Goal: Task Accomplishment & Management: Manage account settings

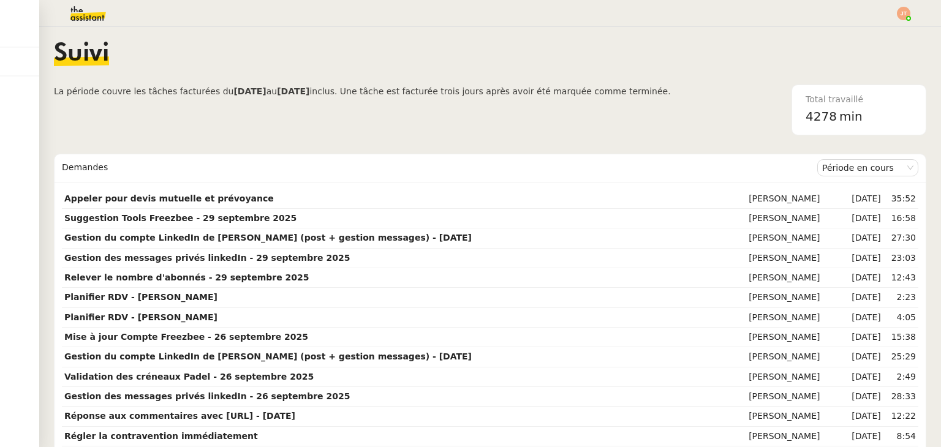
click at [412, 59] on div "Suivi" at bounding box center [490, 63] width 872 height 43
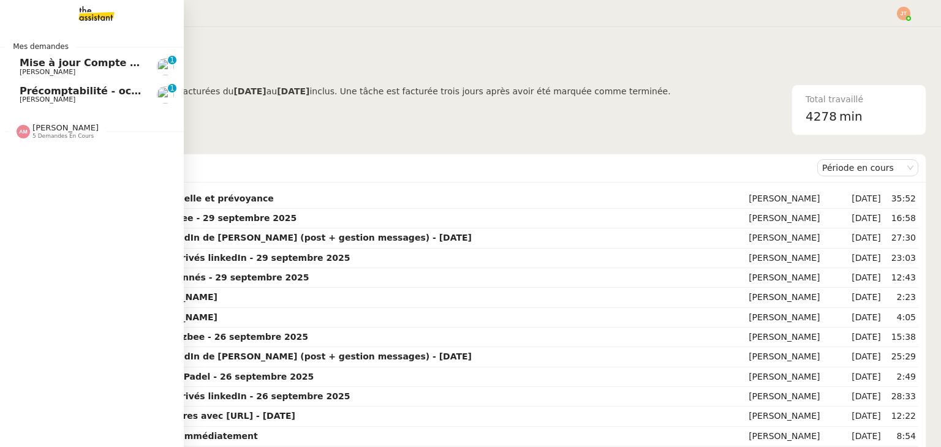
click at [78, 62] on span "Mise à jour Compte Freezbee - 3 octobre 2025" at bounding box center [147, 63] width 255 height 12
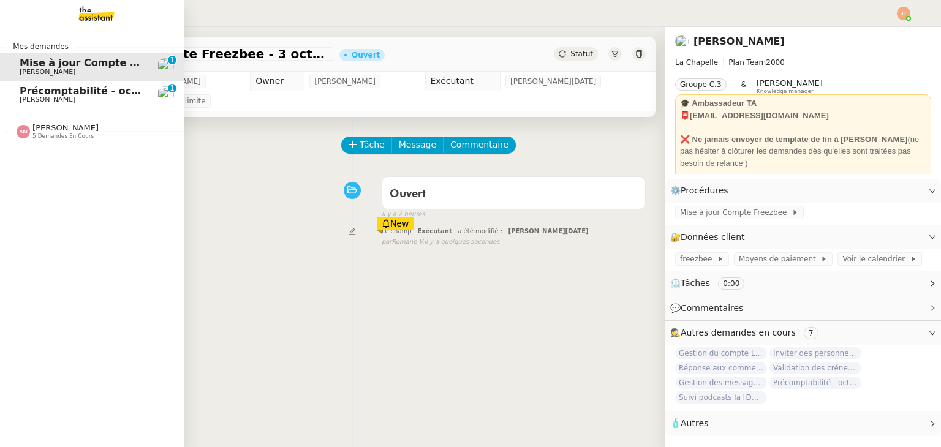
click at [81, 95] on span "Précomptabilité - octobre 2025" at bounding box center [106, 91] width 172 height 12
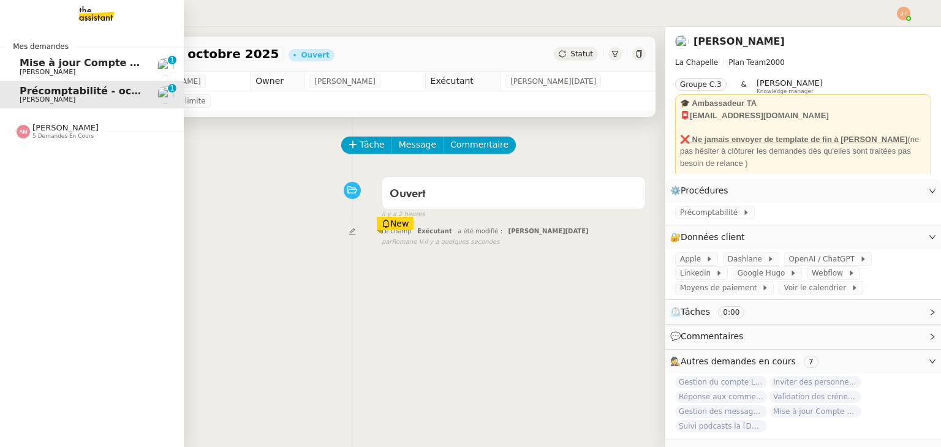
click at [52, 70] on span "[PERSON_NAME]" at bounding box center [48, 72] width 56 height 8
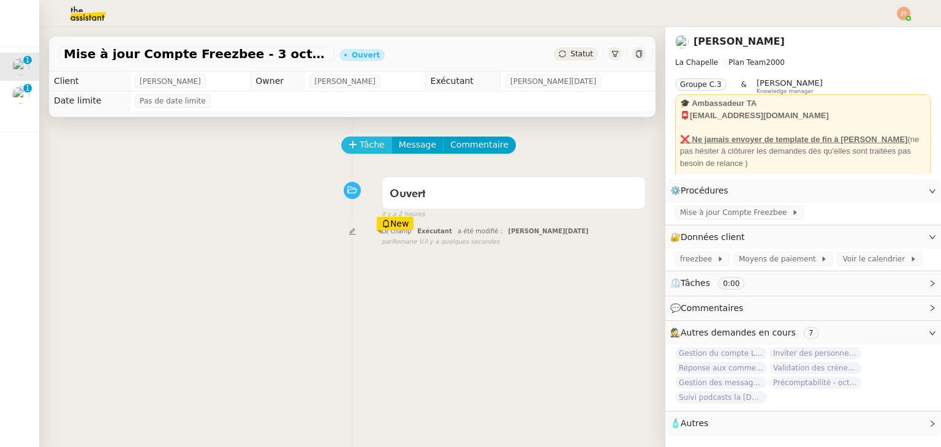
click at [368, 149] on span "Tâche" at bounding box center [372, 145] width 25 height 14
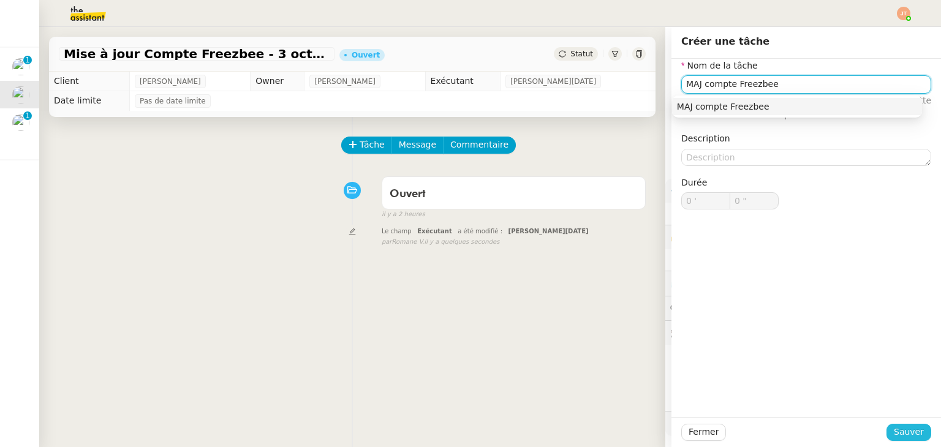
type input "MAJ compte Freezbee"
click at [913, 439] on span "Sauver" at bounding box center [909, 432] width 30 height 14
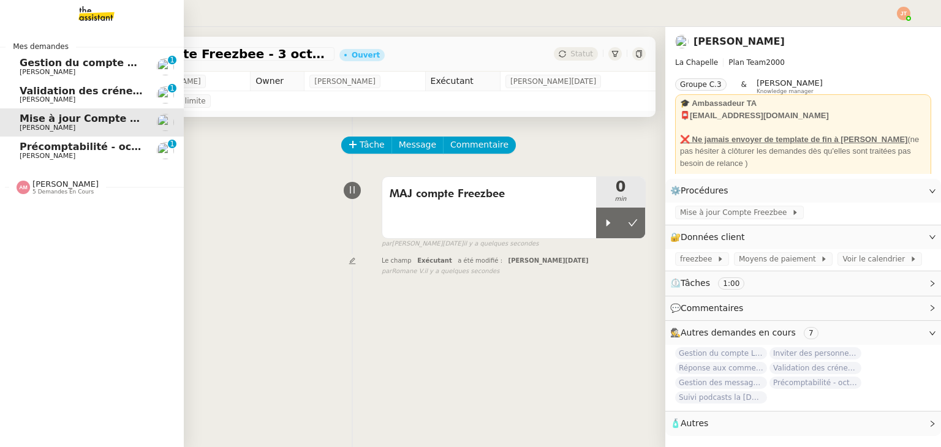
click at [70, 66] on span "Gestion du compte LinkedIn de [PERSON_NAME] (post + gestion messages) - [DATE]" at bounding box center [253, 63] width 466 height 12
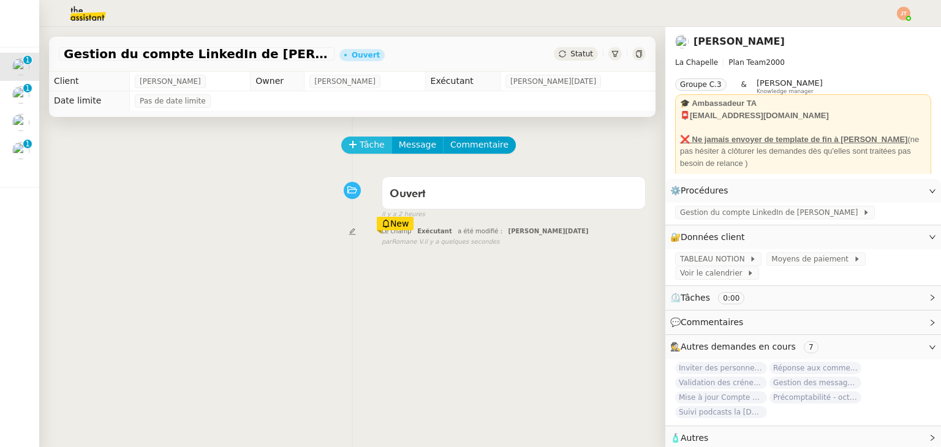
click at [348, 140] on button "Tâche" at bounding box center [366, 145] width 51 height 17
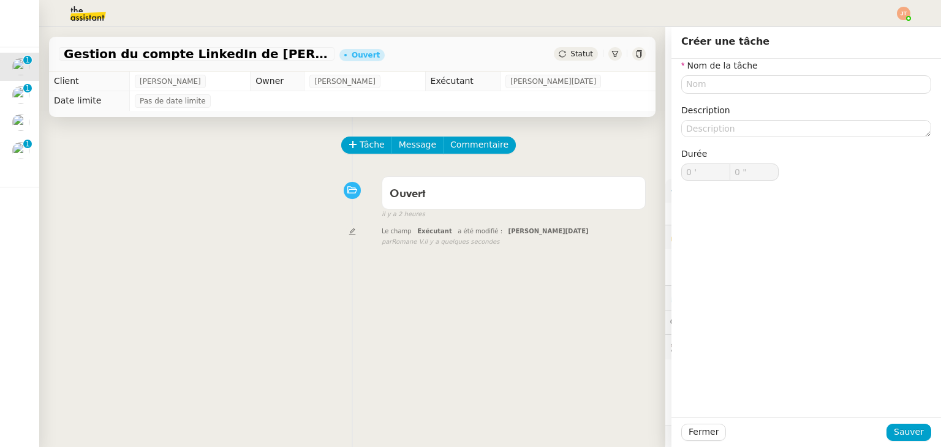
click at [478, 260] on div "Tâche Message Commentaire Veuillez patienter une erreur s'est produite 👌👌👌 mess…" at bounding box center [352, 340] width 626 height 447
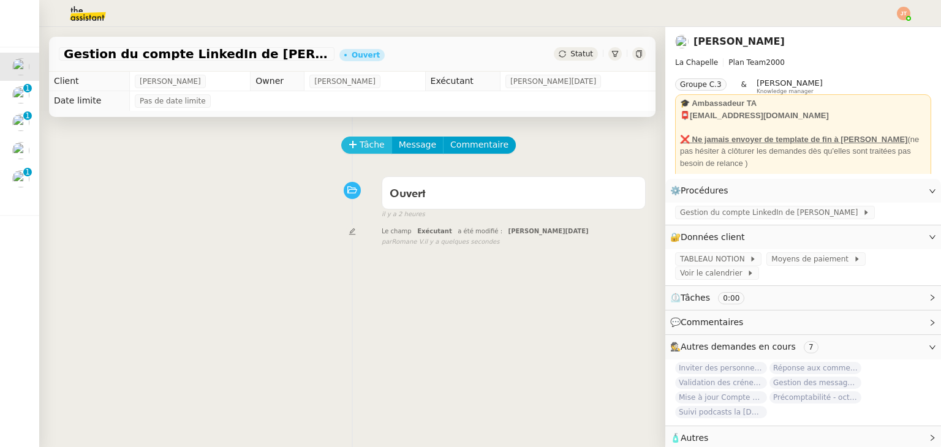
click at [363, 148] on span "Tâche" at bounding box center [372, 145] width 25 height 14
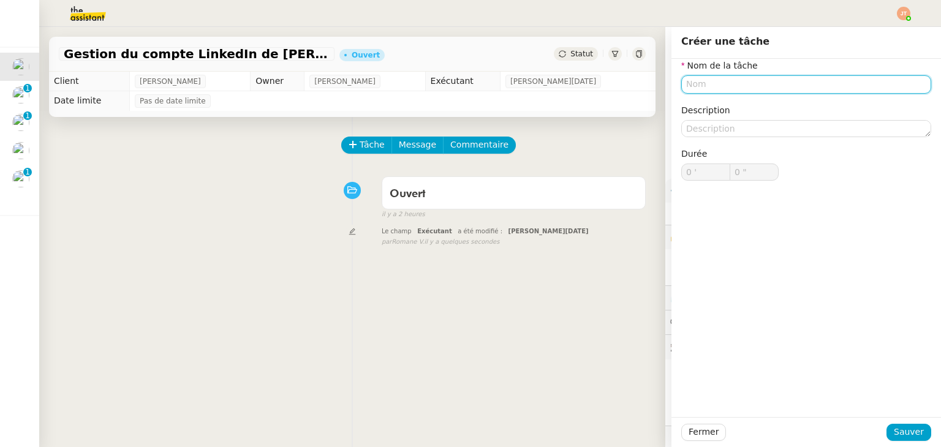
click at [689, 86] on input "text" at bounding box center [806, 84] width 250 height 18
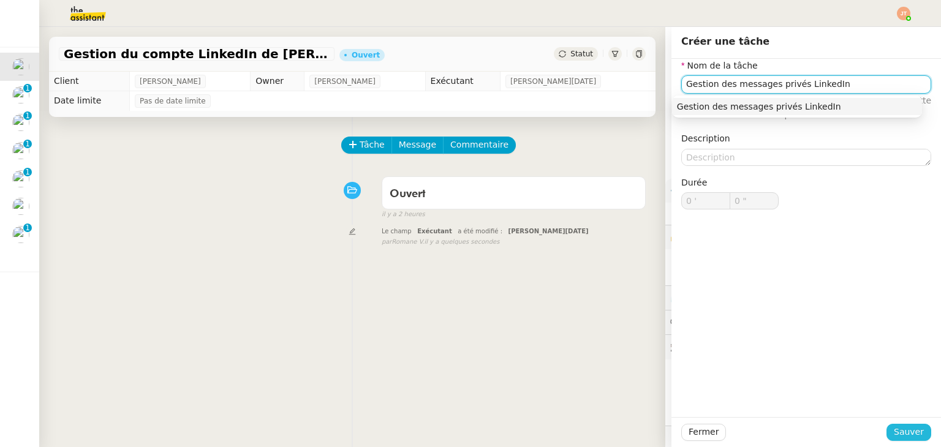
type input "Gestion des messages privés LinkedIn"
click at [894, 428] on span "Sauver" at bounding box center [909, 432] width 30 height 14
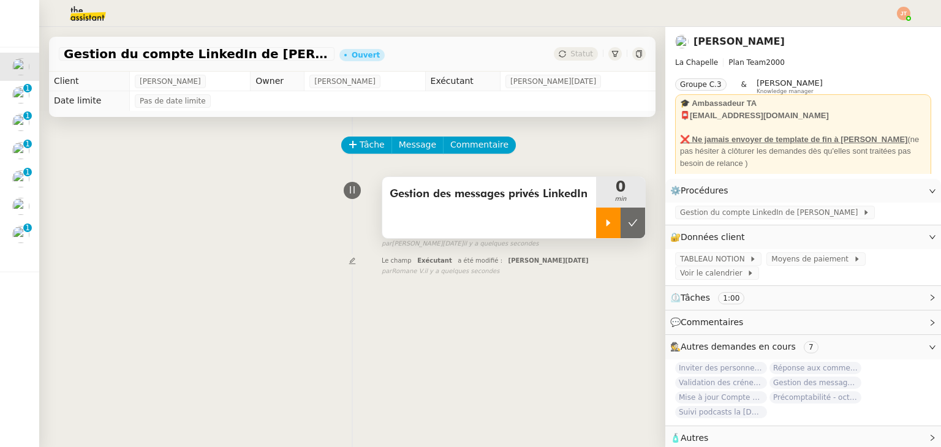
click at [596, 222] on div at bounding box center [608, 223] width 25 height 31
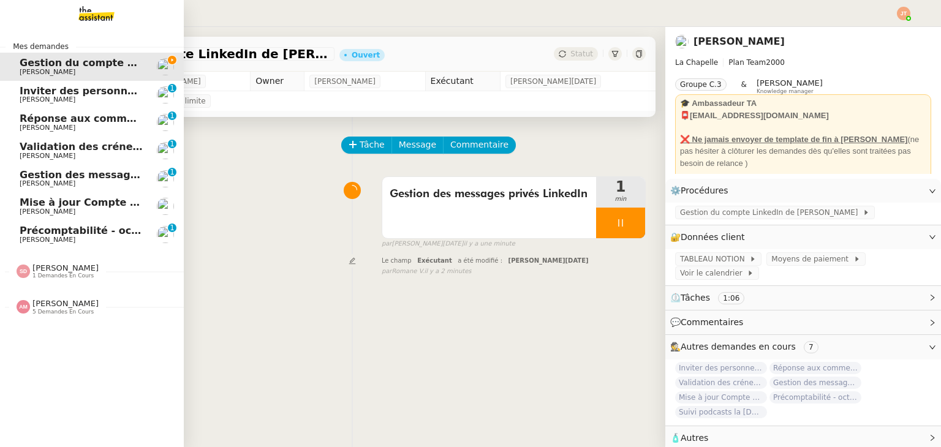
click at [119, 208] on span "Hugo Bentz" at bounding box center [82, 211] width 124 height 7
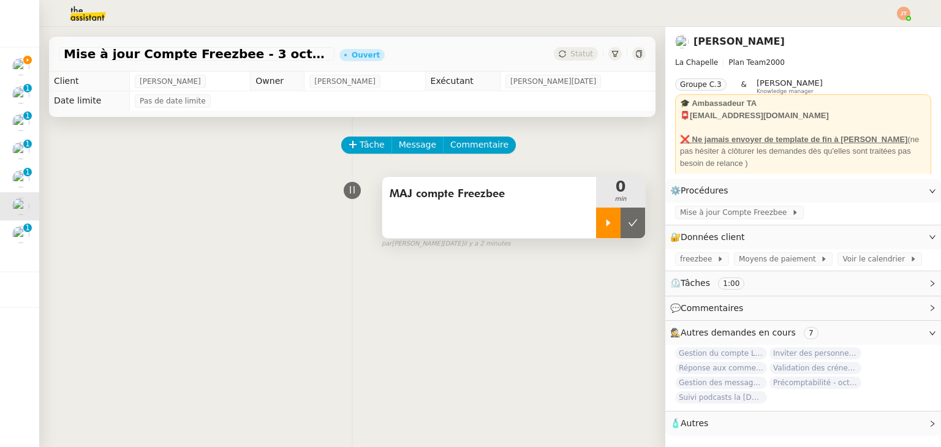
click at [603, 227] on icon at bounding box center [608, 223] width 10 height 10
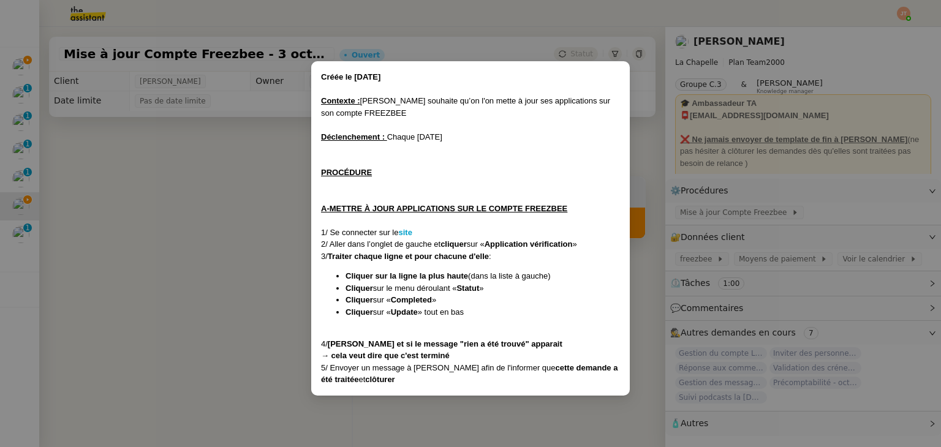
drag, startPoint x: 98, startPoint y: 164, endPoint x: 87, endPoint y: 145, distance: 22.0
click at [98, 166] on nz-modal-container "Créée le 17/12/2024 Contexte : Hugo souhaite qu’on l'on mette à jour ses applic…" at bounding box center [470, 223] width 941 height 447
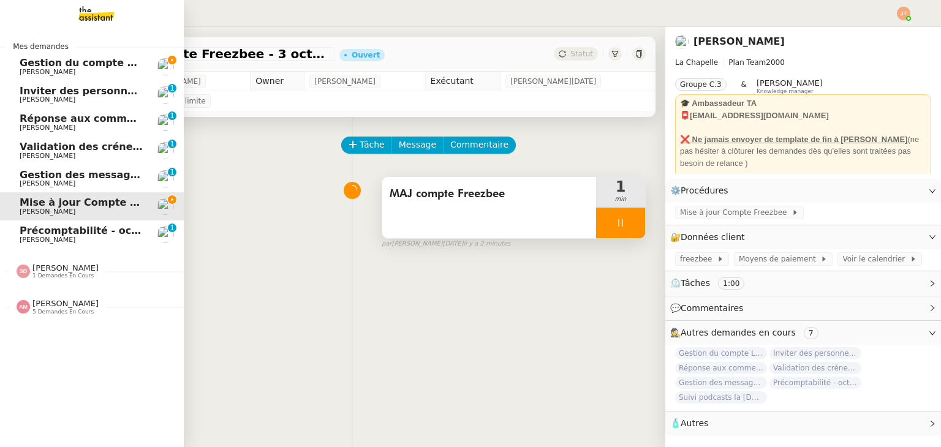
click at [51, 66] on span "Gestion du compte LinkedIn de Charly LAMARD (post + gestion messages) - 3 octob…" at bounding box center [253, 63] width 466 height 12
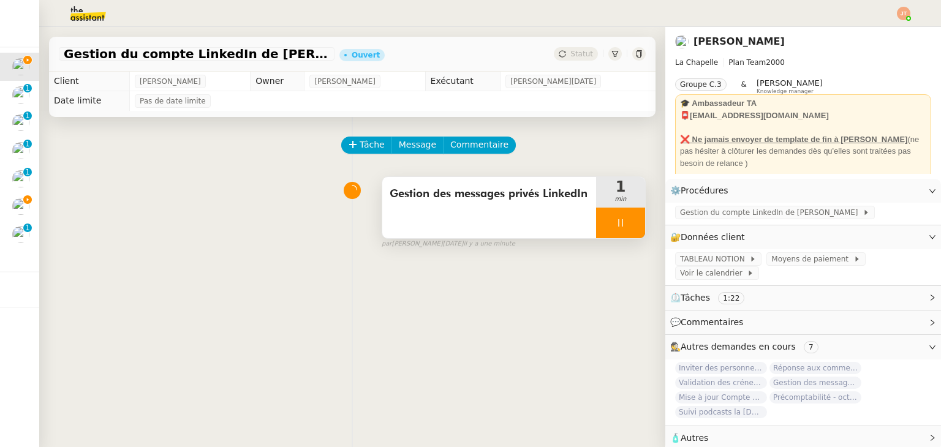
click at [528, 204] on div "Gestion des messages privés LinkedIn" at bounding box center [489, 194] width 199 height 20
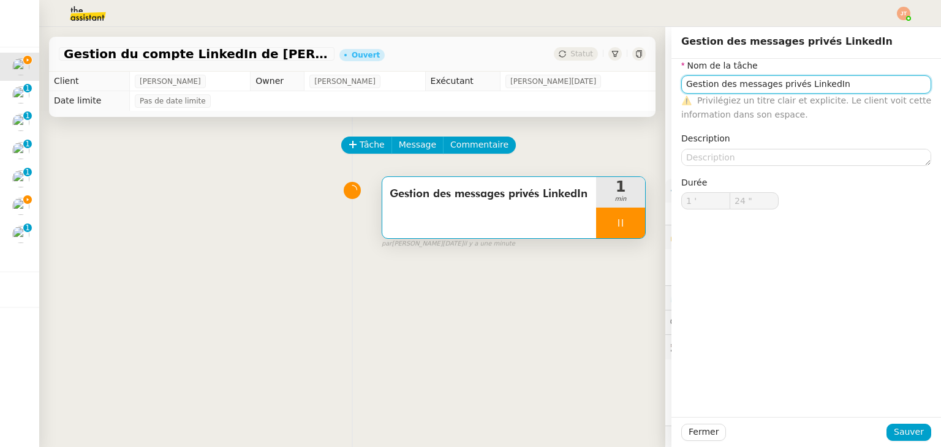
click at [827, 83] on input "Gestion des messages privés LinkedIn" at bounding box center [806, 84] width 250 height 18
type input "25 ""
type input "Gestion des messages privés LinkedIn de C"
type input "26 ""
type input "Gestion des messages privés LinkedIn de Charly"
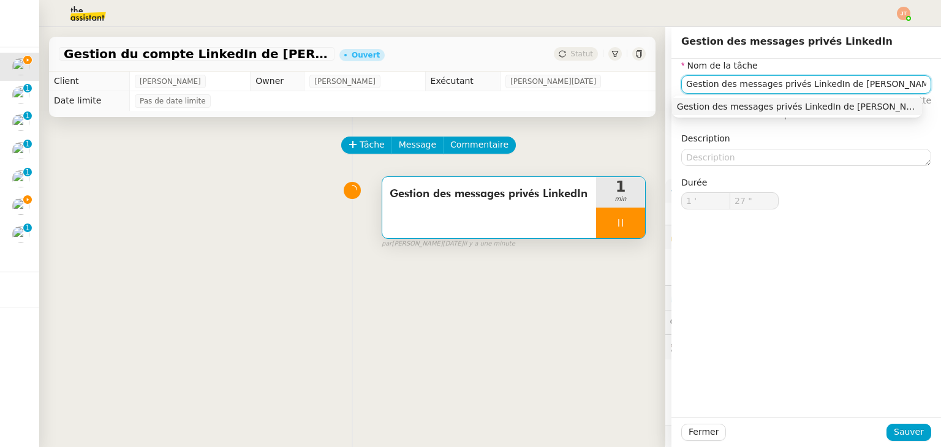
type input "28 ""
type input "Gestion des messages privés LinkedIn de Charly"
click at [899, 431] on span "Sauver" at bounding box center [909, 432] width 30 height 14
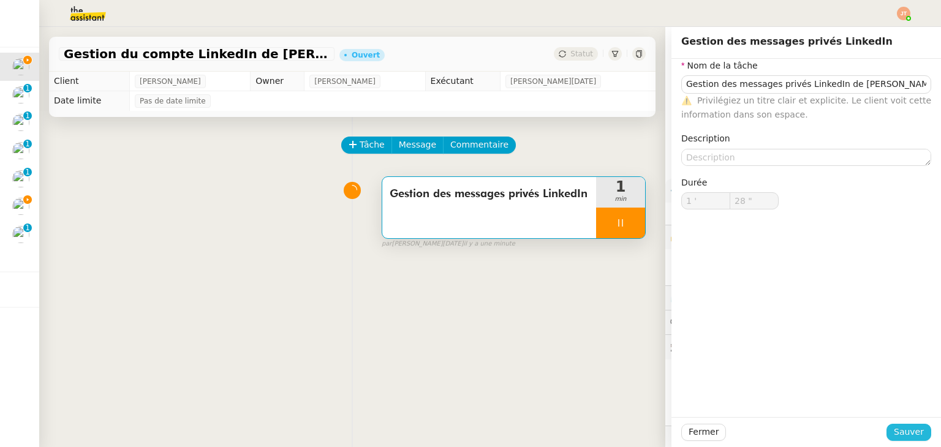
type input "29 ""
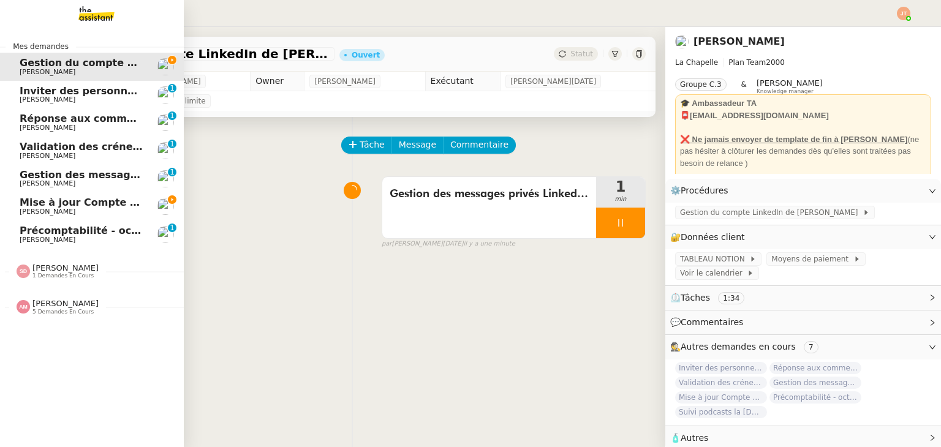
drag, startPoint x: 45, startPoint y: 208, endPoint x: 49, endPoint y: 194, distance: 14.7
click at [45, 208] on span "Hugo Bentz" at bounding box center [48, 212] width 56 height 8
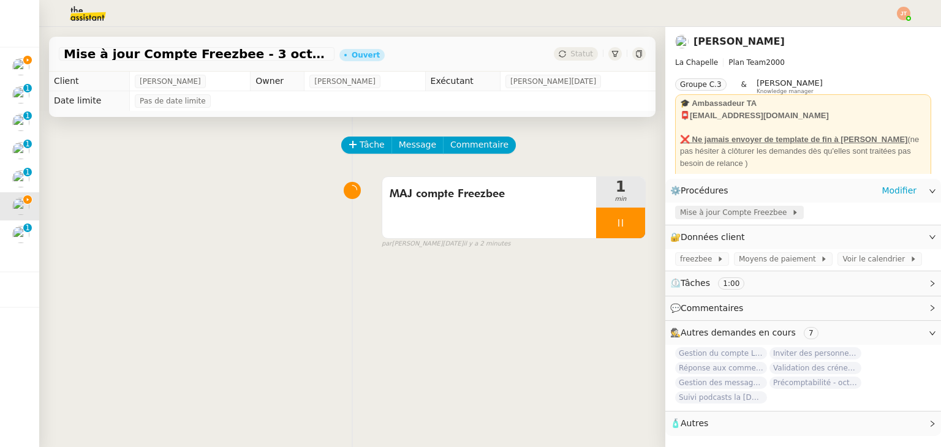
click at [699, 217] on span "Mise à jour Compte Freezbee" at bounding box center [735, 212] width 111 height 12
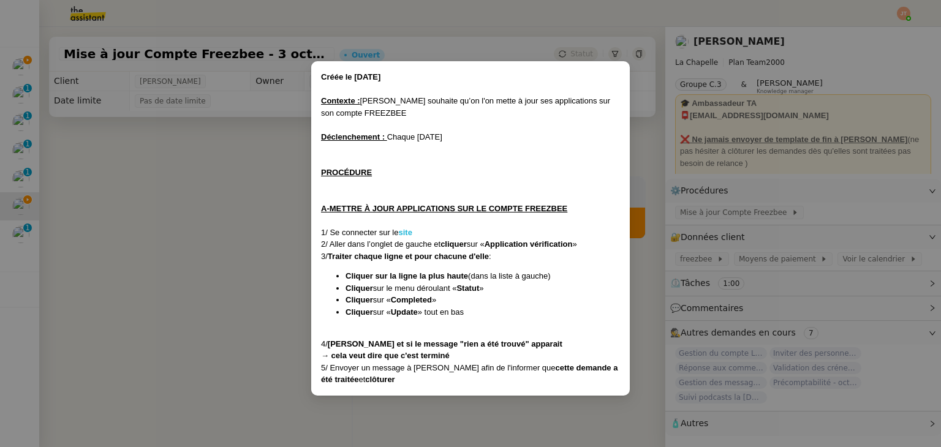
click at [404, 228] on strong "site" at bounding box center [404, 232] width 13 height 9
click at [225, 264] on nz-modal-container "Créée le 17/12/2024 Contexte : Hugo souhaite qu’on l'on mette à jour ses applic…" at bounding box center [470, 223] width 941 height 447
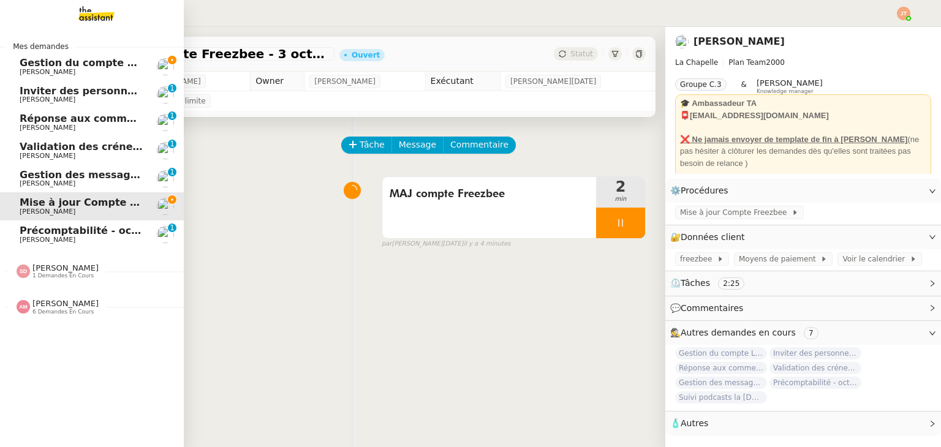
click at [81, 233] on span "Précomptabilité - octobre 2025" at bounding box center [106, 231] width 172 height 12
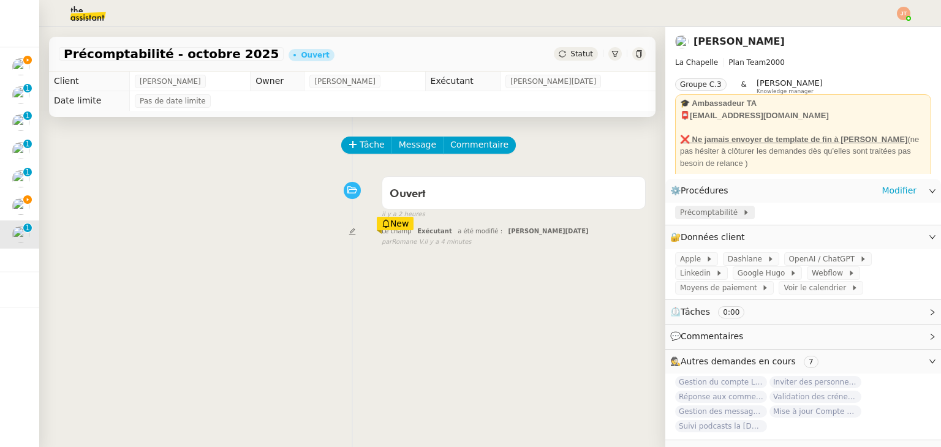
click at [700, 219] on span "Précomptabilité" at bounding box center [711, 212] width 62 height 12
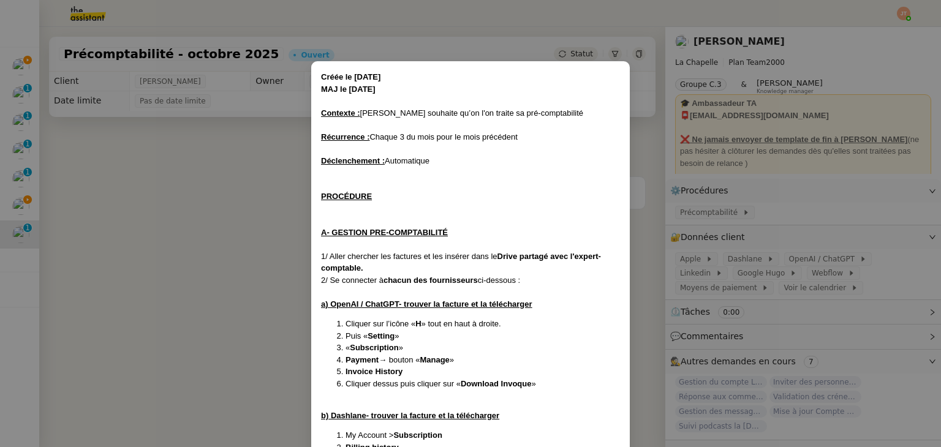
click at [140, 242] on nz-modal-container "Créée le 24/12/2024 MAJ le 04/02/2025 Contexte : Hugo souhaite qu’on l'on trait…" at bounding box center [470, 223] width 941 height 447
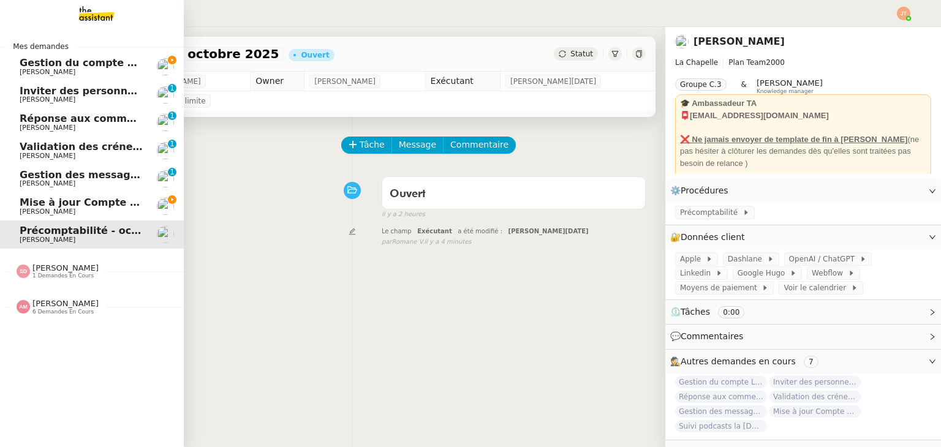
click at [60, 153] on span "Hugo Bentz" at bounding box center [82, 156] width 124 height 7
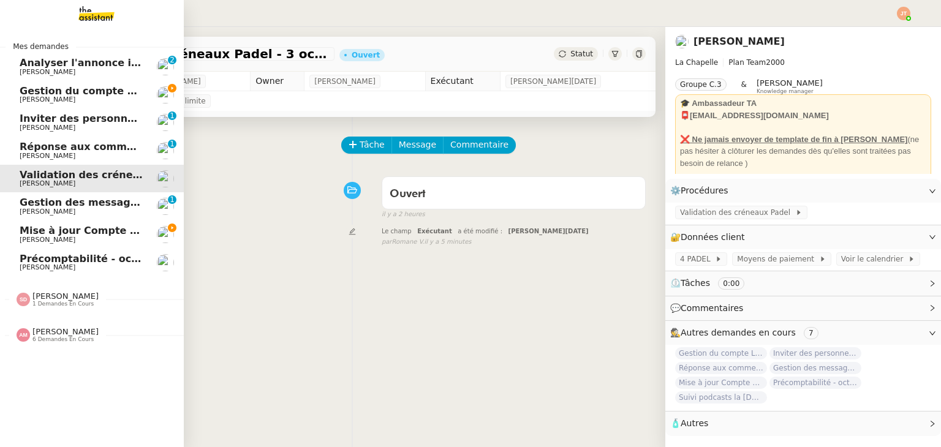
click at [72, 64] on span "Analyser l'annonce immobilière" at bounding box center [107, 63] width 174 height 12
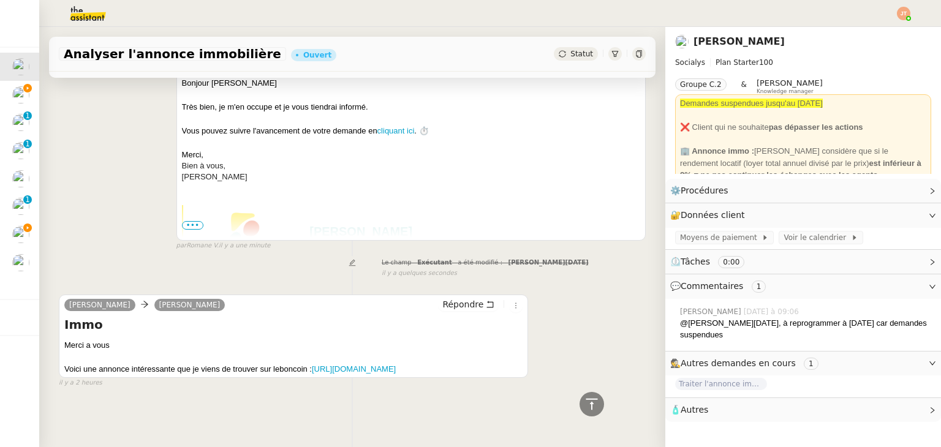
scroll to position [12, 0]
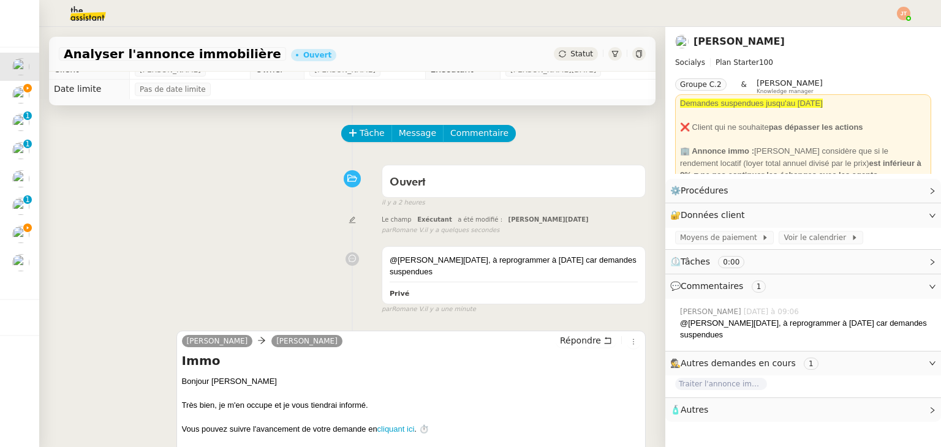
click at [570, 56] on span "Statut" at bounding box center [581, 54] width 23 height 9
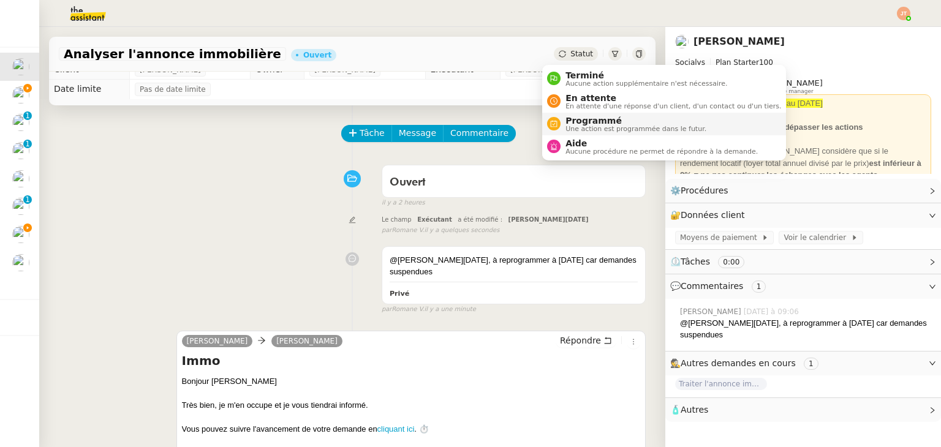
click at [588, 126] on span "Une action est programmée dans le futur." at bounding box center [635, 129] width 141 height 7
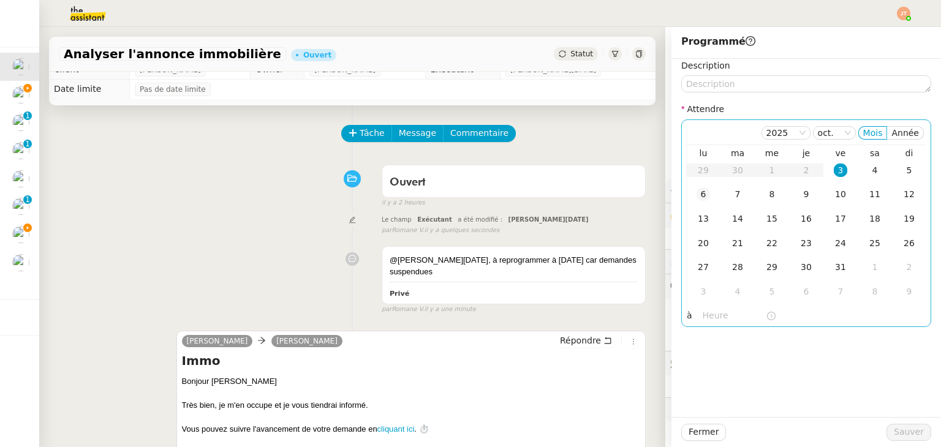
click at [697, 195] on div "6" at bounding box center [703, 193] width 13 height 13
click at [710, 304] on div "lu ma me je ve sa di 29 30 1 2 3 4 5 6 7 8 9 10 11 12 13 14 15 16 17 18 19 20 2…" at bounding box center [806, 226] width 240 height 162
click at [709, 311] on input "text" at bounding box center [734, 316] width 63 height 14
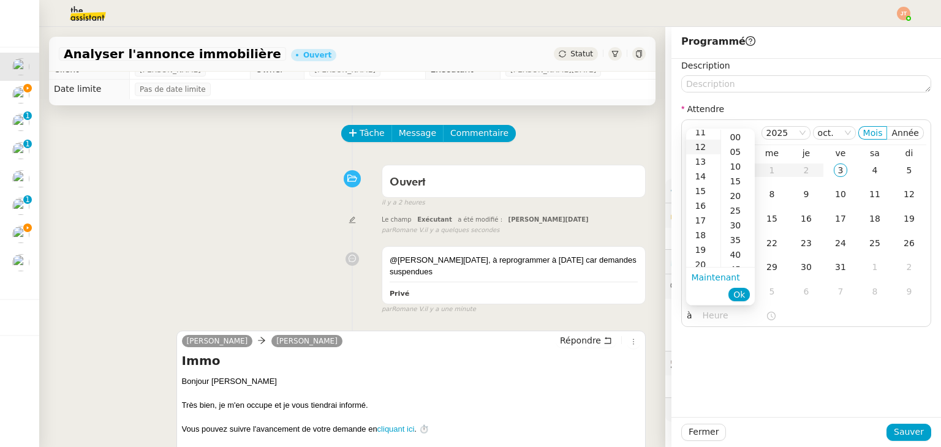
scroll to position [184, 0]
click at [703, 160] on div "14" at bounding box center [703, 159] width 34 height 15
click at [730, 140] on div "00" at bounding box center [738, 137] width 34 height 15
type input "14:00"
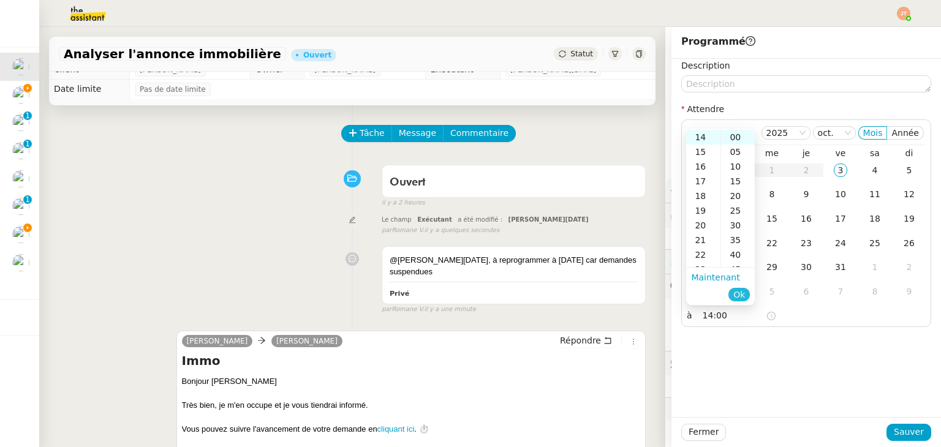
click at [744, 296] on span "Ok" at bounding box center [739, 295] width 12 height 12
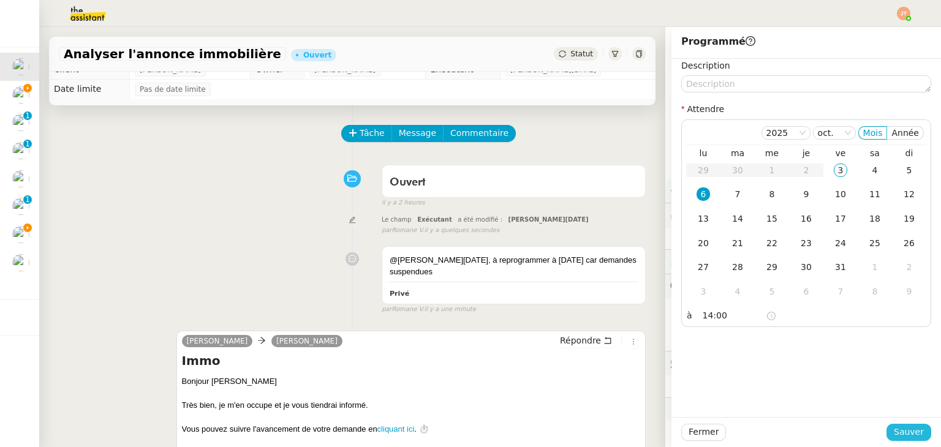
click at [908, 428] on span "Sauver" at bounding box center [909, 432] width 30 height 14
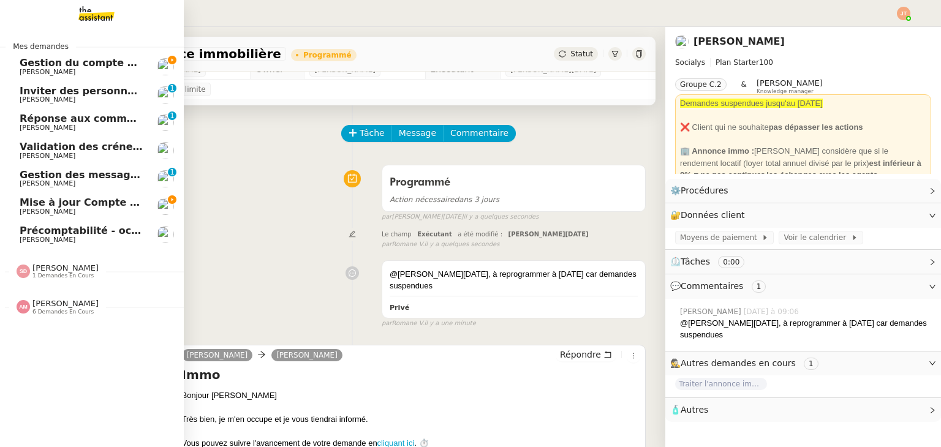
click at [104, 206] on span "Mise à jour Compte Freezbee - 3 octobre 2025" at bounding box center [147, 203] width 255 height 12
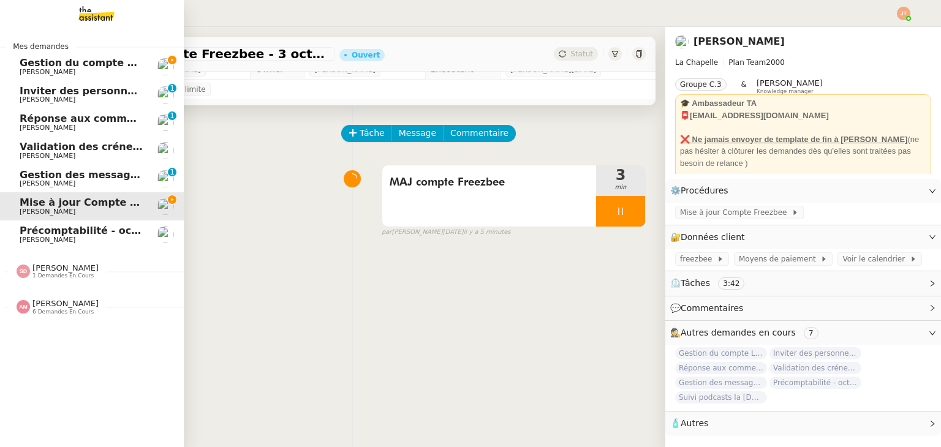
click at [94, 69] on span "Hugo Bentz" at bounding box center [82, 72] width 124 height 7
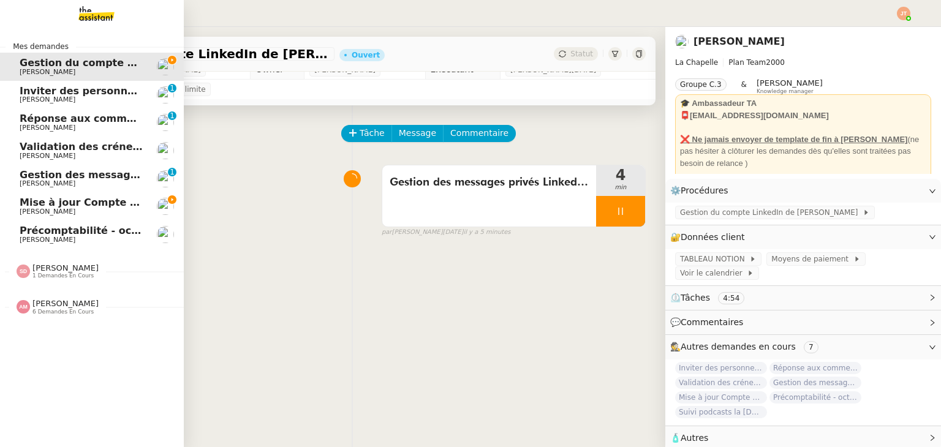
click at [144, 204] on link "Mise à jour Compte Freezbee - 3 octobre 2025 Hugo Bentz" at bounding box center [92, 206] width 184 height 28
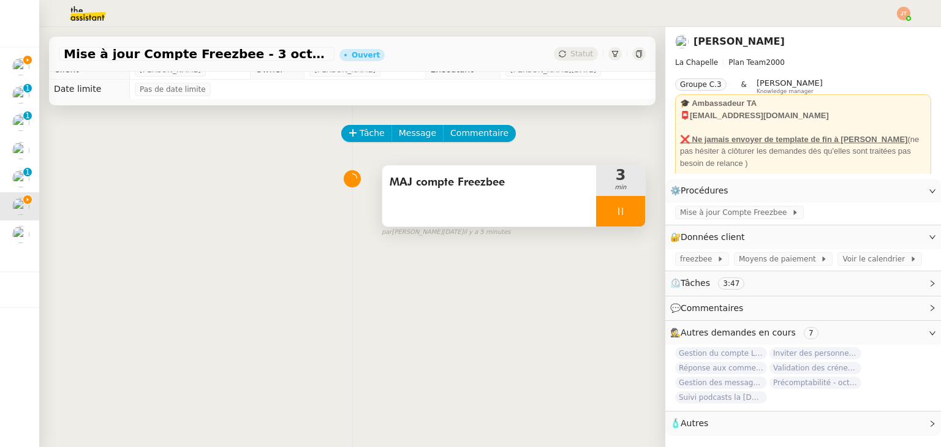
click at [597, 211] on div at bounding box center [620, 211] width 49 height 31
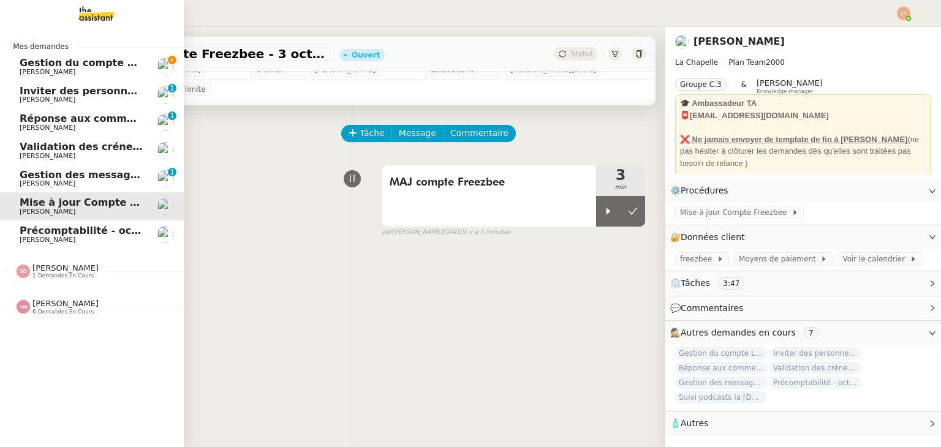
click at [70, 64] on span "Gestion du compte LinkedIn de Charly LAMARD (post + gestion messages) - 3 octob…" at bounding box center [253, 63] width 466 height 12
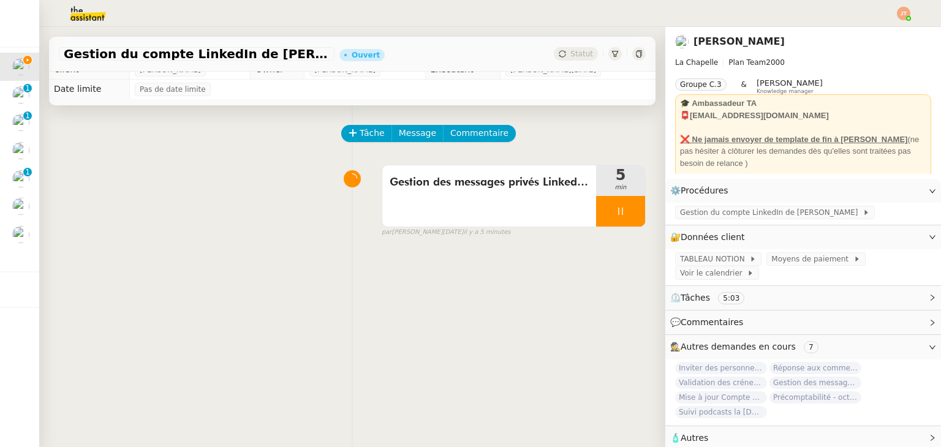
click at [169, 230] on div "Gestion des messages privés LinkedIn de Charly 5 min false par Jean-Noël D. il …" at bounding box center [352, 198] width 587 height 78
click at [81, 18] on img at bounding box center [78, 13] width 95 height 27
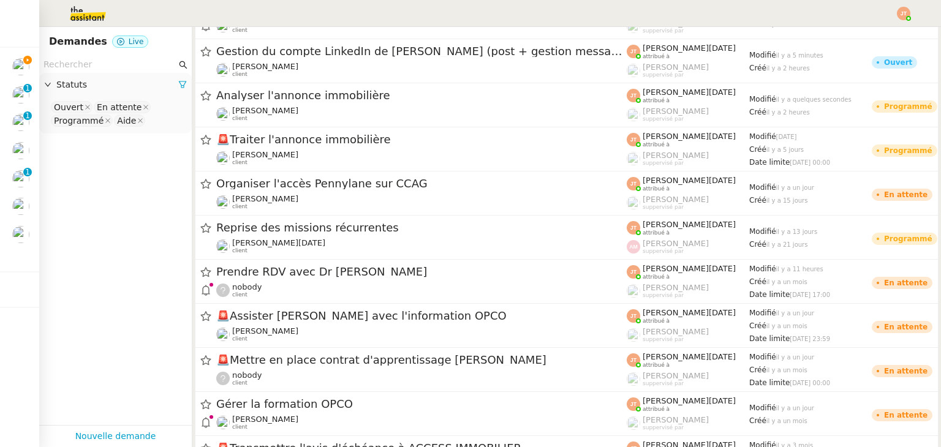
scroll to position [418, 0]
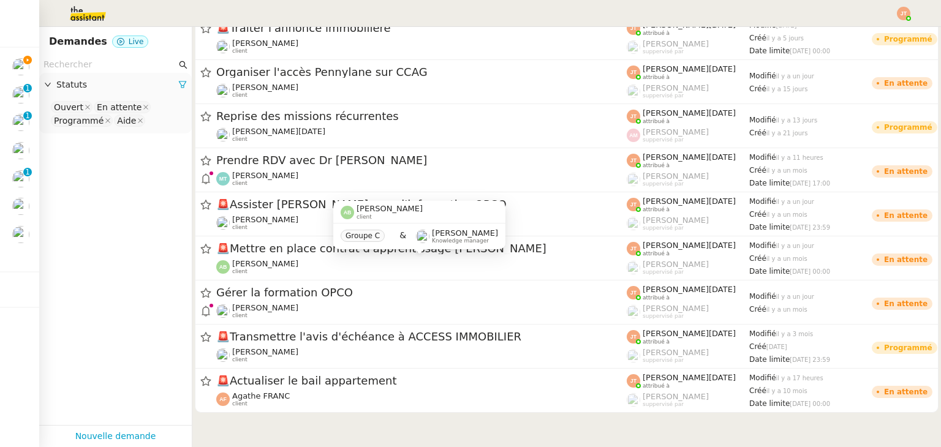
click at [296, 386] on span "🚨 Actualiser le bail appartement" at bounding box center [421, 381] width 410 height 11
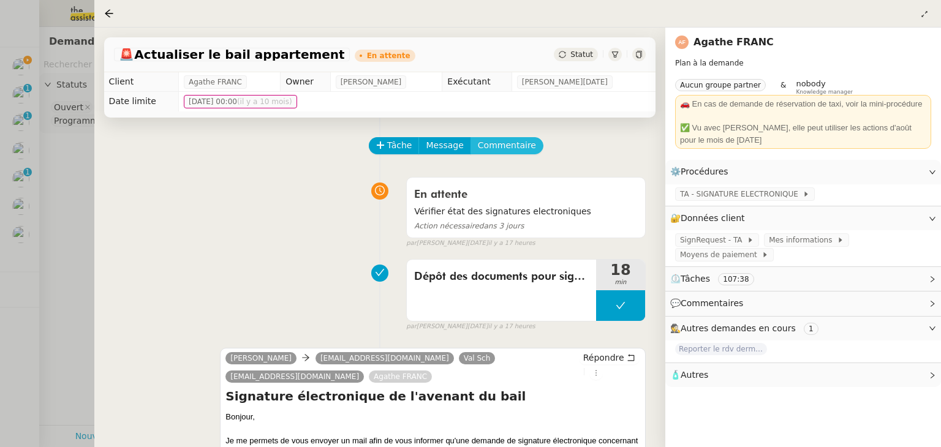
click at [506, 151] on span "Commentaire" at bounding box center [507, 145] width 58 height 14
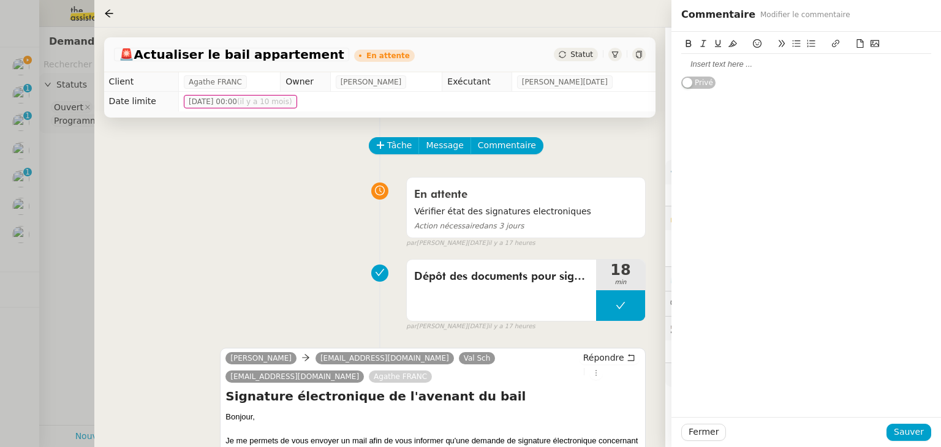
click at [728, 69] on div at bounding box center [806, 64] width 250 height 11
click at [902, 437] on span "Sauver" at bounding box center [909, 432] width 30 height 14
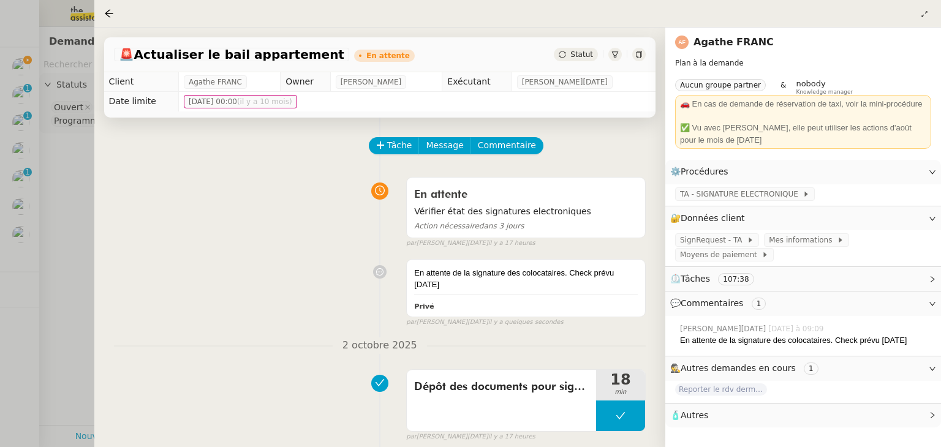
click at [64, 211] on div at bounding box center [470, 223] width 941 height 447
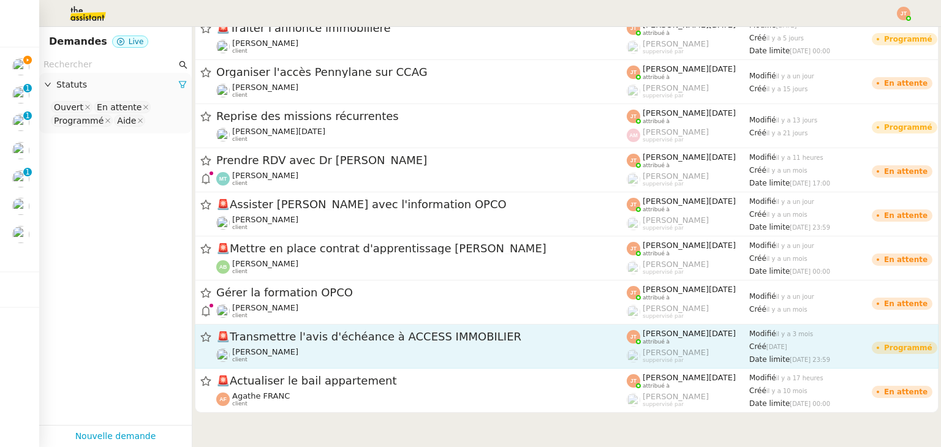
click at [307, 340] on span "🚨 Transmettre l'avis d'échéance à ACCESS IMMOBILIER" at bounding box center [421, 336] width 410 height 11
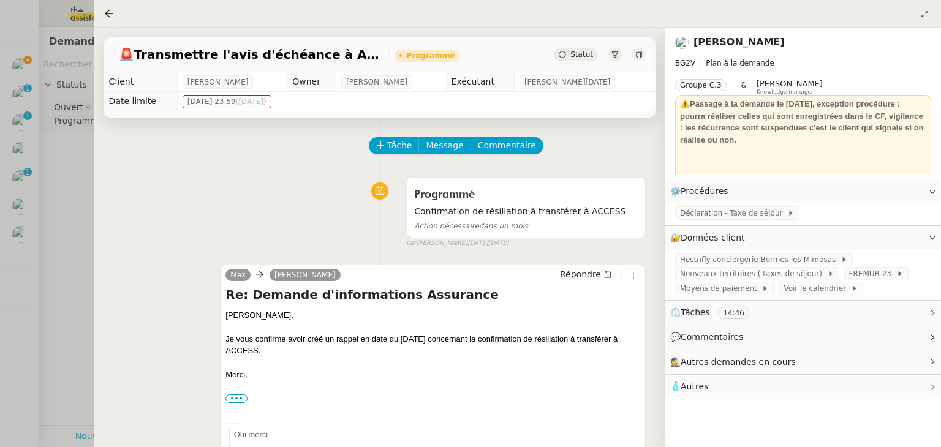
click at [76, 205] on div at bounding box center [470, 223] width 941 height 447
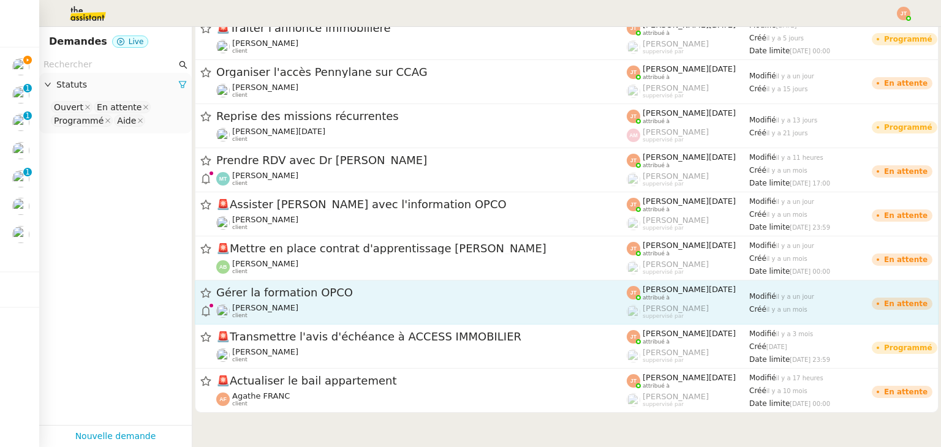
click at [305, 288] on span "Gérer la formation OPCO" at bounding box center [421, 292] width 410 height 11
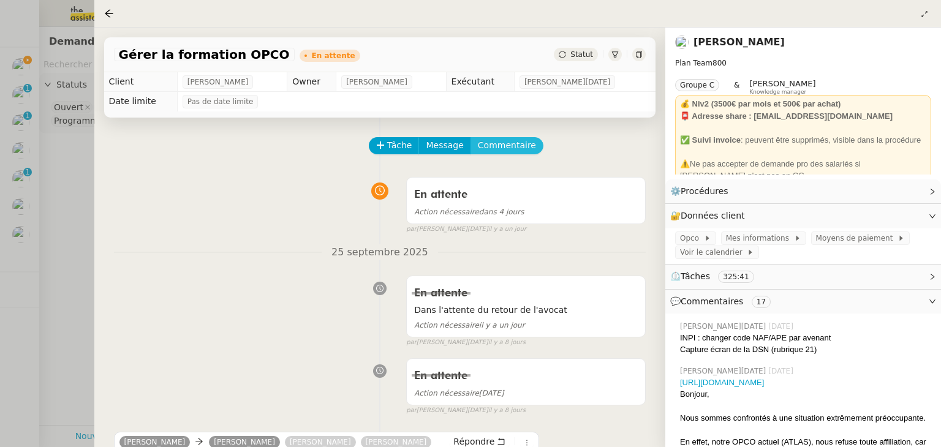
click at [489, 154] on button "Commentaire" at bounding box center [506, 145] width 73 height 17
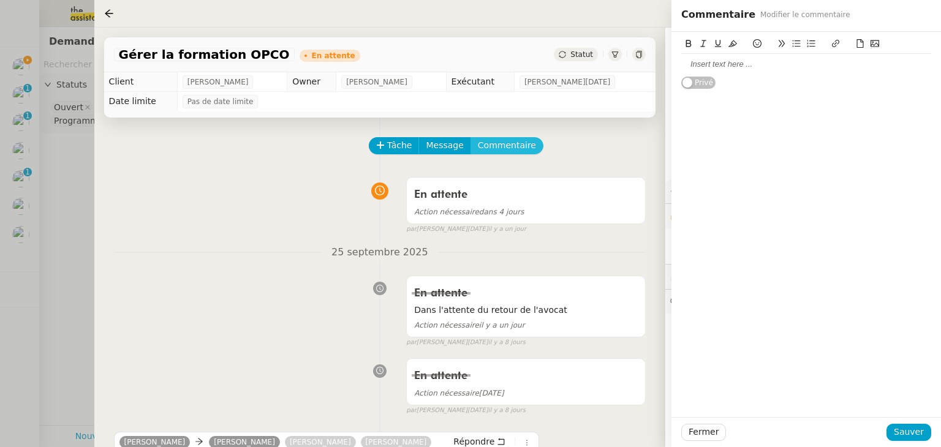
click at [470, 137] on button "Commentaire" at bounding box center [506, 145] width 73 height 17
click at [728, 62] on div at bounding box center [806, 64] width 250 height 11
click at [804, 64] on div "Ne rien faire sauf si urgence précisé par Axel" at bounding box center [806, 64] width 250 height 11
click at [0, 0] on lt-span "précisé e" at bounding box center [0, 0] width 0 height 0
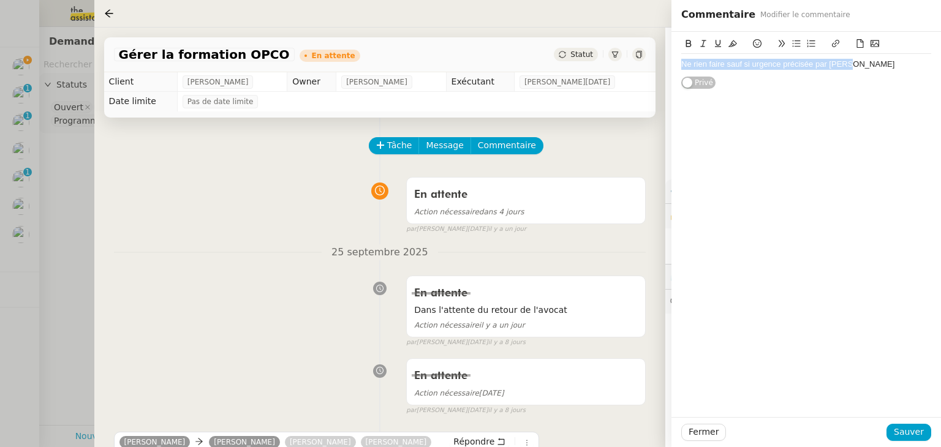
drag, startPoint x: 848, startPoint y: 63, endPoint x: 681, endPoint y: 62, distance: 166.6
click at [681, 62] on div "Ne rien faire sauf si urgence précisée par Axel" at bounding box center [806, 64] width 250 height 11
copy div "Ne rien faire sauf si urgence précisée par Axel"
click at [924, 425] on button "Sauver" at bounding box center [908, 432] width 45 height 17
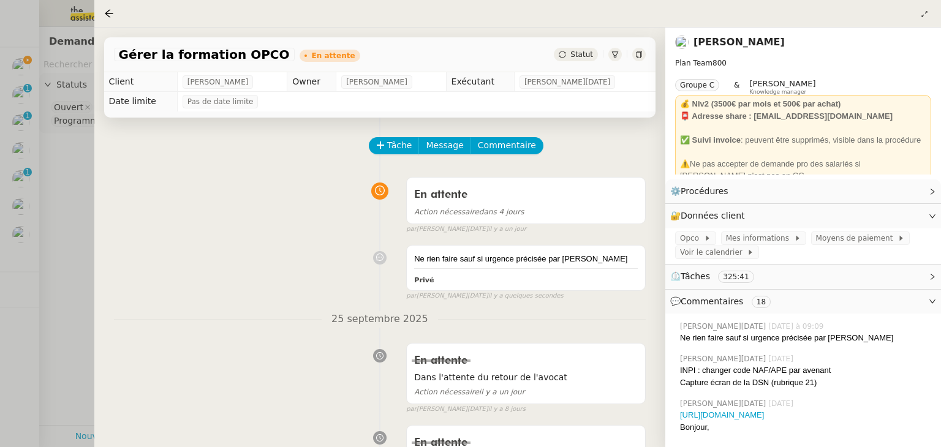
click at [64, 221] on div at bounding box center [470, 223] width 941 height 447
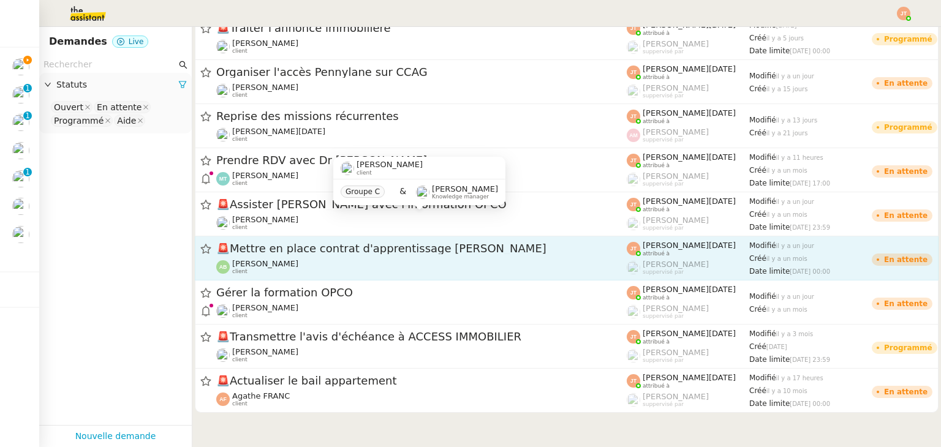
click at [341, 253] on span "🚨 Mettre en place contrat d'apprentissage Sophia Gilliers" at bounding box center [421, 248] width 410 height 11
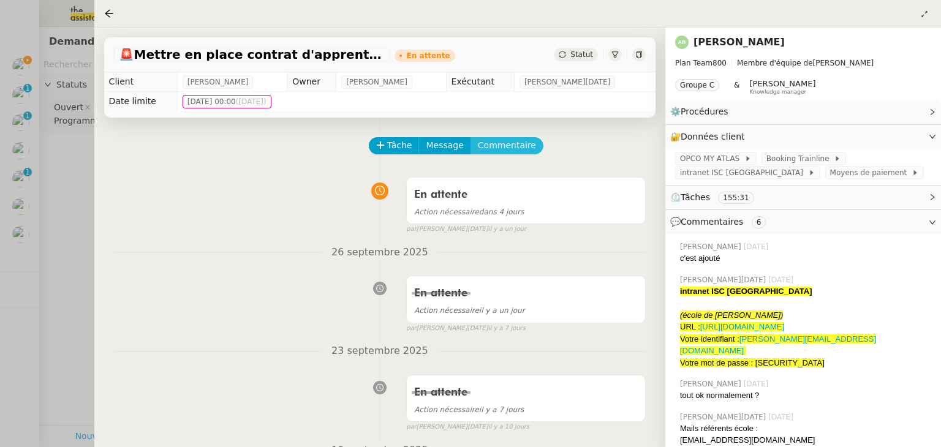
click at [513, 148] on span "Commentaire" at bounding box center [507, 145] width 58 height 14
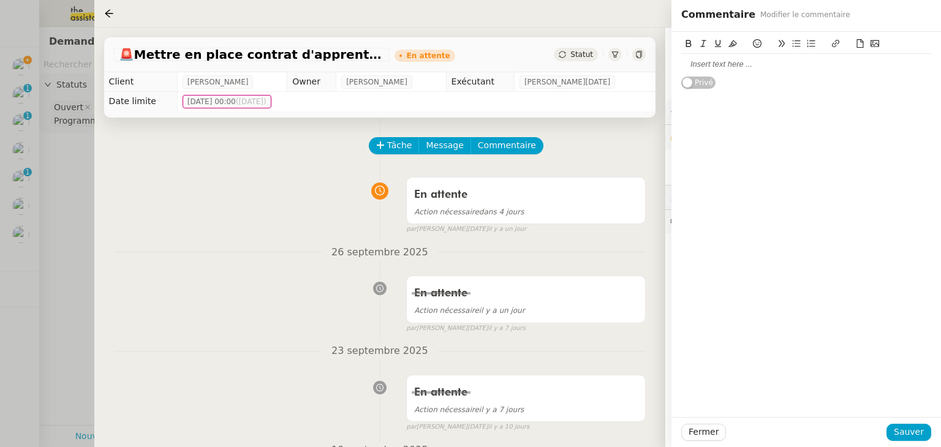
click at [715, 61] on div at bounding box center [806, 64] width 250 height 11
drag, startPoint x: 850, startPoint y: 64, endPoint x: 833, endPoint y: 63, distance: 16.6
click at [833, 63] on div "Ne rien faire sauf si urgence précisée par Axel" at bounding box center [806, 64] width 250 height 11
click at [903, 425] on span "Sauver" at bounding box center [909, 432] width 30 height 14
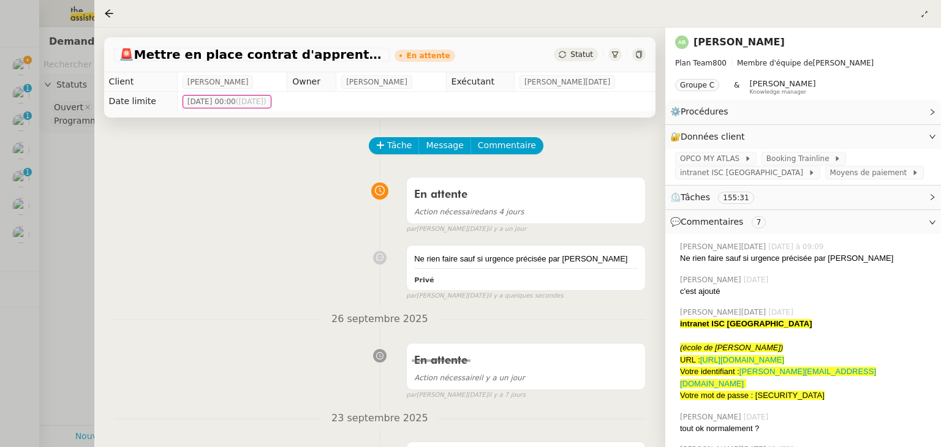
click at [57, 271] on div at bounding box center [470, 223] width 941 height 447
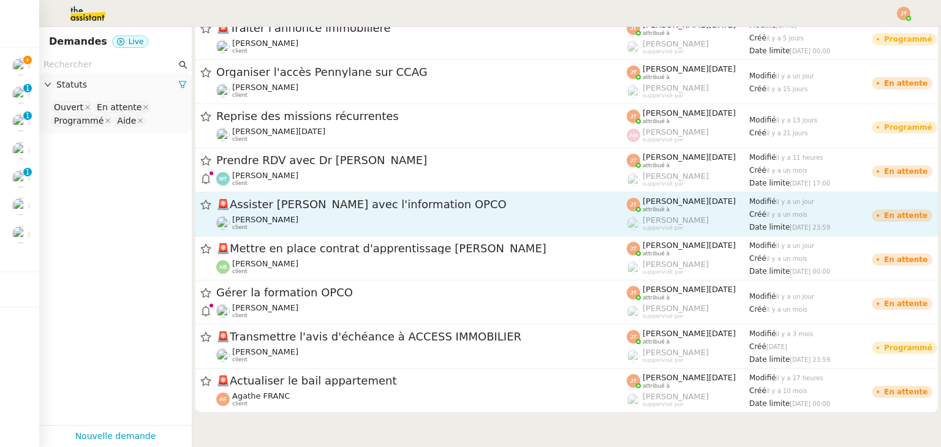
click at [301, 213] on div "🚨 Assister Laurane avec l'information OPCO Axel BANDIAKY client" at bounding box center [421, 214] width 410 height 34
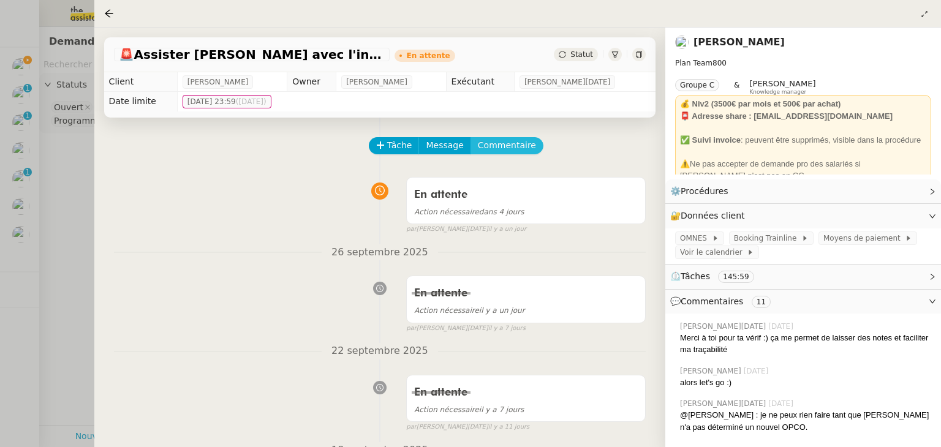
click at [489, 149] on span "Commentaire" at bounding box center [507, 145] width 58 height 14
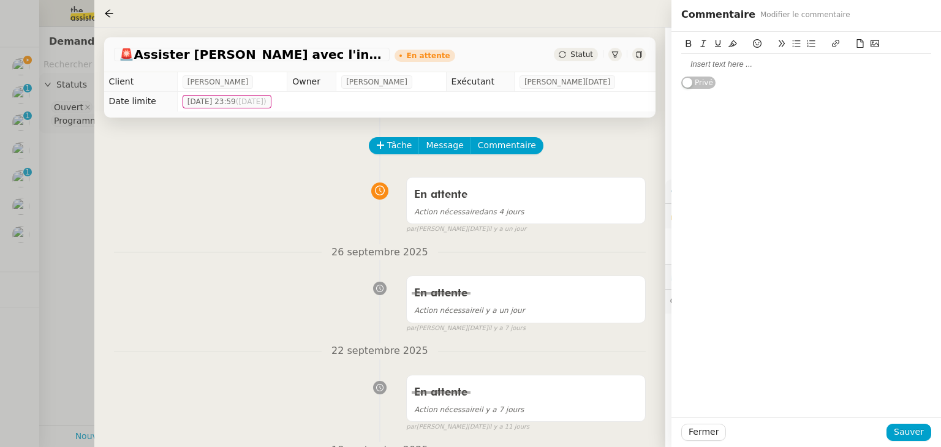
click at [708, 67] on div at bounding box center [806, 64] width 250 height 11
click at [912, 429] on span "Sauver" at bounding box center [909, 432] width 30 height 14
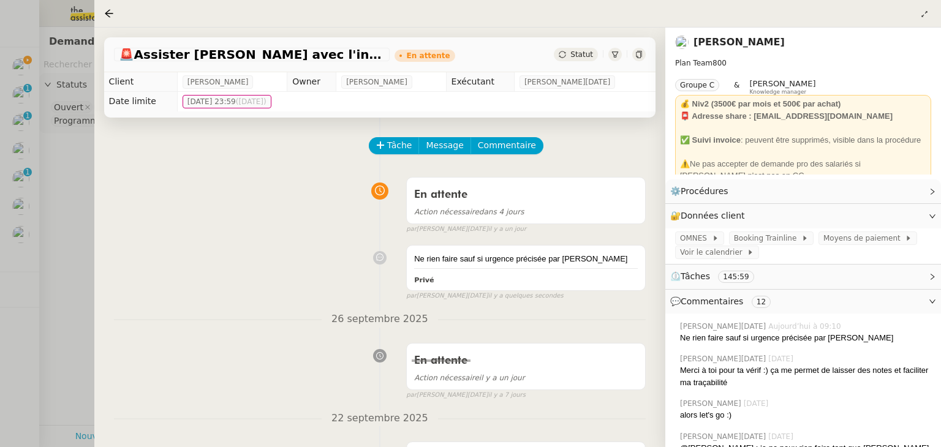
click at [75, 265] on div at bounding box center [470, 223] width 941 height 447
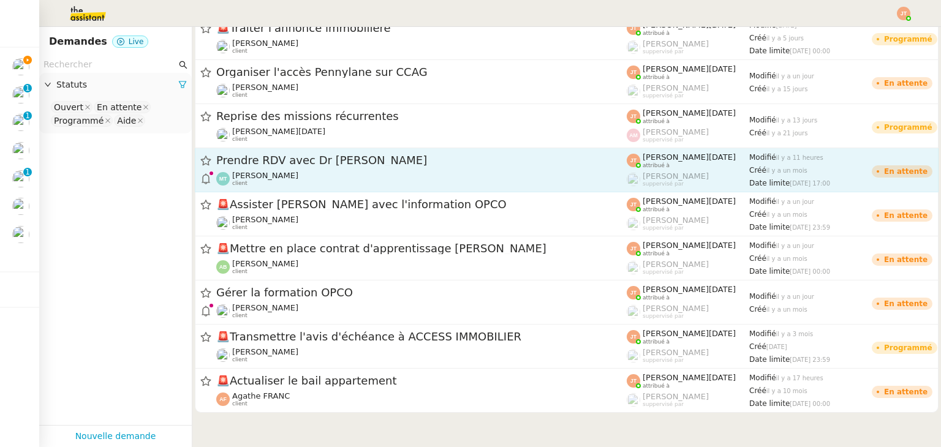
click at [267, 156] on span "Prendre RDV avec Dr Gandais" at bounding box center [421, 160] width 410 height 11
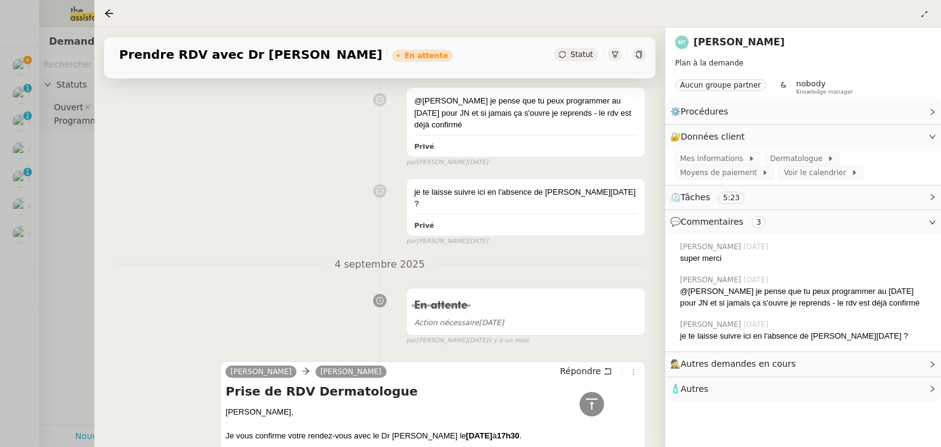
scroll to position [61, 0]
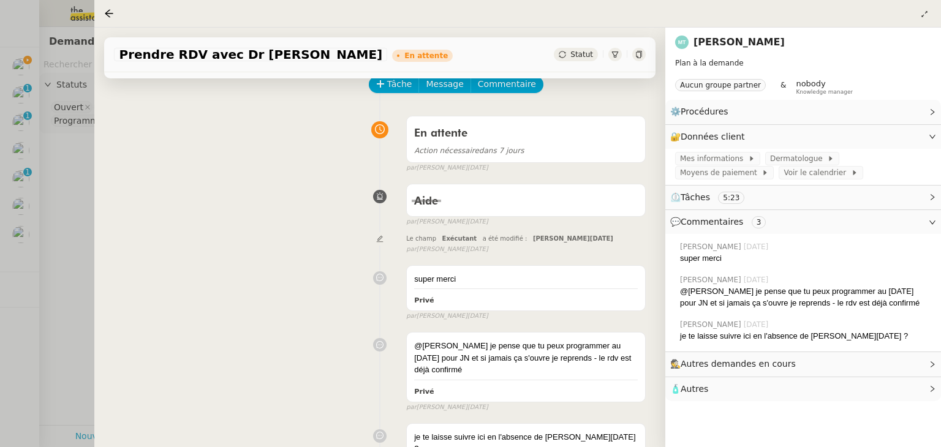
click at [69, 212] on div at bounding box center [470, 223] width 941 height 447
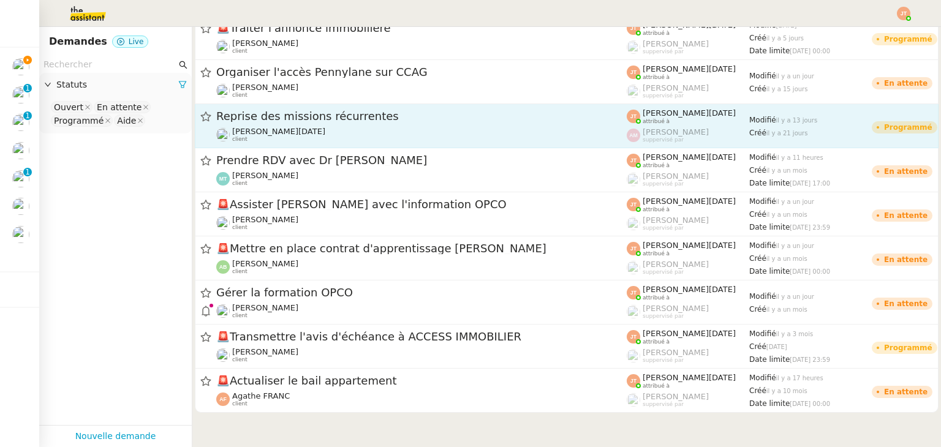
click at [265, 120] on span "Reprise des missions récurrentes" at bounding box center [421, 116] width 410 height 11
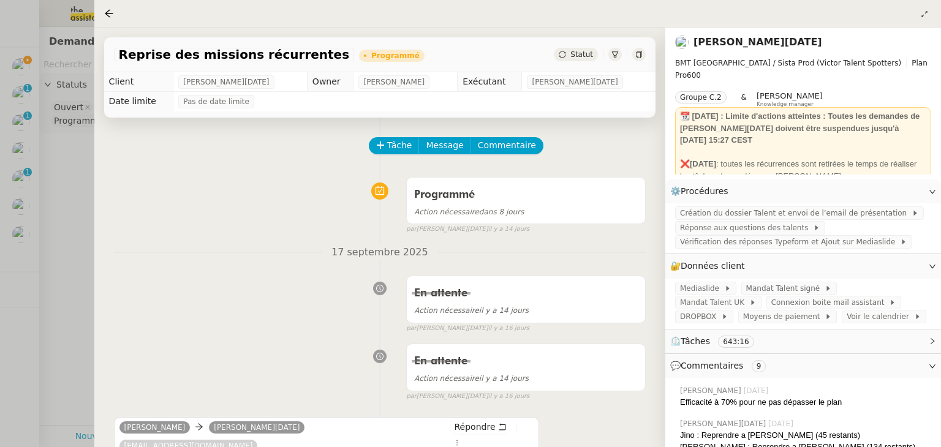
click at [74, 219] on div at bounding box center [470, 223] width 941 height 447
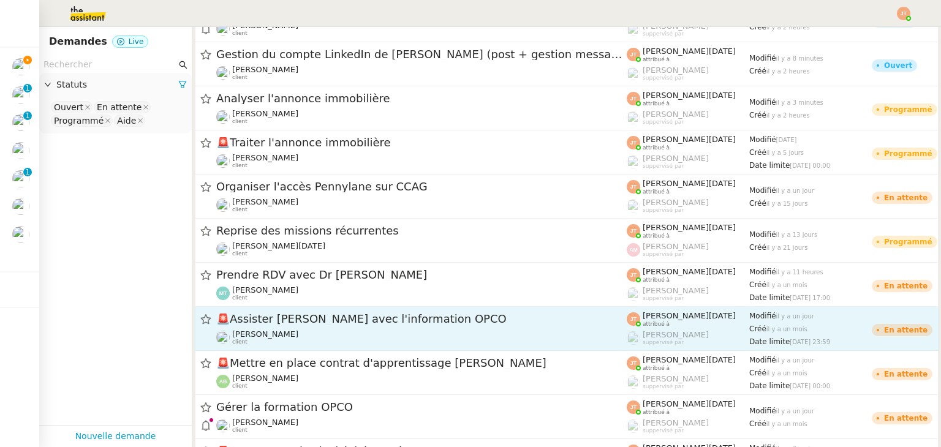
scroll to position [295, 0]
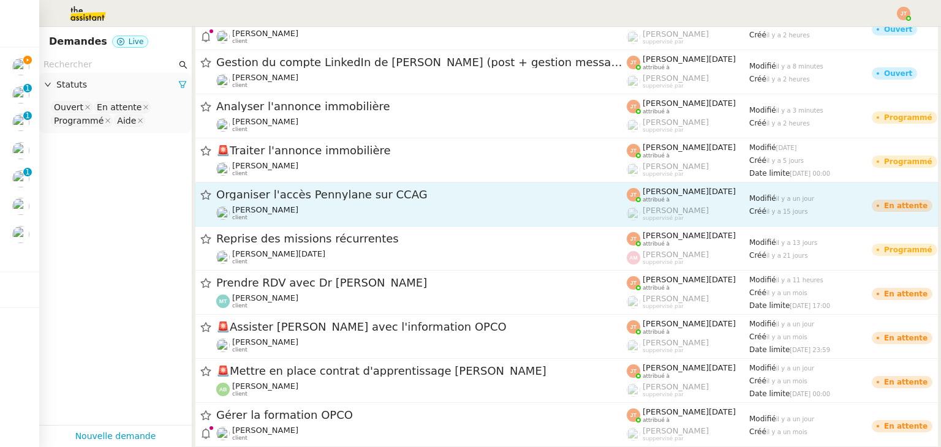
click at [302, 204] on div "Organiser l'accès Pennylane sur CCAG Maurice N'Diaye client" at bounding box center [421, 204] width 410 height 34
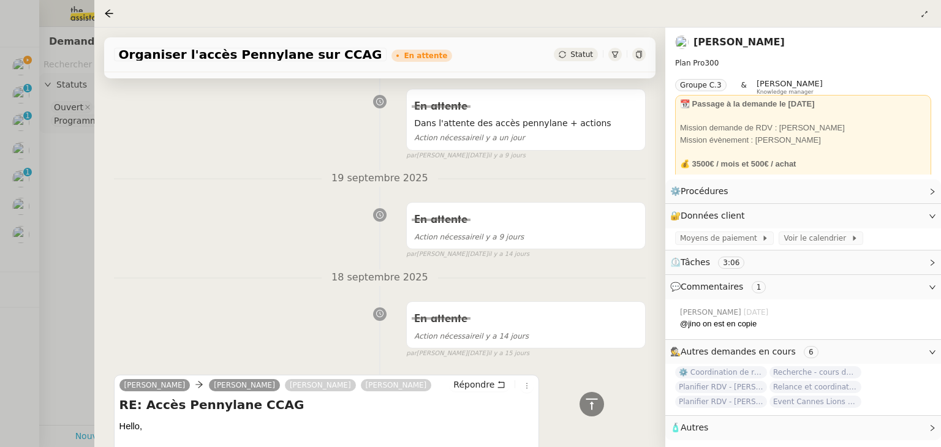
scroll to position [1457, 0]
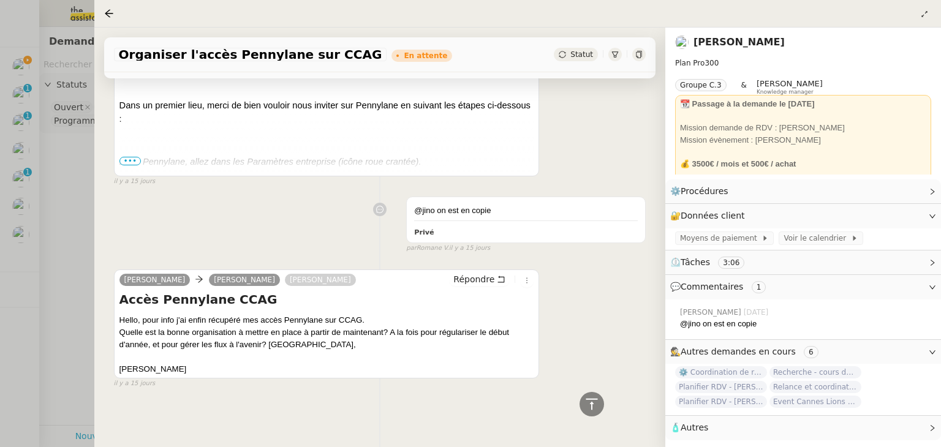
click at [76, 225] on div at bounding box center [470, 223] width 941 height 447
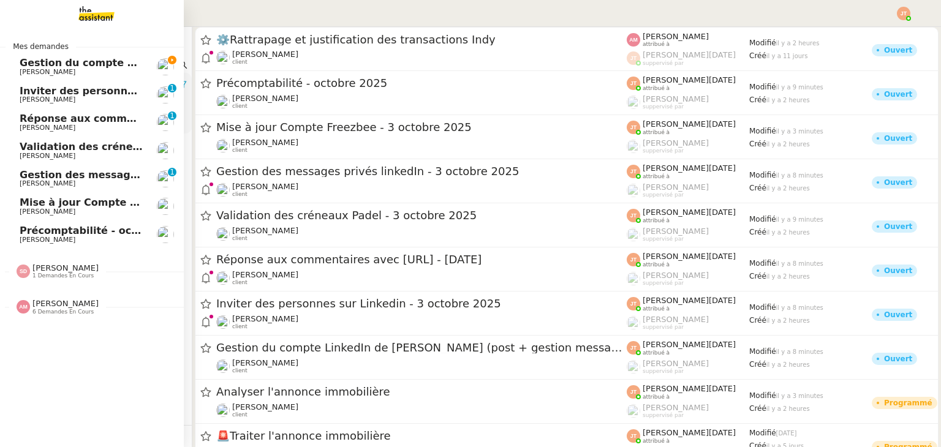
click at [50, 69] on span "Hugo Bentz" at bounding box center [48, 72] width 56 height 8
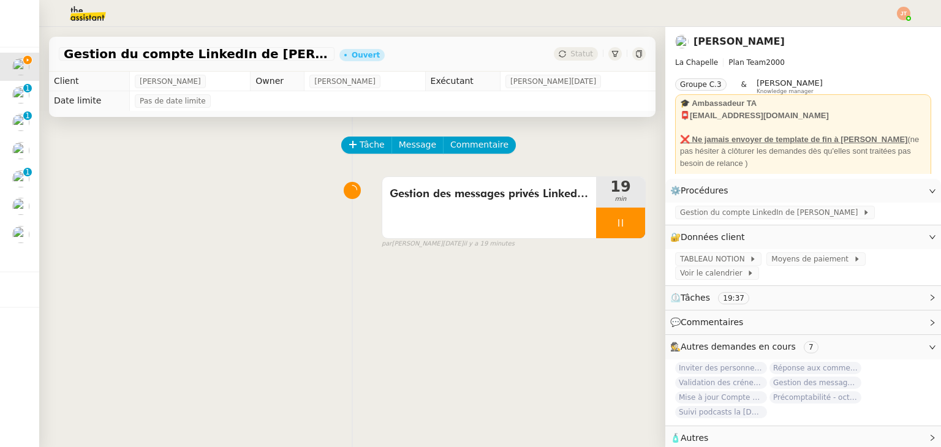
click at [209, 191] on div "Gestion des messages privés LinkedIn de Charly 19 min false par Jean-Noël D. il…" at bounding box center [352, 210] width 587 height 78
click at [77, 6] on img at bounding box center [78, 13] width 95 height 27
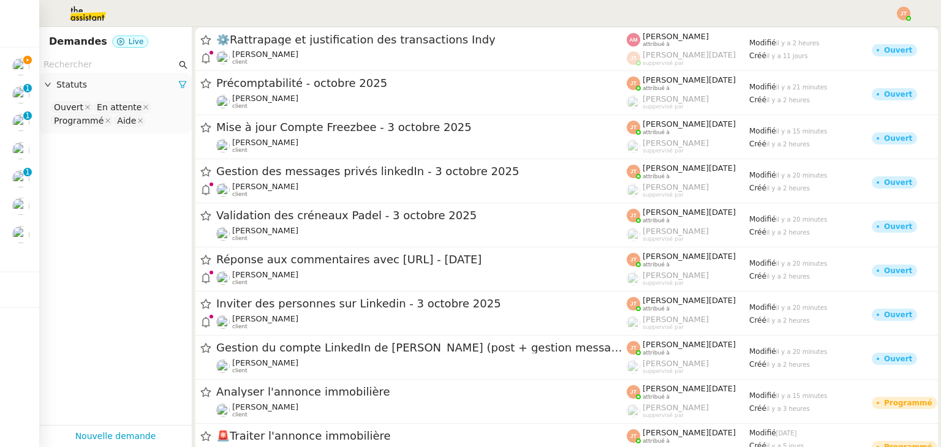
click at [113, 57] on nz-input-group at bounding box center [115, 64] width 153 height 17
click at [107, 61] on input "text" at bounding box center [109, 65] width 133 height 14
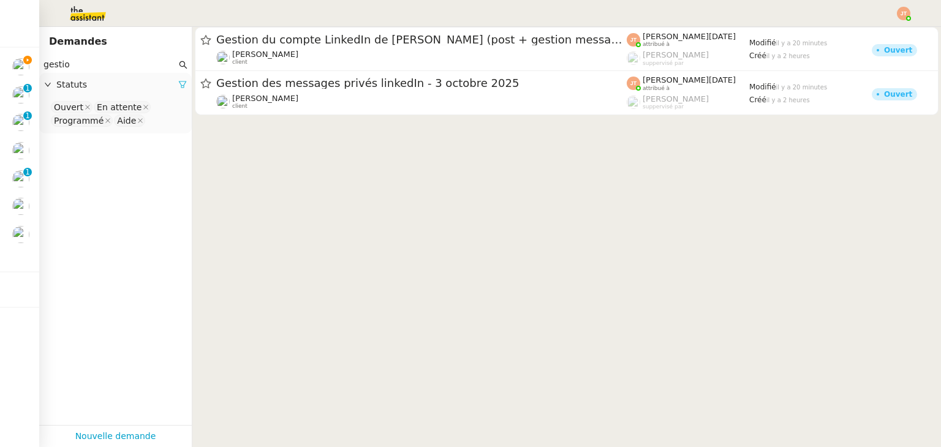
type input "gestio"
click at [178, 89] on icon at bounding box center [182, 84] width 9 height 9
click at [140, 87] on span "Statuts" at bounding box center [121, 85] width 130 height 14
click at [92, 113] on nz-select-top-control "Please select" at bounding box center [115, 107] width 133 height 15
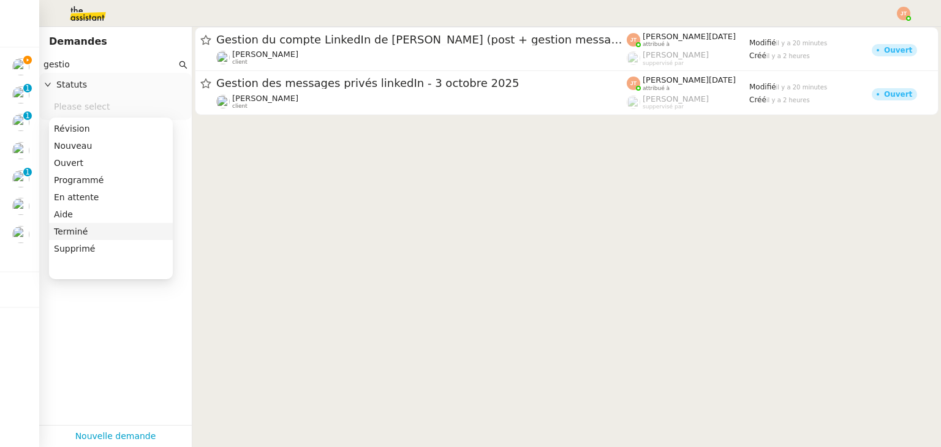
click at [69, 228] on div "Terminé" at bounding box center [111, 231] width 114 height 11
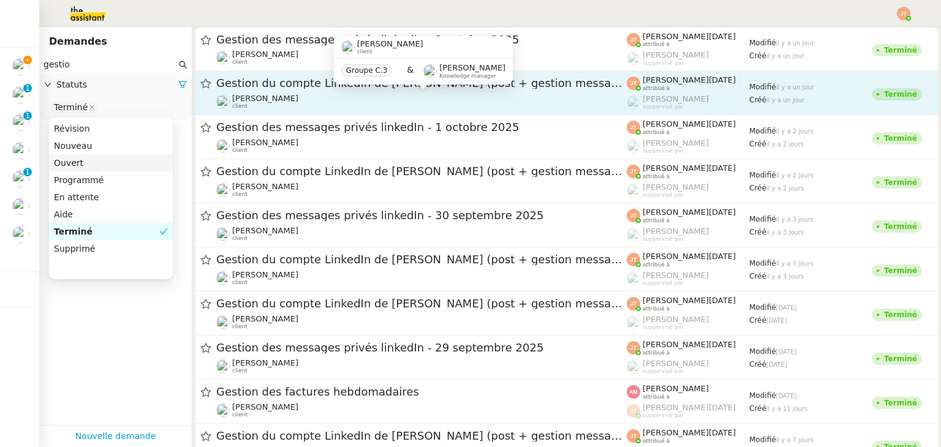
click at [265, 102] on span "Hugo Bentz" at bounding box center [265, 98] width 66 height 9
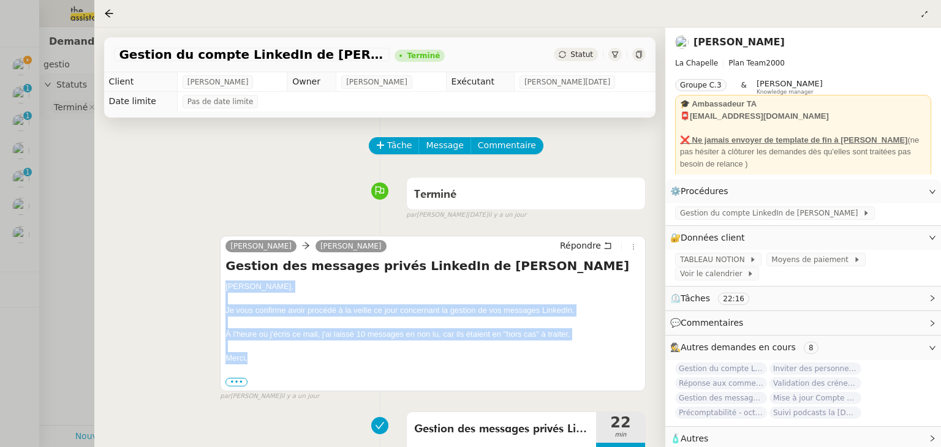
drag, startPoint x: 225, startPoint y: 287, endPoint x: 270, endPoint y: 355, distance: 81.9
click at [270, 355] on div "camille Hugo Bentz Répondre Gestion des messages privés LinkedIn de Charly Hugo…" at bounding box center [433, 313] width 426 height 155
copy div "Hugo, Je vous confirme avoir procédé à la veille ce jour concernant la gestion …"
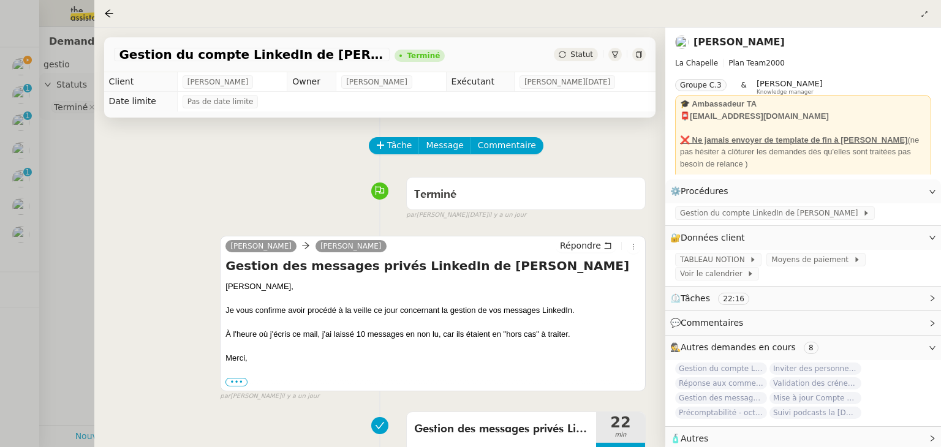
click at [66, 245] on div at bounding box center [470, 223] width 941 height 447
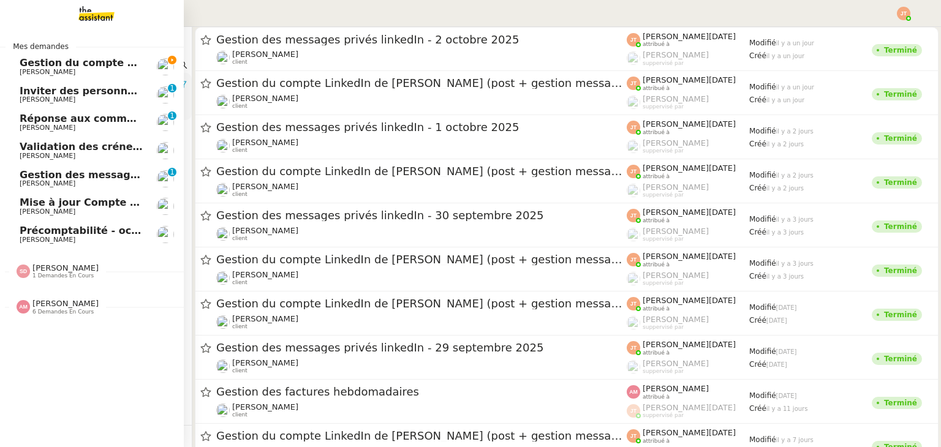
click at [36, 72] on span "Hugo Bentz" at bounding box center [48, 72] width 56 height 8
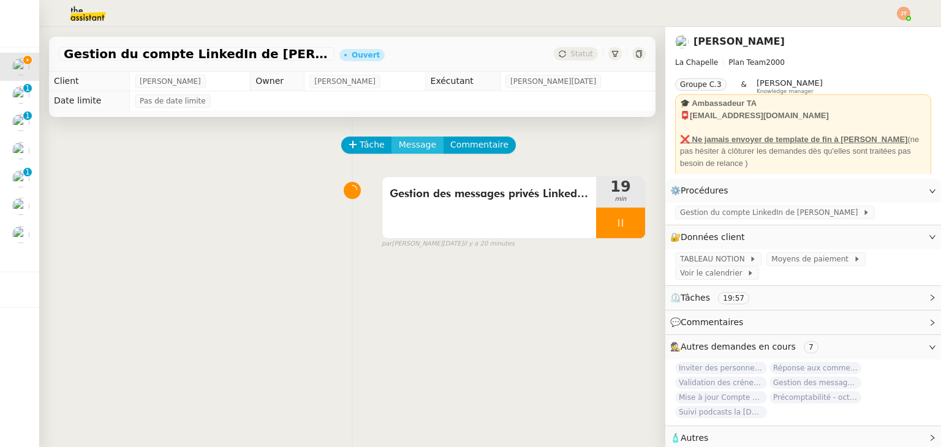
click at [418, 145] on span "Message" at bounding box center [417, 145] width 37 height 14
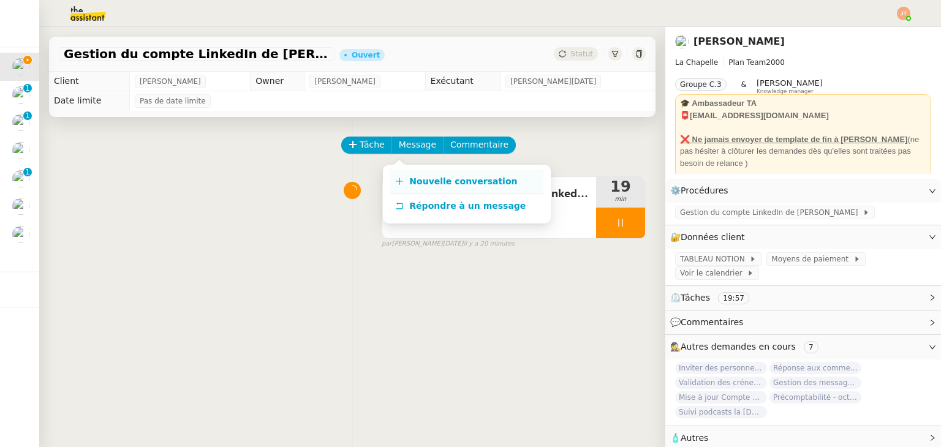
click at [423, 173] on link "Nouvelle conversation" at bounding box center [466, 182] width 153 height 25
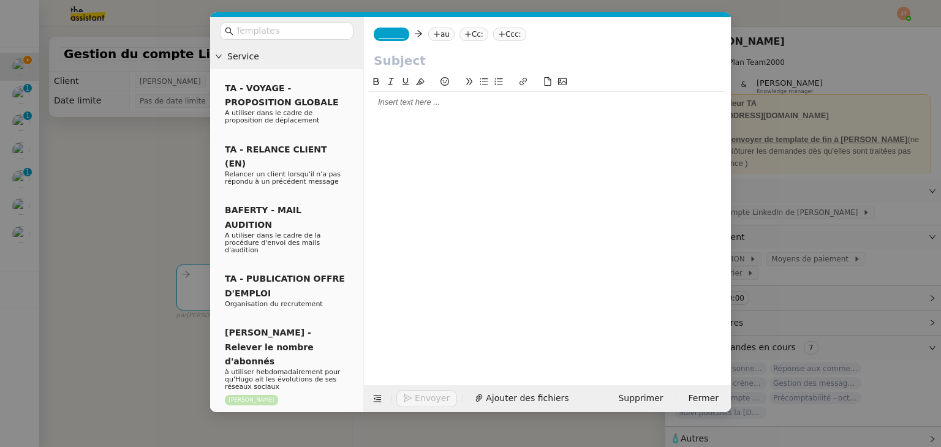
click at [417, 106] on div at bounding box center [547, 102] width 357 height 11
paste div
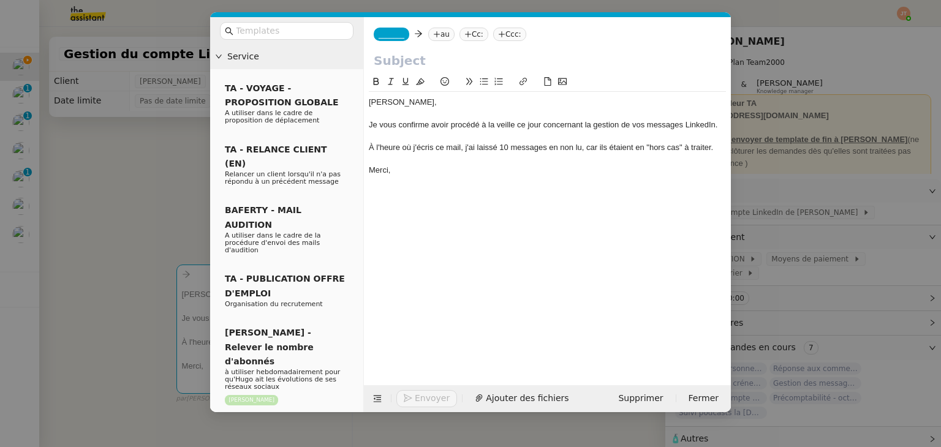
click at [183, 142] on nz-modal-container "Service TA - VOYAGE - PROPOSITION GLOBALE A utiliser dans le cadre de propositi…" at bounding box center [470, 223] width 941 height 447
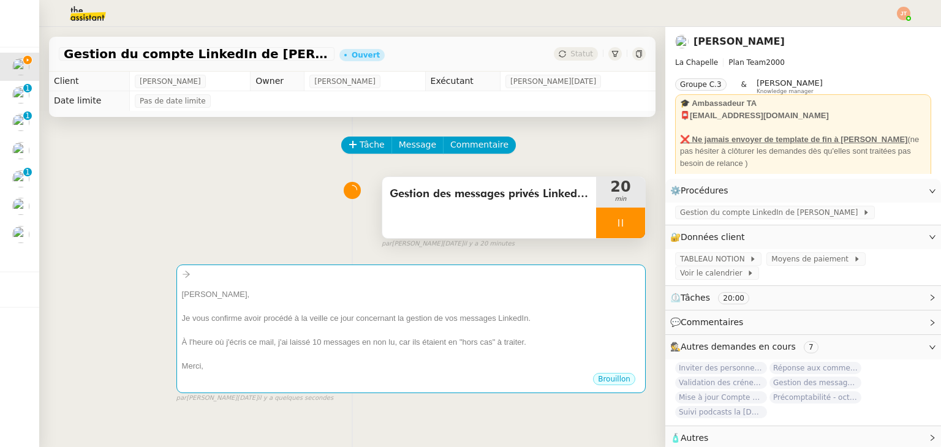
click at [443, 185] on div "Gestion des messages privés LinkedIn de Charly" at bounding box center [489, 207] width 214 height 61
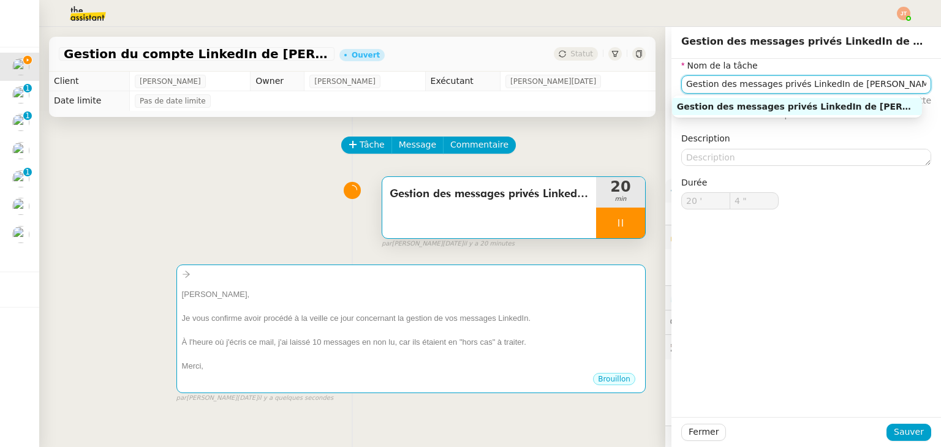
drag, startPoint x: 865, startPoint y: 80, endPoint x: 655, endPoint y: 86, distance: 209.6
click at [655, 86] on app-ticket "Gestion du compte LinkedIn de Charly LAMARD (post + gestion messages) - 3 octob…" at bounding box center [490, 237] width 902 height 420
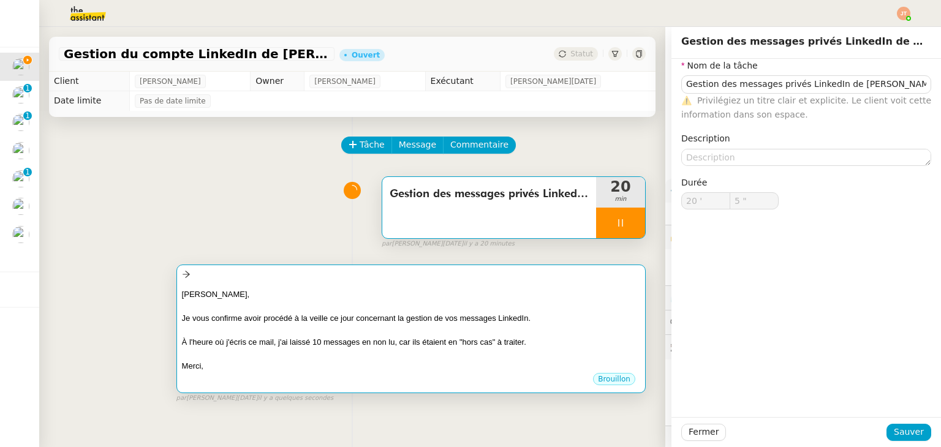
click at [338, 305] on div at bounding box center [411, 306] width 458 height 12
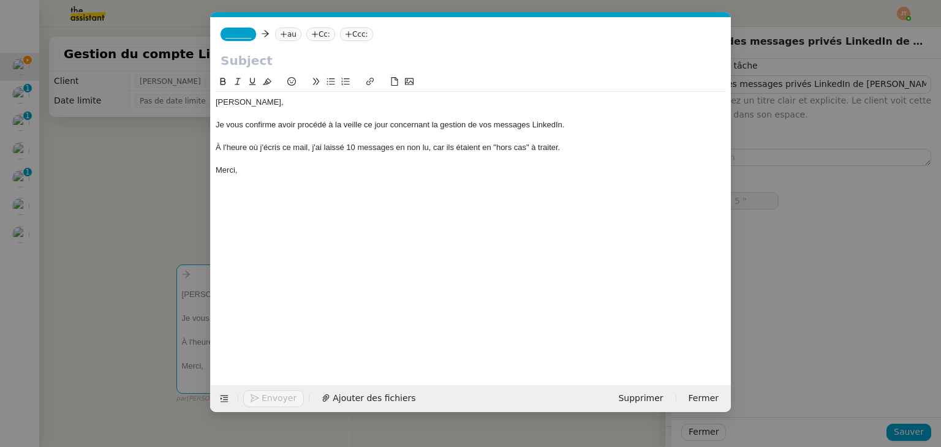
scroll to position [0, 26]
type input "6 ""
click at [247, 64] on input "text" at bounding box center [471, 60] width 500 height 18
paste input "Gestion des messages privés LinkedIn de Charly"
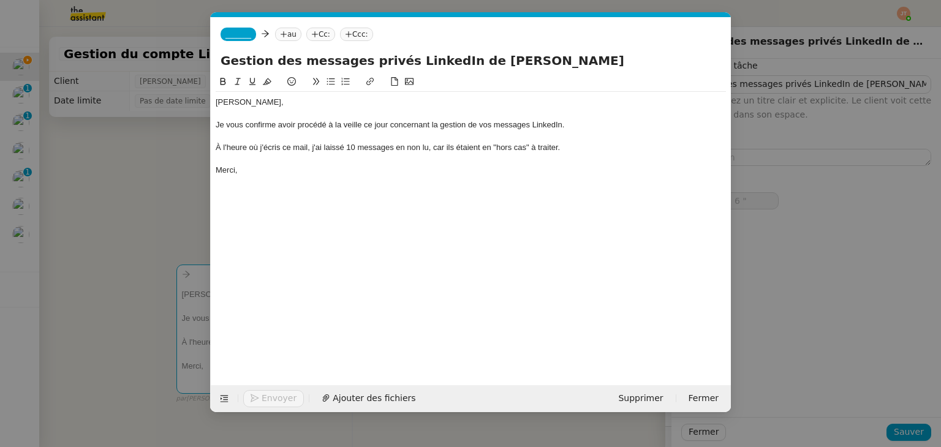
type input "Gestion des messages privés LinkedIn de Charly"
click at [298, 30] on app-ticket-composer-emailaddresses "au" at bounding box center [290, 34] width 31 height 10
type input "7 ""
click at [280, 33] on icon at bounding box center [283, 34] width 7 height 7
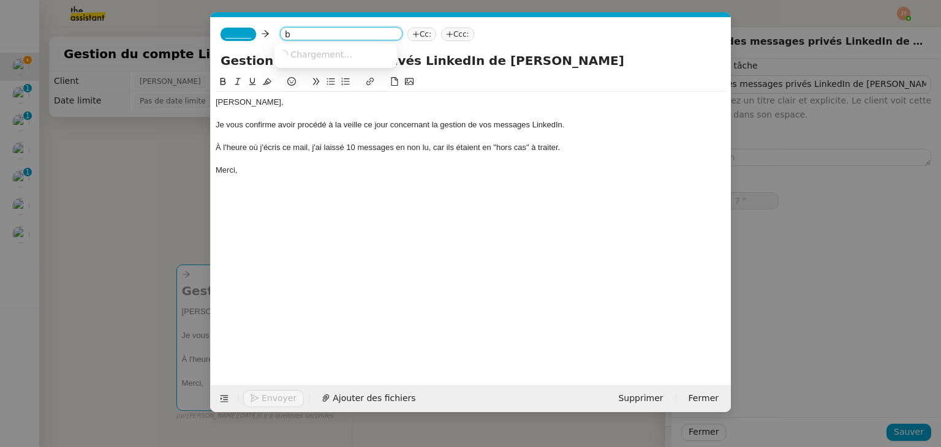
type input "be"
type input "8 ""
type input "bentz"
type input "9 ""
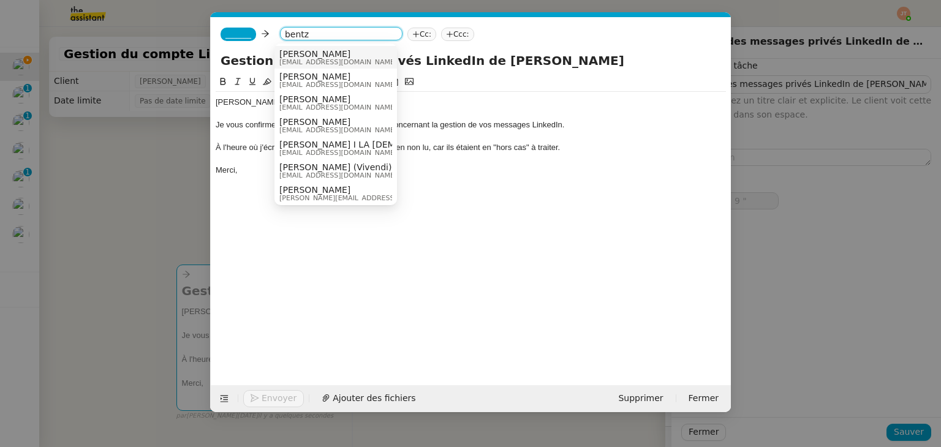
type input "bentz"
click at [290, 55] on span "Hugo Bentz" at bounding box center [338, 54] width 118 height 10
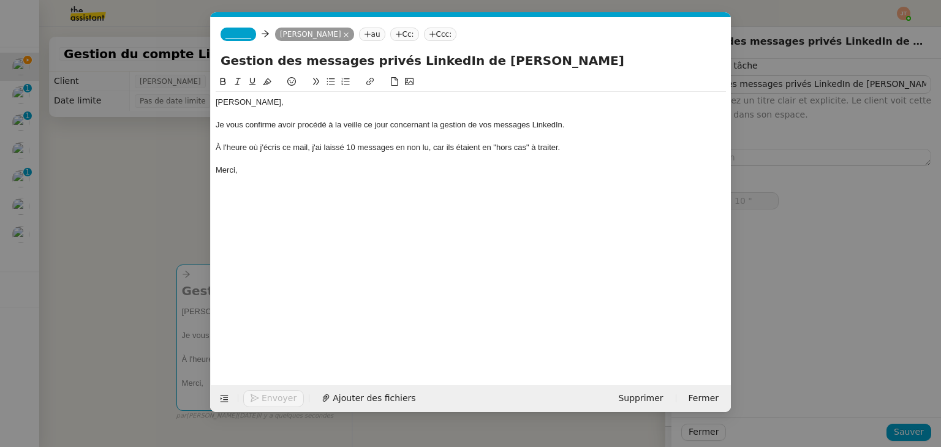
click at [238, 30] on span "_______" at bounding box center [238, 34] width 26 height 9
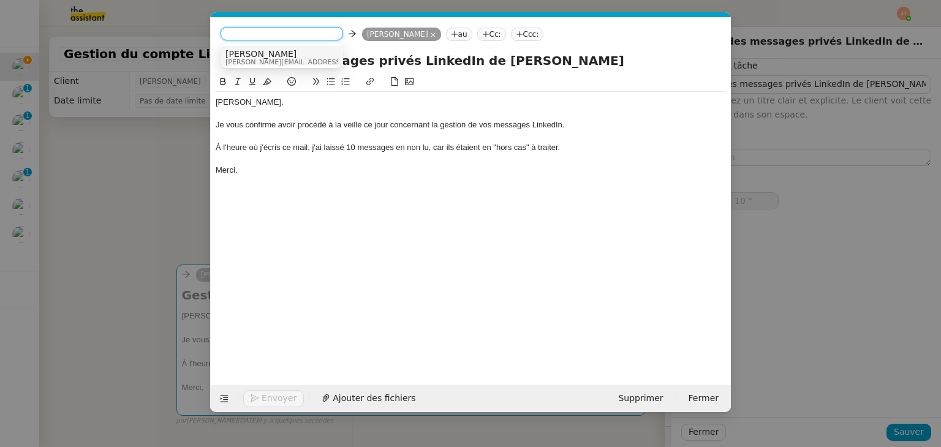
click at [240, 55] on span "Camille" at bounding box center [312, 54] width 174 height 10
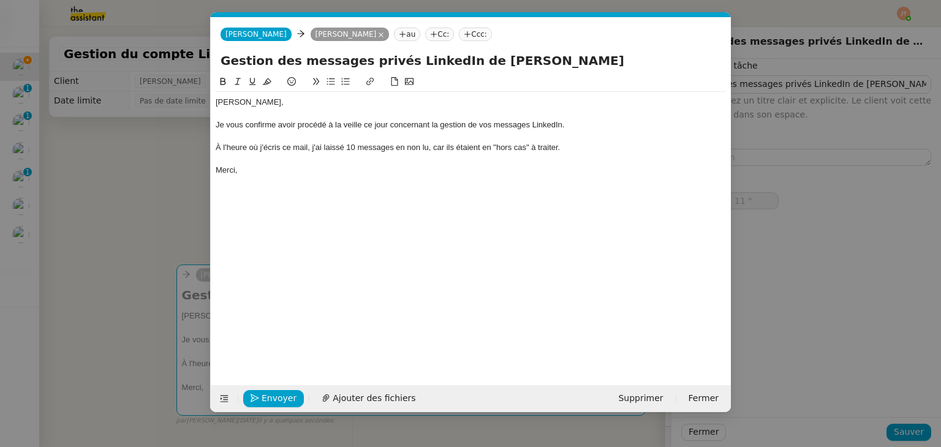
click at [170, 155] on nz-modal-container "Service TA - VOYAGE - PROPOSITION GLOBALE A utiliser dans le cadre de propositi…" at bounding box center [470, 223] width 941 height 447
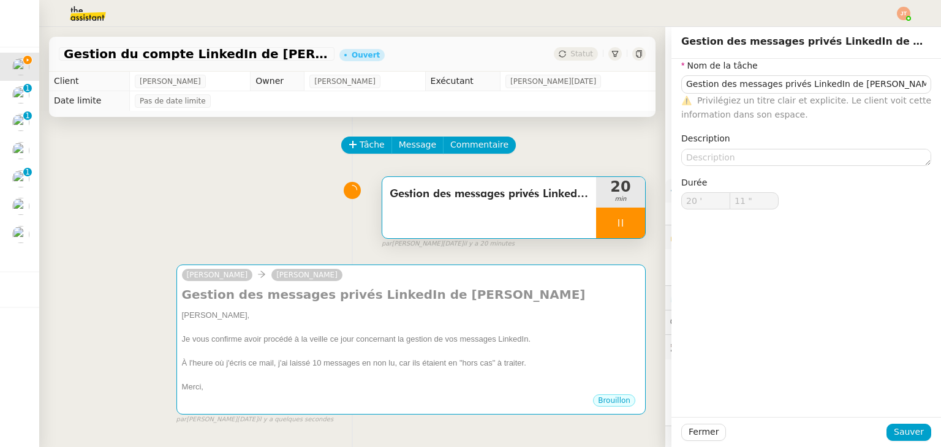
type input "12 ""
click at [696, 438] on span "Fermer" at bounding box center [704, 432] width 30 height 14
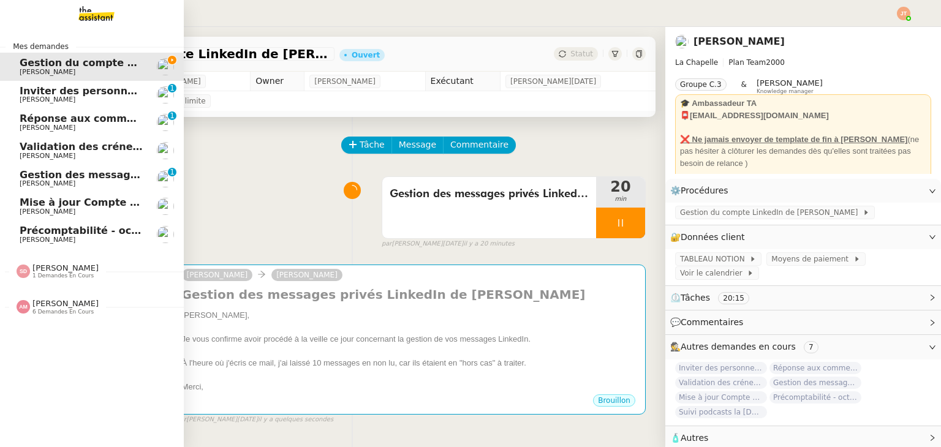
click at [85, 211] on span "Hugo Bentz" at bounding box center [82, 211] width 124 height 7
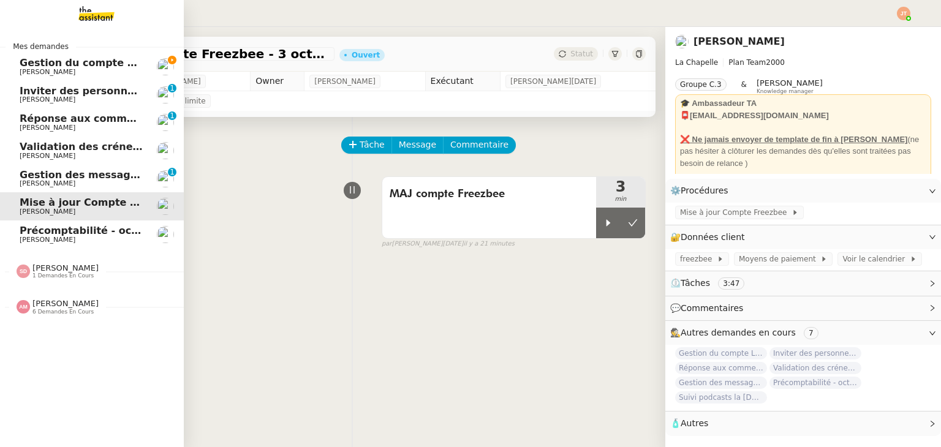
click at [92, 69] on span "Hugo Bentz" at bounding box center [82, 72] width 124 height 7
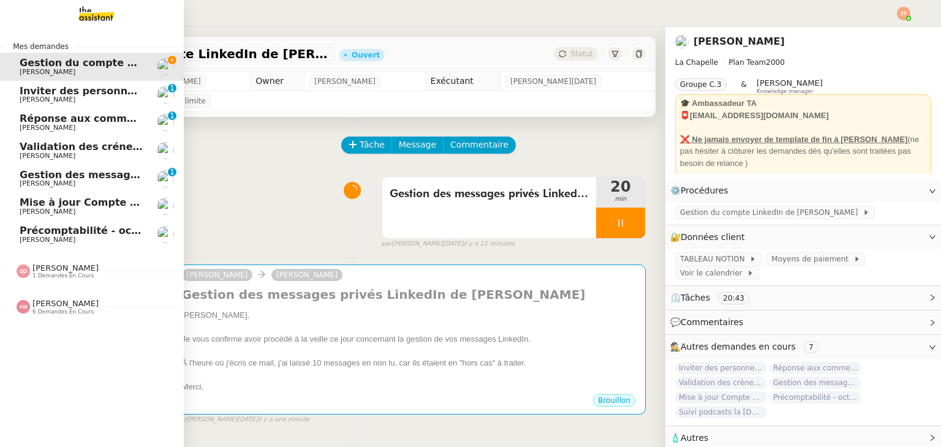
click at [61, 309] on span "6 demandes en cours" at bounding box center [62, 312] width 61 height 7
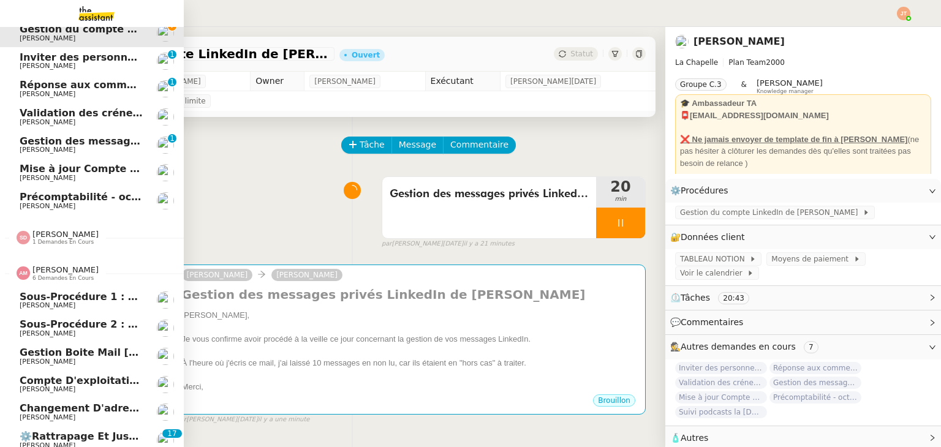
scroll to position [47, 0]
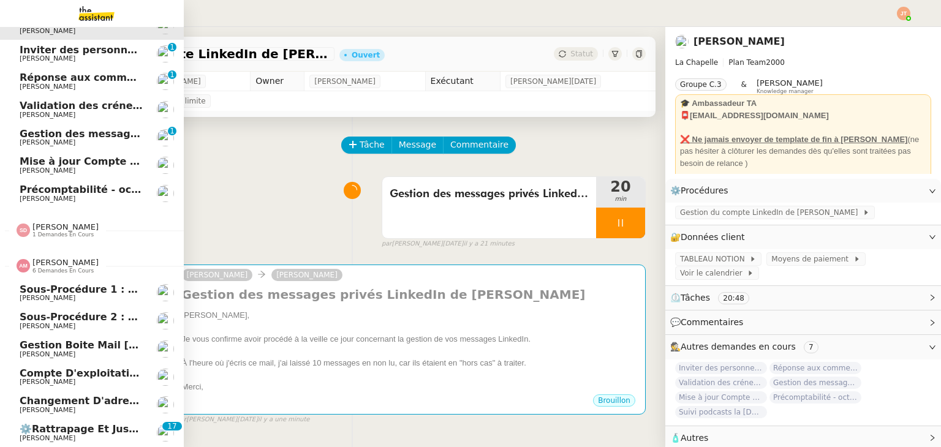
click at [61, 268] on span "6 demandes en cours" at bounding box center [62, 271] width 61 height 7
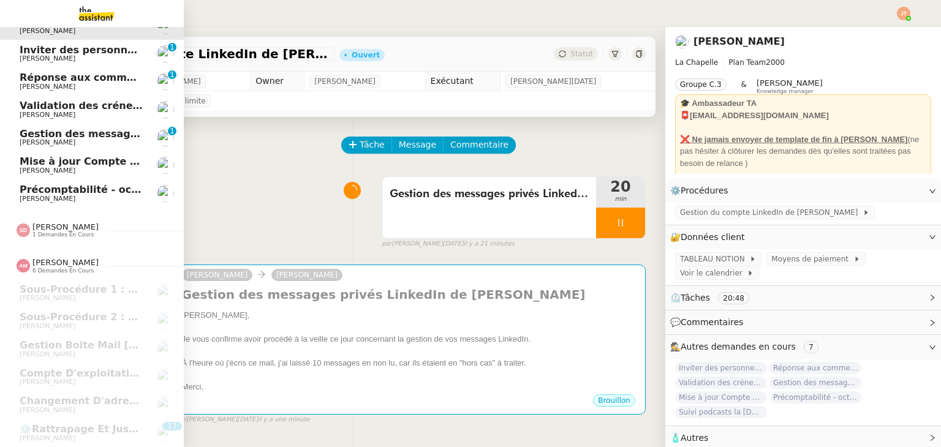
scroll to position [0, 0]
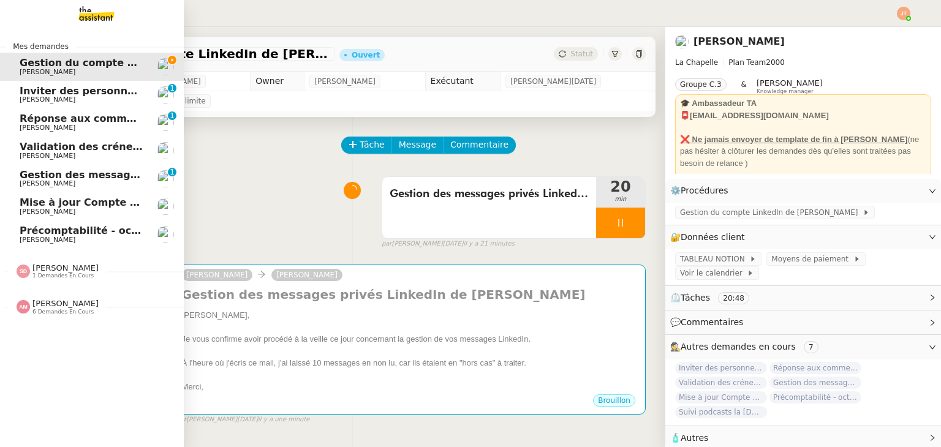
click at [61, 270] on span "Sheida Delpazir" at bounding box center [65, 267] width 66 height 9
click at [89, 198] on span "Mise à jour Compte Freezbee - 3 octobre 2025" at bounding box center [147, 203] width 255 height 12
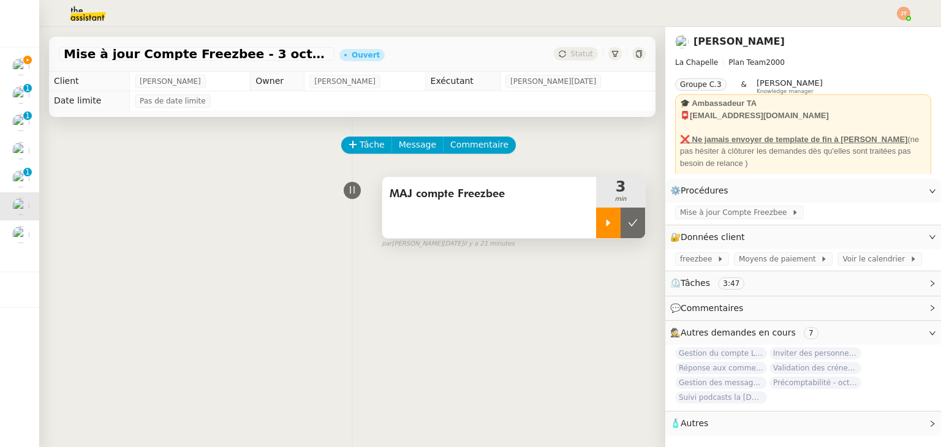
click at [596, 218] on div at bounding box center [608, 223] width 25 height 31
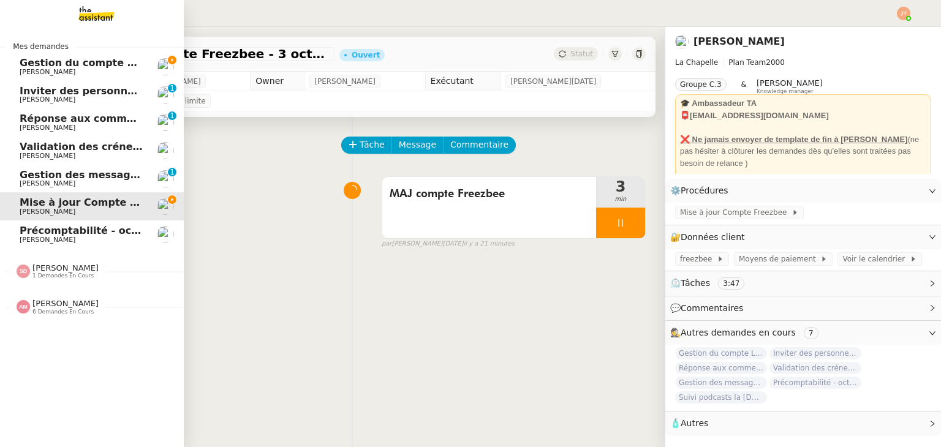
click at [56, 67] on span "Gestion du compte LinkedIn de Charly LAMARD (post + gestion messages) - 3 octob…" at bounding box center [253, 63] width 466 height 12
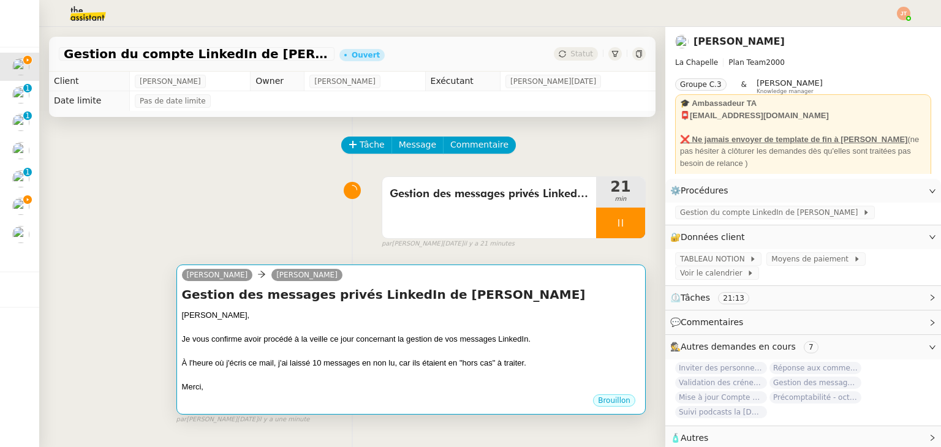
click at [342, 349] on div at bounding box center [411, 351] width 458 height 12
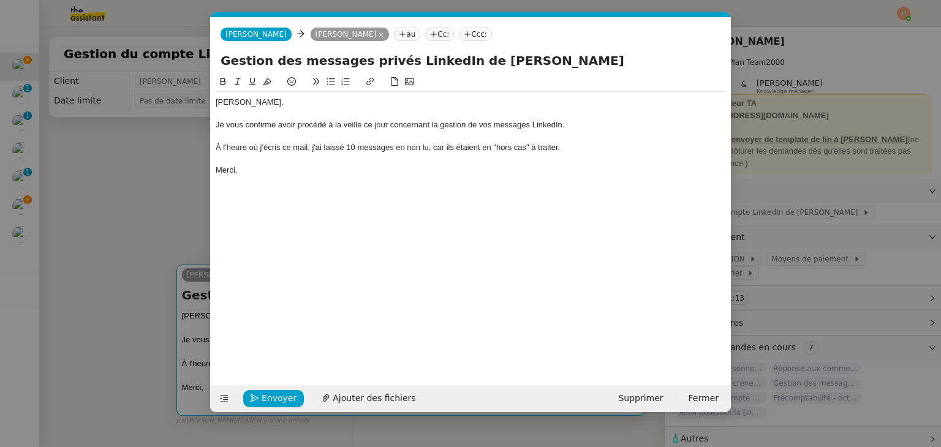
scroll to position [0, 26]
click at [263, 398] on span "Envoyer" at bounding box center [279, 398] width 35 height 14
click at [263, 398] on span "Confirmer l'envoi" at bounding box center [299, 398] width 74 height 14
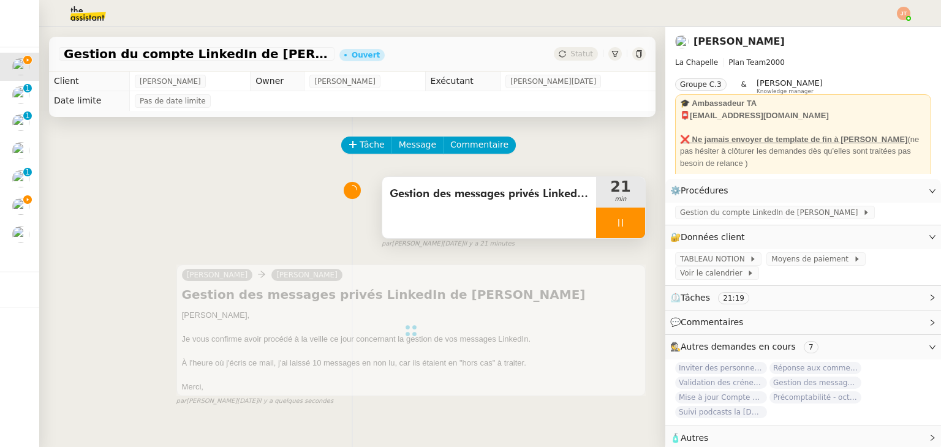
click at [616, 222] on icon at bounding box center [621, 223] width 10 height 10
click at [621, 222] on button at bounding box center [633, 223] width 25 height 31
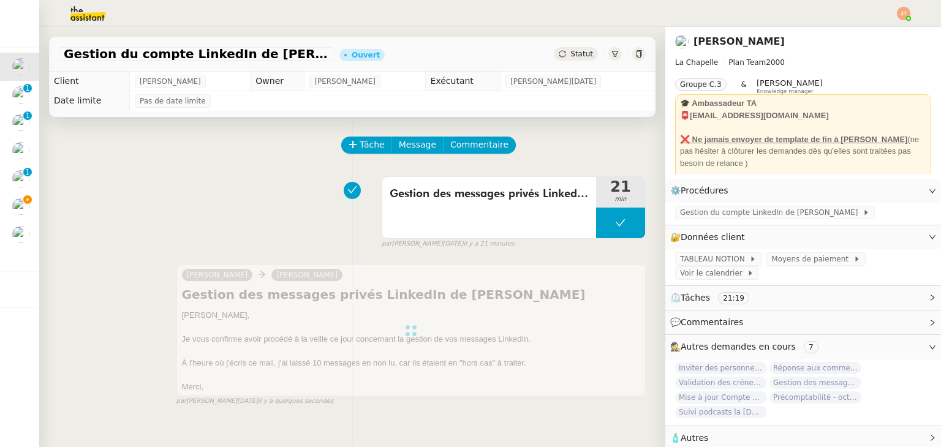
click at [576, 59] on div "Statut" at bounding box center [576, 53] width 44 height 13
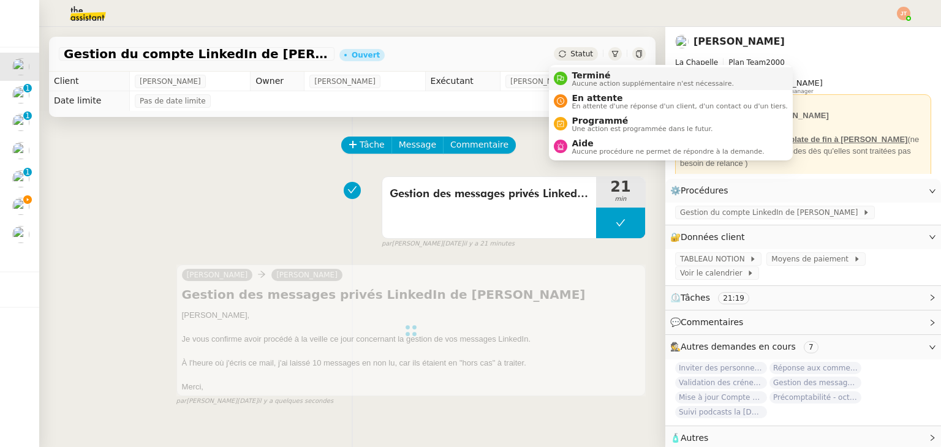
click at [587, 80] on span "Aucune action supplémentaire n'est nécessaire." at bounding box center [653, 83] width 162 height 7
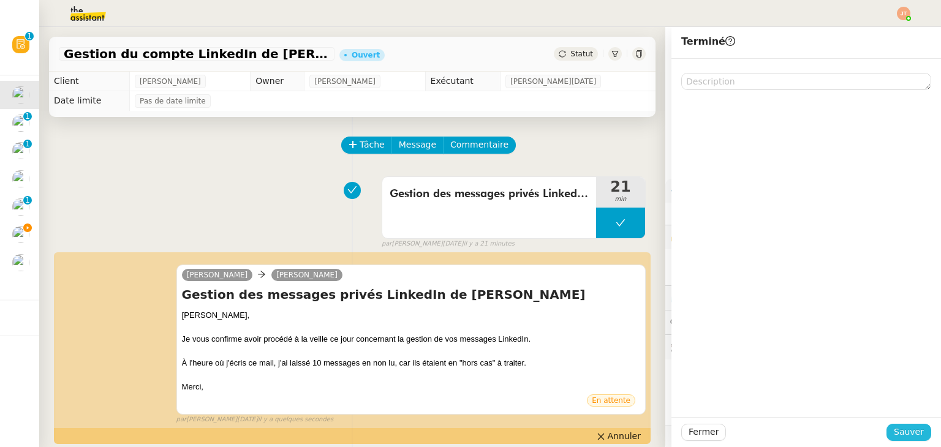
click at [909, 434] on span "Sauver" at bounding box center [909, 432] width 30 height 14
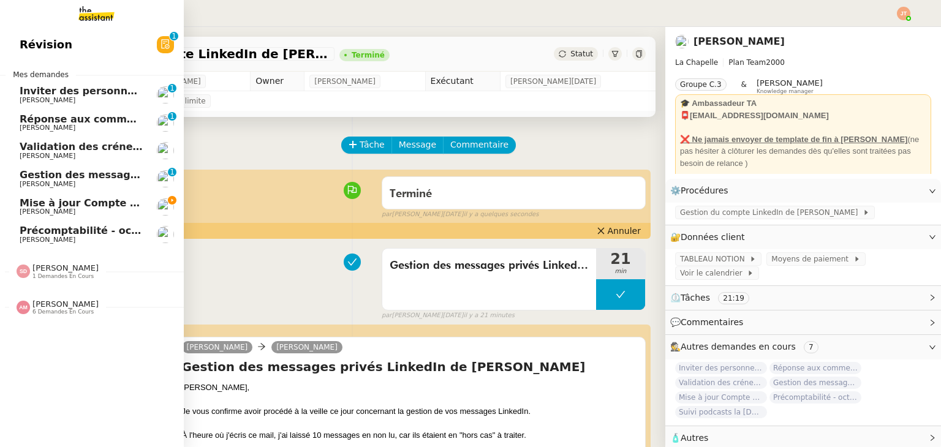
click at [61, 206] on span "Mise à jour Compte Freezbee - 3 octobre 2025" at bounding box center [147, 203] width 255 height 12
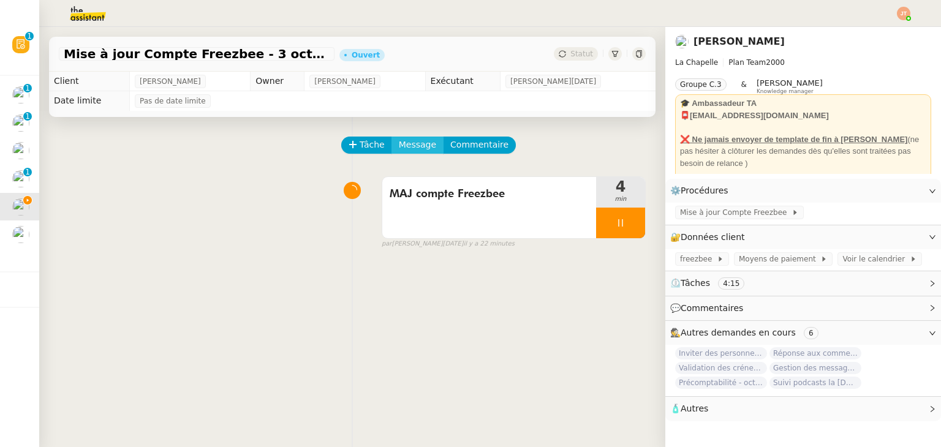
click at [414, 152] on span "Message" at bounding box center [417, 145] width 37 height 14
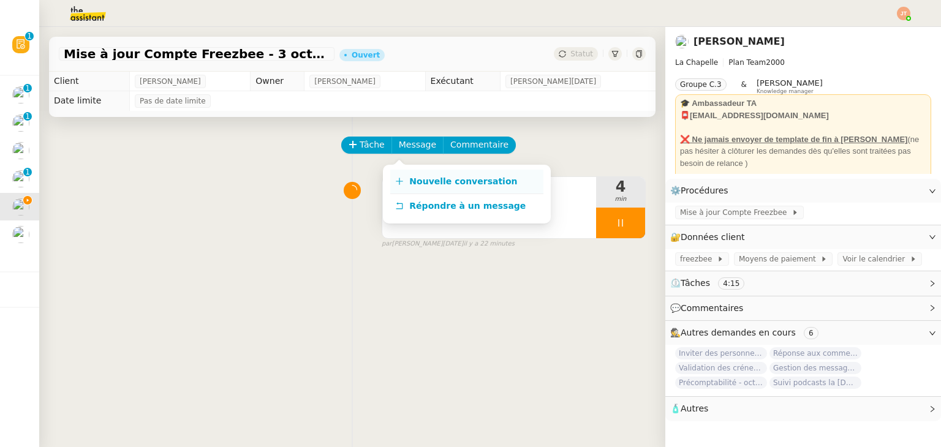
click at [417, 183] on span "Nouvelle conversation" at bounding box center [463, 181] width 108 height 10
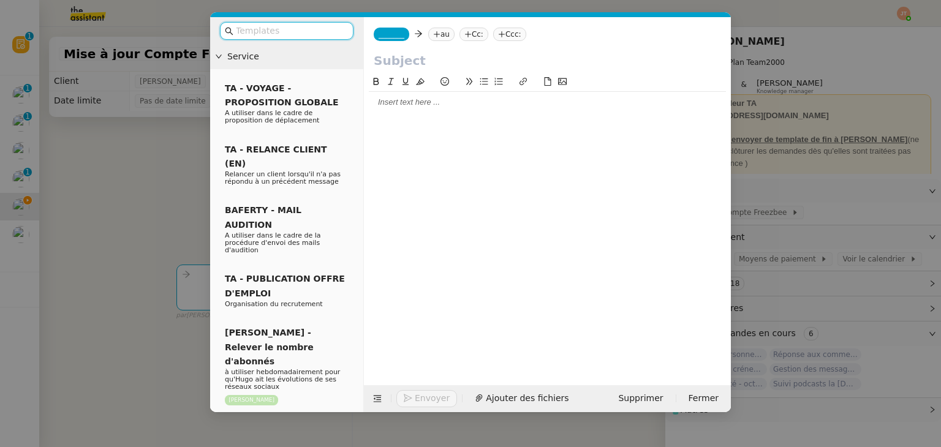
click at [439, 40] on nz-tag "au" at bounding box center [441, 34] width 26 height 13
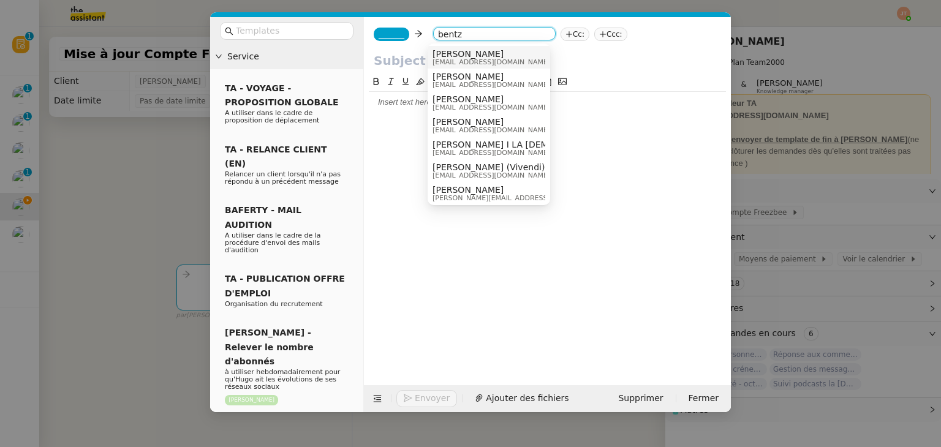
type input "bentz"
click at [445, 51] on span "Hugo Bentz" at bounding box center [491, 54] width 118 height 10
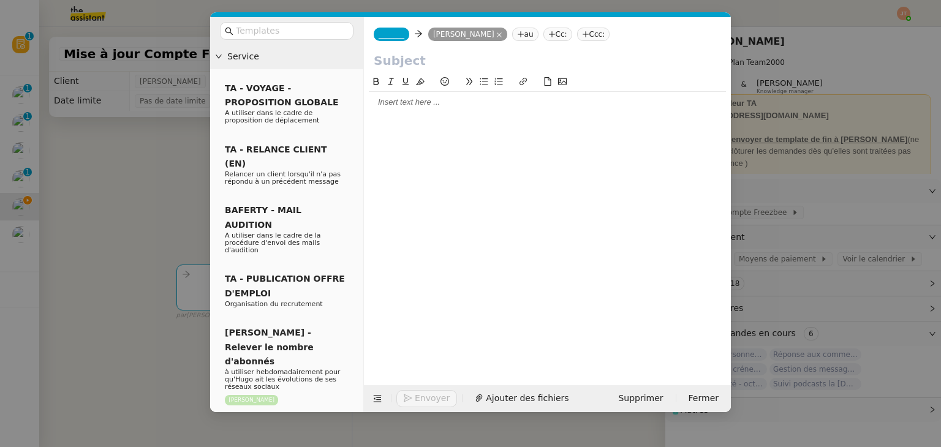
click at [400, 36] on nz-tag "_______" at bounding box center [392, 34] width 36 height 13
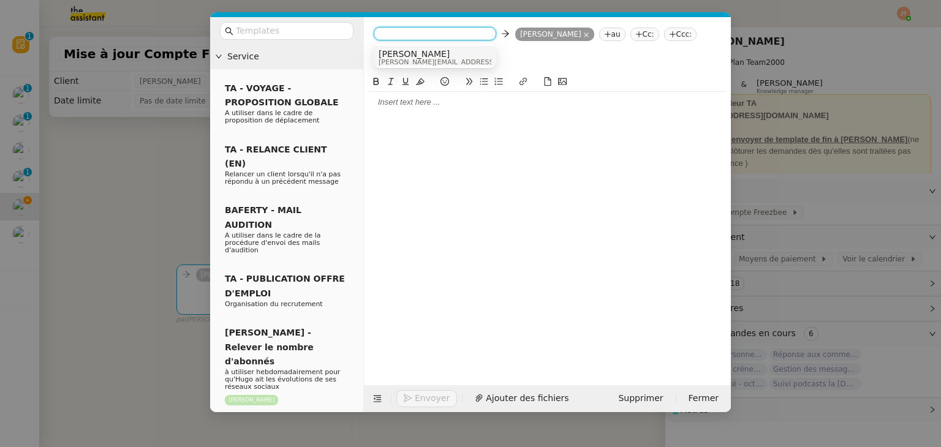
click at [398, 50] on span "Camille" at bounding box center [466, 54] width 174 height 10
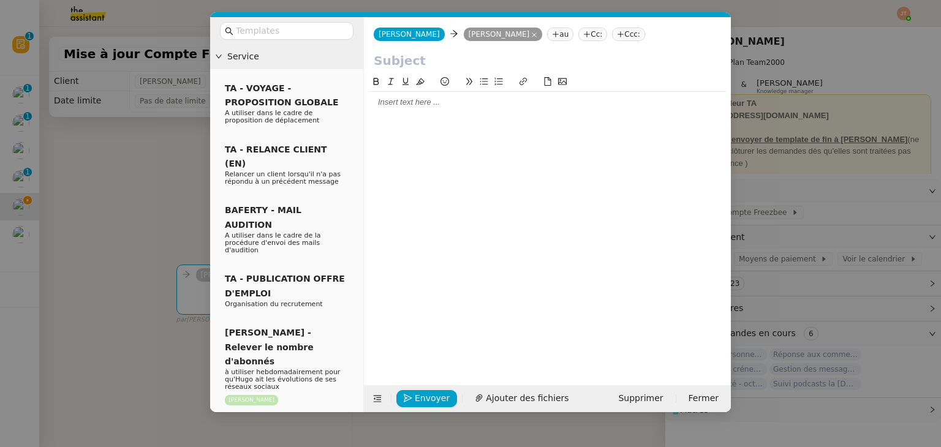
click at [152, 143] on nz-modal-container "Service TA - VOYAGE - PROPOSITION GLOBALE A utiliser dans le cadre de propositi…" at bounding box center [470, 223] width 941 height 447
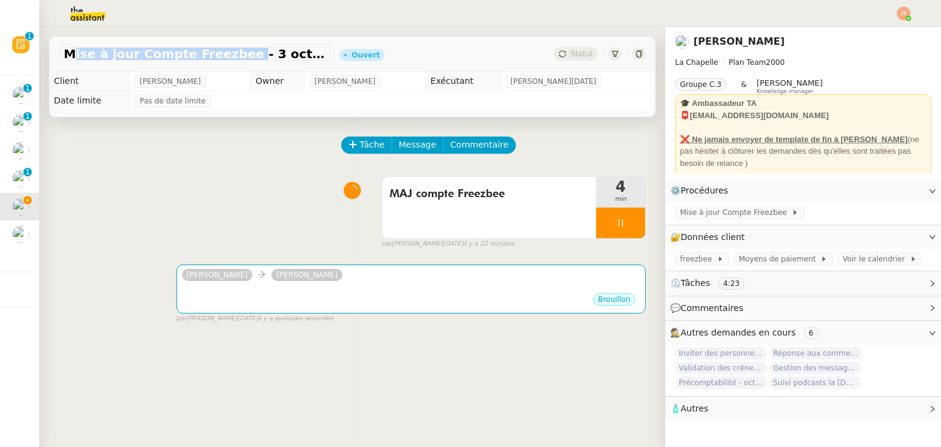
drag, startPoint x: 65, startPoint y: 55, endPoint x: 225, endPoint y: 53, distance: 160.5
click at [225, 53] on span "Mise à jour Compte Freezbee - 3 octobre 2025" at bounding box center [197, 54] width 266 height 12
copy span "Mise à jour Compte Freezbee"
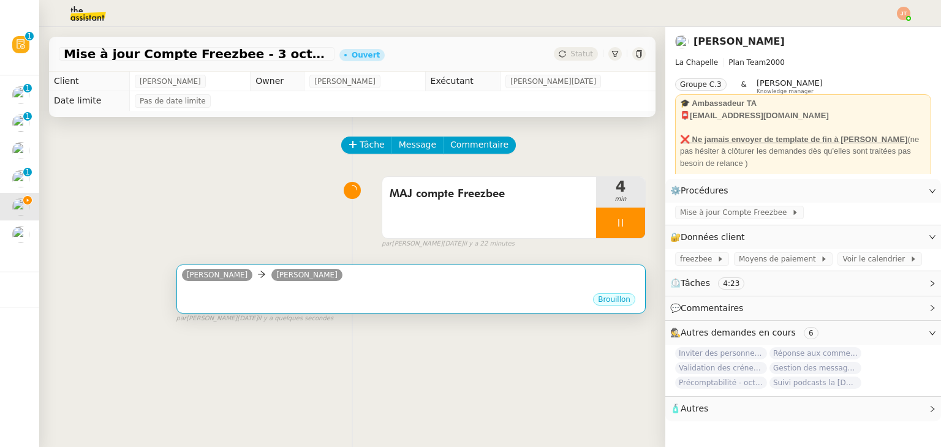
click at [303, 285] on div "camille Hugo Bentz" at bounding box center [411, 277] width 458 height 18
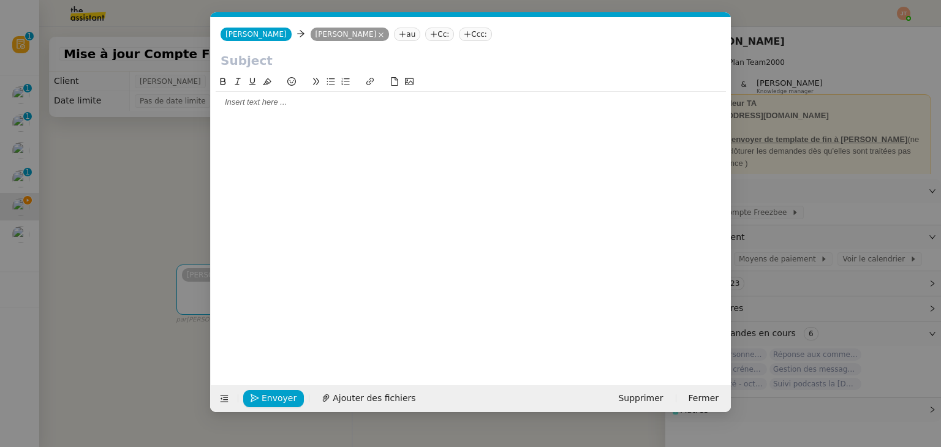
scroll to position [0, 26]
click at [259, 62] on input "text" at bounding box center [471, 60] width 500 height 18
paste input "Mise à jour Compte Freezbee"
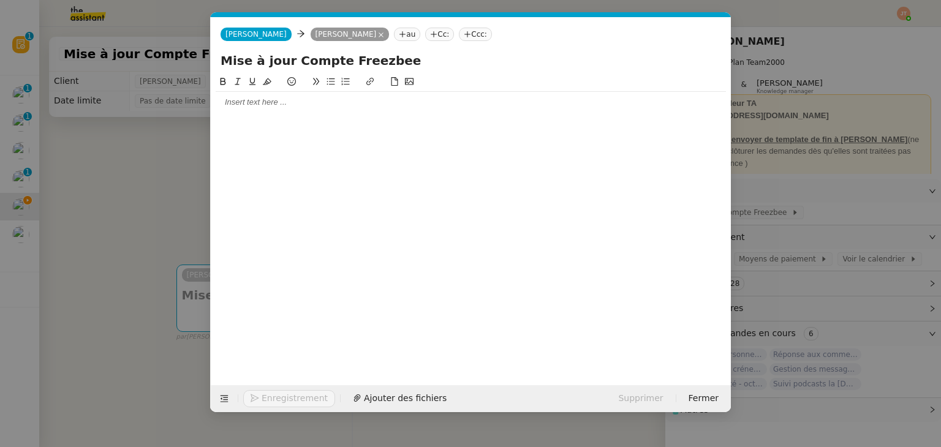
type input "Mise à jour Compte Freezbee"
click at [160, 162] on nz-modal-container "Service TA - VOYAGE - PROPOSITION GLOBALE A utiliser dans le cadre de propositi…" at bounding box center [470, 223] width 941 height 447
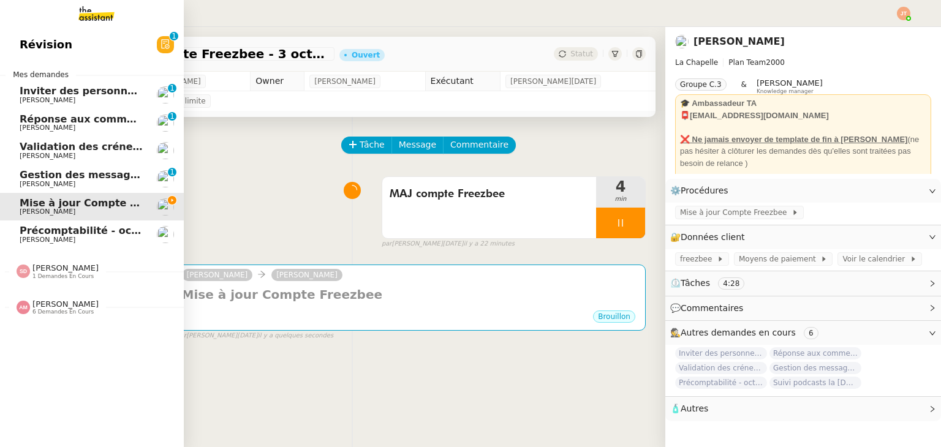
click at [90, 171] on span "Gestion des messages privés linkedIn - 3 octobre 2025" at bounding box center [171, 175] width 303 height 12
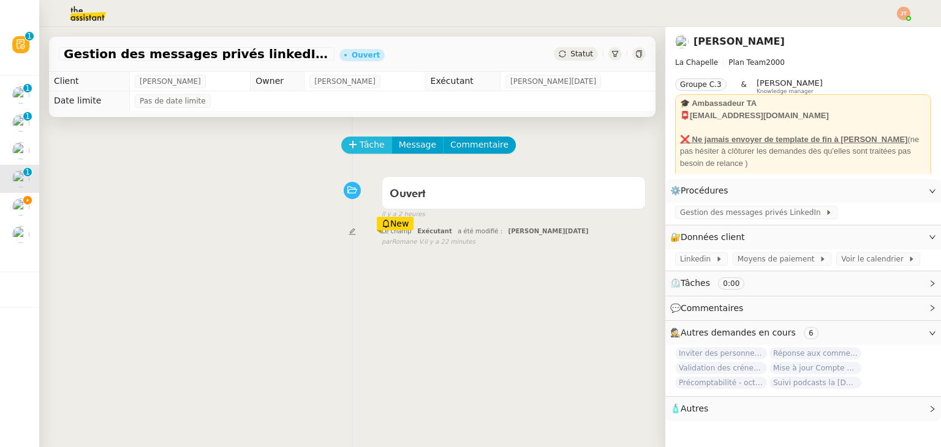
click at [371, 145] on span "Tâche" at bounding box center [372, 145] width 25 height 14
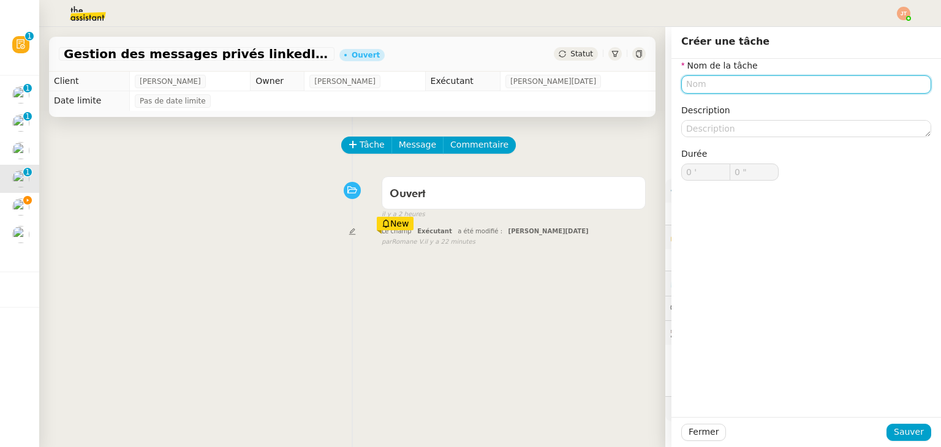
click at [697, 78] on input "text" at bounding box center [806, 84] width 250 height 18
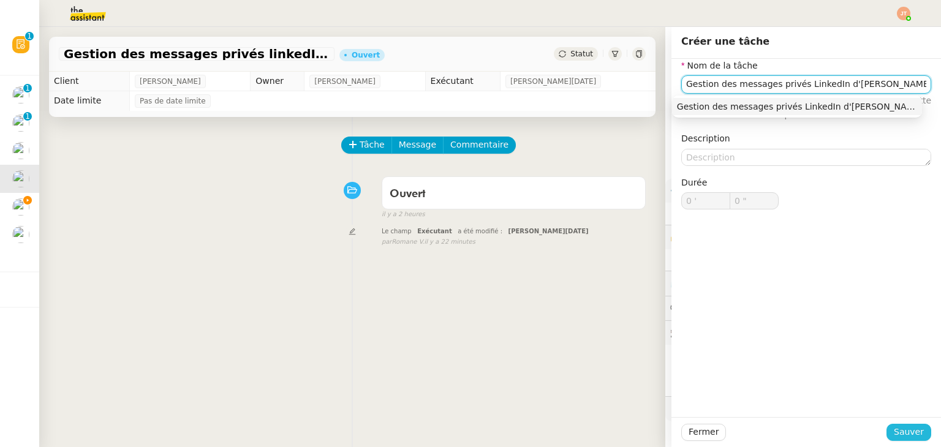
type input "Gestion des messages privés LinkedIn d'Hugo"
click at [920, 432] on button "Sauver" at bounding box center [908, 432] width 45 height 17
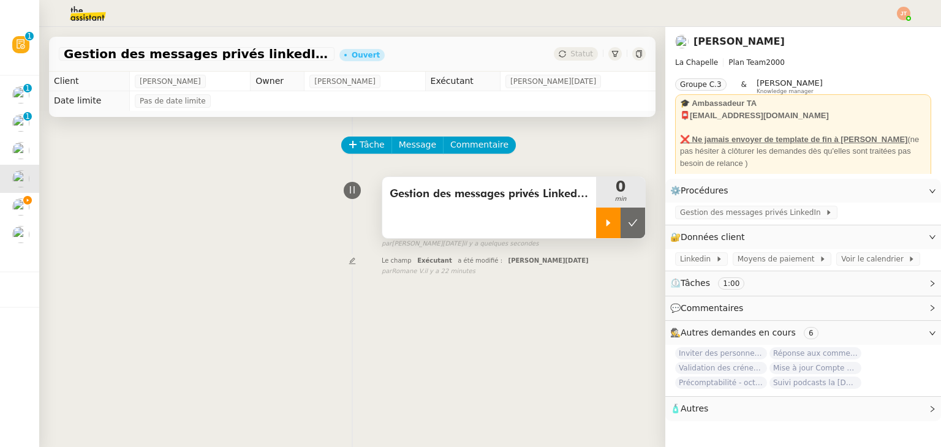
click at [606, 224] on div at bounding box center [608, 223] width 25 height 31
click at [542, 345] on div "Tâche Message Commentaire Veuillez patienter une erreur s'est produite 👌👌👌 mess…" at bounding box center [352, 340] width 626 height 447
click at [206, 190] on div "Gestion des messages privés LinkedIn d'Hugo 1 min false par Jean-Noël D. il y a…" at bounding box center [352, 210] width 587 height 78
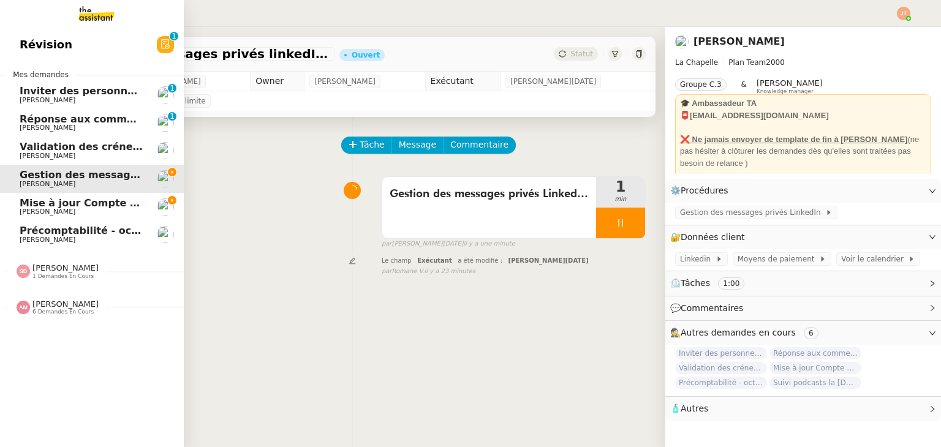
click at [66, 303] on span "Amyna Mehrez" at bounding box center [65, 304] width 66 height 9
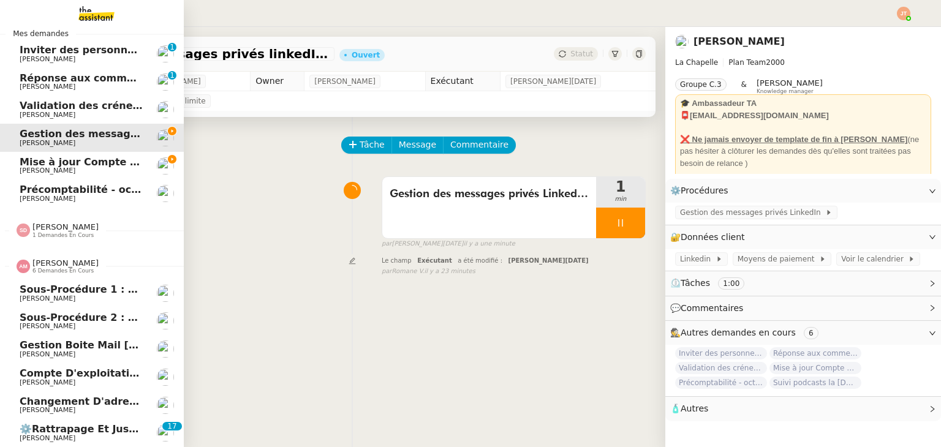
scroll to position [48, 0]
click at [59, 260] on span "Amyna Mehrez" at bounding box center [65, 263] width 66 height 9
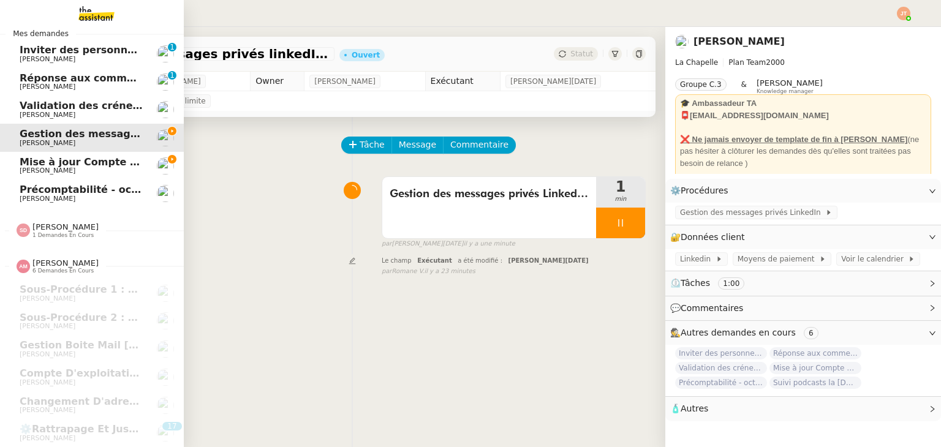
scroll to position [0, 0]
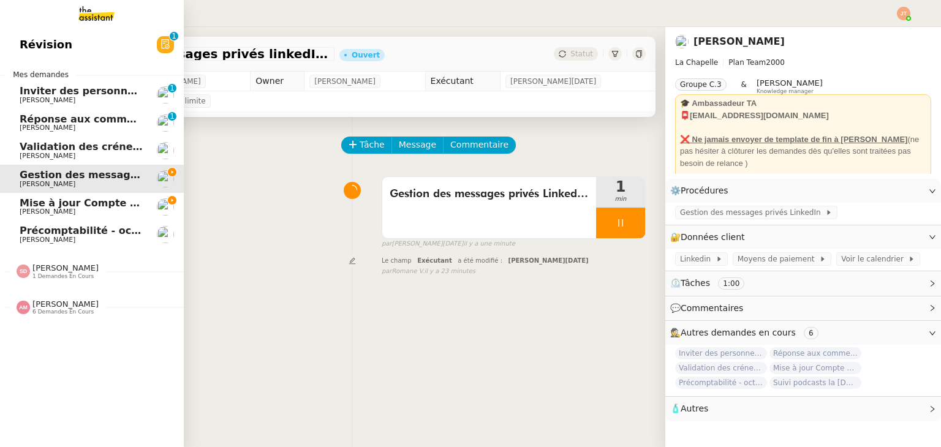
click at [56, 275] on span "1 demandes en cours" at bounding box center [62, 276] width 61 height 7
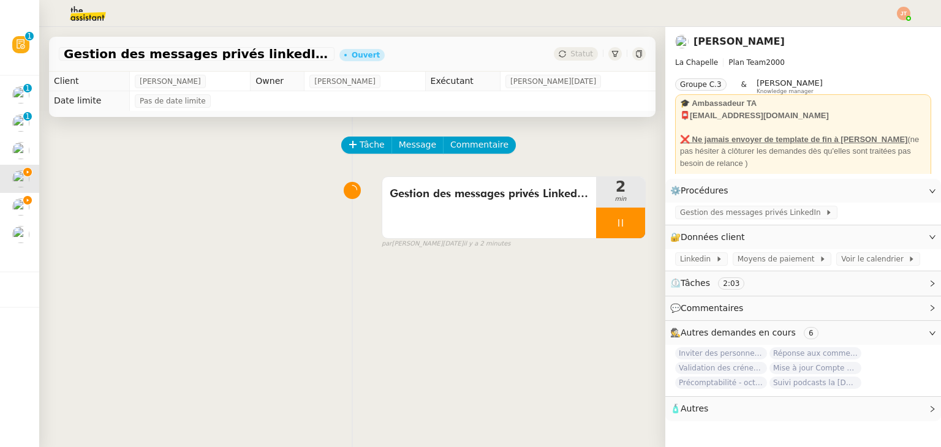
click at [268, 210] on div "Gestion des messages privés LinkedIn d'Hugo 2 min false par Jean-Noël D. il y a…" at bounding box center [352, 210] width 587 height 78
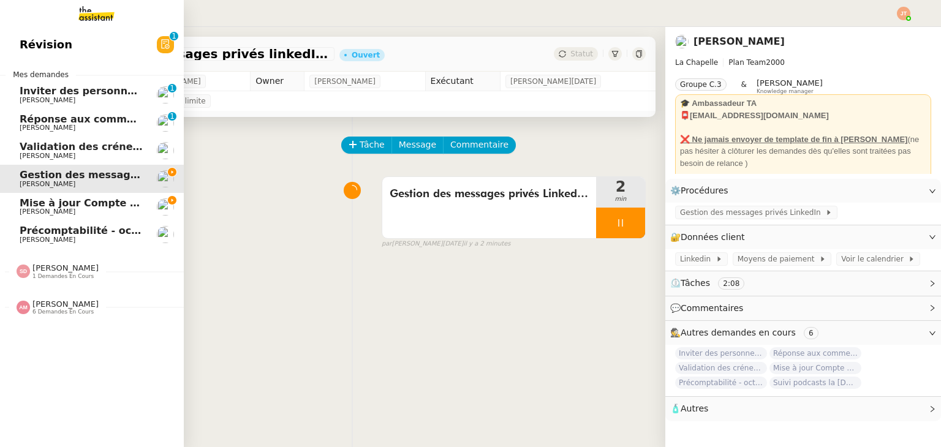
click at [97, 200] on span "Mise à jour Compte Freezbee - 3 octobre 2025" at bounding box center [147, 203] width 255 height 12
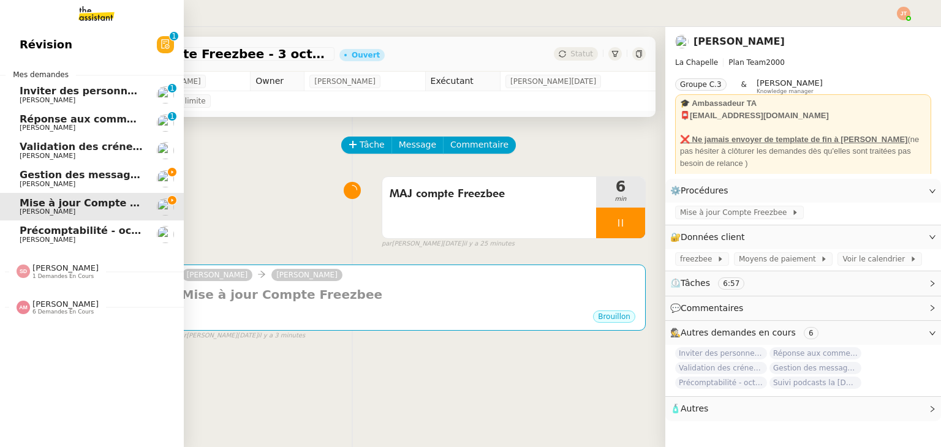
click at [105, 174] on span "Gestion des messages privés linkedIn - 3 octobre 2025" at bounding box center [171, 175] width 303 height 12
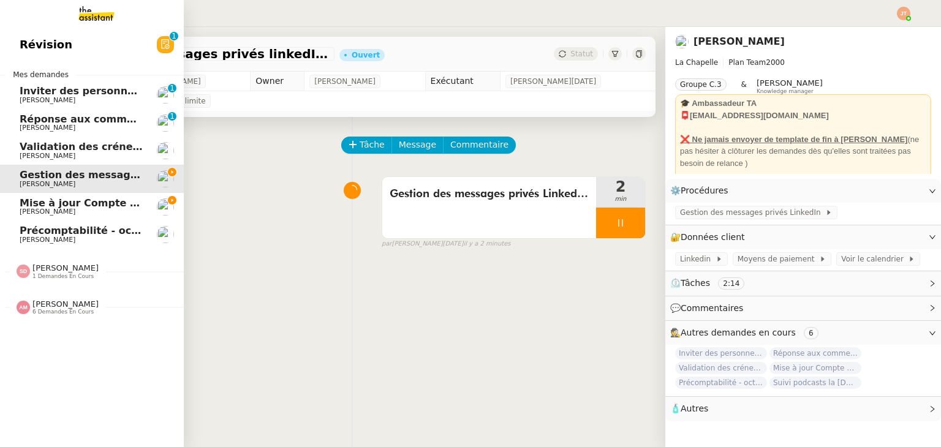
click at [64, 206] on span "Mise à jour Compte Freezbee - 3 octobre 2025" at bounding box center [147, 203] width 255 height 12
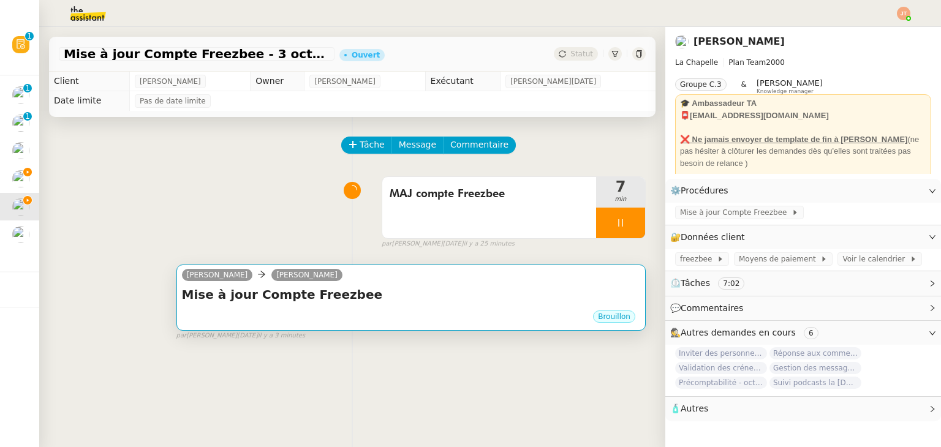
click at [246, 300] on h4 "Mise à jour Compte Freezbee" at bounding box center [411, 294] width 458 height 17
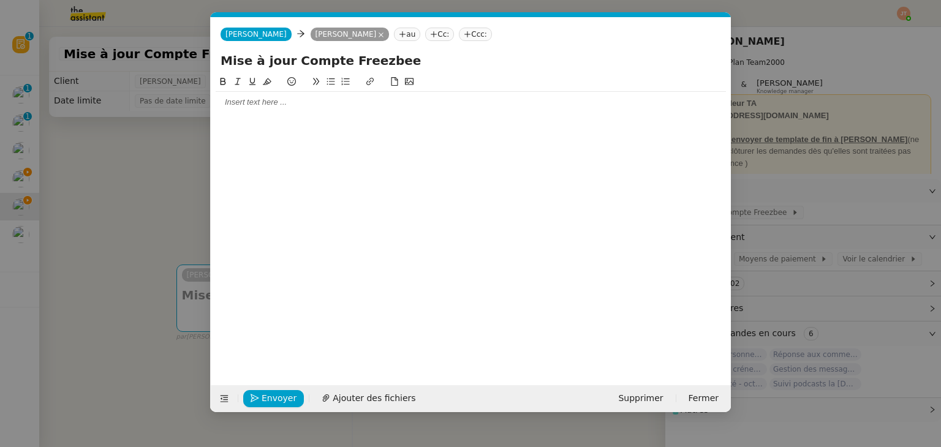
scroll to position [0, 26]
click at [274, 108] on div at bounding box center [471, 102] width 510 height 21
click at [124, 201] on nz-modal-container "Service TA - VOYAGE - PROPOSITION GLOBALE A utiliser dans le cadre de propositi…" at bounding box center [470, 223] width 941 height 447
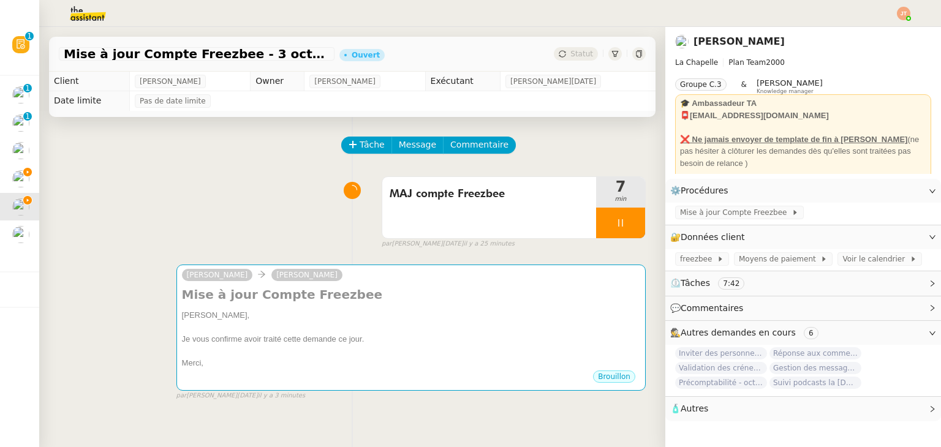
click at [233, 175] on div "MAJ compte Freezbee 7 min false par Jean-Noël D. il y a 25 minutes" at bounding box center [352, 210] width 587 height 78
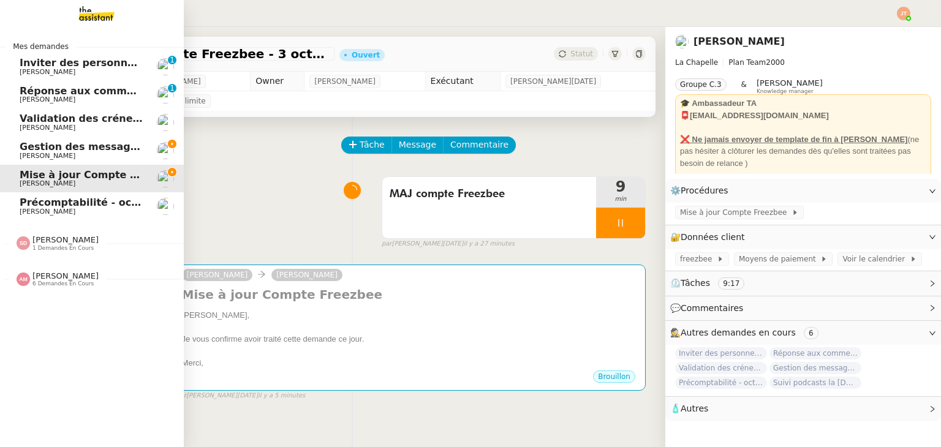
click at [61, 146] on span "Gestion des messages privés linkedIn - 3 octobre 2025" at bounding box center [171, 147] width 303 height 12
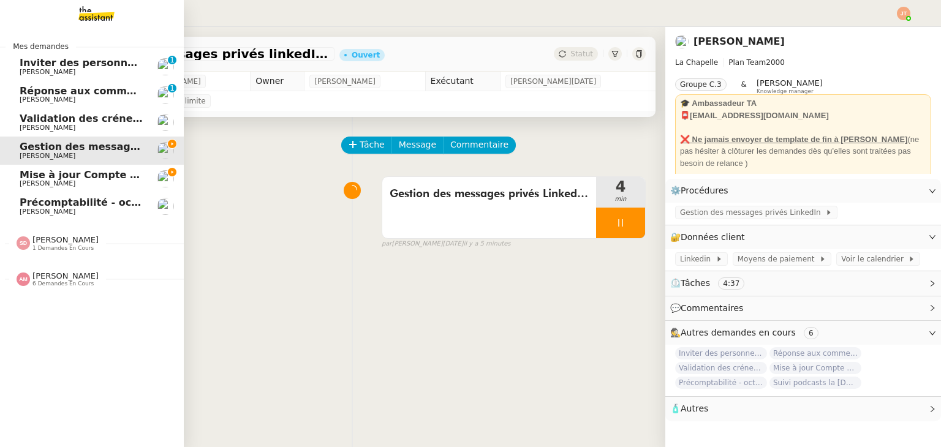
click at [74, 170] on span "Mise à jour Compte Freezbee - 3 octobre 2025" at bounding box center [147, 175] width 255 height 12
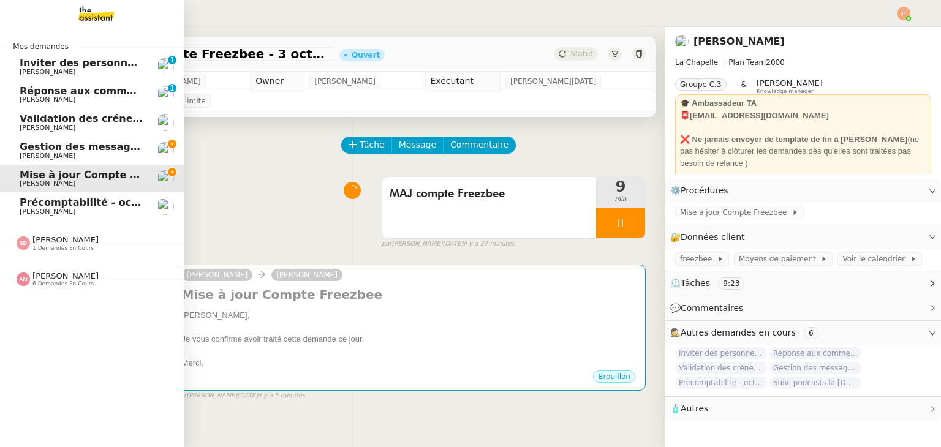
click at [15, 145] on link "Gestion des messages privés linkedIn - 3 octobre 2025 Hugo Bentz" at bounding box center [92, 151] width 184 height 28
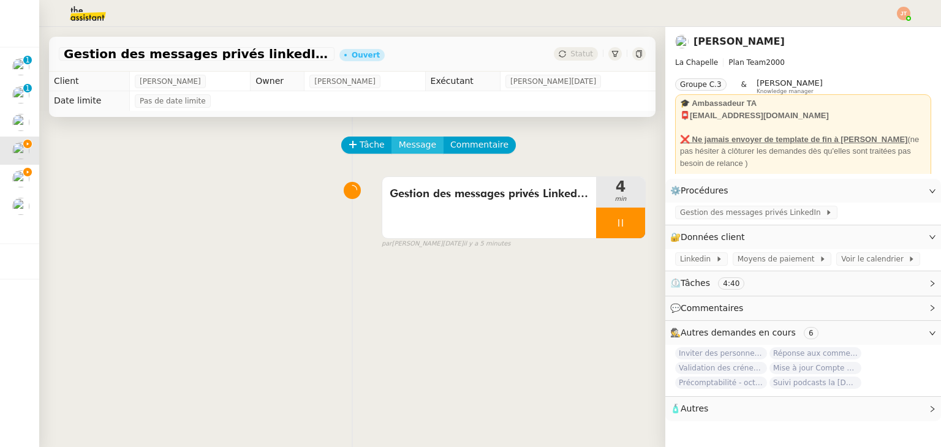
click at [399, 152] on span "Message" at bounding box center [417, 145] width 37 height 14
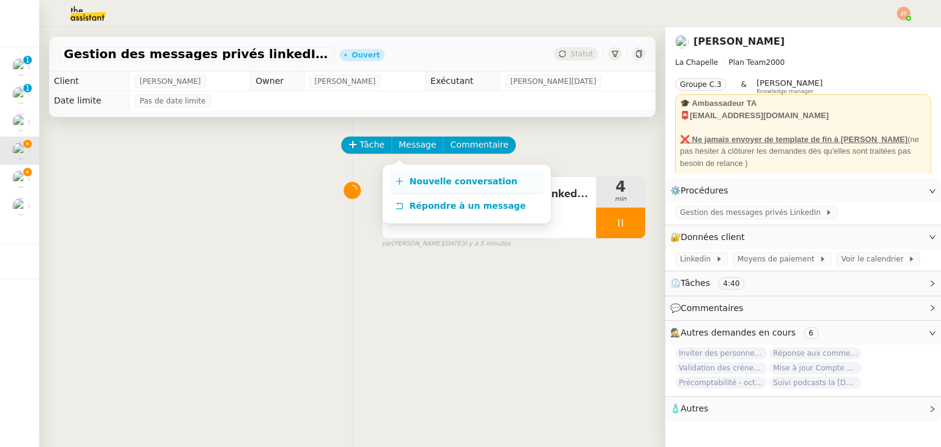
click at [413, 174] on link "Nouvelle conversation" at bounding box center [466, 182] width 153 height 25
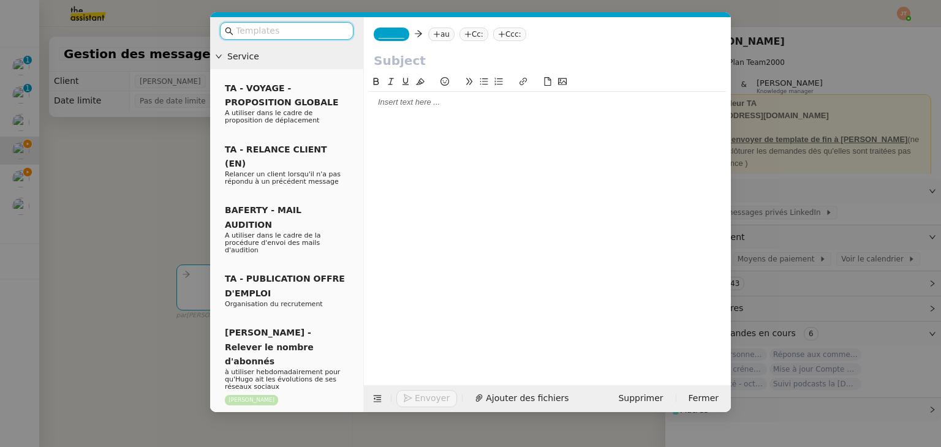
click at [434, 37] on icon at bounding box center [436, 34] width 7 height 7
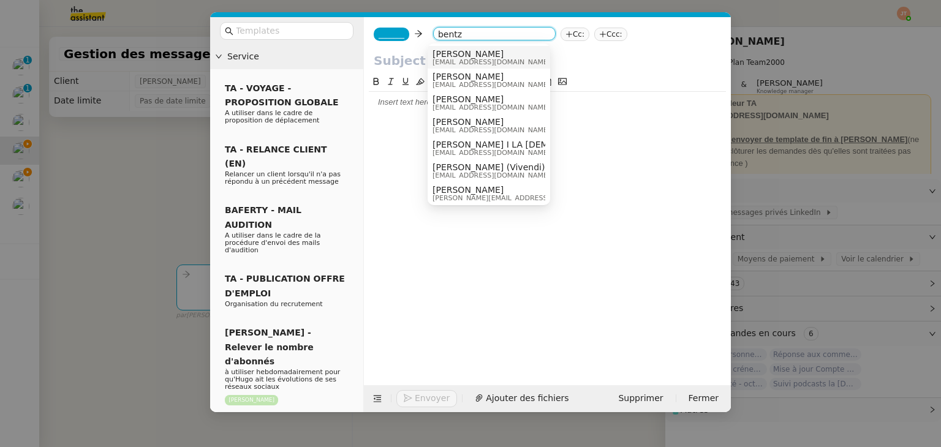
type input "bentz"
click at [455, 52] on span "Hugo Bentz" at bounding box center [491, 54] width 118 height 10
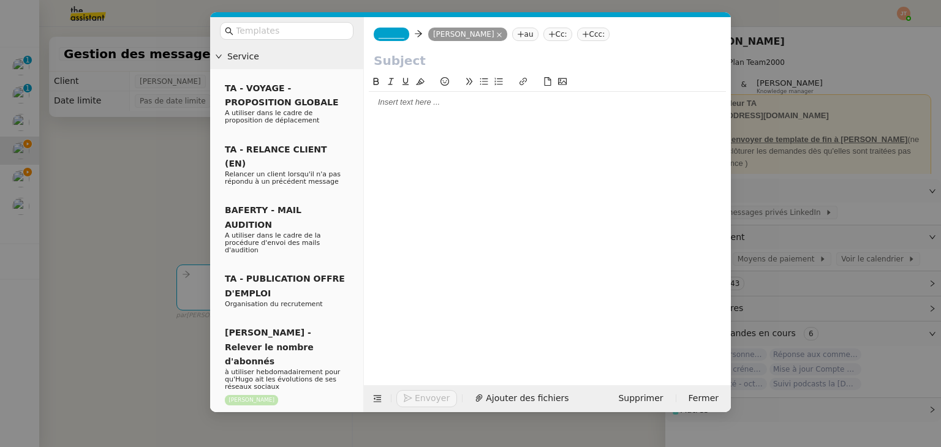
click at [382, 28] on nz-tag "_______" at bounding box center [392, 34] width 36 height 13
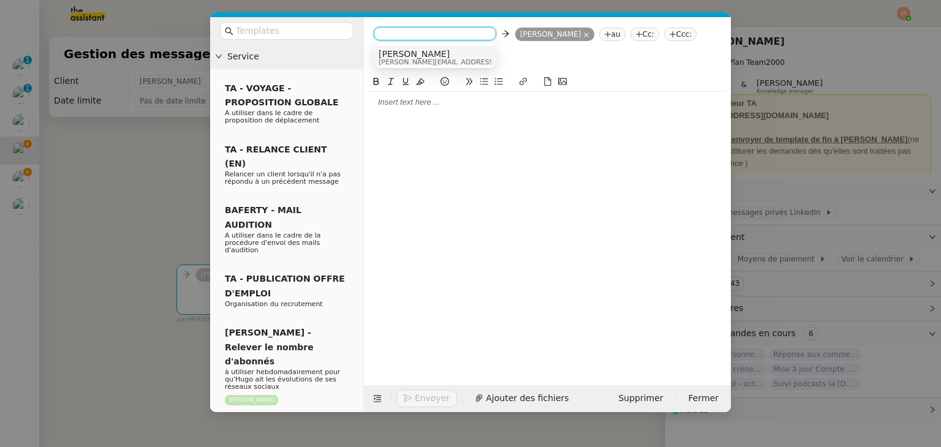
click at [397, 54] on span "Camille" at bounding box center [466, 54] width 174 height 10
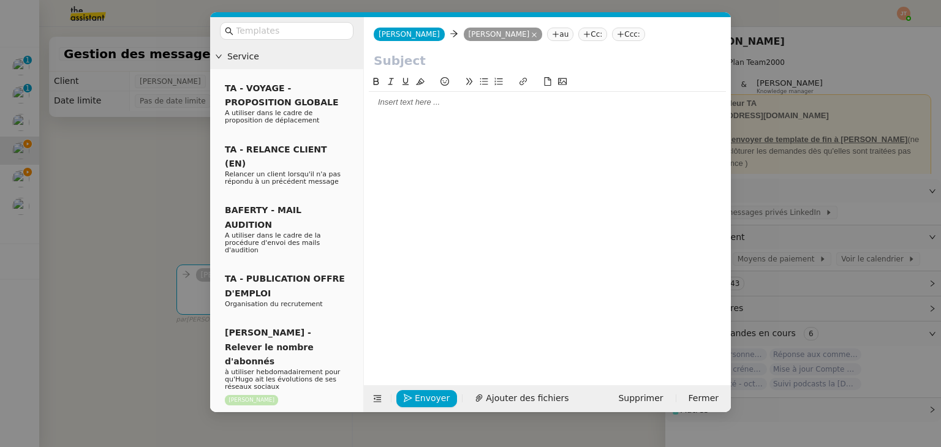
click at [136, 132] on nz-modal-container "Service TA - VOYAGE - PROPOSITION GLOBALE A utiliser dans le cadre de propositi…" at bounding box center [470, 223] width 941 height 447
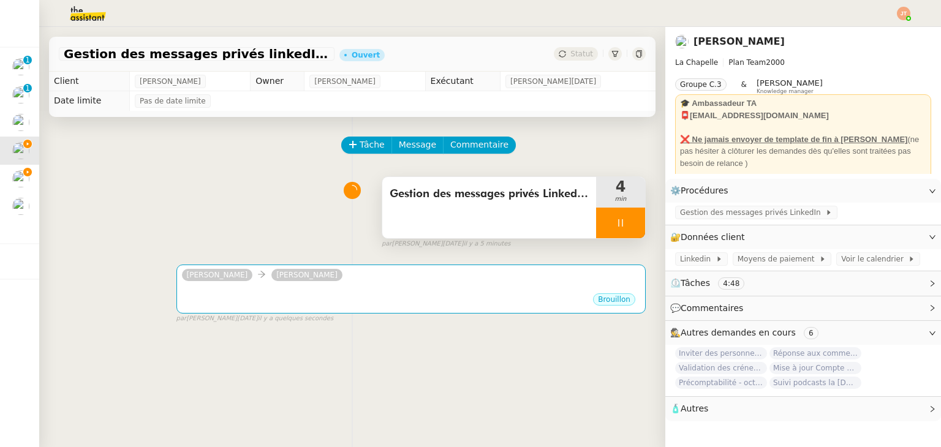
click at [421, 228] on div "Gestion des messages privés LinkedIn d'Hugo" at bounding box center [489, 207] width 214 height 61
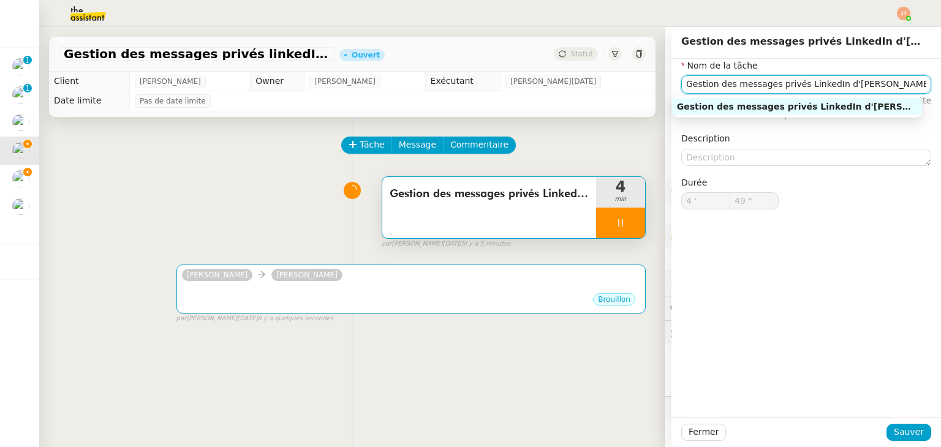
drag, startPoint x: 872, startPoint y: 88, endPoint x: 652, endPoint y: 88, distance: 220.5
click at [652, 88] on app-ticket "Gestion des messages privés linkedIn - 3 octobre 2025 Ouvert Statut Client Hugo…" at bounding box center [490, 237] width 902 height 420
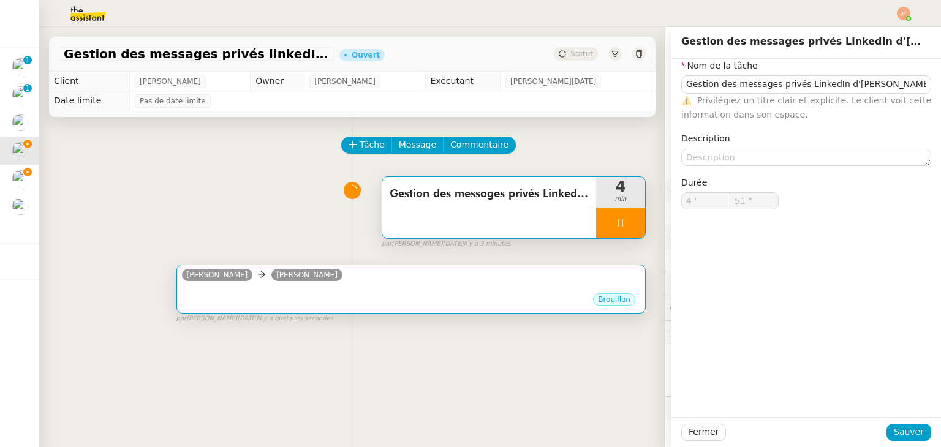
click at [361, 278] on div "camille Hugo Bentz" at bounding box center [411, 277] width 458 height 18
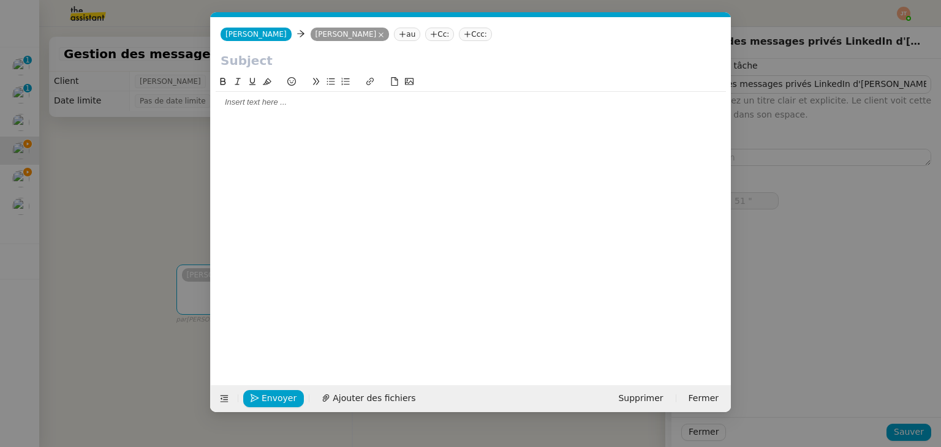
scroll to position [0, 26]
click at [277, 58] on input "text" at bounding box center [471, 60] width 500 height 18
type input "52 ""
paste input "Gestion des messages privés LinkedIn d'Hugo"
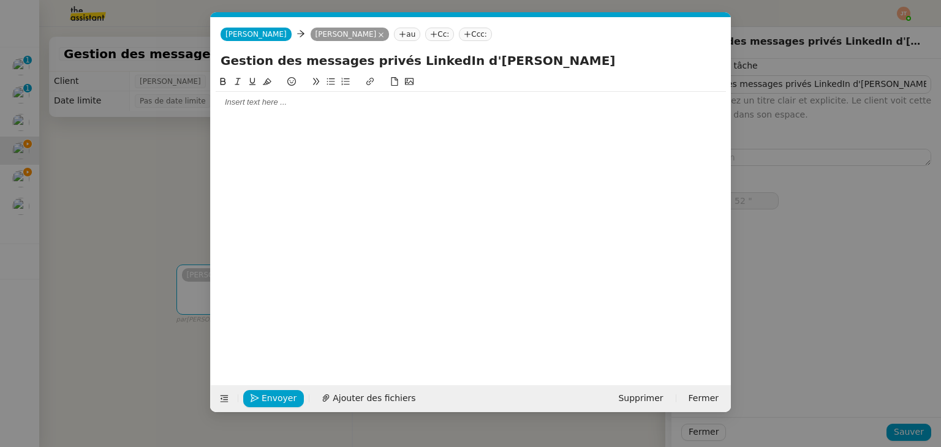
type input "Gestion des messages privés LinkedIn d'Hugo"
click at [115, 145] on nz-modal-container "Service TA - VOYAGE - PROPOSITION GLOBALE A utiliser dans le cadre de propositi…" at bounding box center [470, 223] width 941 height 447
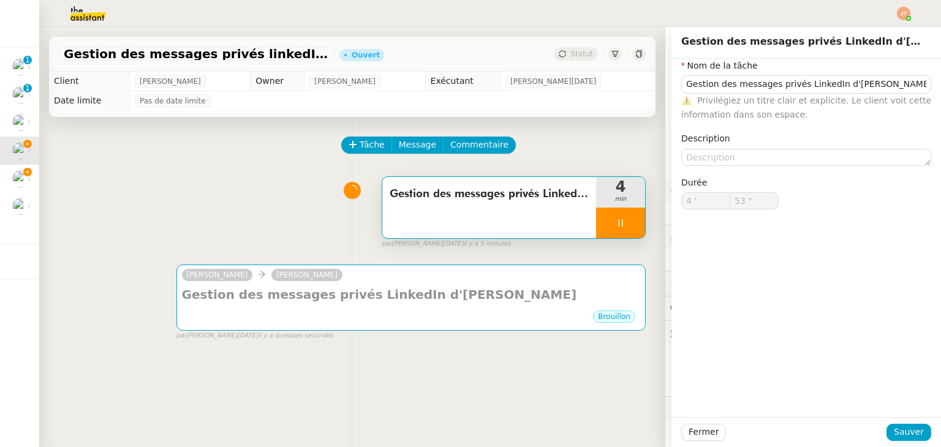
type input "54 ""
click at [102, 18] on img at bounding box center [78, 13] width 95 height 27
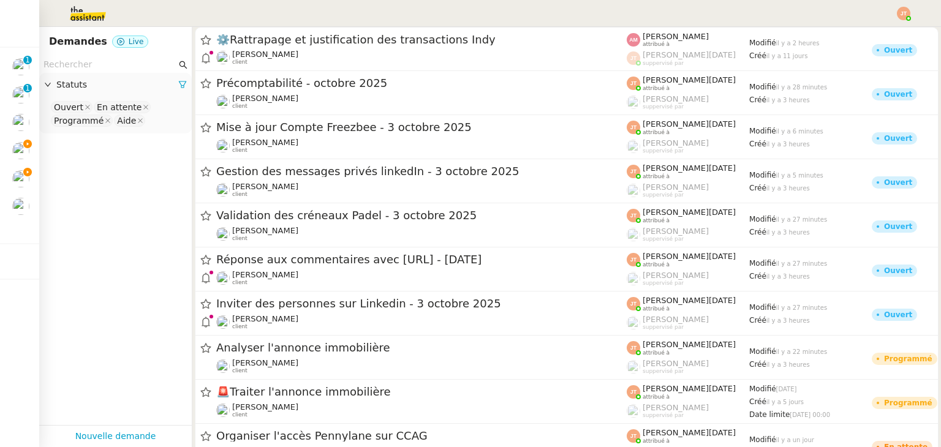
click at [131, 64] on input "text" at bounding box center [109, 65] width 133 height 14
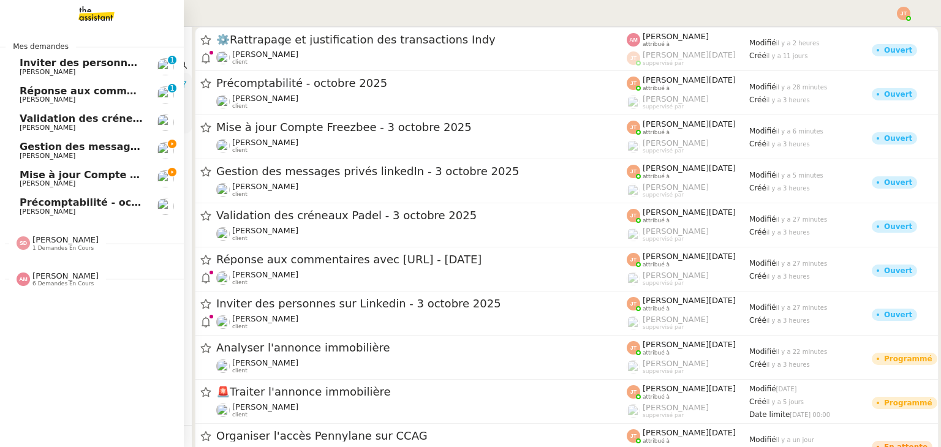
click at [38, 172] on span "Mise à jour Compte Freezbee - 3 octobre 2025" at bounding box center [147, 175] width 255 height 12
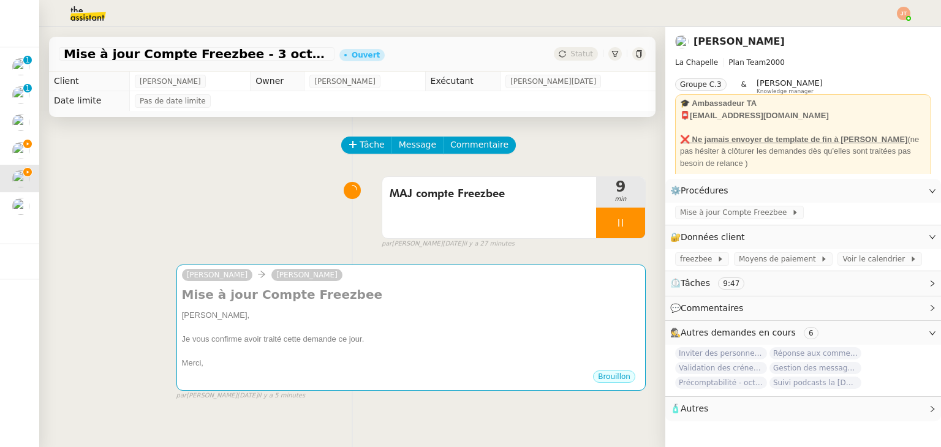
click at [96, 13] on img at bounding box center [78, 13] width 95 height 27
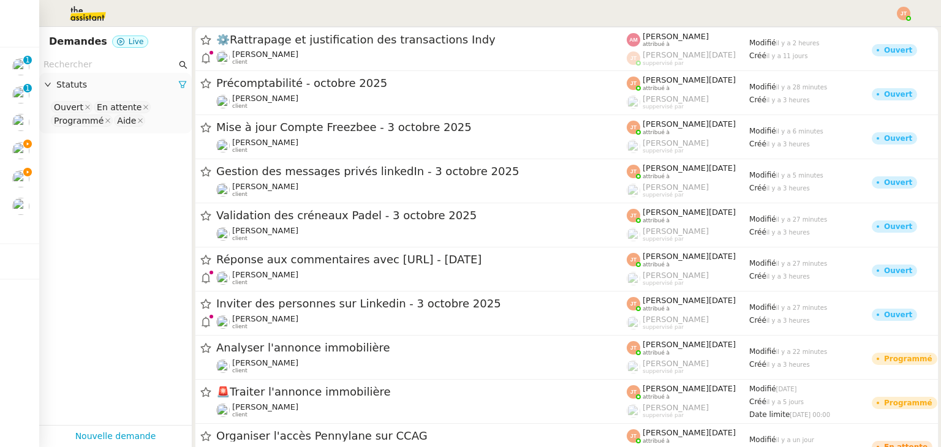
click at [100, 70] on input "text" at bounding box center [109, 65] width 133 height 14
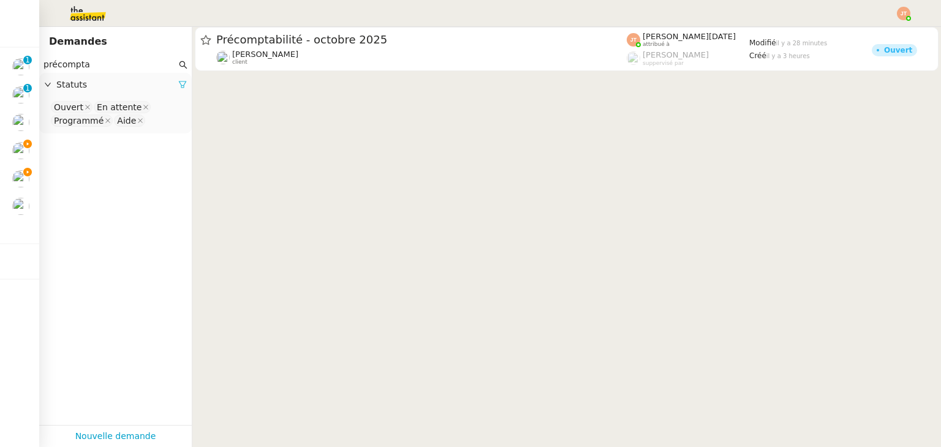
type input "précompta"
click at [178, 83] on icon at bounding box center [182, 84] width 9 height 9
click at [149, 86] on span "Statuts" at bounding box center [121, 85] width 130 height 14
click at [121, 113] on nz-select-top-control "Please select" at bounding box center [115, 107] width 133 height 15
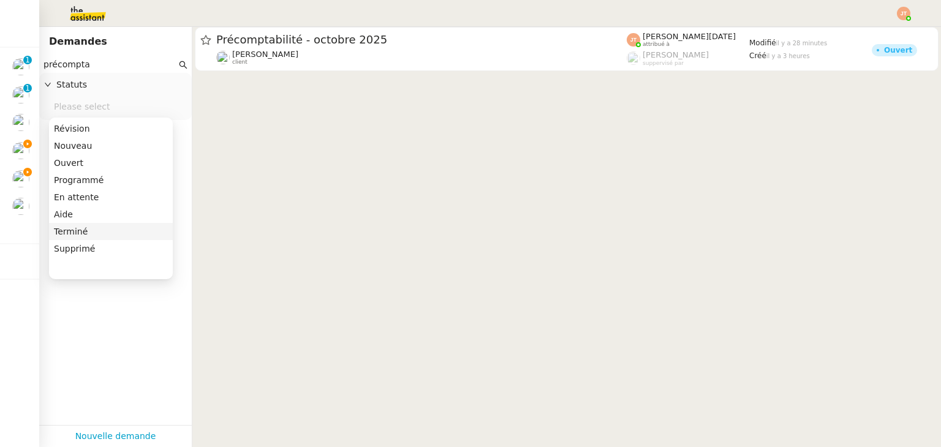
click at [78, 230] on div "Terminé" at bounding box center [111, 231] width 114 height 11
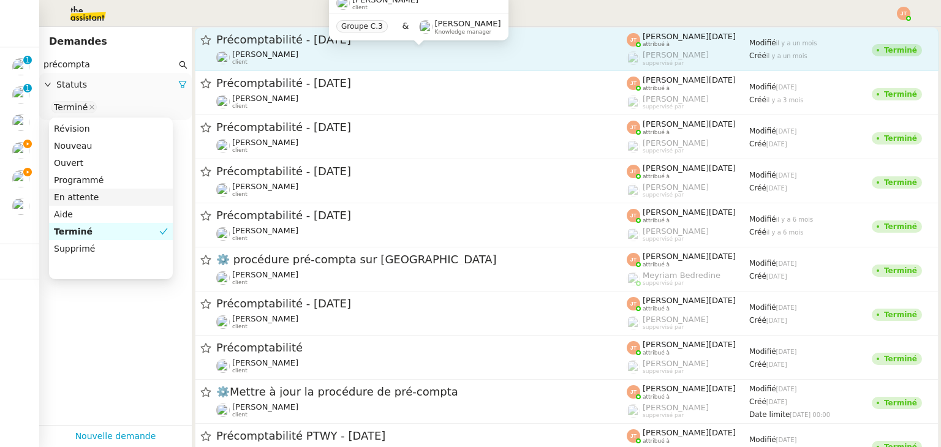
click at [277, 53] on div "Hugo Bentz client" at bounding box center [421, 58] width 410 height 16
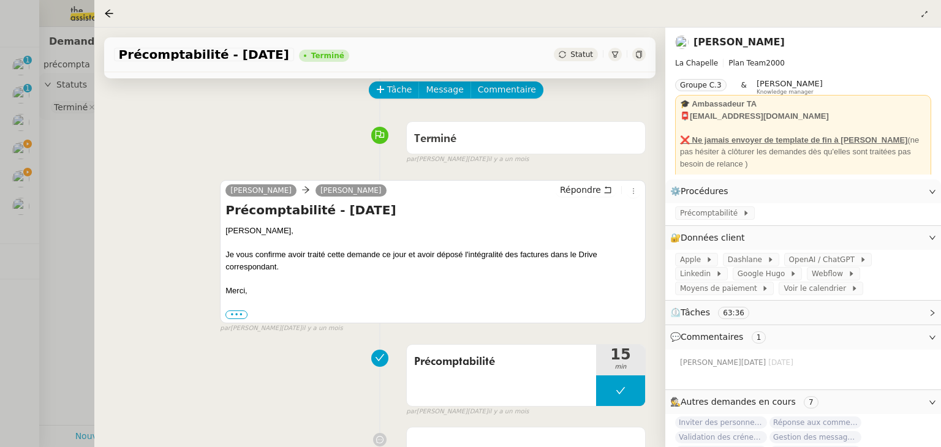
scroll to position [35, 0]
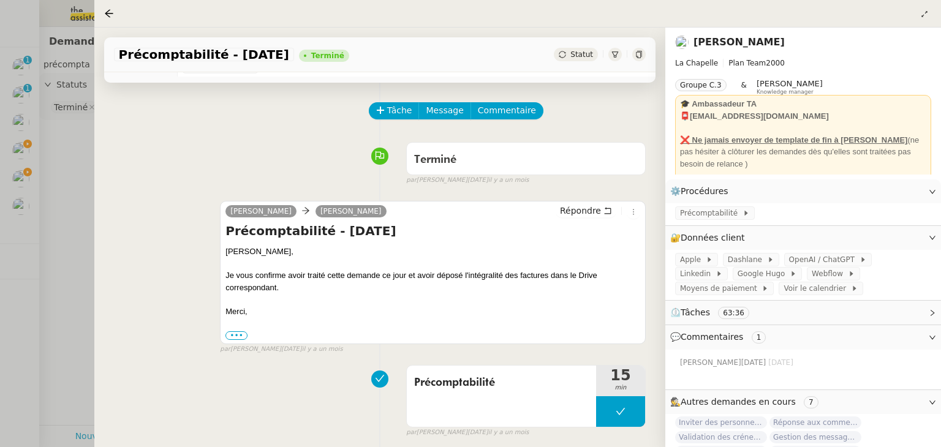
click at [53, 238] on div at bounding box center [470, 223] width 941 height 447
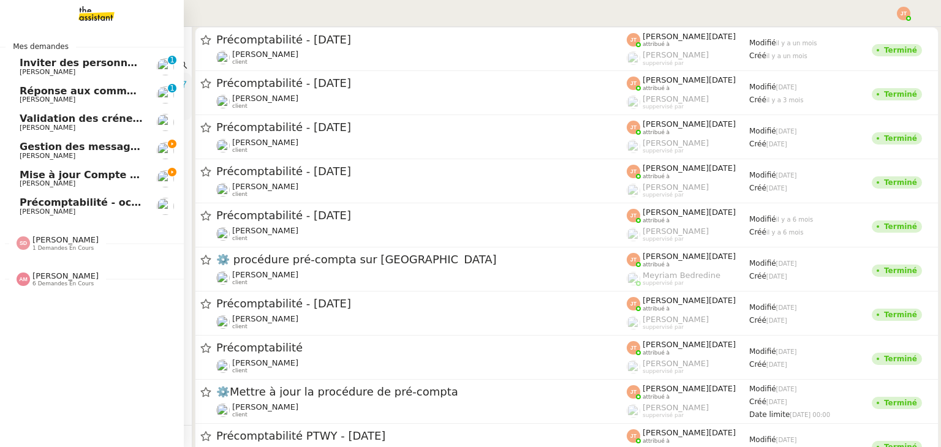
click at [53, 170] on span "Mise à jour Compte Freezbee - 3 octobre 2025" at bounding box center [147, 175] width 255 height 12
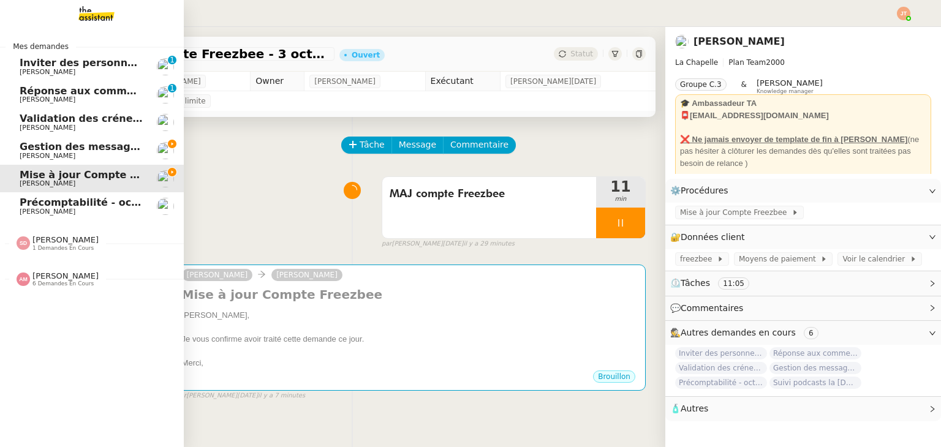
click at [42, 144] on span "Gestion des messages privés linkedIn - 3 octobre 2025" at bounding box center [171, 147] width 303 height 12
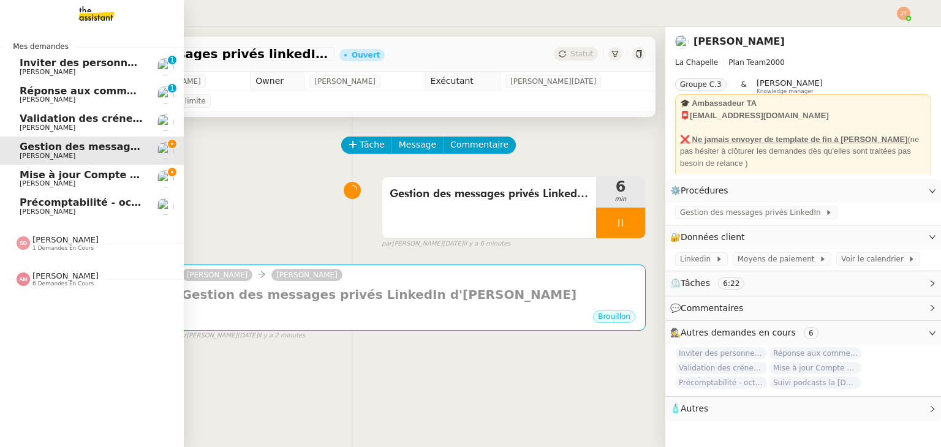
click at [112, 179] on span "Mise à jour Compte Freezbee - 3 octobre 2025" at bounding box center [147, 175] width 255 height 12
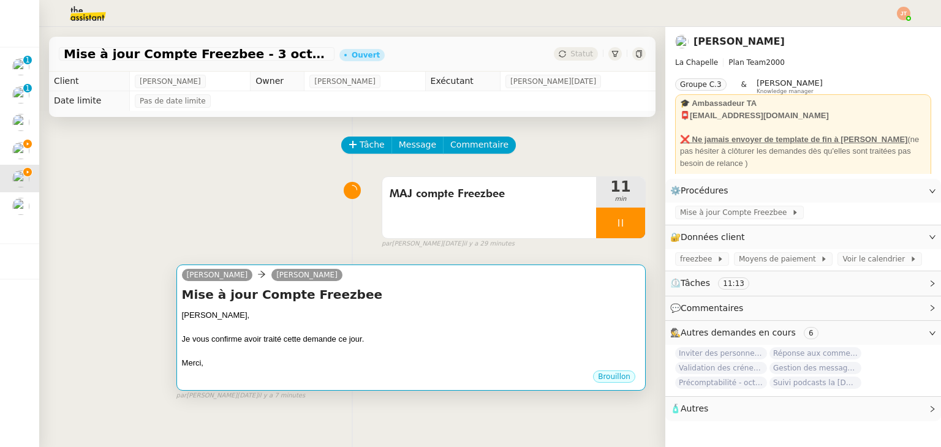
click at [322, 336] on div "Je vous confirme avoir traité cette demande ce jour." at bounding box center [411, 339] width 458 height 12
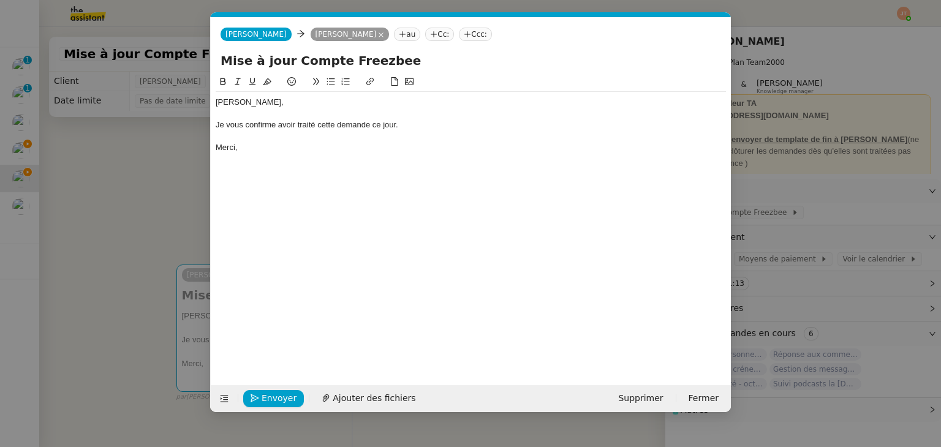
scroll to position [0, 26]
click at [273, 398] on span "Envoyer" at bounding box center [279, 398] width 35 height 14
click at [273, 398] on span "Confirmer l'envoi" at bounding box center [299, 398] width 74 height 14
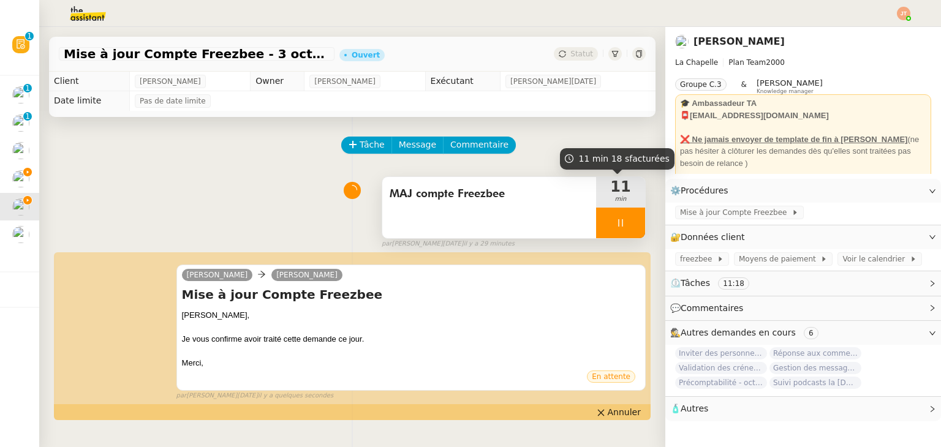
click at [600, 208] on div "11 min" at bounding box center [620, 192] width 49 height 31
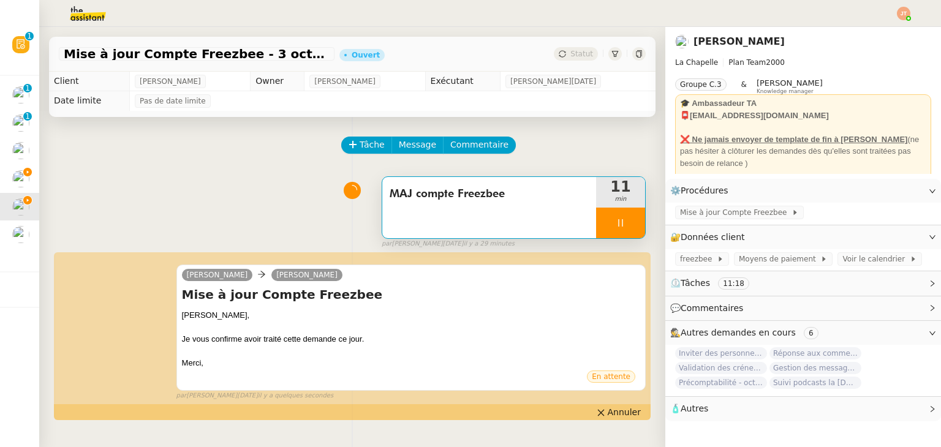
click at [622, 221] on div at bounding box center [620, 223] width 49 height 31
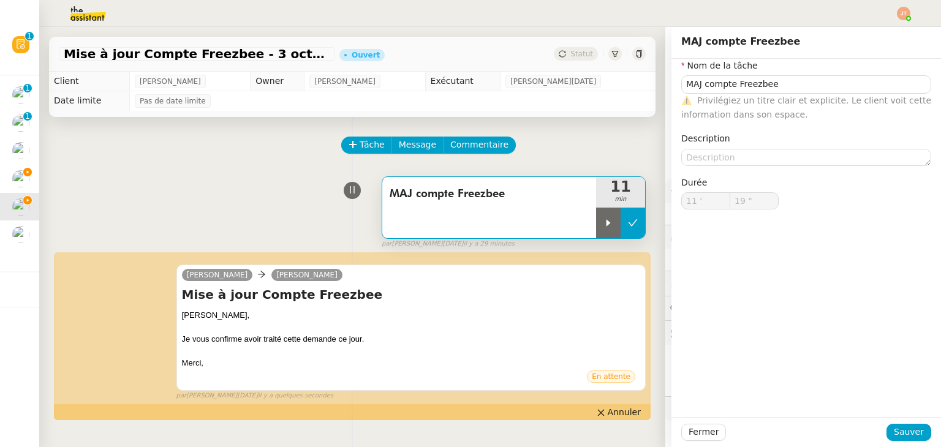
type input "MAJ compte Freezbee"
type input "11 '"
type input "19 ""
type input "MAJ compte Freezbee"
type input "11 '"
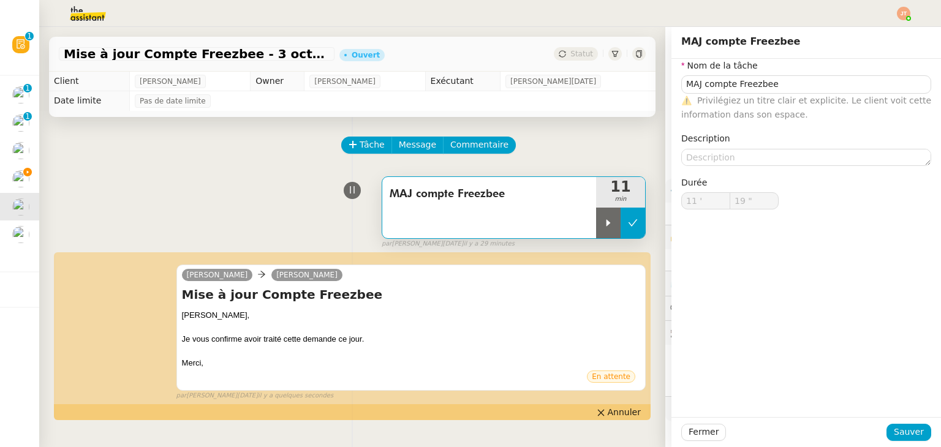
type input "19 ""
click at [628, 228] on icon at bounding box center [633, 223] width 10 height 10
type input "MAJ compte Freezbee"
type input "11 '"
type input "19 ""
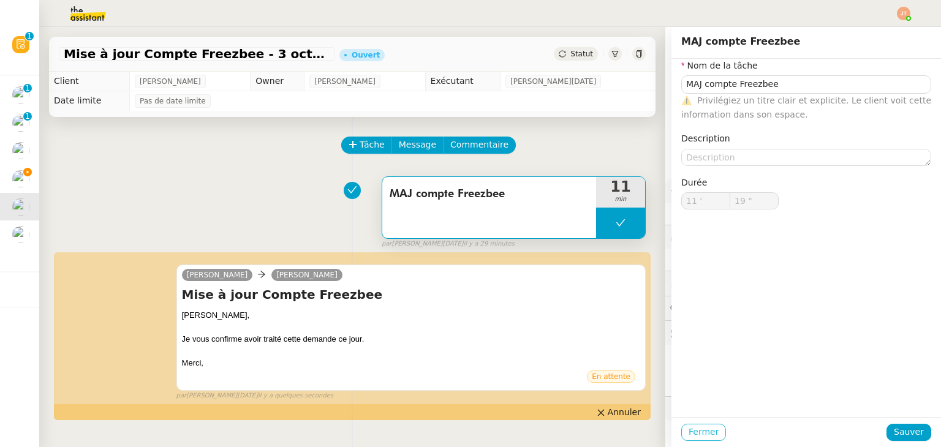
type input "MAJ compte Freezbee"
type input "11 '"
type input "19 ""
click at [689, 436] on span "Fermer" at bounding box center [704, 432] width 30 height 14
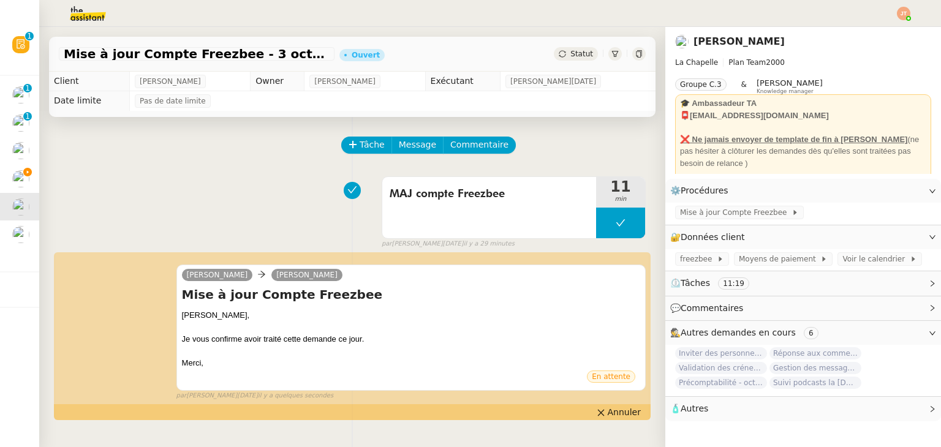
click at [581, 58] on span "Statut" at bounding box center [581, 54] width 23 height 9
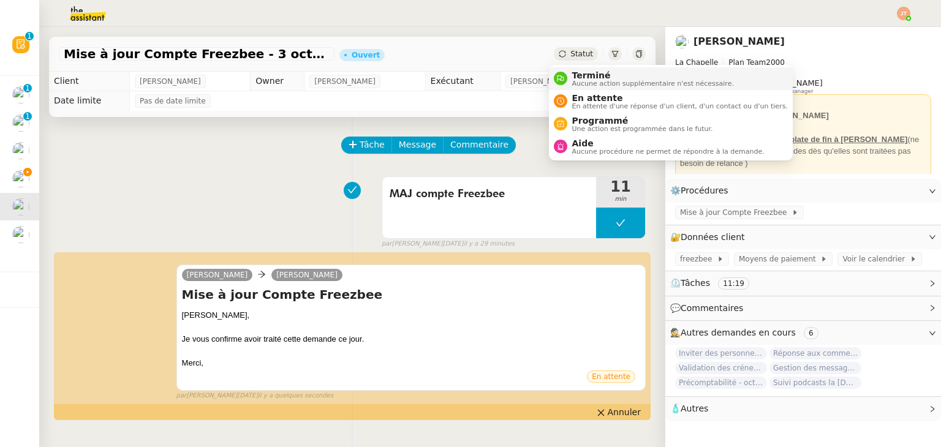
click at [586, 70] on span "Terminé" at bounding box center [653, 75] width 162 height 10
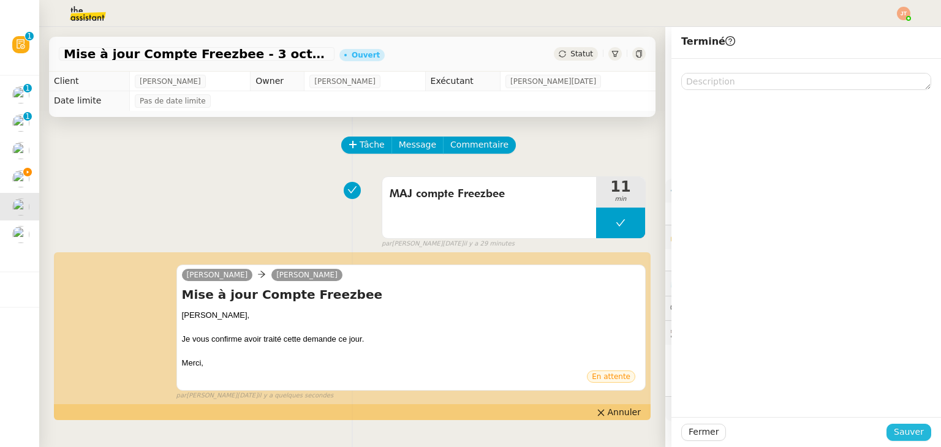
click at [905, 429] on span "Sauver" at bounding box center [909, 432] width 30 height 14
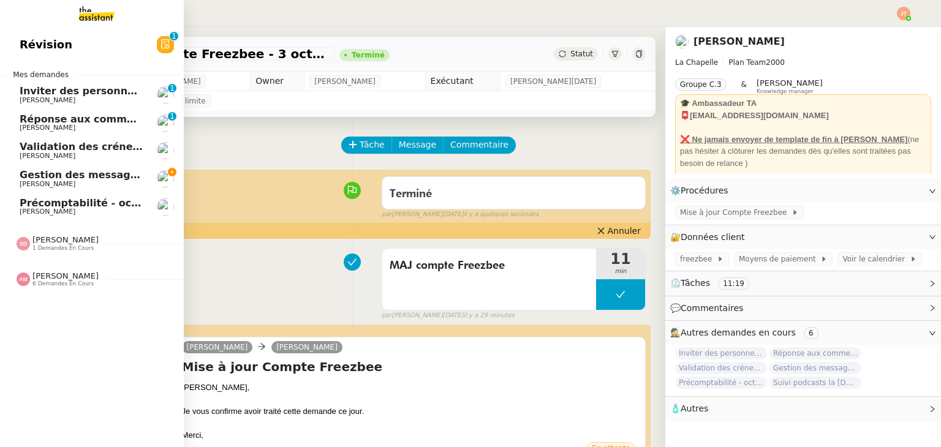
click at [88, 151] on span "Validation des créneaux Padel - 3 octobre 2025" at bounding box center [150, 147] width 261 height 12
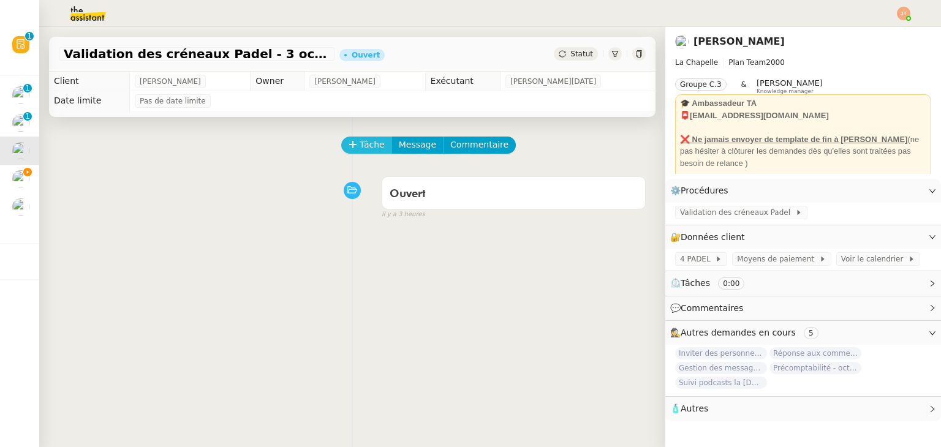
click at [349, 149] on icon at bounding box center [353, 144] width 9 height 9
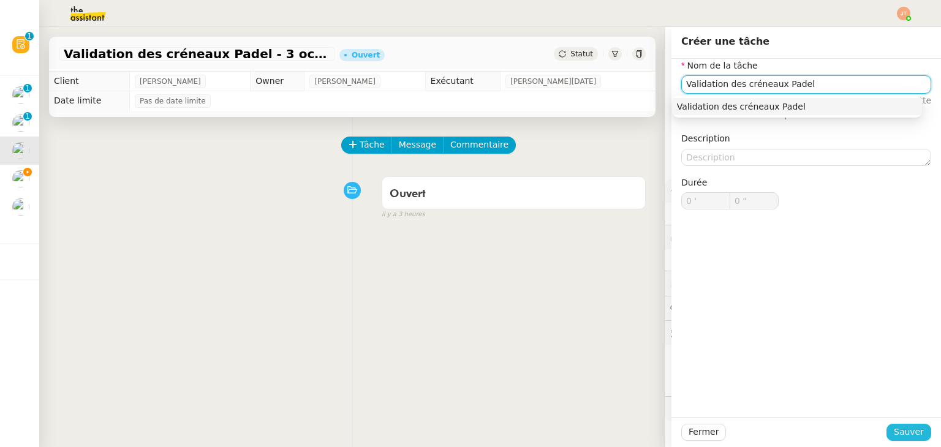
type input "Validation des créneaux Padel"
click at [894, 430] on span "Sauver" at bounding box center [909, 432] width 30 height 14
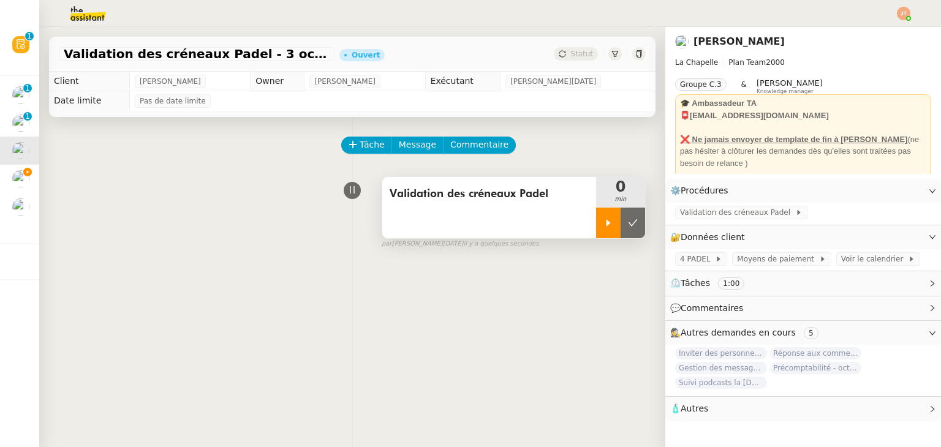
click at [596, 221] on div at bounding box center [608, 223] width 25 height 31
click at [680, 215] on span "Validation des créneaux Padel" at bounding box center [737, 212] width 115 height 12
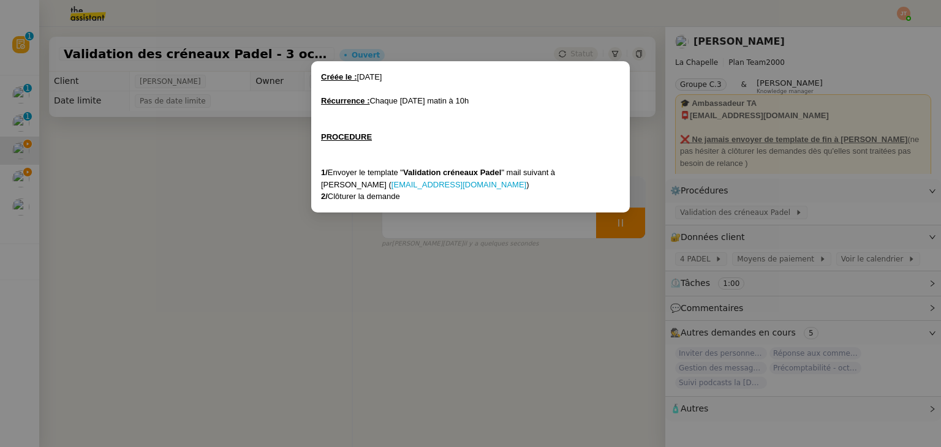
click at [195, 223] on nz-modal-container "Créée le : 15/09/2025 Récurrence : Chaque vendredi matin à 10h PROCEDURE 1/ Env…" at bounding box center [470, 223] width 941 height 447
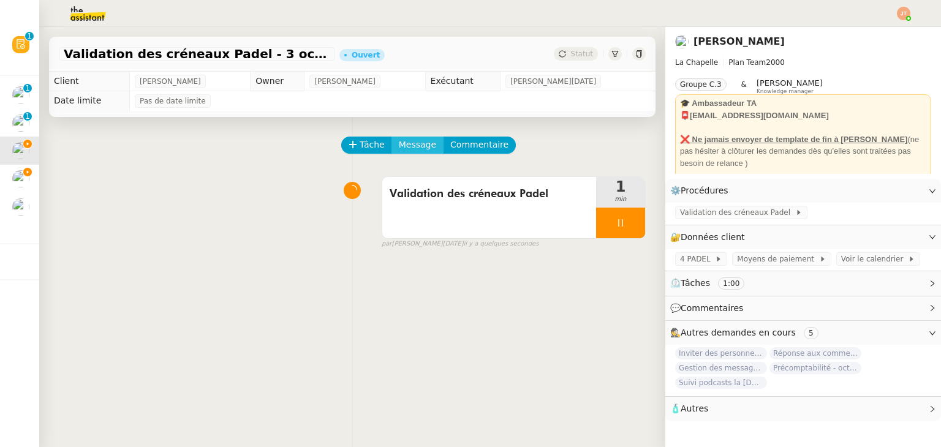
click at [399, 140] on span "Message" at bounding box center [417, 145] width 37 height 14
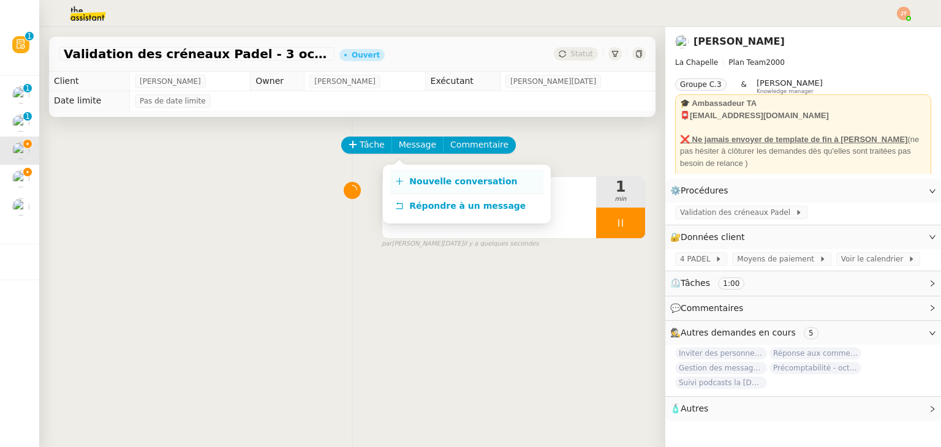
click at [420, 186] on span "Nouvelle conversation" at bounding box center [463, 181] width 108 height 10
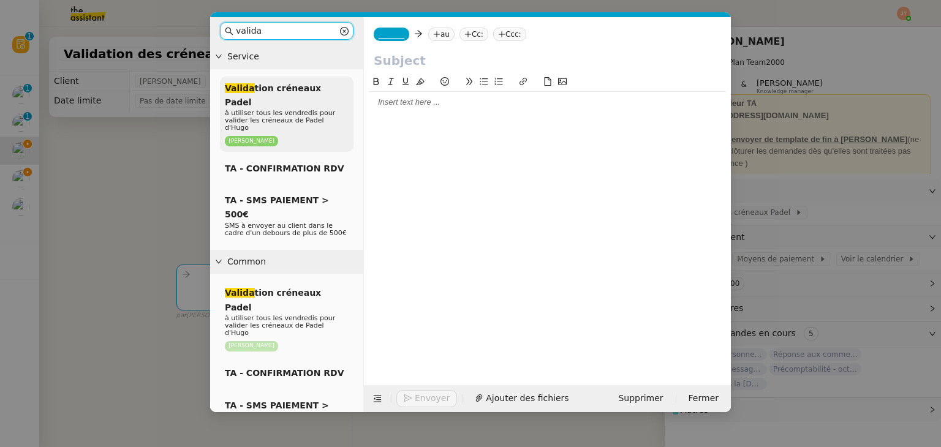
type input "valida"
click at [293, 91] on span "Valida tion créneaux Padel" at bounding box center [273, 95] width 96 height 24
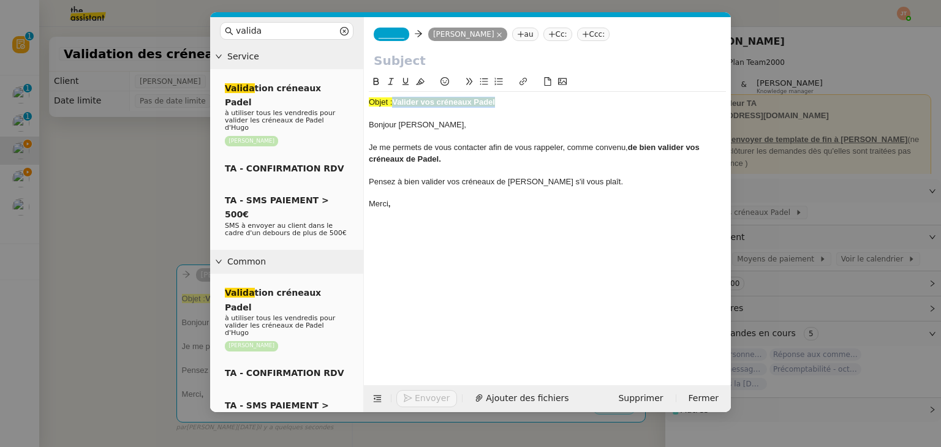
drag, startPoint x: 469, startPoint y: 97, endPoint x: 395, endPoint y: 100, distance: 74.2
click at [395, 100] on div "Objet : Valider vos créneaux Padel" at bounding box center [547, 102] width 357 height 11
copy strong "Valider vos créneaux Padel"
click at [398, 62] on input "text" at bounding box center [547, 60] width 347 height 18
paste input "Valider vos créneaux Padel"
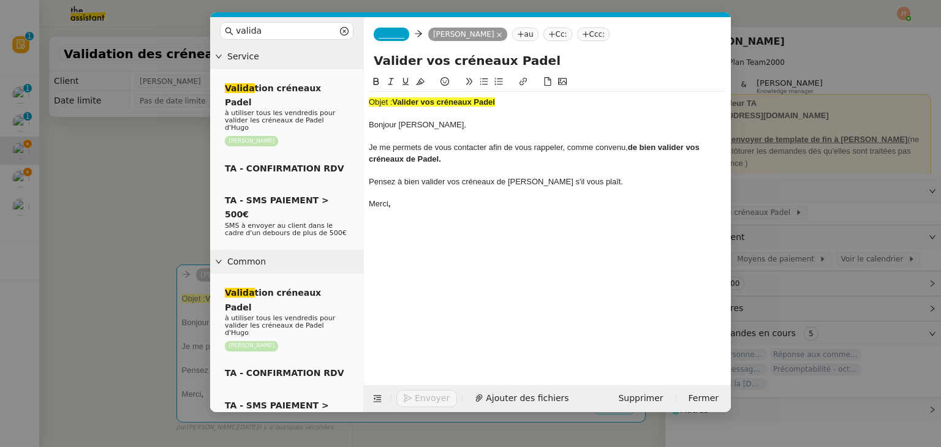
type input "Valider vos créneaux Padel"
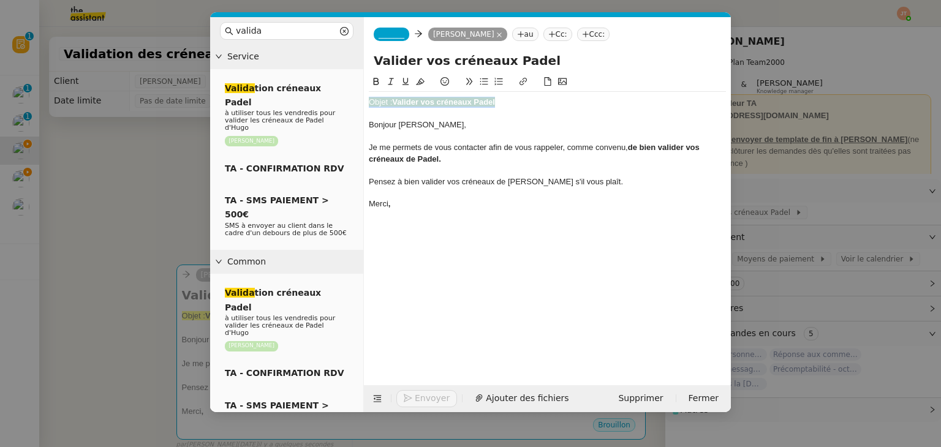
drag, startPoint x: 522, startPoint y: 104, endPoint x: 364, endPoint y: 103, distance: 157.4
click at [364, 103] on nz-spin "Objet : Valider vos créneaux Padel Bonjour Hugo, Je me permets de vous contacte…" at bounding box center [547, 223] width 367 height 296
click at [369, 124] on div "Bonjour Hugo," at bounding box center [547, 124] width 357 height 11
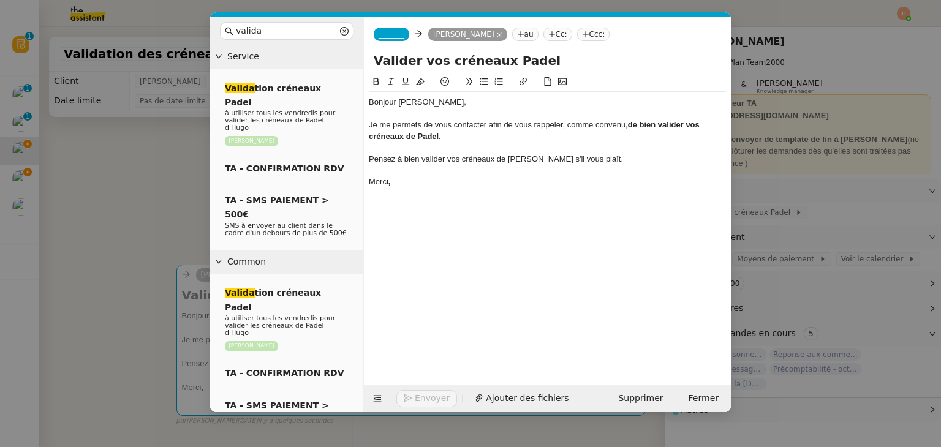
click at [389, 40] on nz-tag "_______" at bounding box center [392, 34] width 36 height 13
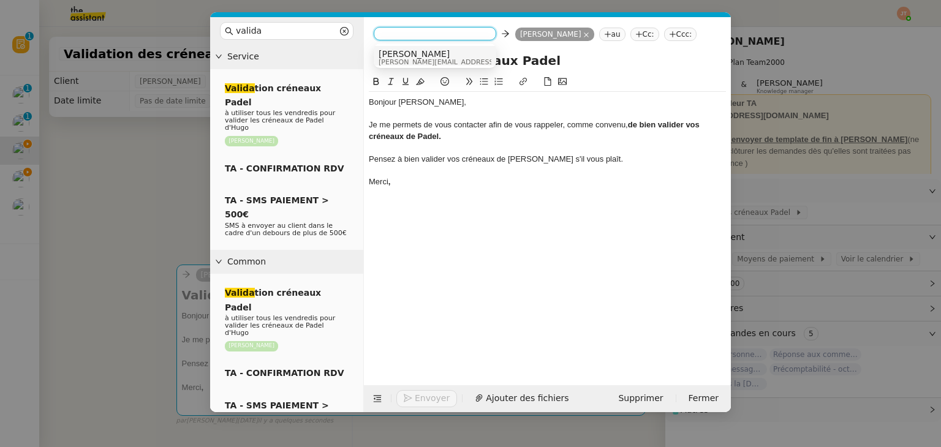
click at [398, 55] on span "Camille" at bounding box center [466, 54] width 174 height 10
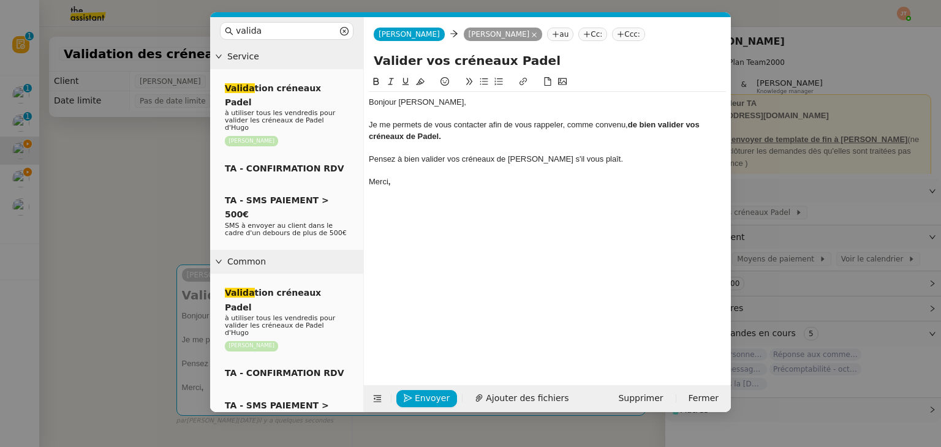
click at [412, 172] on div at bounding box center [547, 170] width 357 height 11
click at [409, 180] on div "Merci ," at bounding box center [547, 181] width 357 height 11
click at [105, 184] on nz-modal-container "valida Service Valida tion créneaux Padel à utiliser tous les vendredis pour va…" at bounding box center [470, 223] width 941 height 447
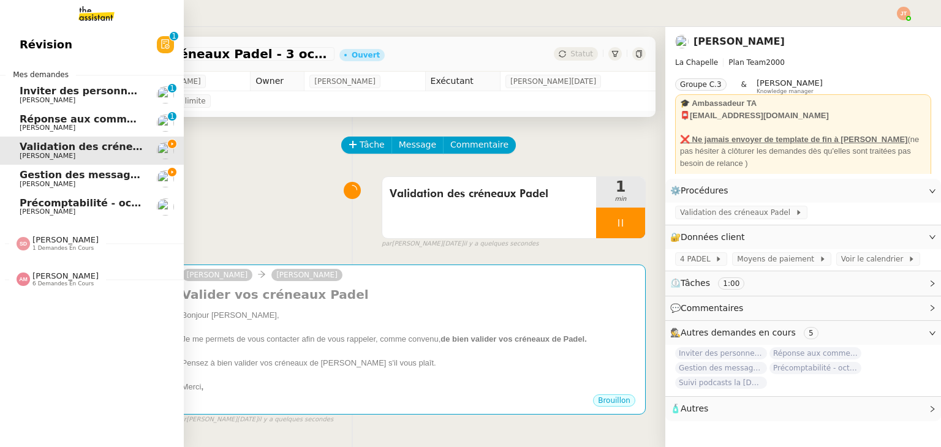
click at [58, 176] on span "Gestion des messages privés linkedIn - 3 octobre 2025" at bounding box center [171, 175] width 303 height 12
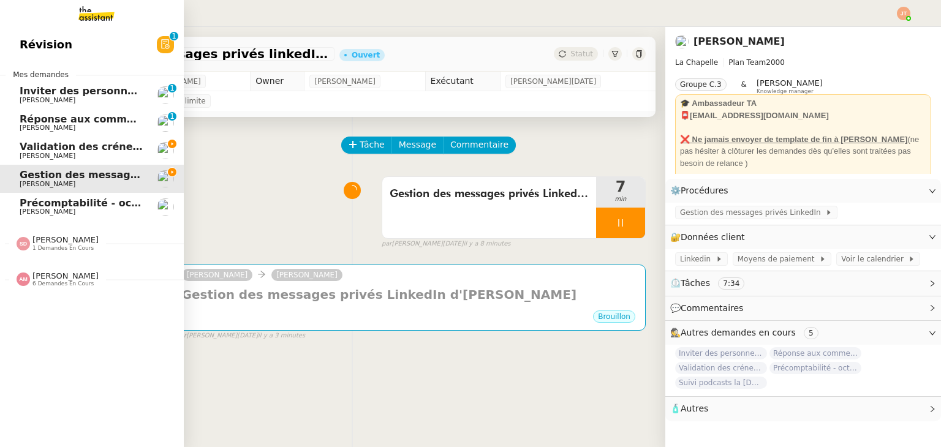
click at [83, 152] on span "Validation des créneaux Padel - 3 octobre 2025" at bounding box center [150, 147] width 261 height 12
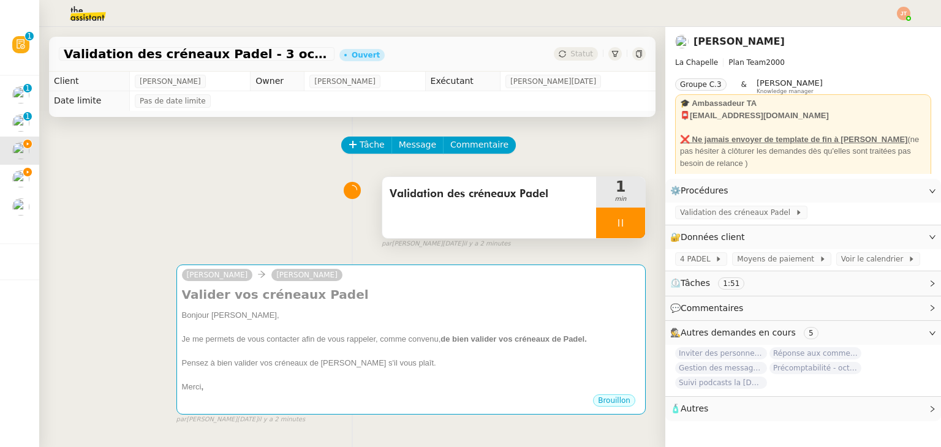
click at [605, 228] on div at bounding box center [620, 223] width 49 height 31
click at [628, 228] on icon at bounding box center [633, 223] width 10 height 10
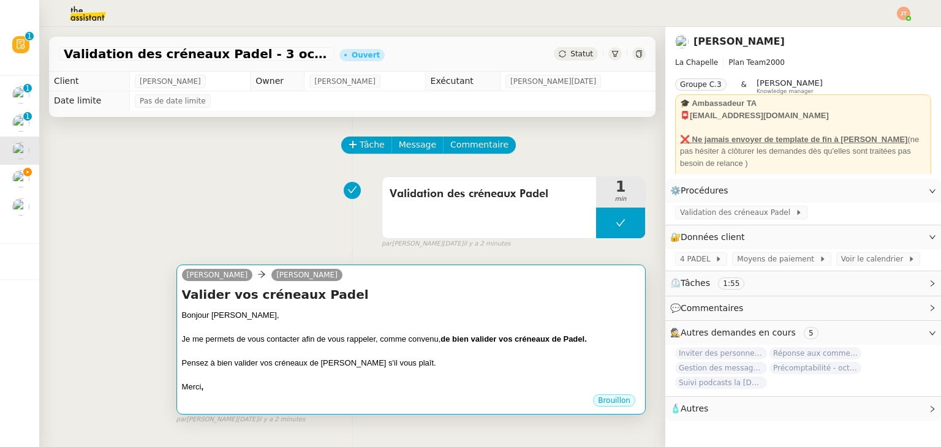
click at [489, 312] on div "Bonjour Hugo," at bounding box center [411, 315] width 458 height 12
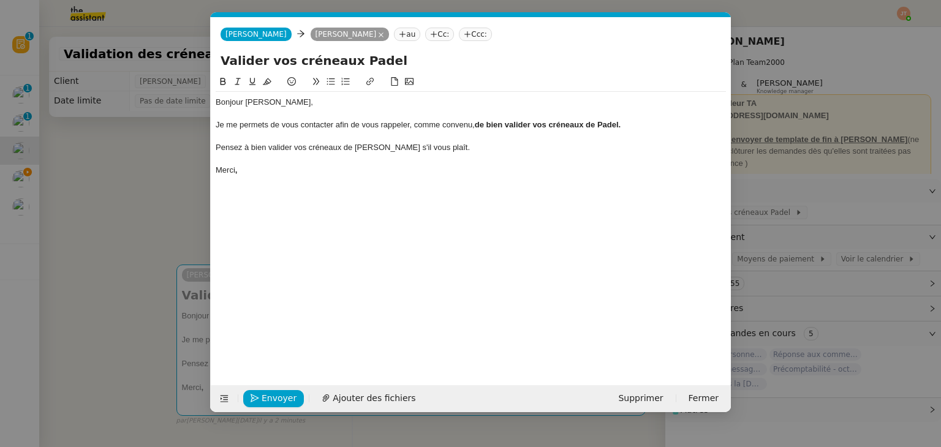
scroll to position [0, 26]
click at [271, 390] on button "Envoyer" at bounding box center [273, 398] width 61 height 17
click at [271, 390] on button "Confirmer l'envoi" at bounding box center [292, 398] width 99 height 17
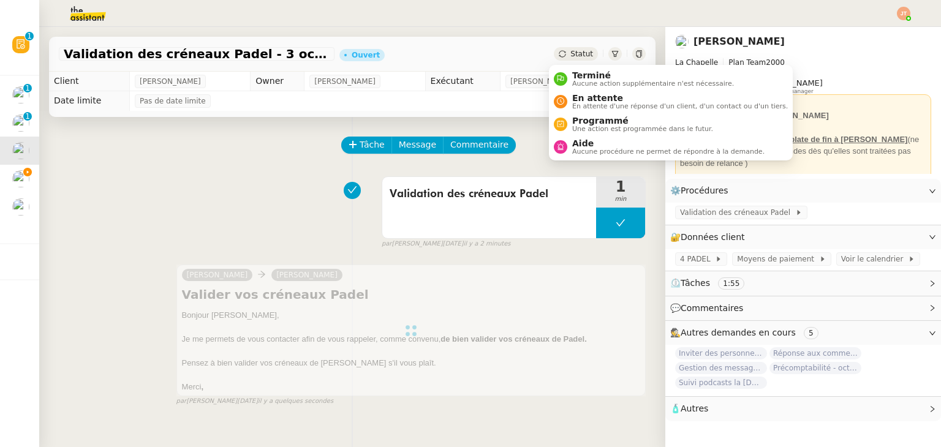
click at [578, 53] on span "Statut" at bounding box center [581, 54] width 23 height 9
click at [585, 82] on span "Aucune action supplémentaire n'est nécessaire." at bounding box center [653, 83] width 162 height 7
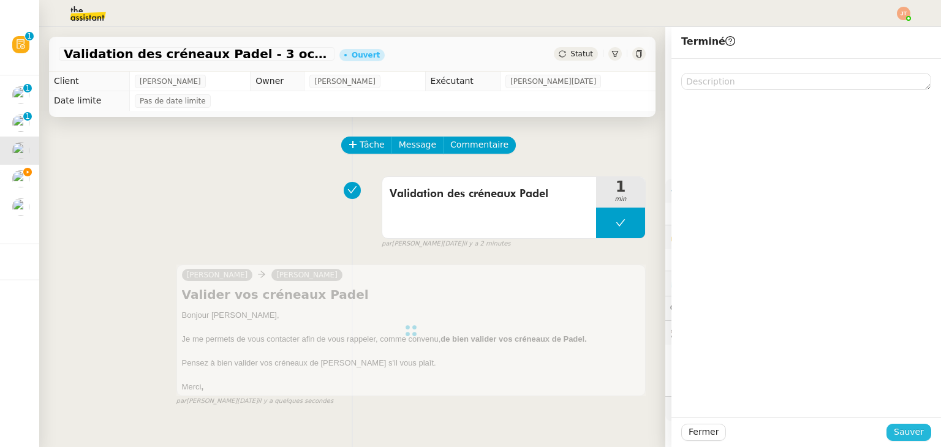
click at [905, 436] on span "Sauver" at bounding box center [909, 432] width 30 height 14
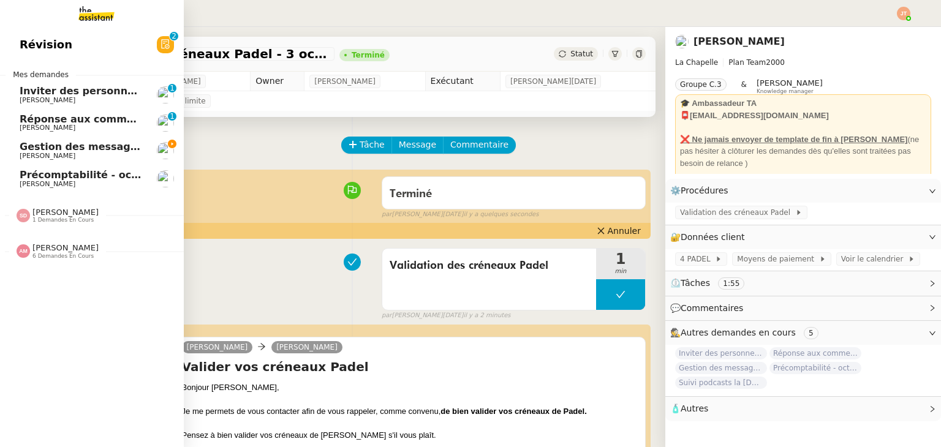
click at [55, 149] on span "Gestion des messages privés linkedIn - 3 octobre 2025" at bounding box center [171, 147] width 303 height 12
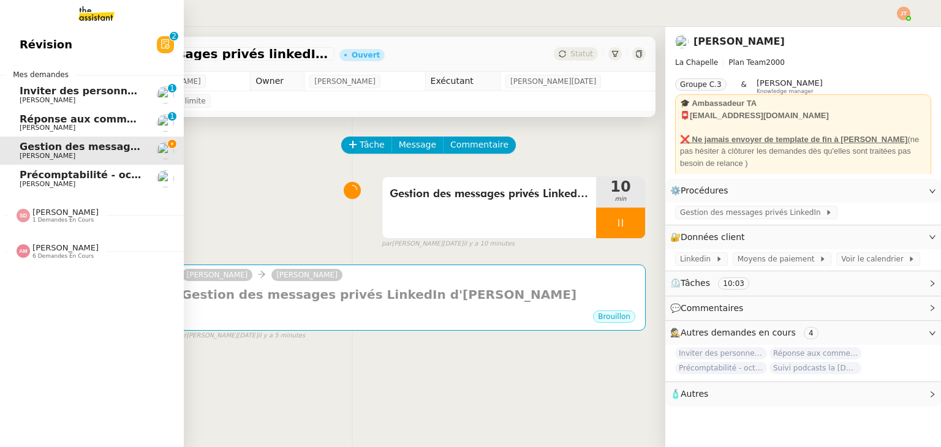
click at [42, 251] on span "Amyna Mehrez" at bounding box center [65, 247] width 66 height 9
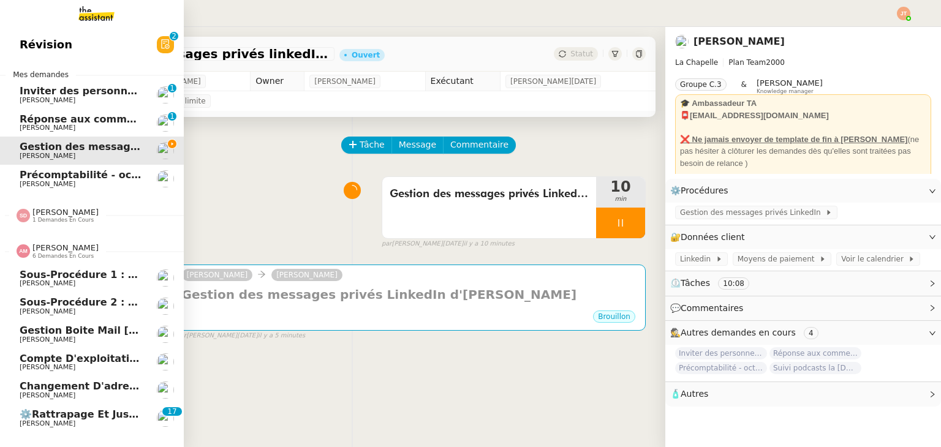
click at [42, 251] on span "Amyna Mehrez" at bounding box center [65, 247] width 66 height 9
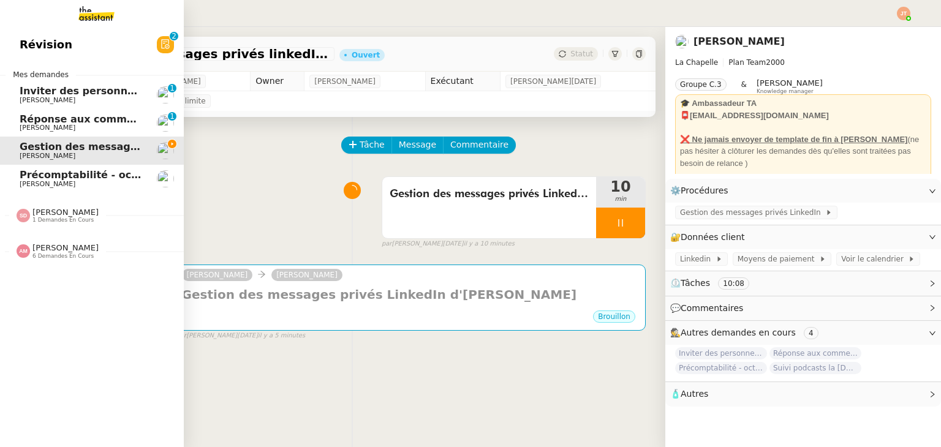
click at [44, 254] on span "6 demandes en cours" at bounding box center [62, 256] width 61 height 7
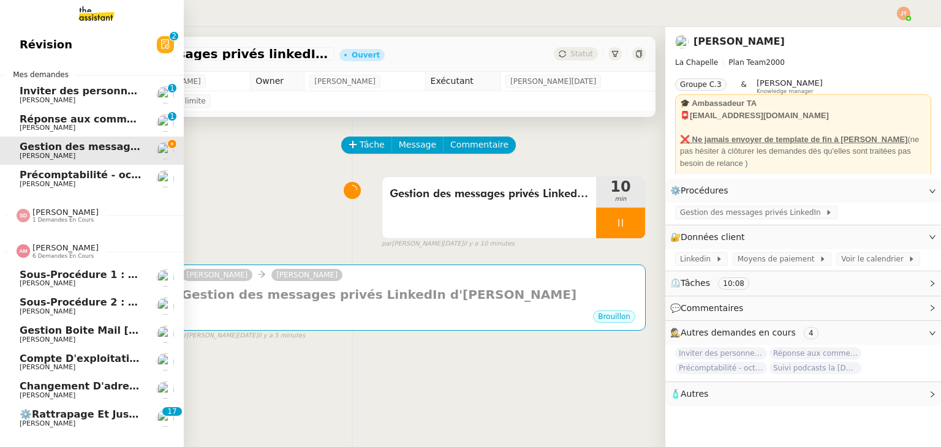
click at [78, 420] on span "Emile Kratiroff" at bounding box center [82, 423] width 124 height 7
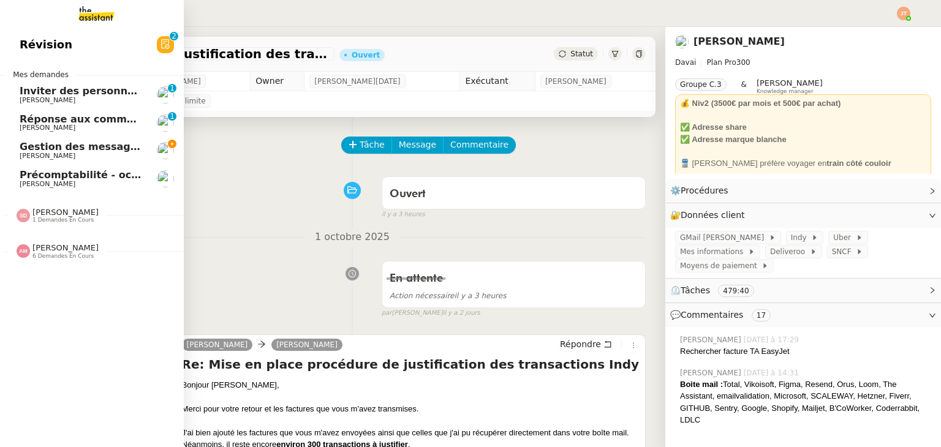
click at [73, 151] on span "Gestion des messages privés linkedIn - 3 octobre 2025" at bounding box center [171, 147] width 303 height 12
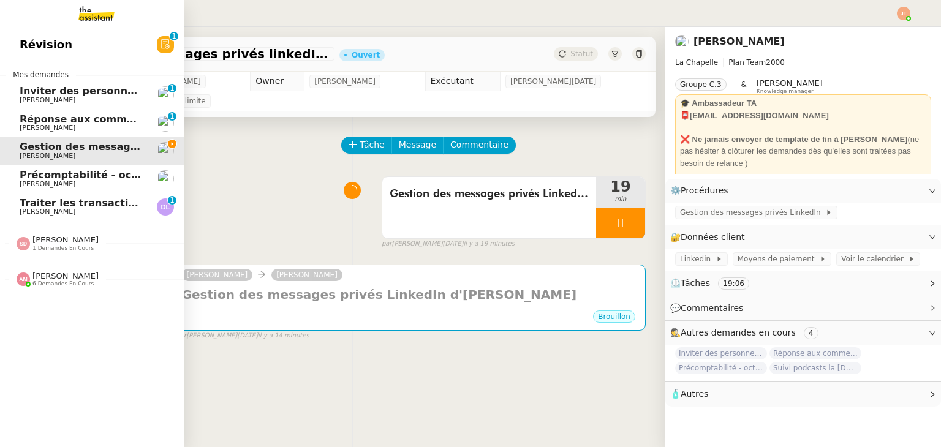
click at [45, 208] on span "Traiter les transactions bancaires" at bounding box center [113, 203] width 186 height 12
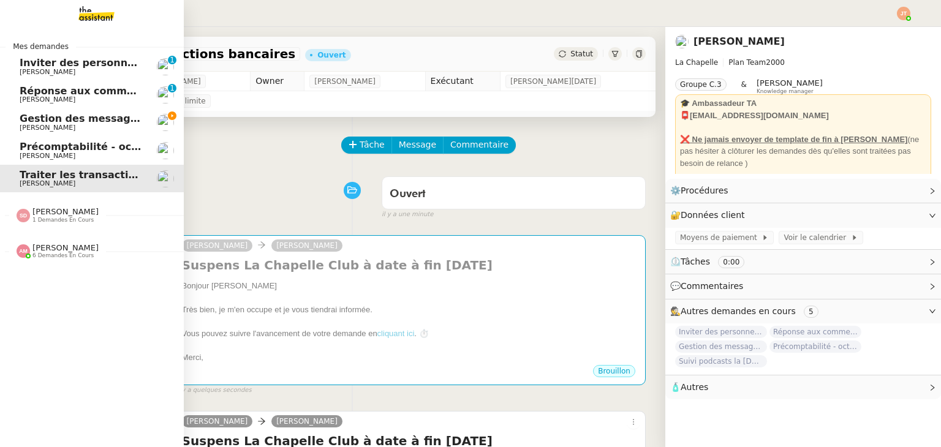
click at [82, 115] on span "Gestion des messages privés linkedIn - 3 octobre 2025" at bounding box center [171, 119] width 303 height 12
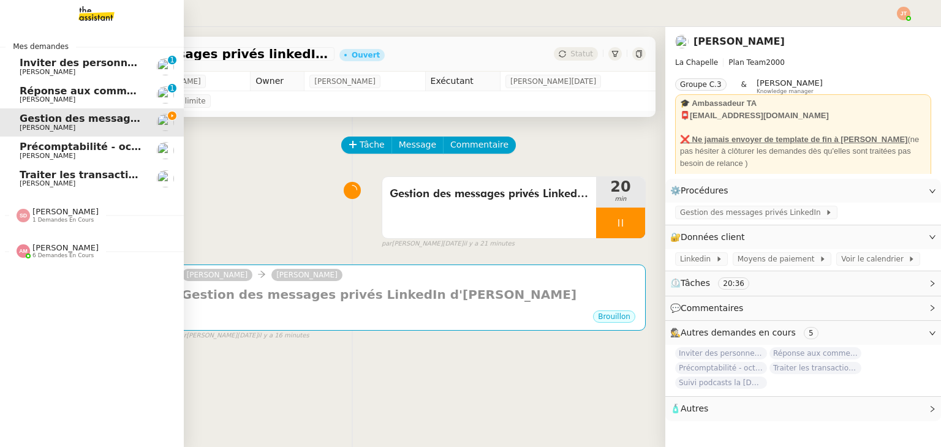
click at [49, 176] on span "Traiter les transactions bancaires" at bounding box center [113, 175] width 186 height 12
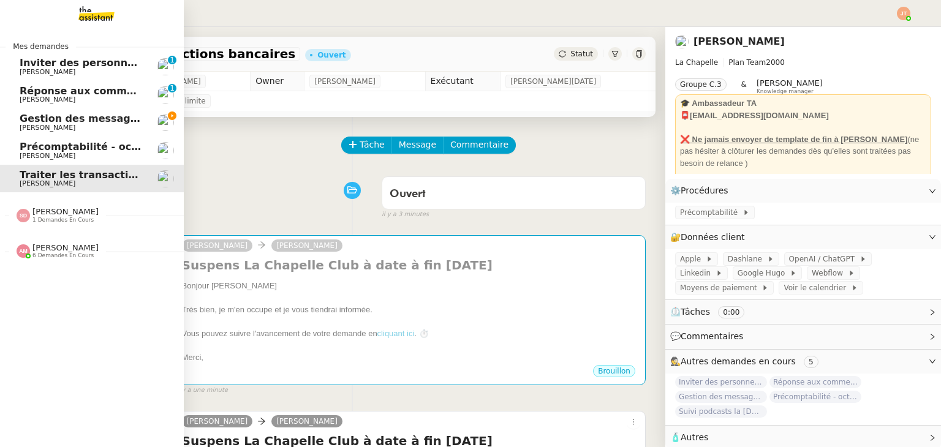
click at [109, 121] on span "Gestion des messages privés linkedIn - 3 octobre 2025" at bounding box center [171, 119] width 303 height 12
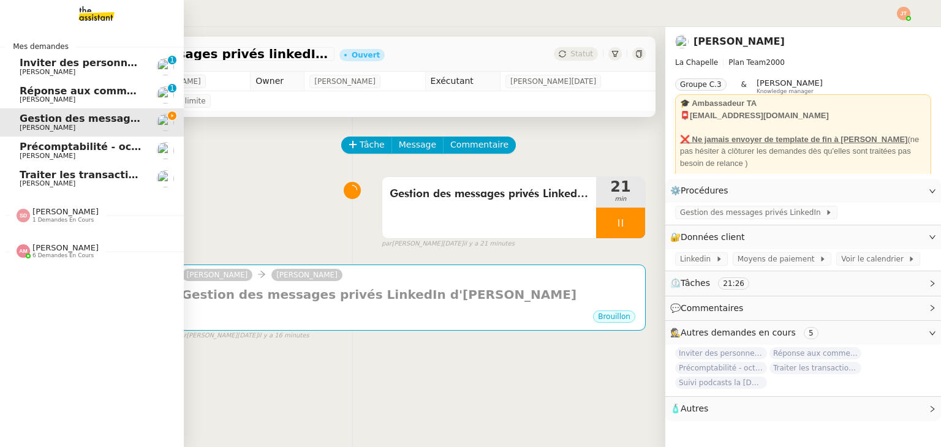
click at [56, 184] on span "Hugo Bentz" at bounding box center [82, 183] width 124 height 7
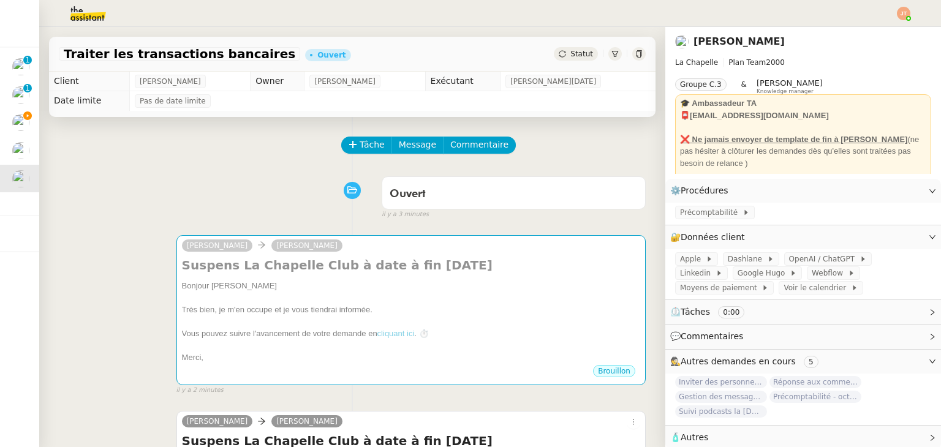
click at [570, 55] on span "Statut" at bounding box center [581, 54] width 23 height 9
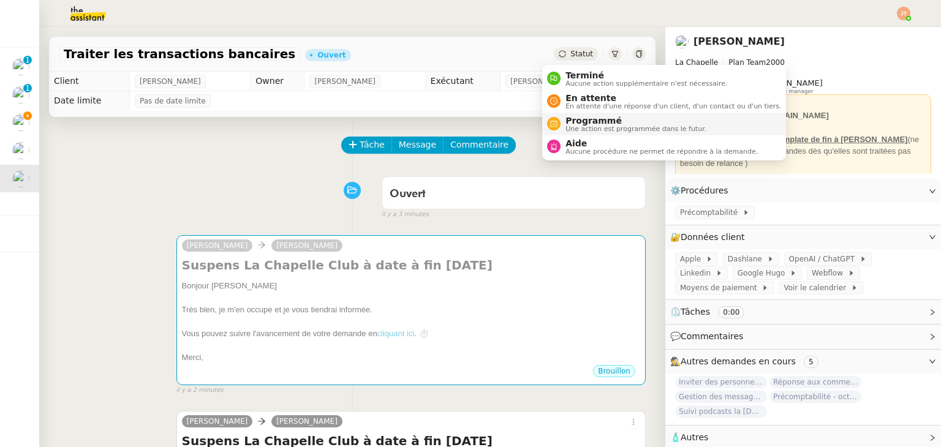
click at [583, 127] on span "Une action est programmée dans le futur." at bounding box center [635, 129] width 141 height 7
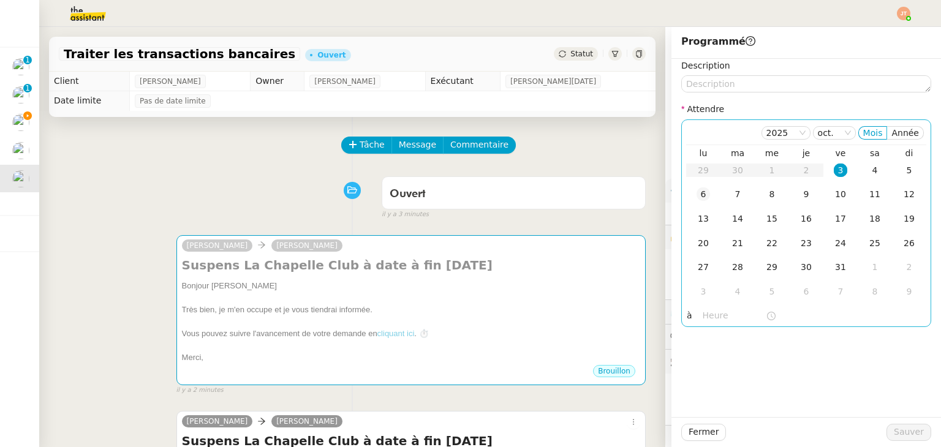
click at [697, 197] on div "6" at bounding box center [703, 193] width 13 height 13
click at [703, 319] on input "text" at bounding box center [734, 316] width 63 height 14
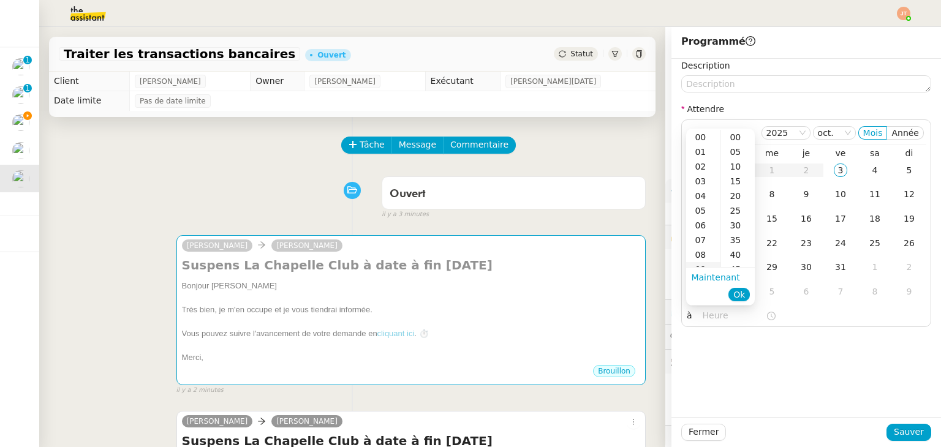
click at [700, 265] on div "09" at bounding box center [703, 269] width 34 height 15
click at [733, 258] on div "40" at bounding box center [738, 254] width 34 height 15
type input "09:40"
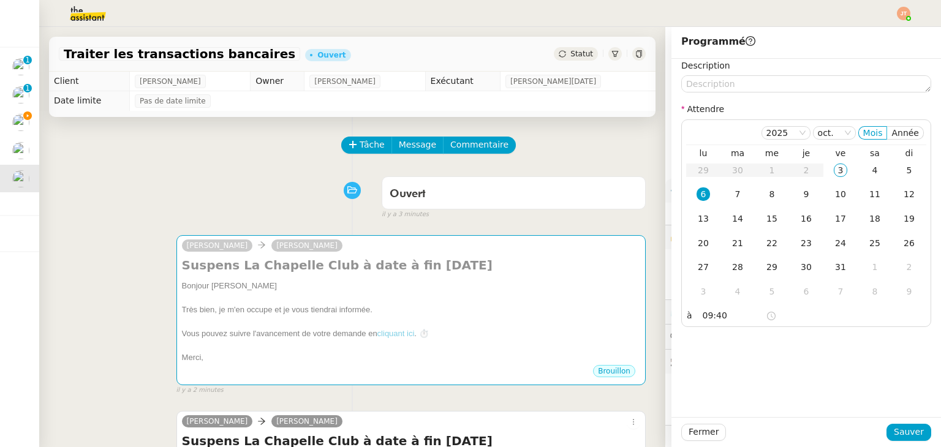
click at [718, 94] on div "Description Attendre 2025 oct. Mois Année lu ma me je ve sa di 29 30 1 2 3 4 5 …" at bounding box center [806, 193] width 250 height 268
click at [718, 89] on textarea at bounding box center [806, 83] width 250 height 17
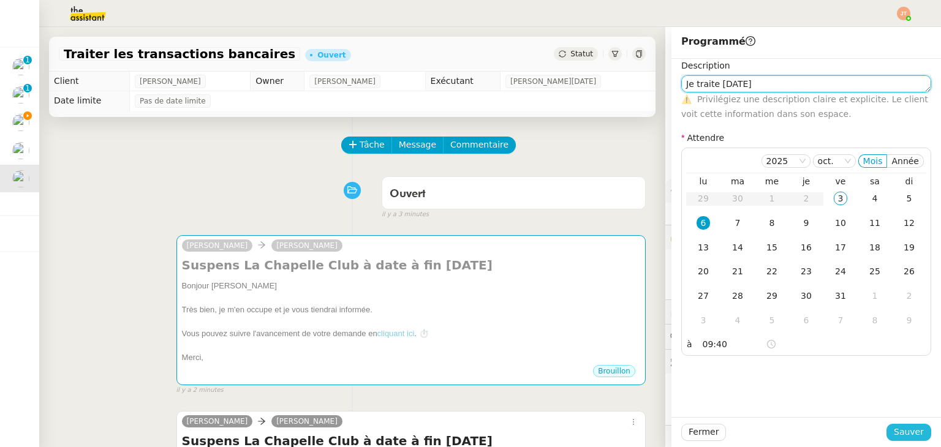
type textarea "Je traite lundi"
click at [894, 435] on span "Sauver" at bounding box center [909, 432] width 30 height 14
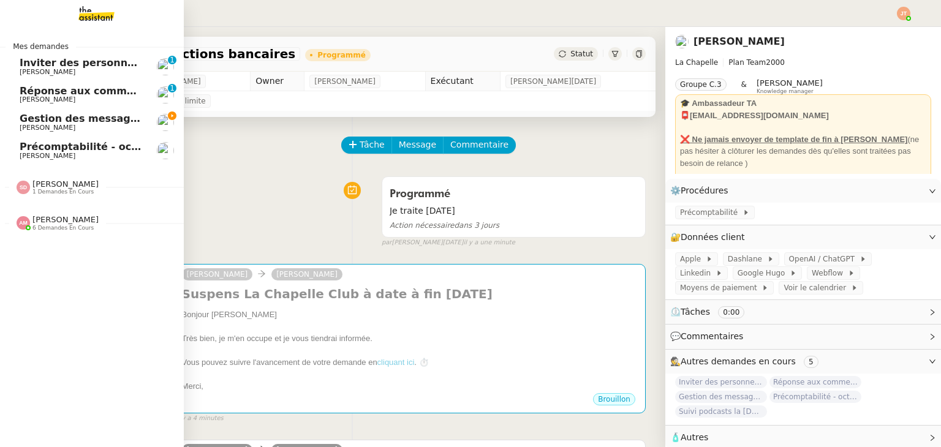
click at [99, 121] on span "Gestion des messages privés linkedIn - 3 octobre 2025" at bounding box center [171, 119] width 303 height 12
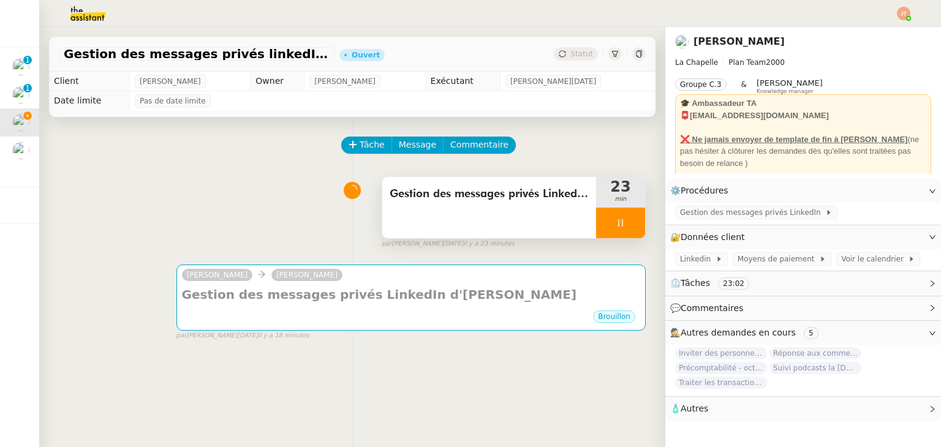
click at [616, 228] on icon at bounding box center [621, 223] width 10 height 10
click at [628, 228] on icon at bounding box center [633, 223] width 10 height 10
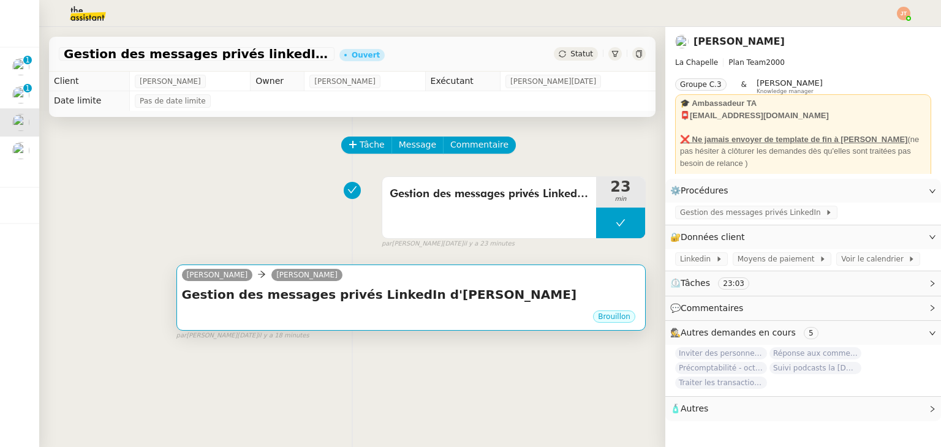
click at [420, 278] on div "camille Hugo Bentz" at bounding box center [411, 277] width 458 height 18
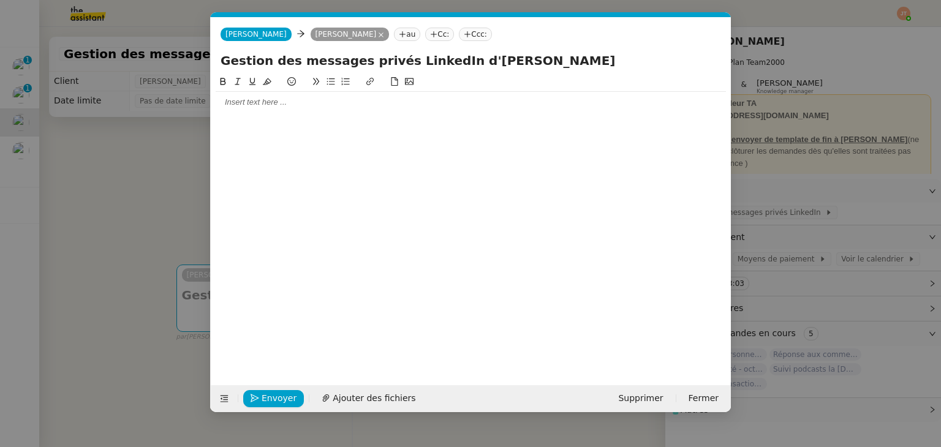
scroll to position [0, 26]
click at [96, 166] on nz-modal-container "Service TA - VOYAGE - PROPOSITION GLOBALE A utiliser dans le cadre de propositi…" at bounding box center [470, 223] width 941 height 447
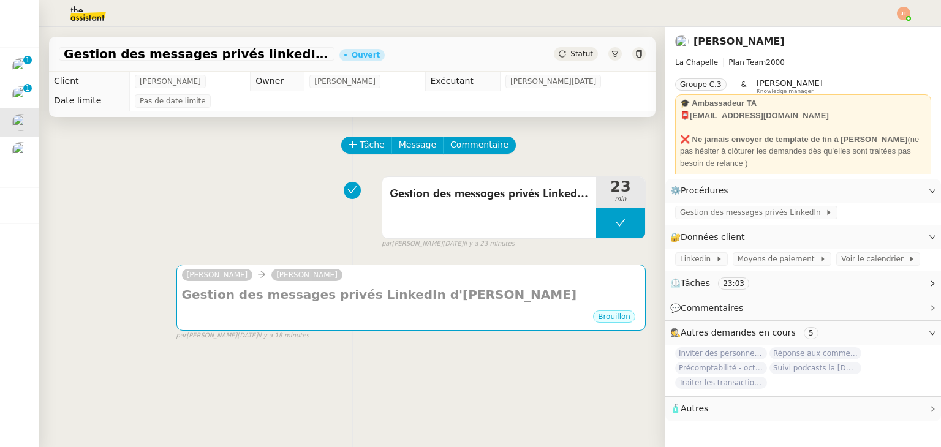
click at [85, 15] on img at bounding box center [78, 13] width 95 height 27
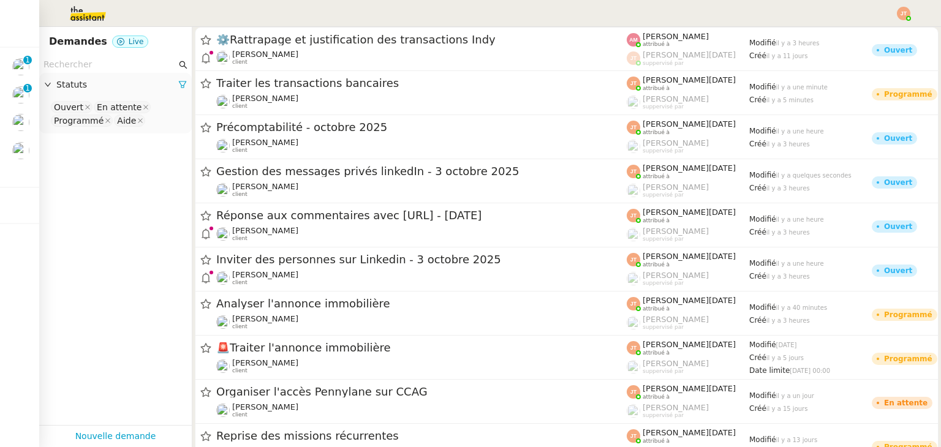
click at [118, 64] on input "text" at bounding box center [109, 65] width 133 height 14
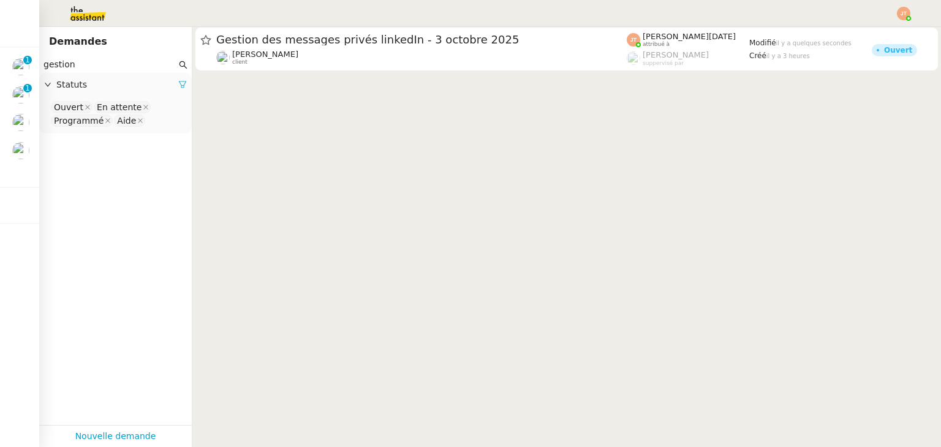
type input "gestion"
click at [179, 86] on icon at bounding box center [182, 84] width 7 height 7
click at [127, 85] on span "Statuts" at bounding box center [121, 85] width 130 height 14
click at [104, 116] on div "Please select" at bounding box center [115, 108] width 153 height 23
click at [103, 115] on nz-select "Please select" at bounding box center [115, 107] width 133 height 15
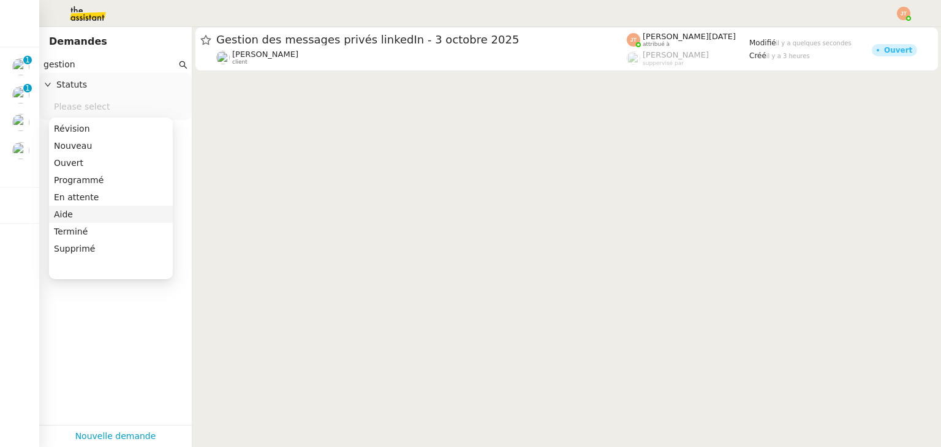
click at [91, 226] on div "Terminé" at bounding box center [111, 231] width 114 height 11
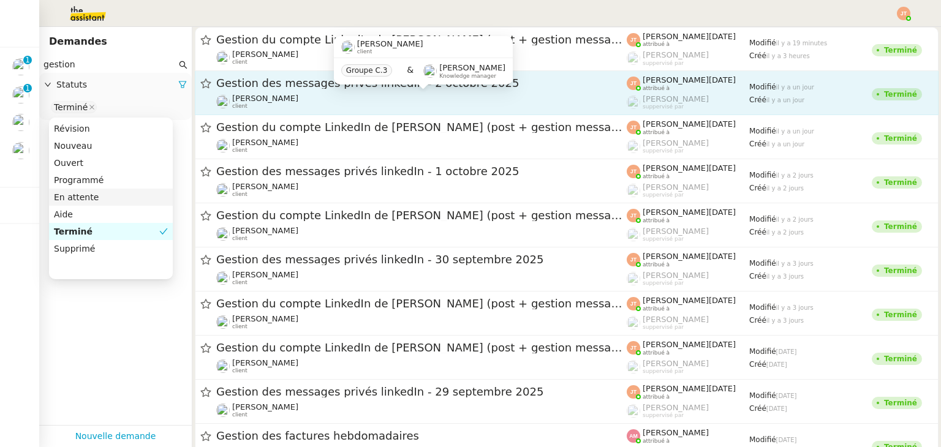
click at [306, 94] on div "Hugo Bentz client" at bounding box center [421, 102] width 410 height 16
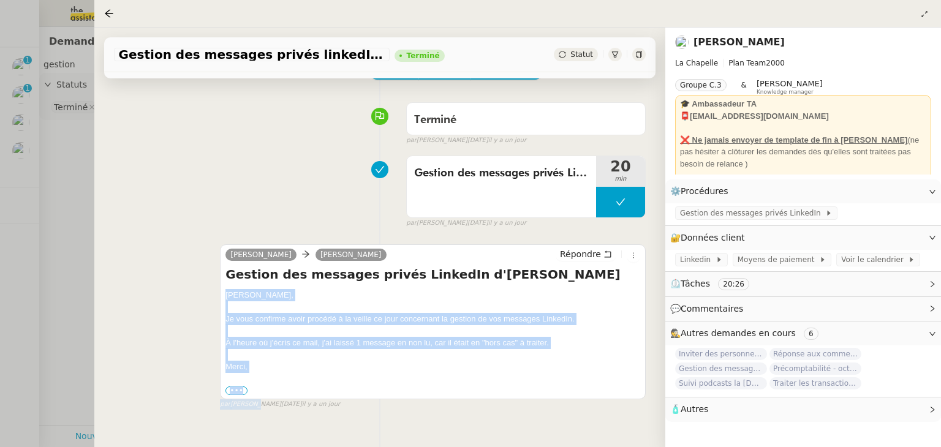
scroll to position [165, 0]
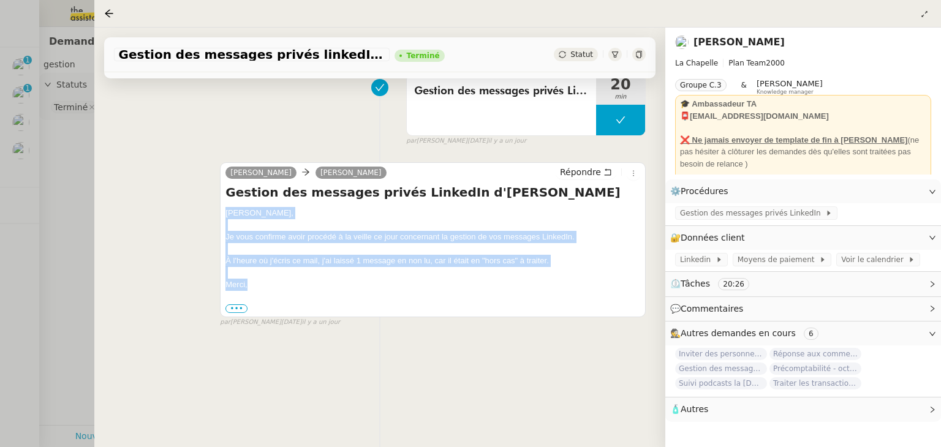
drag, startPoint x: 226, startPoint y: 369, endPoint x: 254, endPoint y: 282, distance: 91.8
click at [254, 282] on div "Hugo, Je vous confirme avoir procédé à la veille ce jour concernant la gestion …" at bounding box center [432, 260] width 415 height 107
copy div "Hugo, Je vous confirme avoir procédé à la veille ce jour concernant la gestion …"
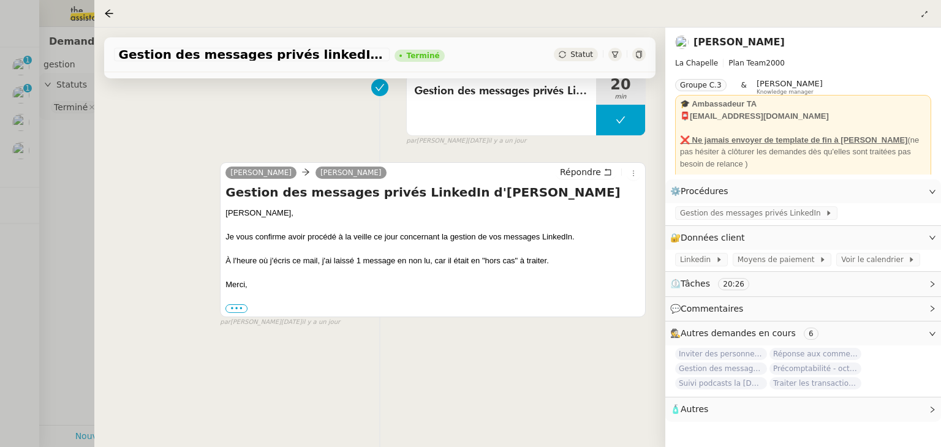
click at [48, 154] on div at bounding box center [470, 223] width 941 height 447
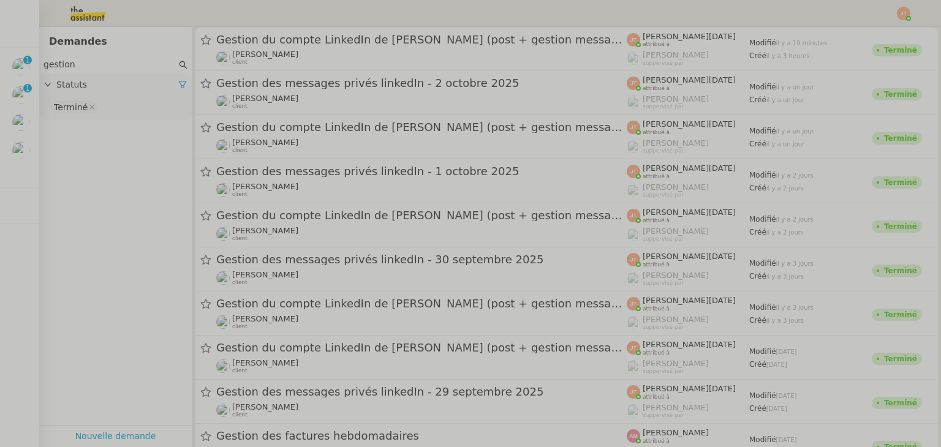
click at [32, 122] on span "Gestion des messages privés linkedIn - 3 octobre 2025" at bounding box center [26, 119] width 303 height 12
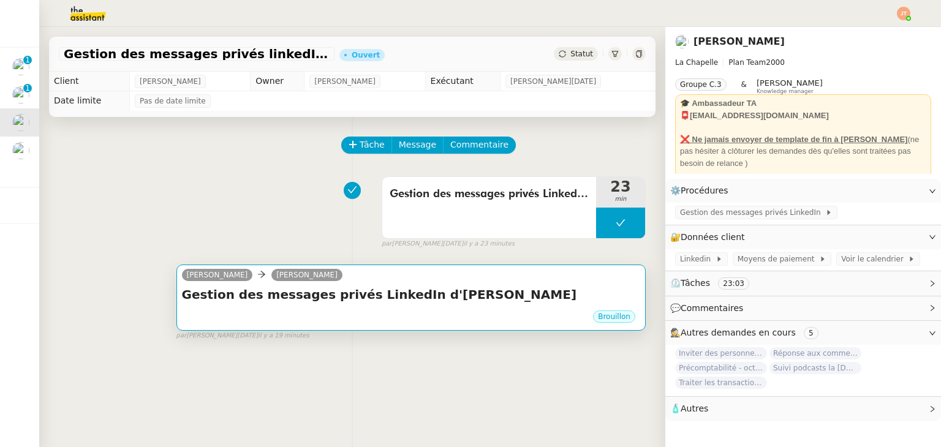
click at [411, 306] on div "Gestion des messages privés LinkedIn d'Hugo •••" at bounding box center [411, 297] width 458 height 23
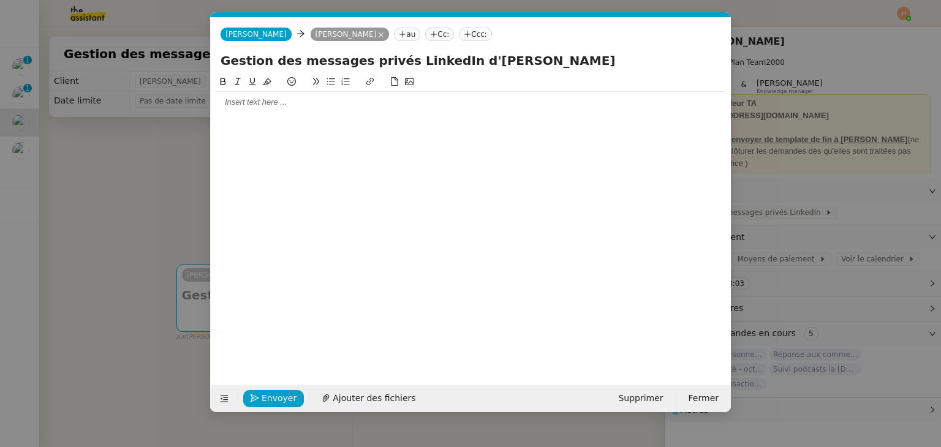
scroll to position [0, 26]
click at [331, 108] on div at bounding box center [471, 102] width 510 height 21
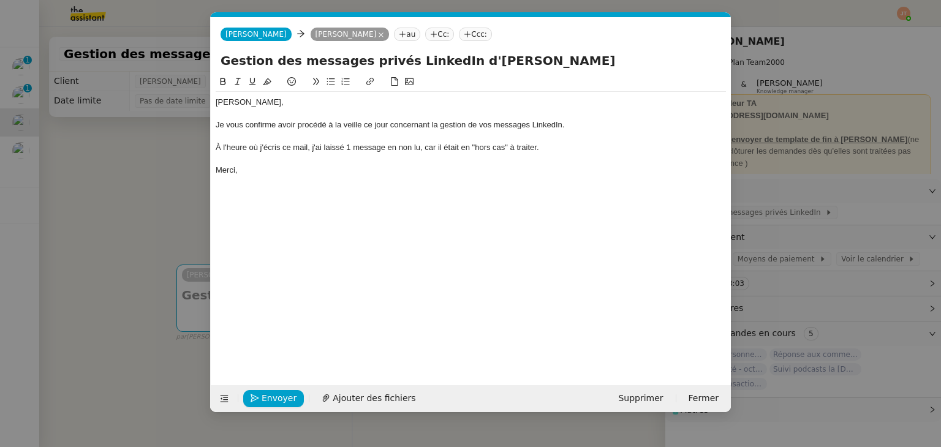
click at [111, 162] on nz-modal-container "Service TA - VOYAGE - PROPOSITION GLOBALE A utiliser dans le cadre de propositi…" at bounding box center [470, 223] width 941 height 447
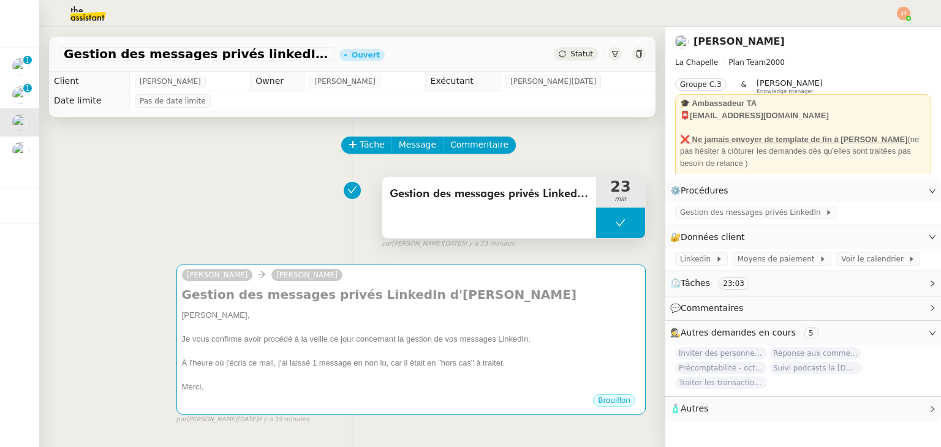
click at [596, 213] on button at bounding box center [620, 223] width 49 height 31
click at [596, 227] on div at bounding box center [608, 223] width 25 height 31
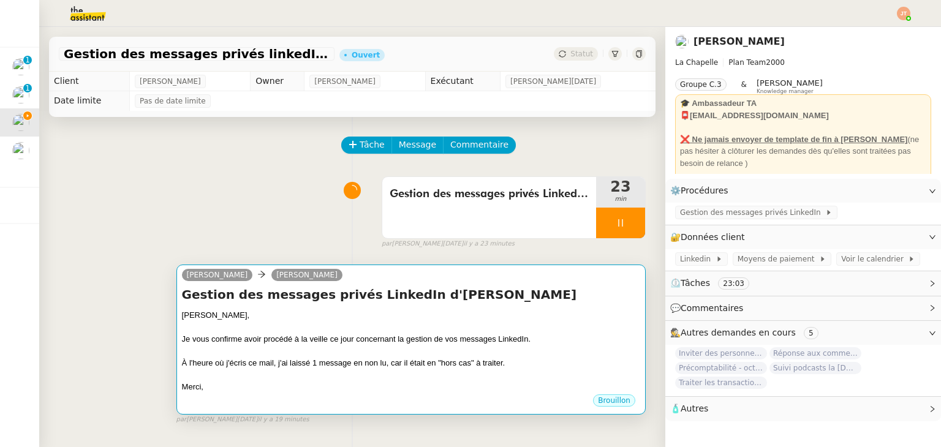
click at [300, 328] on div at bounding box center [411, 328] width 458 height 12
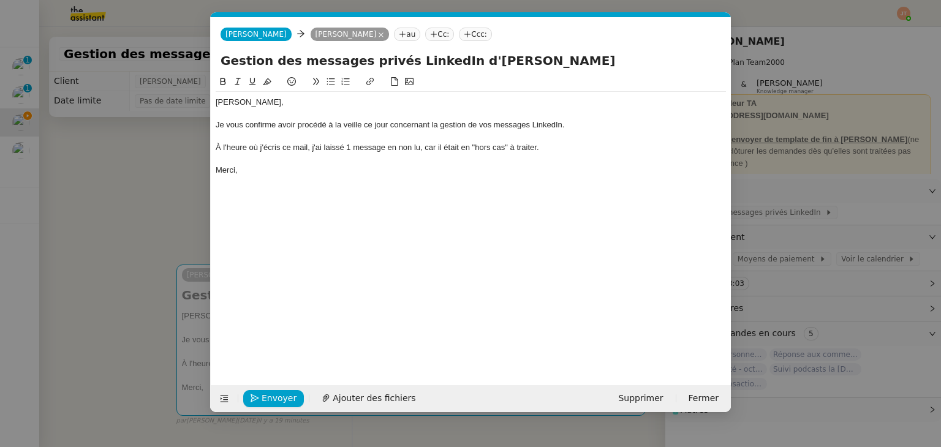
scroll to position [0, 26]
click at [349, 147] on div "À l'heure où j'écris ce mail, j'ai laissé 1 message en non lu, car il était en …" at bounding box center [471, 147] width 510 height 11
click at [385, 148] on div "À l'heure où j'écris ce mail, j'ai laissé 3 message en non lu, car il était en …" at bounding box center [471, 147] width 510 height 11
click at [446, 148] on div "À l'heure où j'écris ce mail, j'ai laissé 3 messages en non lu, car il était en…" at bounding box center [471, 147] width 510 height 11
click at [464, 148] on div "À l'heure où j'écris ce mail, j'ai laissé 3 messages en non lu, car ils était e…" at bounding box center [471, 147] width 510 height 11
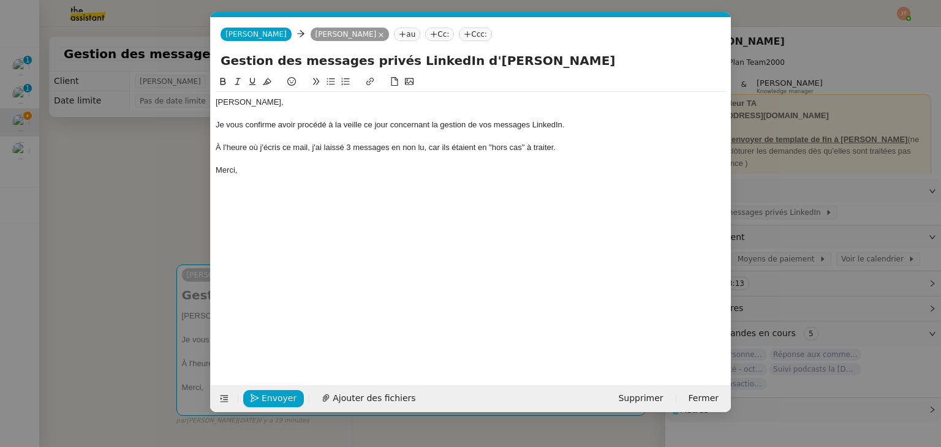
click at [483, 170] on div "Merci," at bounding box center [471, 170] width 510 height 11
click at [262, 401] on span "Envoyer" at bounding box center [279, 398] width 35 height 14
click at [262, 401] on span "Confirmer l'envoi" at bounding box center [299, 398] width 74 height 14
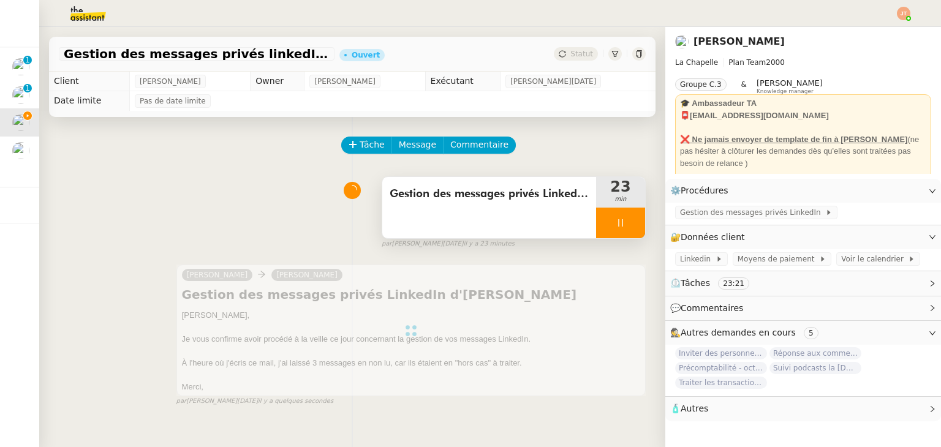
click at [600, 224] on div at bounding box center [620, 223] width 49 height 31
click at [630, 225] on button at bounding box center [633, 223] width 25 height 31
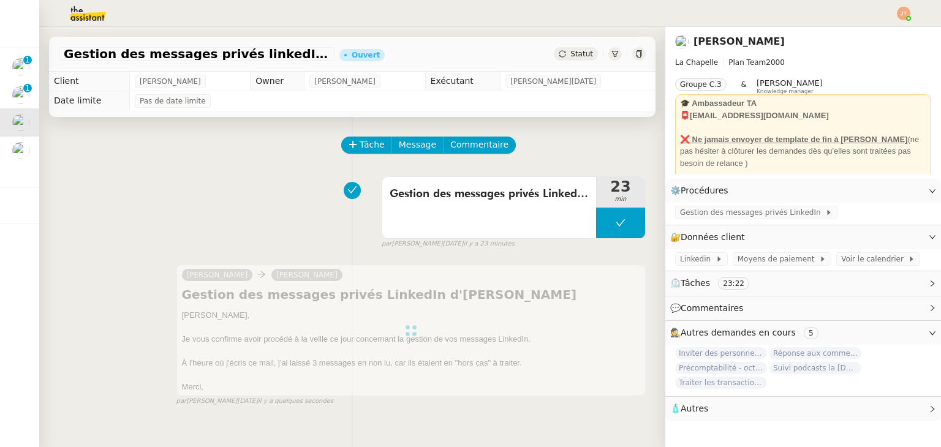
click at [576, 59] on div "Statut" at bounding box center [576, 53] width 44 height 13
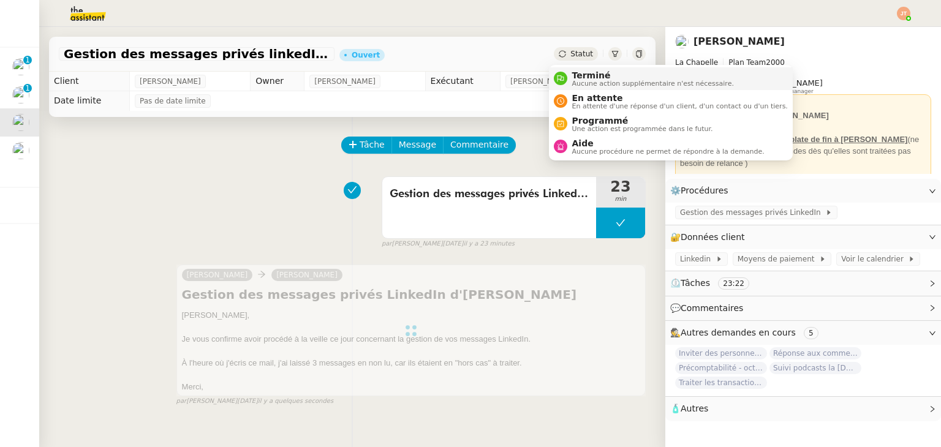
click at [594, 86] on span "Aucune action supplémentaire n'est nécessaire." at bounding box center [653, 83] width 162 height 7
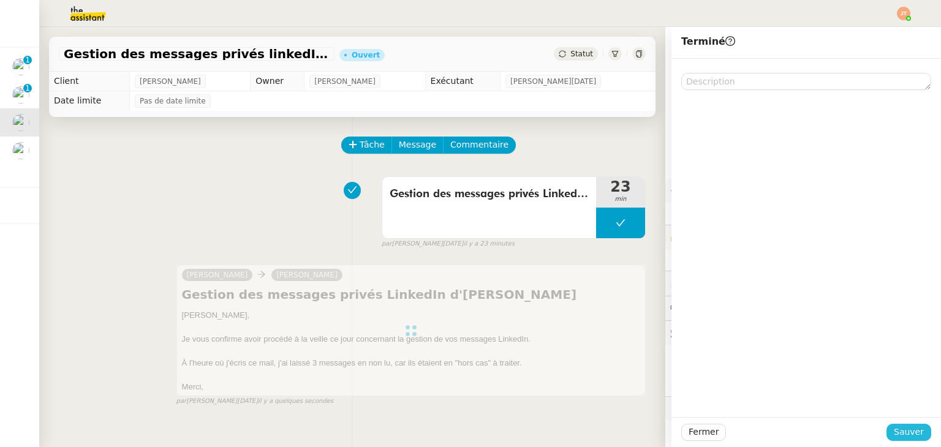
click at [894, 431] on span "Sauver" at bounding box center [909, 432] width 30 height 14
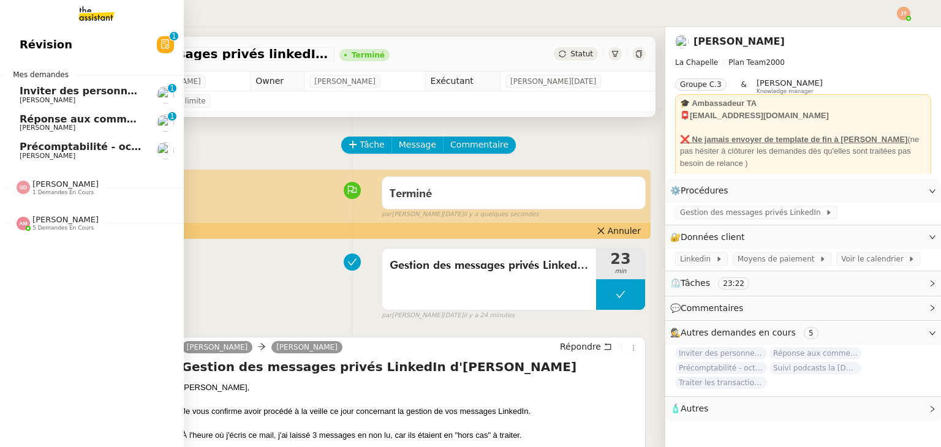
click at [45, 119] on span "Réponse aux commentaires avec blabla.ai - 3 octobre 2025" at bounding box center [152, 119] width 264 height 12
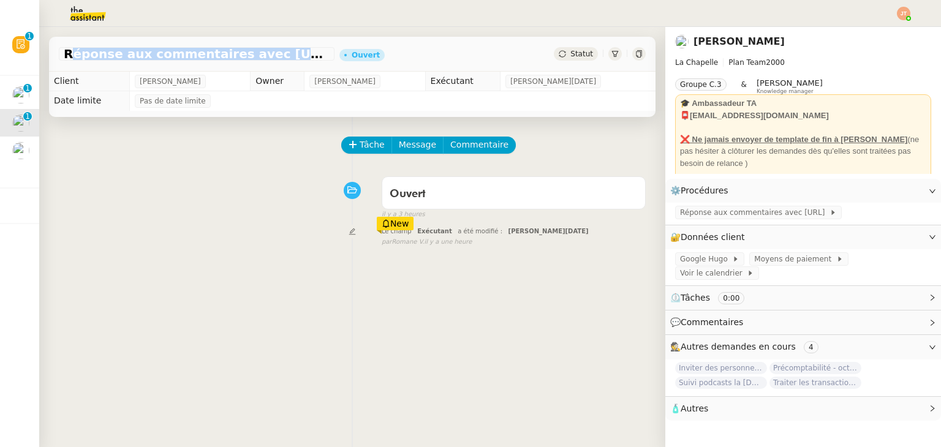
drag, startPoint x: 65, startPoint y: 56, endPoint x: 293, endPoint y: 57, distance: 227.9
click at [293, 57] on span "Réponse aux commentaires avec blabla.ai - 3 octobre 2025" at bounding box center [197, 54] width 266 height 12
copy span "Réponse aux commentaires avec blabla.ai"
click at [360, 145] on span "Tâche" at bounding box center [372, 145] width 25 height 14
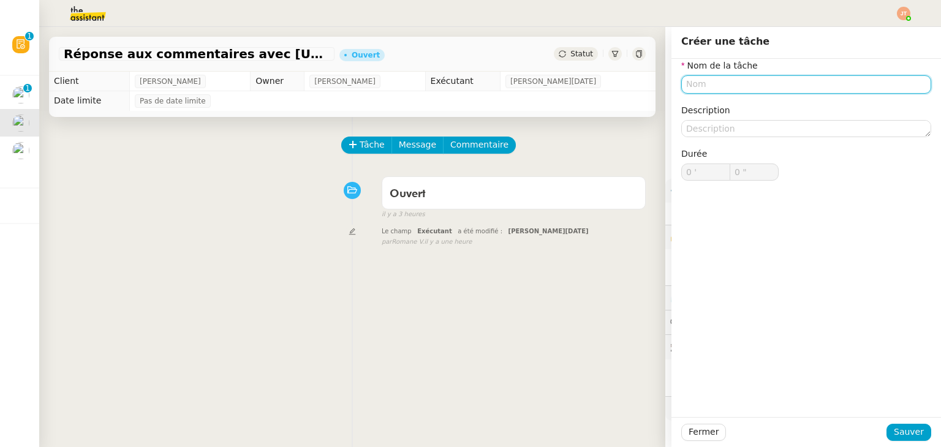
click at [687, 85] on input "text" at bounding box center [806, 84] width 250 height 18
paste input "Réponse aux commentaires avec blabla.ai"
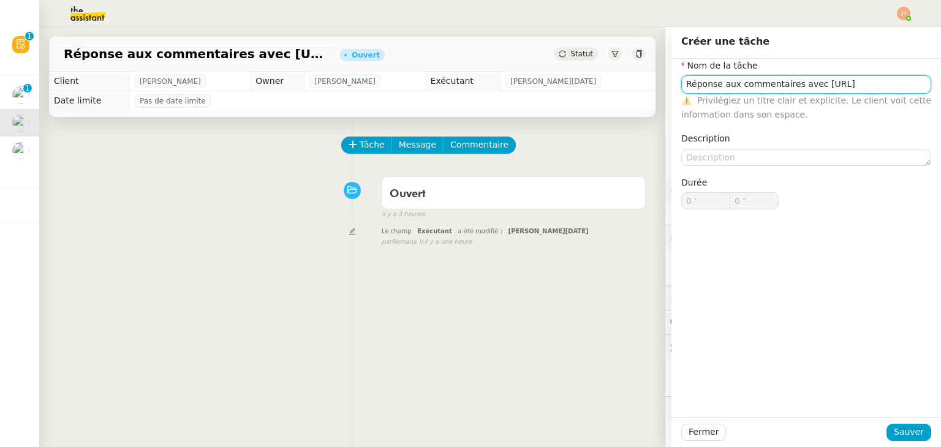
drag, startPoint x: 850, startPoint y: 89, endPoint x: 804, endPoint y: 89, distance: 46.6
click at [804, 89] on input "Réponse aux commentaires avec blabla.ai" at bounding box center [806, 84] width 250 height 18
type input "Réponse aux commentaires avec blabla.ai"
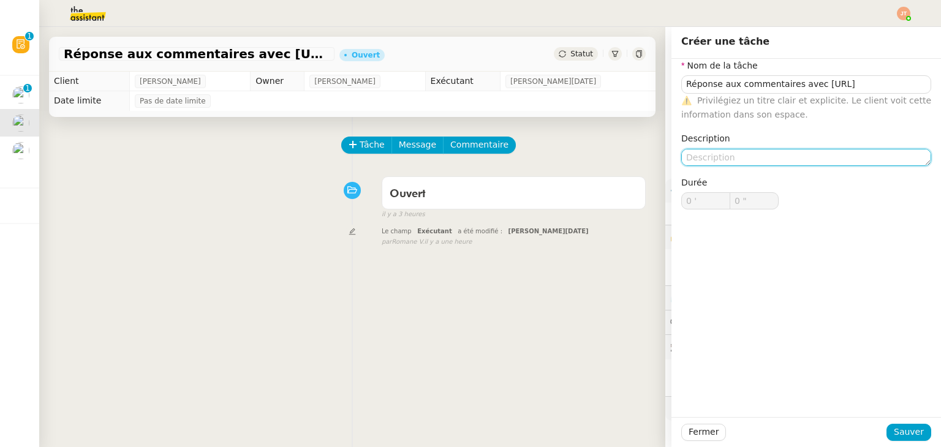
click at [745, 153] on textarea at bounding box center [806, 157] width 250 height 17
paste textarea "blabla.ai"
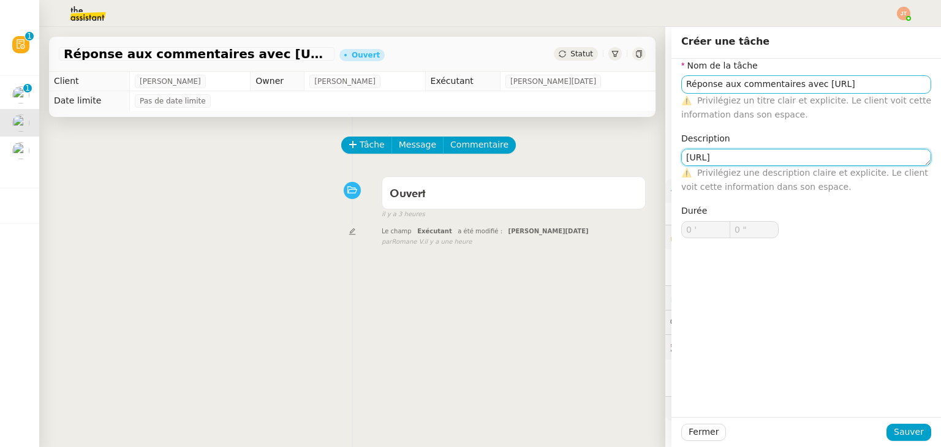
type textarea "blabla.ai"
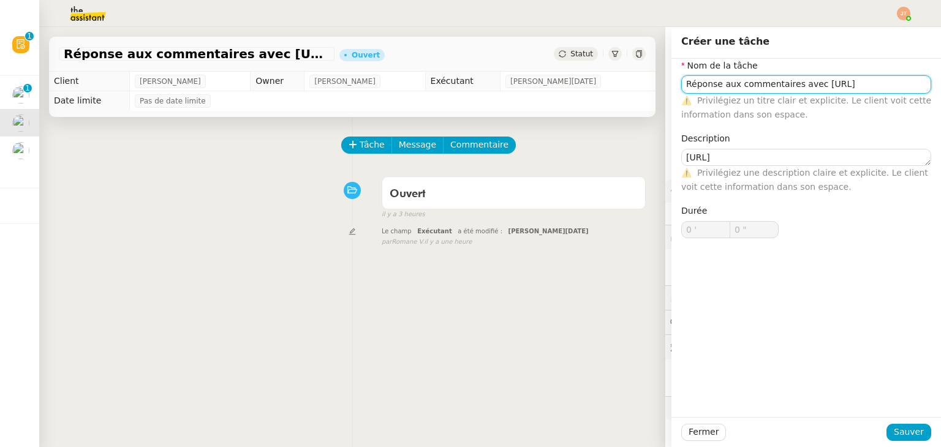
click at [836, 87] on input "Réponse aux commentaires avec blabla.ai" at bounding box center [806, 84] width 250 height 18
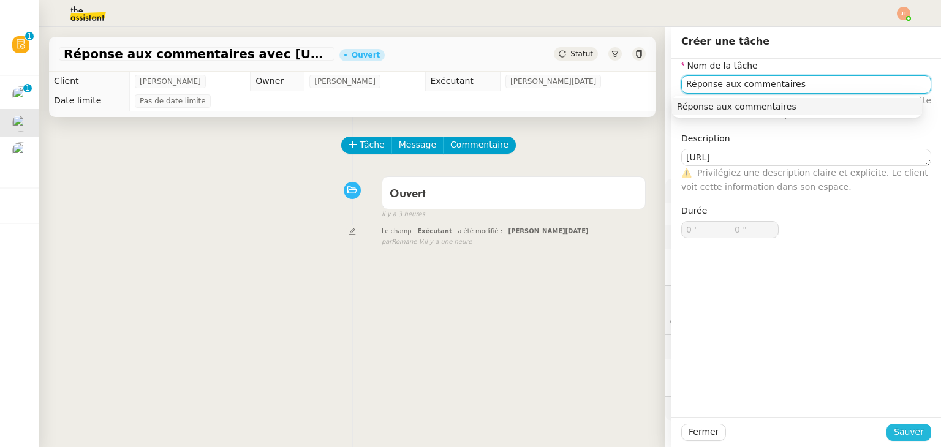
type input "Réponse aux commentaires"
click at [903, 432] on span "Sauver" at bounding box center [909, 432] width 30 height 14
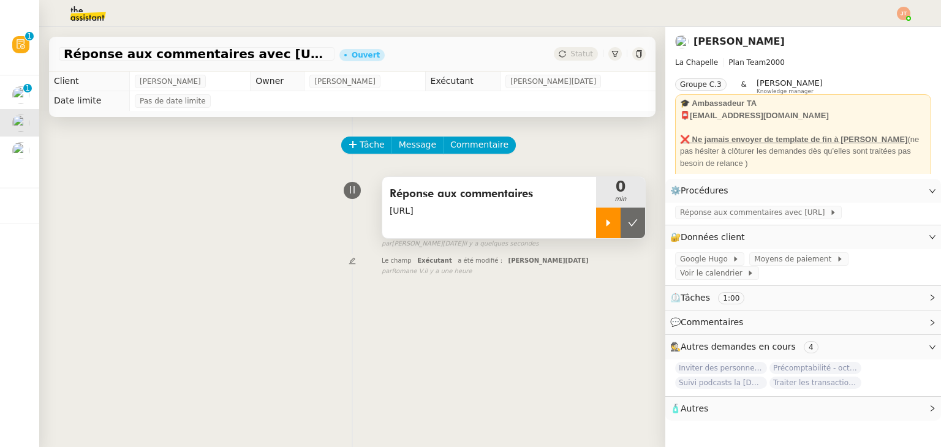
click at [600, 228] on div at bounding box center [608, 223] width 25 height 31
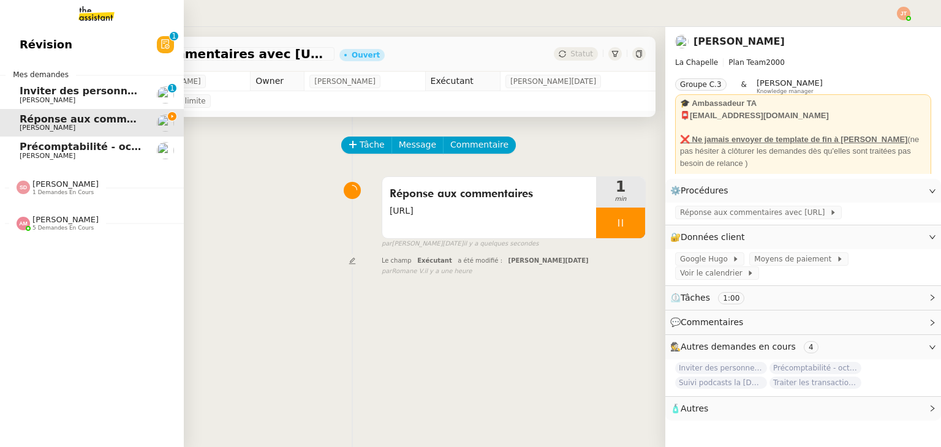
click at [51, 187] on span "Sheida Delpazir" at bounding box center [65, 183] width 66 height 9
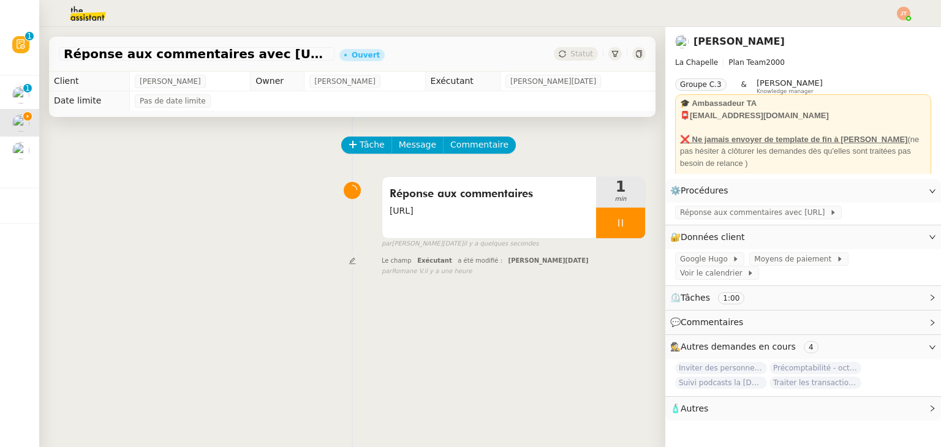
click at [91, 21] on img at bounding box center [78, 13] width 95 height 27
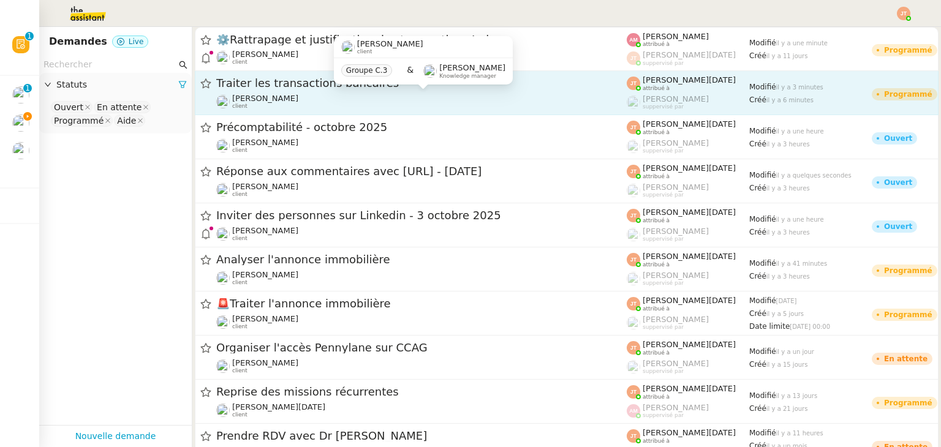
click at [308, 102] on div "Hugo Bentz client" at bounding box center [421, 102] width 410 height 16
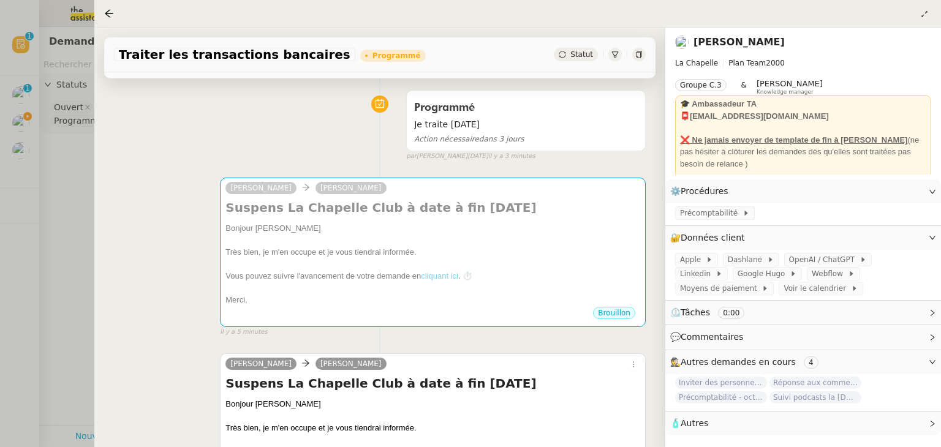
scroll to position [83, 0]
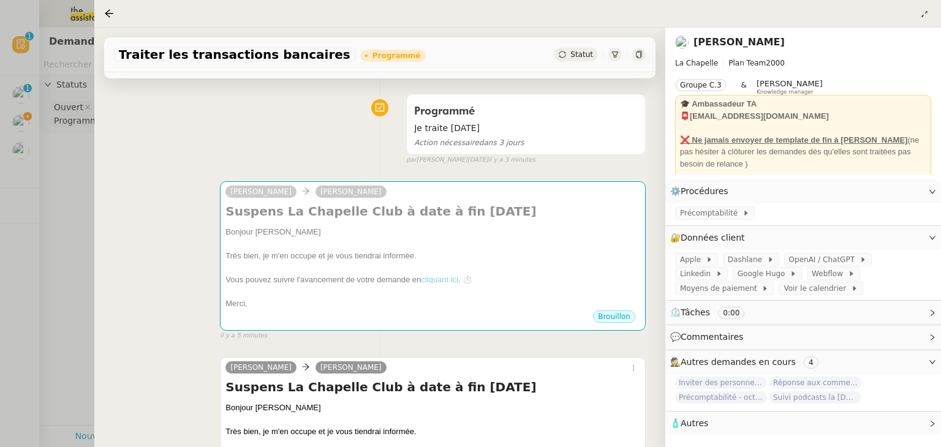
click at [69, 219] on div at bounding box center [470, 223] width 941 height 447
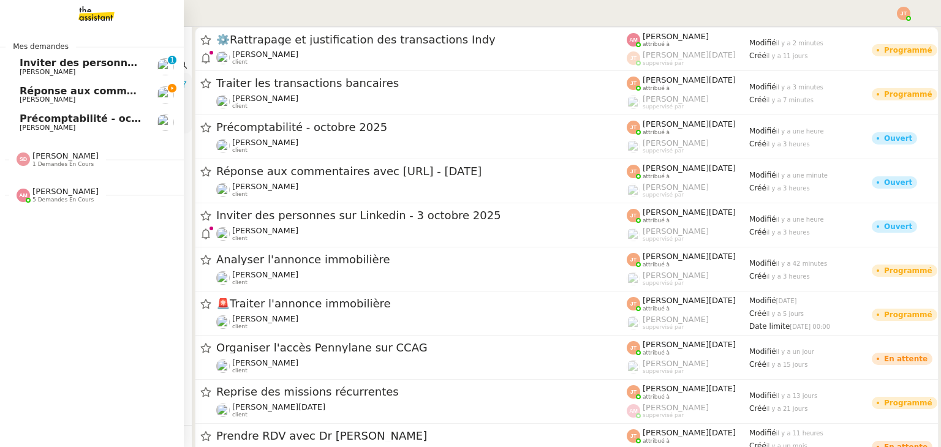
click at [93, 92] on span "Réponse aux commentaires avec blabla.ai - 3 octobre 2025" at bounding box center [152, 91] width 264 height 12
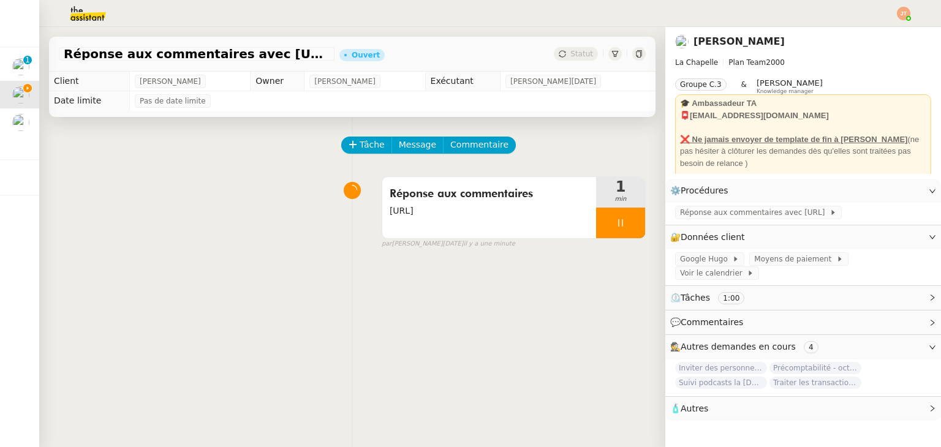
click at [80, 20] on img at bounding box center [78, 13] width 95 height 27
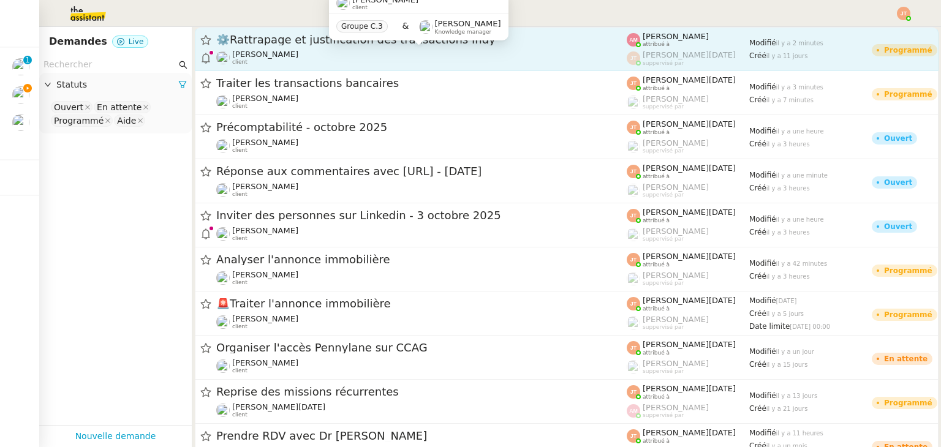
click at [289, 51] on div "Emile Kratiroff client" at bounding box center [421, 58] width 410 height 16
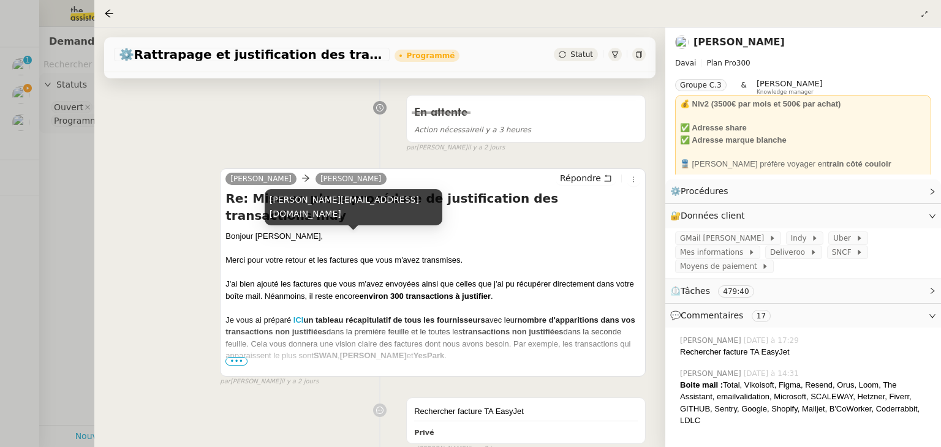
scroll to position [184, 0]
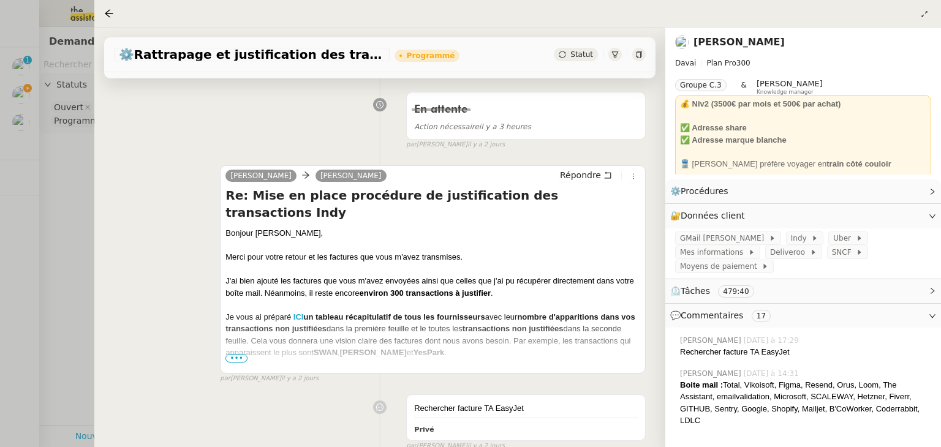
click at [60, 185] on div at bounding box center [470, 223] width 941 height 447
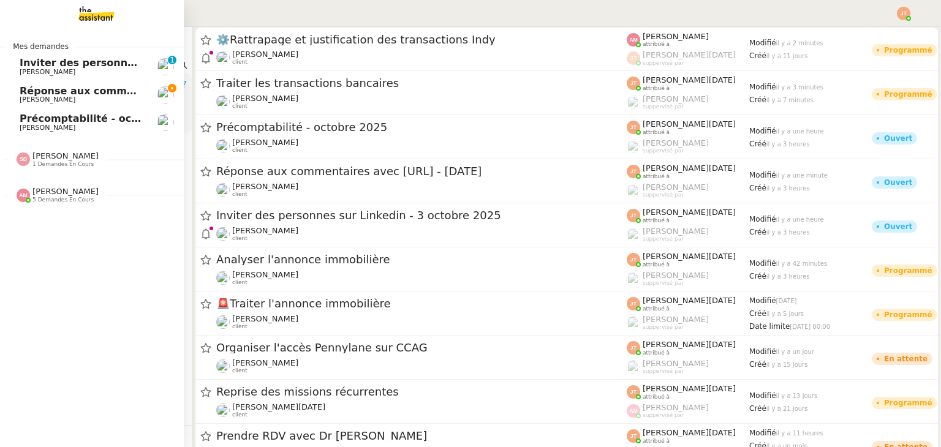
click at [43, 89] on span "Réponse aux commentaires avec blabla.ai - 3 octobre 2025" at bounding box center [152, 91] width 264 height 12
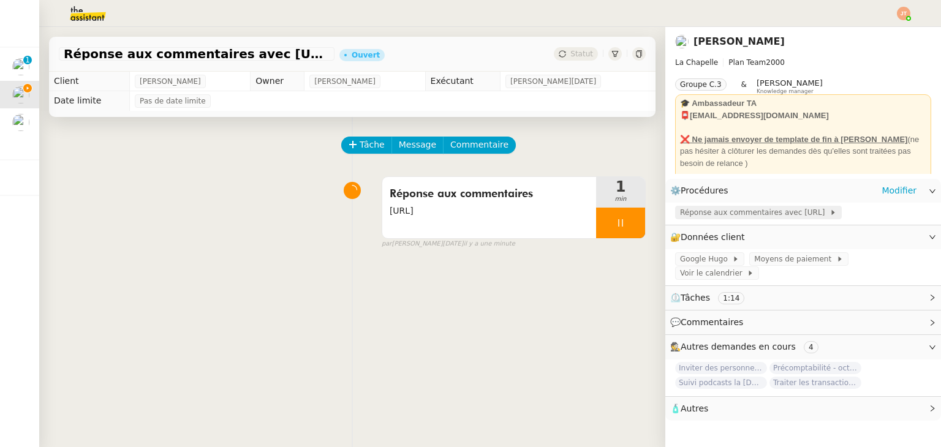
click at [723, 210] on span "Réponse aux commentaires avec blabla.ai" at bounding box center [754, 212] width 149 height 12
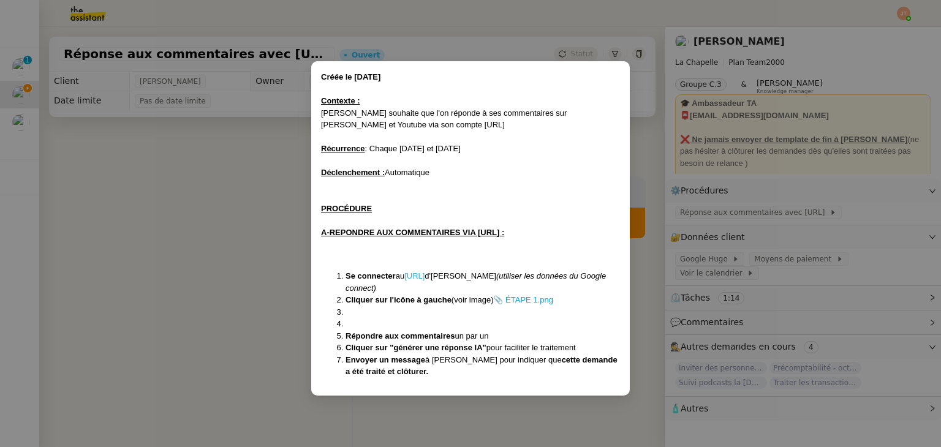
click at [425, 273] on link "BLABLA.AI" at bounding box center [414, 275] width 20 height 9
click at [197, 232] on nz-modal-container "Créée le 24/03/2025 Contexte : Hugo souhaite que l'on réponde à ses commentaire…" at bounding box center [470, 223] width 941 height 447
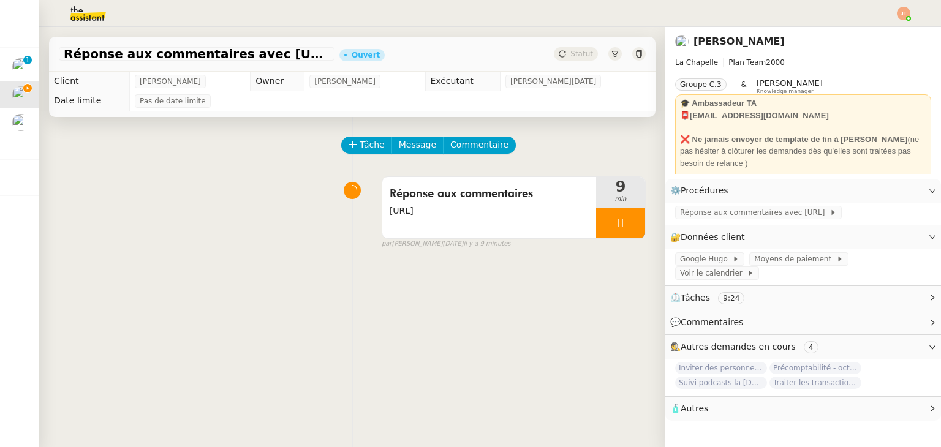
click at [181, 175] on div "Réponse aux commentaires blabla.ai 9 min false par Jean-Noël D. il y a 9 minutes" at bounding box center [352, 210] width 587 height 78
click at [399, 148] on span "Message" at bounding box center [417, 145] width 37 height 14
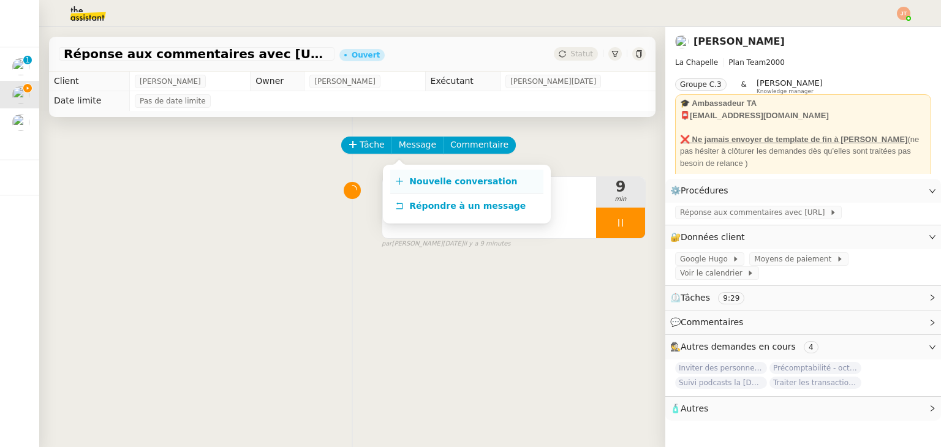
click at [424, 185] on span "Nouvelle conversation" at bounding box center [463, 181] width 108 height 10
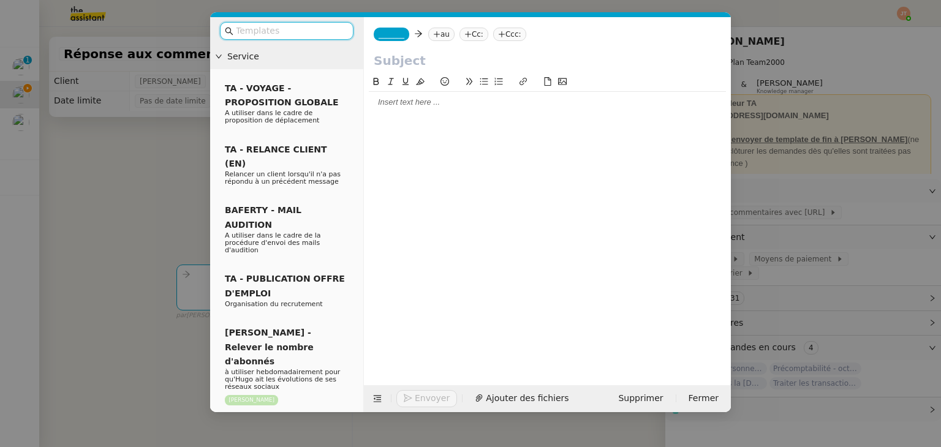
click at [433, 36] on icon at bounding box center [436, 34] width 7 height 7
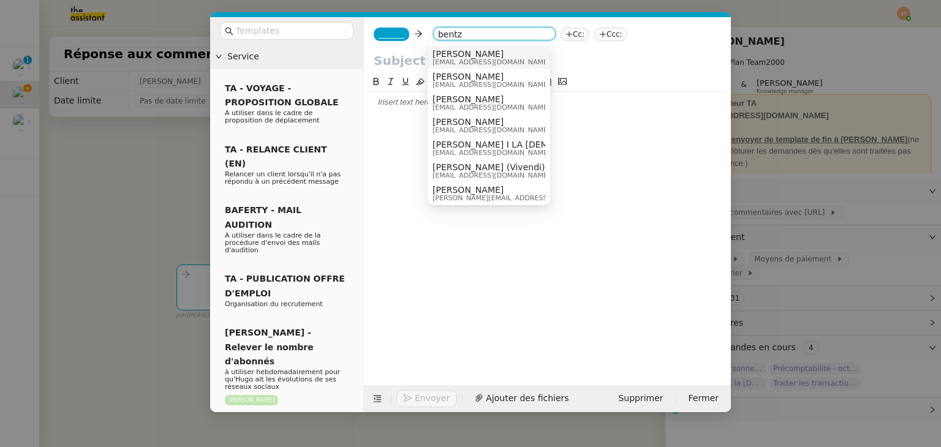
type input "bentz"
click at [453, 61] on span "hugo@lachapelle.club" at bounding box center [491, 62] width 118 height 7
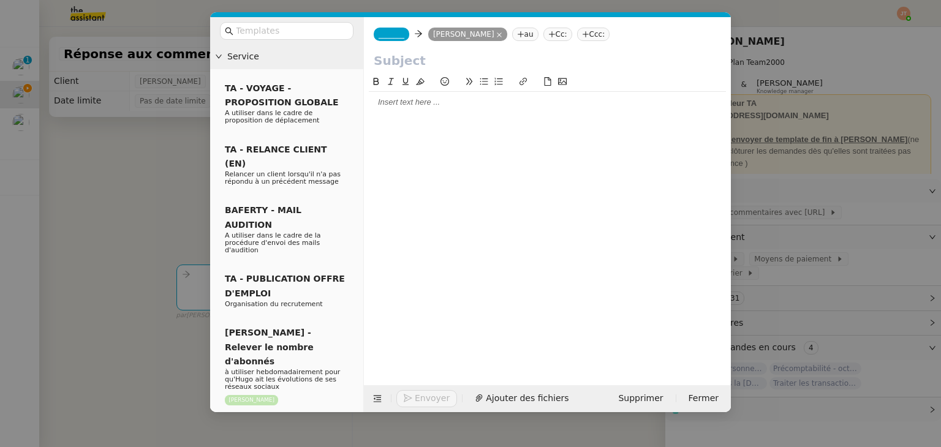
click at [394, 37] on span "_______" at bounding box center [392, 34] width 26 height 9
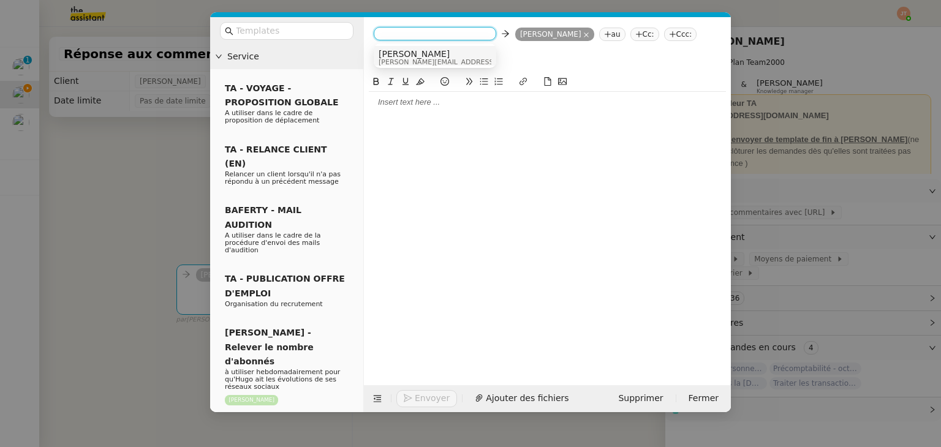
click at [398, 46] on nz-option-item "Camille camille@theassistant.com" at bounding box center [435, 57] width 123 height 23
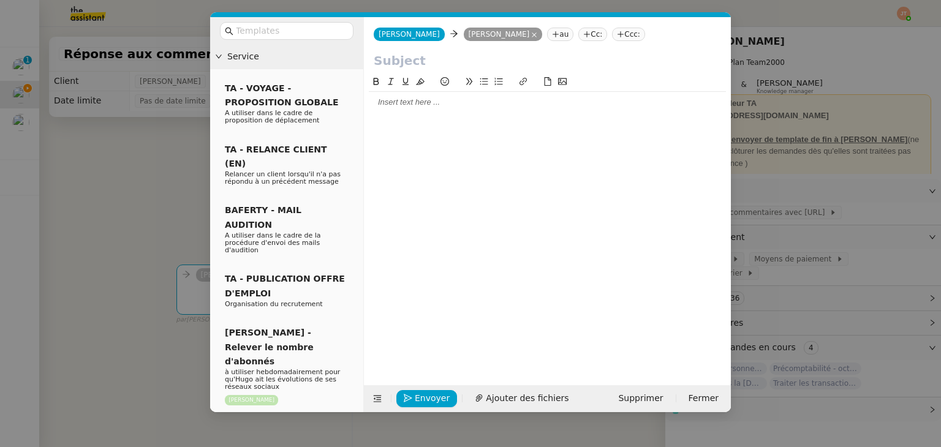
click at [406, 94] on div at bounding box center [547, 102] width 357 height 21
click at [178, 189] on nz-modal-container "Service TA - VOYAGE - PROPOSITION GLOBALE A utiliser dans le cadre de propositi…" at bounding box center [470, 223] width 941 height 447
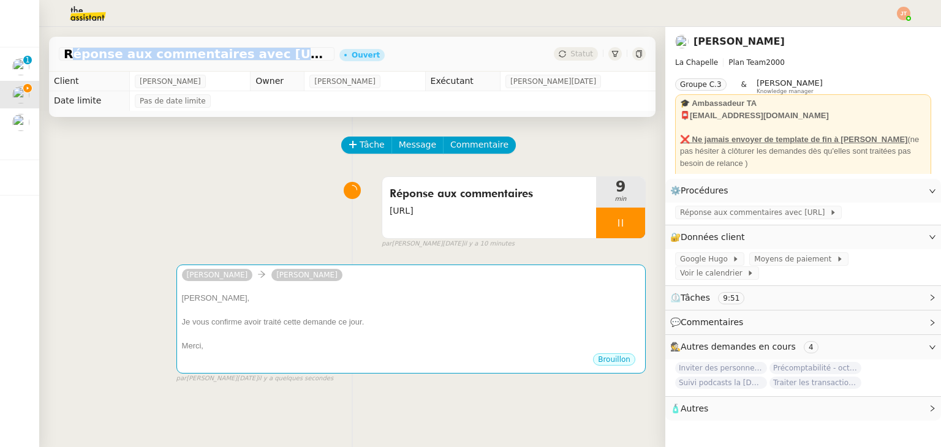
drag, startPoint x: 64, startPoint y: 56, endPoint x: 294, endPoint y: 51, distance: 230.4
click at [294, 51] on span "Réponse aux commentaires avec blabla.ai - 3 octobre 2025" at bounding box center [197, 54] width 266 height 12
copy span "Réponse aux commentaires avec blabla.ai"
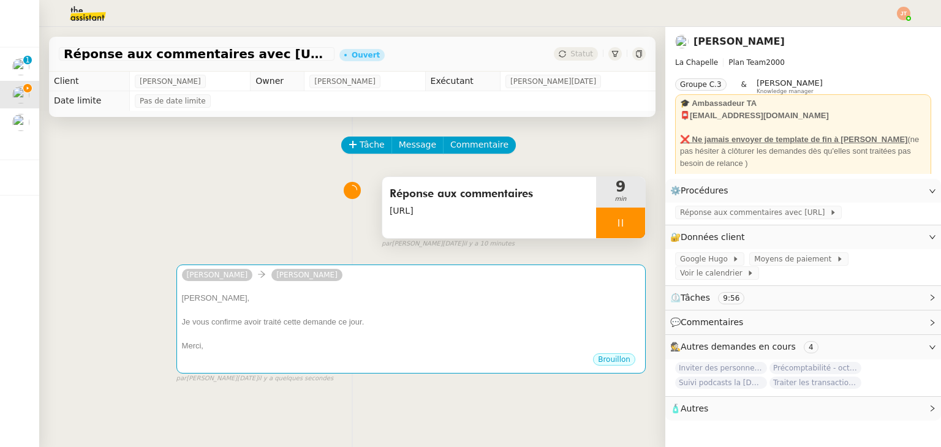
click at [603, 226] on div at bounding box center [620, 223] width 49 height 31
click at [628, 222] on icon at bounding box center [633, 223] width 10 height 10
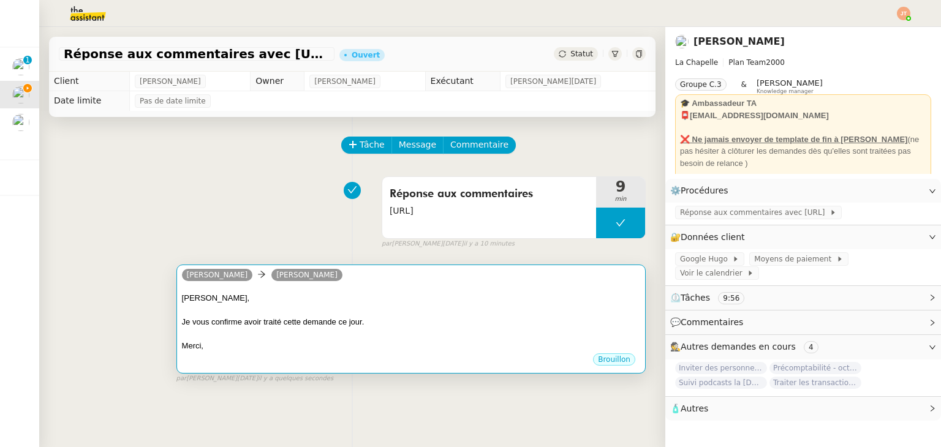
click at [391, 279] on div "camille Hugo Bentz" at bounding box center [411, 277] width 458 height 18
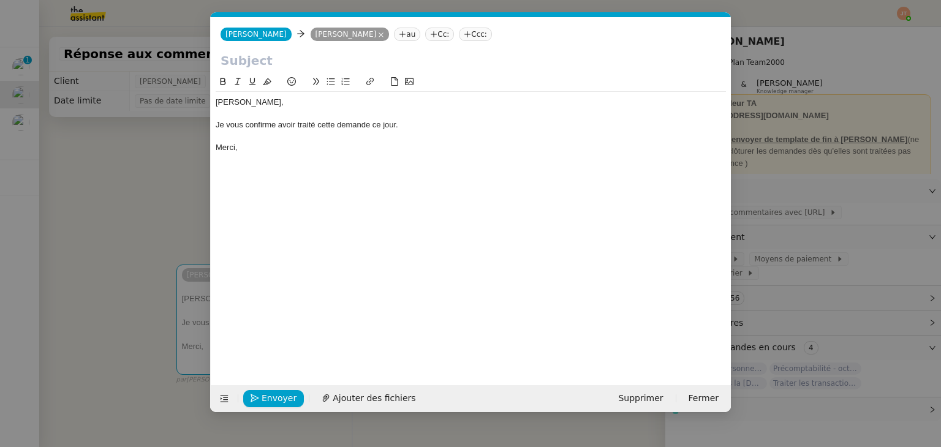
scroll to position [0, 26]
click at [271, 58] on input "text" at bounding box center [471, 60] width 500 height 18
paste input "Réponse aux commentaires avec blabla.ai"
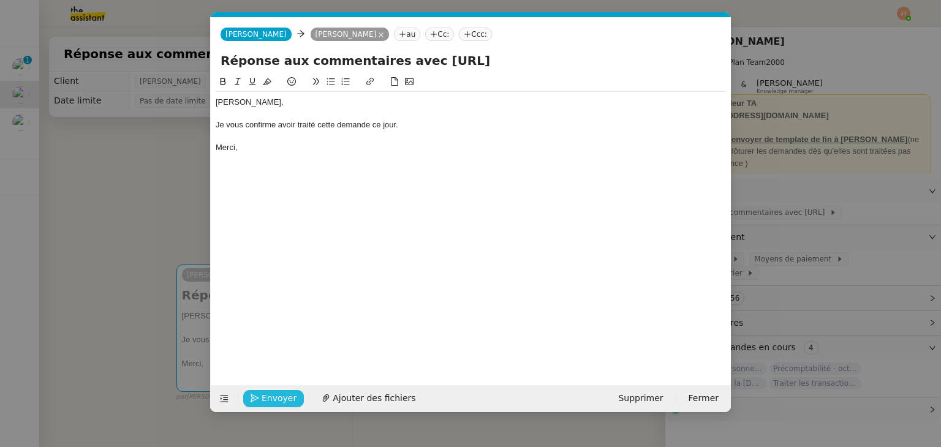
type input "Réponse aux commentaires avec blabla.ai"
click at [270, 398] on span "Envoyer" at bounding box center [279, 398] width 35 height 14
click at [270, 398] on span "Confirmer l'envoi" at bounding box center [299, 398] width 74 height 14
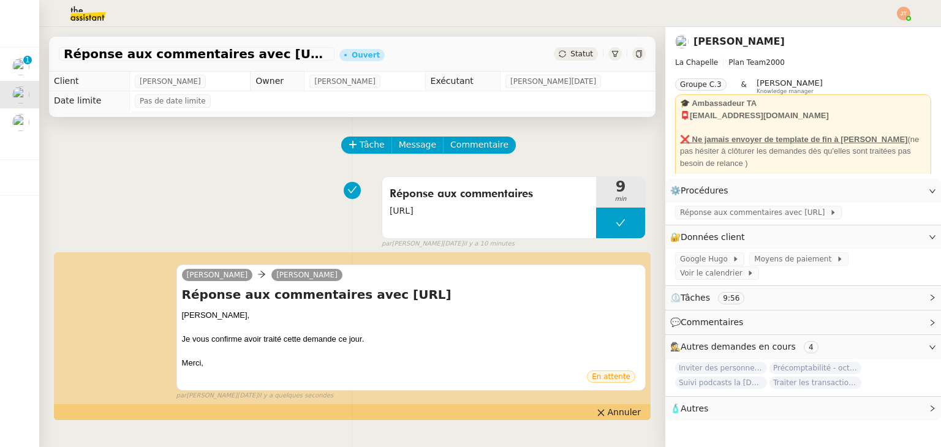
click at [561, 56] on div "Statut" at bounding box center [576, 53] width 44 height 13
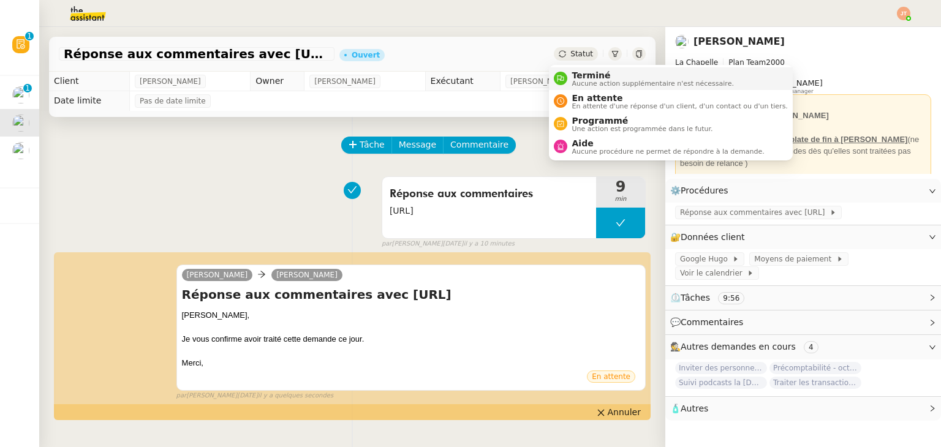
click at [572, 79] on span "Terminé" at bounding box center [653, 75] width 162 height 10
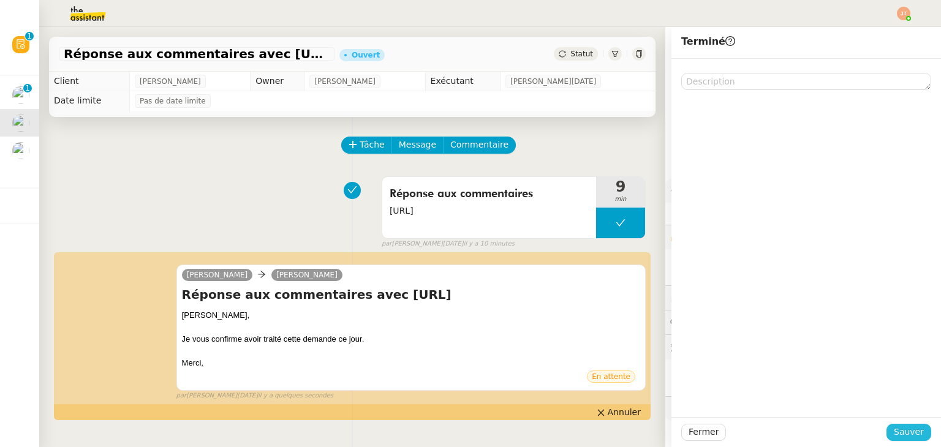
click at [896, 436] on span "Sauver" at bounding box center [909, 432] width 30 height 14
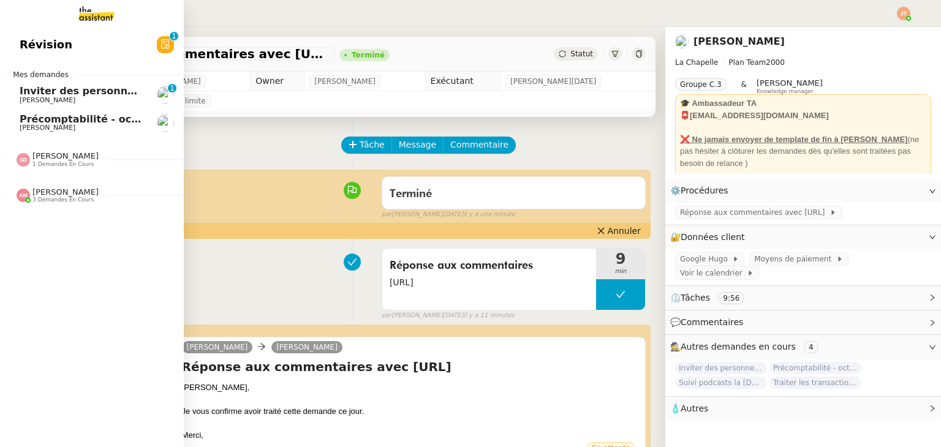
click at [65, 98] on span "Hugo Bentz" at bounding box center [82, 100] width 124 height 7
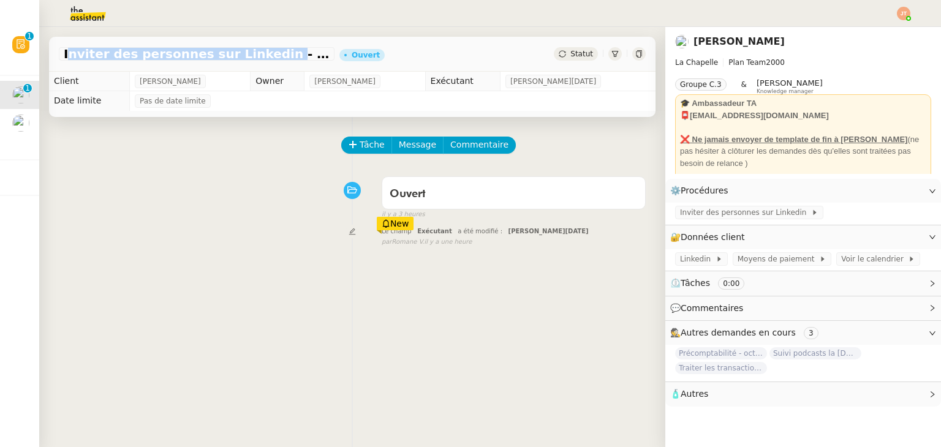
drag, startPoint x: 64, startPoint y: 53, endPoint x: 250, endPoint y: 57, distance: 186.3
click at [250, 57] on span "Inviter des personnes sur Linkedin - 3 octobre 2025" at bounding box center [197, 54] width 266 height 12
copy span "Inviter des personnes sur Linkedin"
click at [407, 148] on span "Message" at bounding box center [417, 145] width 37 height 14
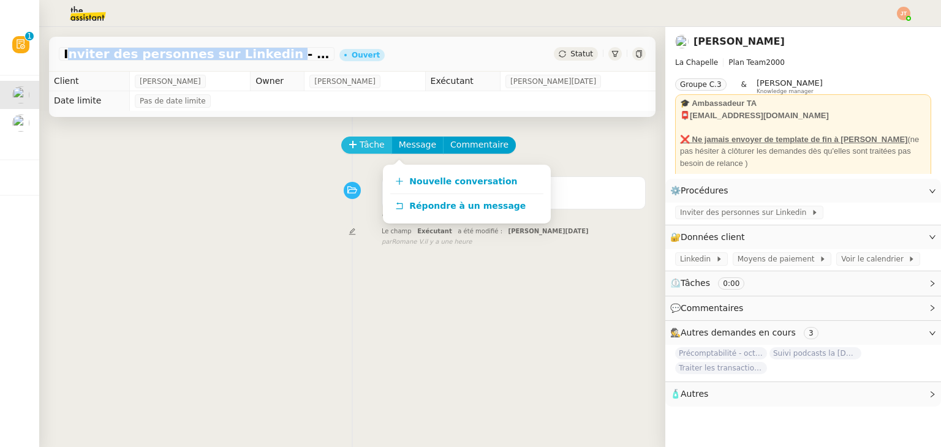
click at [375, 150] on span "Tâche" at bounding box center [372, 145] width 25 height 14
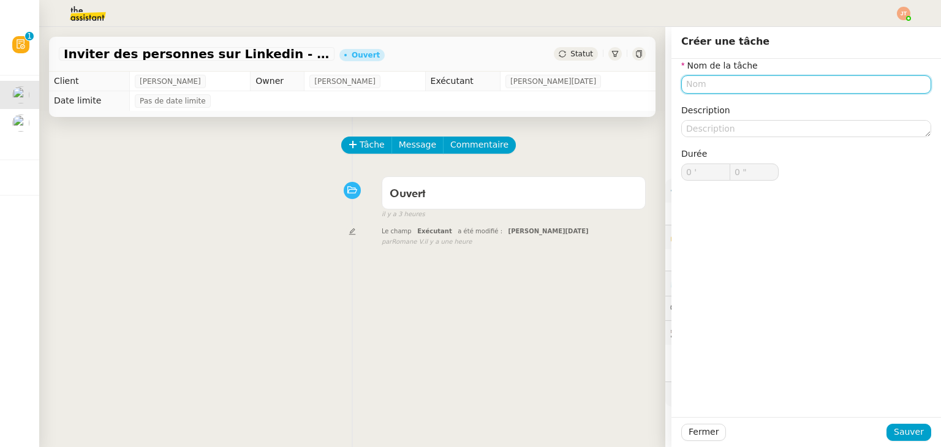
paste input "Inviter des personnes sur Linkedin"
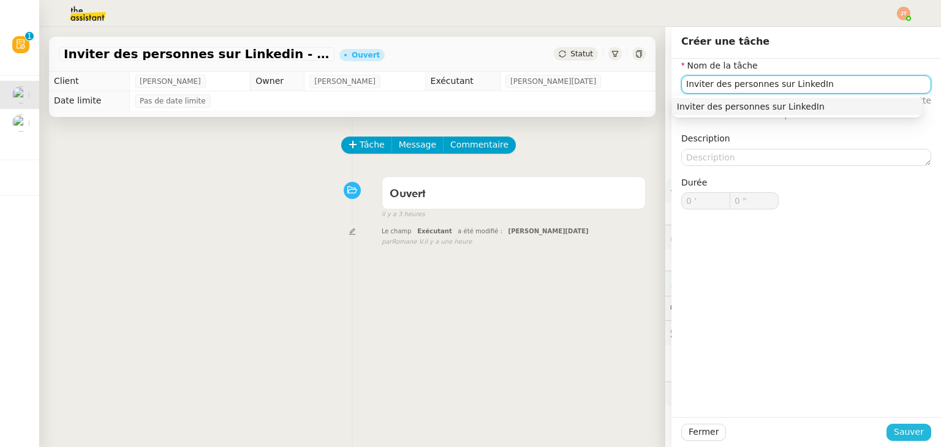
type input "Inviter des personnes sur LinkedIn"
click at [894, 430] on span "Sauver" at bounding box center [909, 432] width 30 height 14
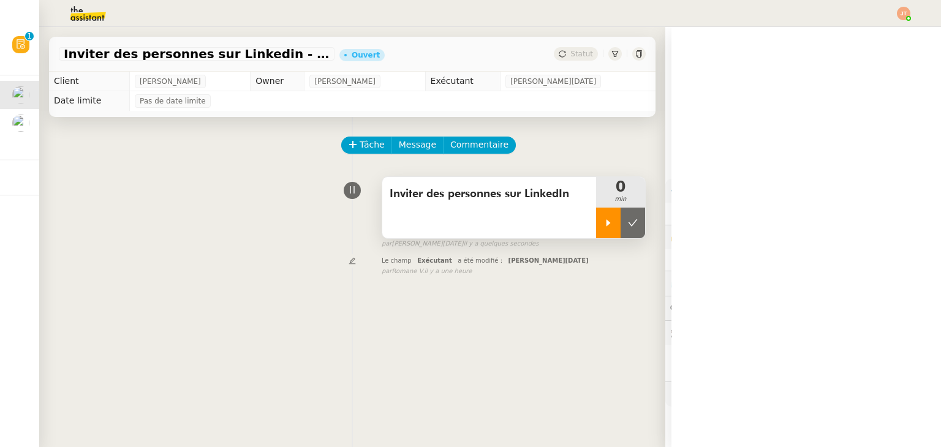
click at [596, 224] on div at bounding box center [608, 223] width 25 height 31
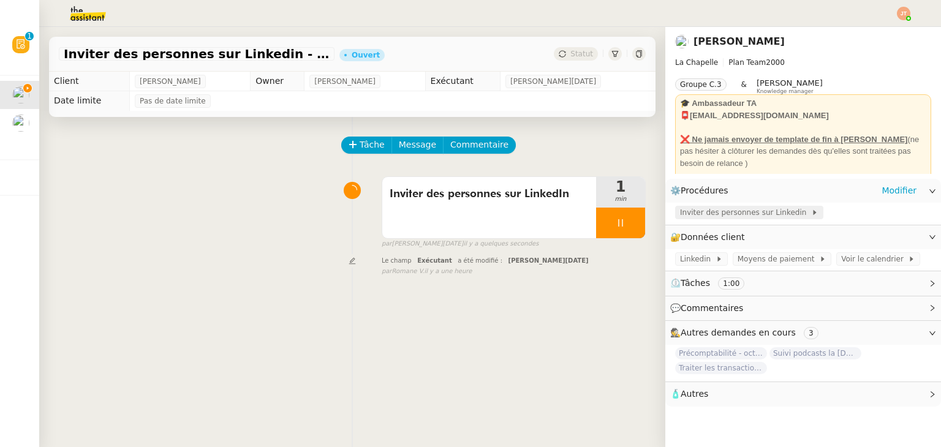
click at [694, 214] on span "Inviter des personnes sur Linkedin" at bounding box center [745, 212] width 131 height 12
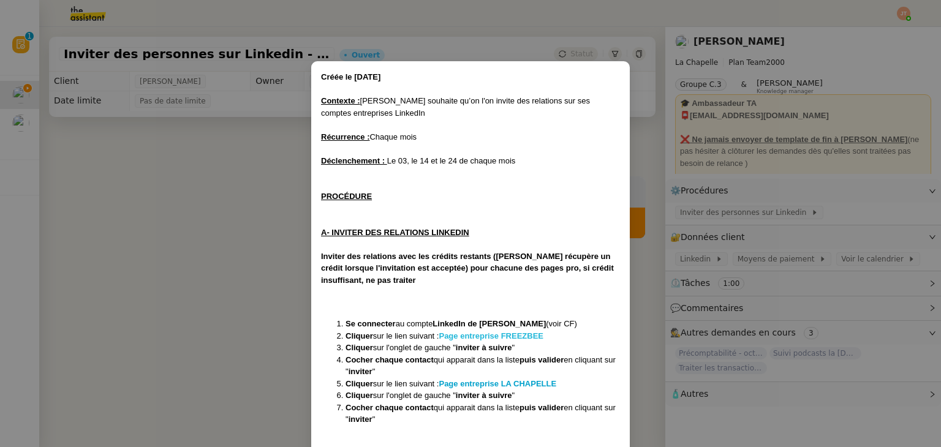
click at [474, 336] on strong "Page entreprise FREEZBEE" at bounding box center [491, 335] width 105 height 9
click at [162, 163] on nz-modal-container "Créée le 06/01/2025 Contexte : Hugo souhaite qu’on l'on invite des relations su…" at bounding box center [470, 223] width 941 height 447
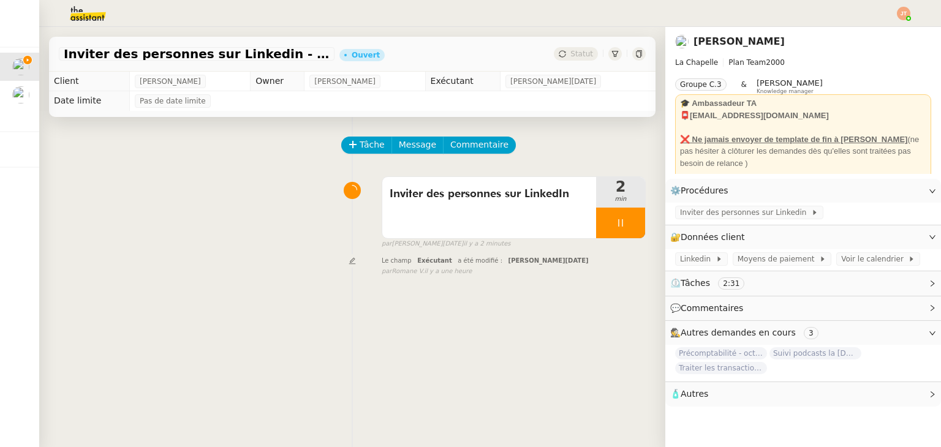
click at [71, 13] on img at bounding box center [78, 13] width 95 height 27
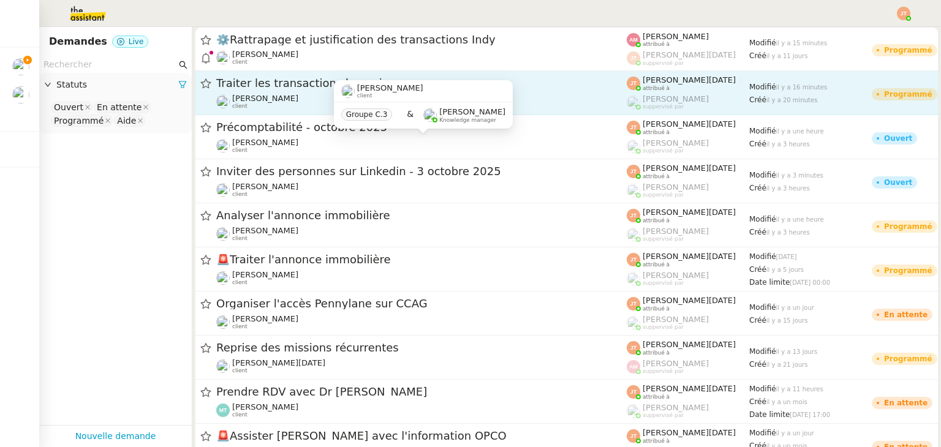
click at [291, 89] on span "Traiter les transactions bancaires" at bounding box center [421, 83] width 410 height 11
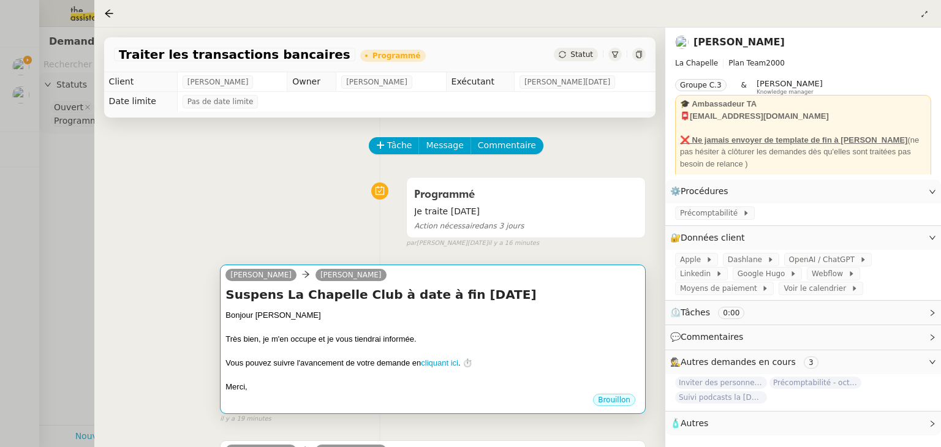
click at [364, 318] on div "Bonjour Delphine" at bounding box center [432, 315] width 415 height 12
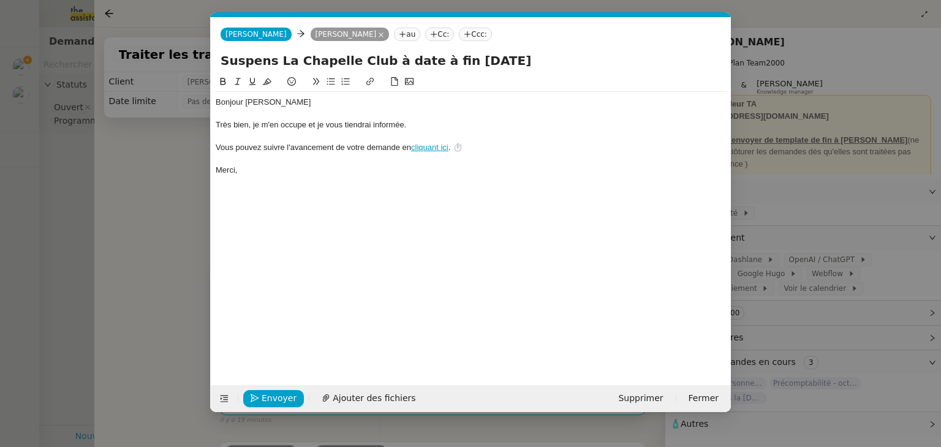
scroll to position [0, 26]
click at [274, 396] on span "Envoyer" at bounding box center [279, 398] width 35 height 14
click at [274, 396] on span "Confirmer l'envoi" at bounding box center [299, 398] width 74 height 14
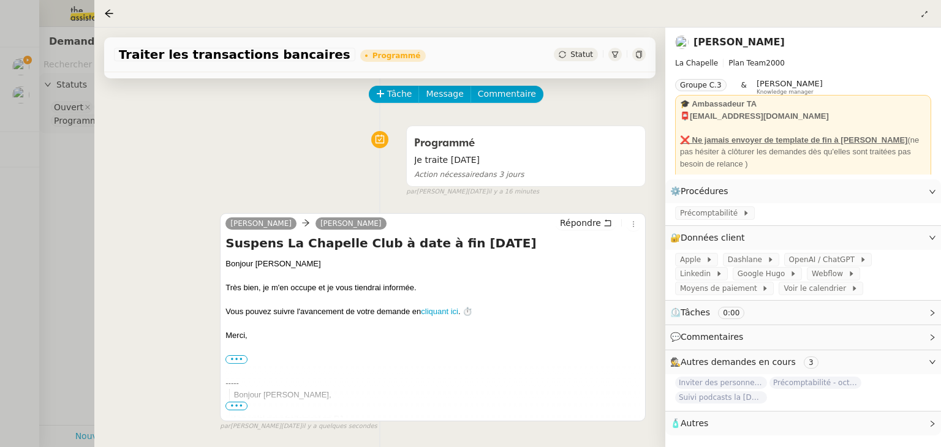
scroll to position [0, 0]
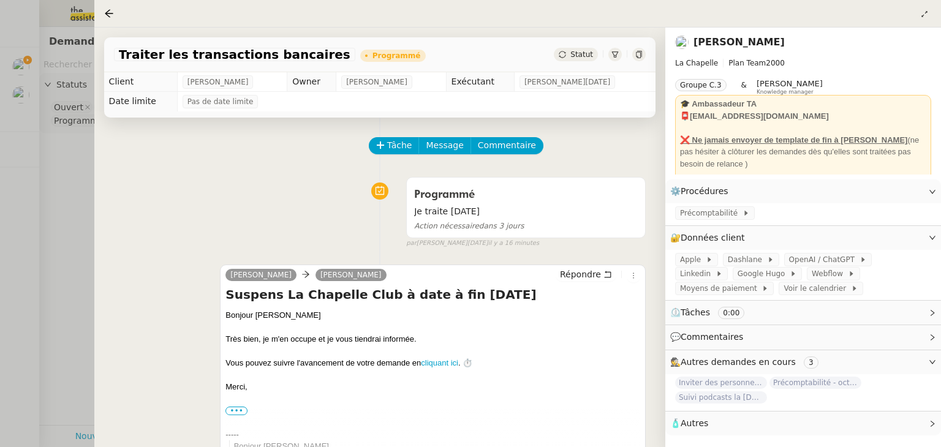
click at [61, 168] on div at bounding box center [470, 223] width 941 height 447
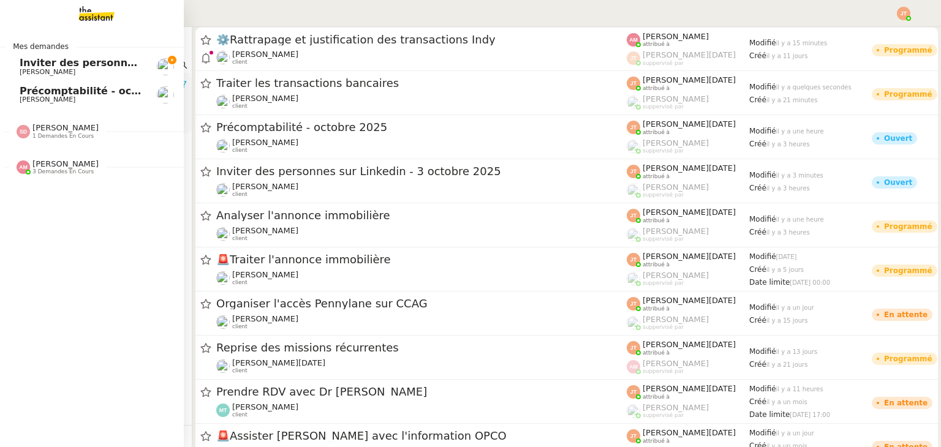
click at [36, 64] on span "Inviter des personnes sur Linkedin - 3 octobre 2025" at bounding box center [163, 63] width 286 height 12
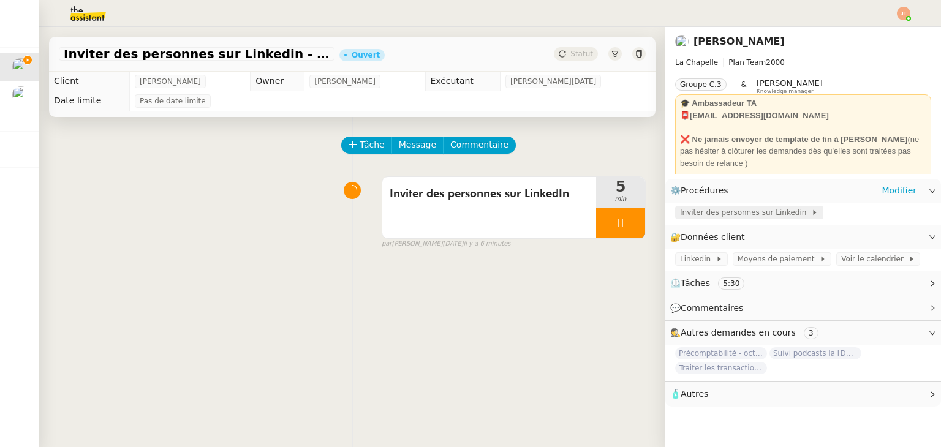
click at [701, 212] on span "Inviter des personnes sur Linkedin" at bounding box center [745, 212] width 131 height 12
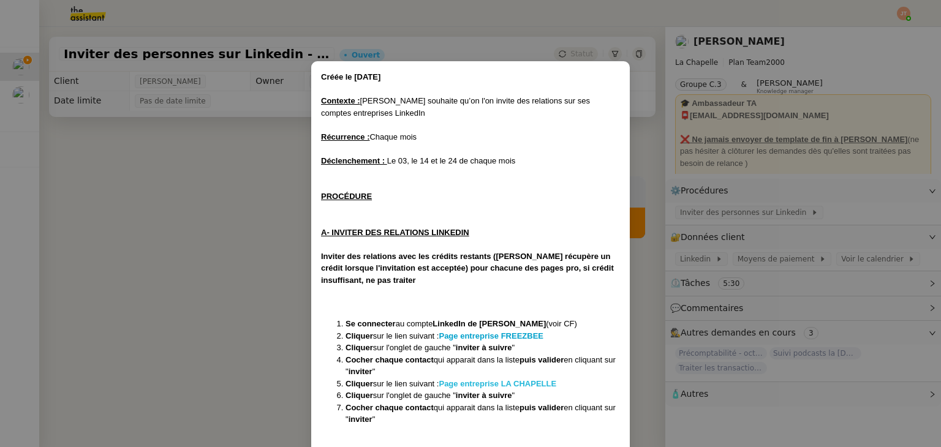
click at [510, 380] on strong "Page entreprise LA CHAPELLE" at bounding box center [498, 383] width 118 height 9
click at [178, 173] on nz-modal-container "Créée le 06/01/2025 Contexte : Hugo souhaite qu’on l'on invite des relations su…" at bounding box center [470, 223] width 941 height 447
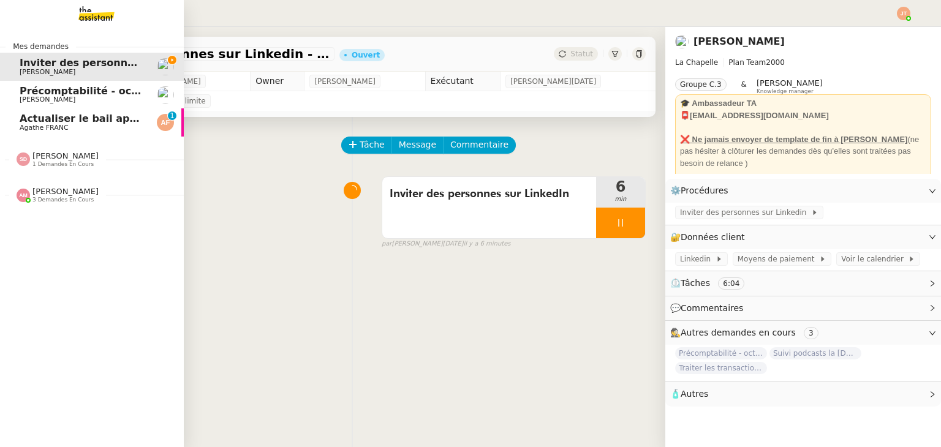
click at [52, 126] on span "Agathe FRANC" at bounding box center [44, 128] width 49 height 8
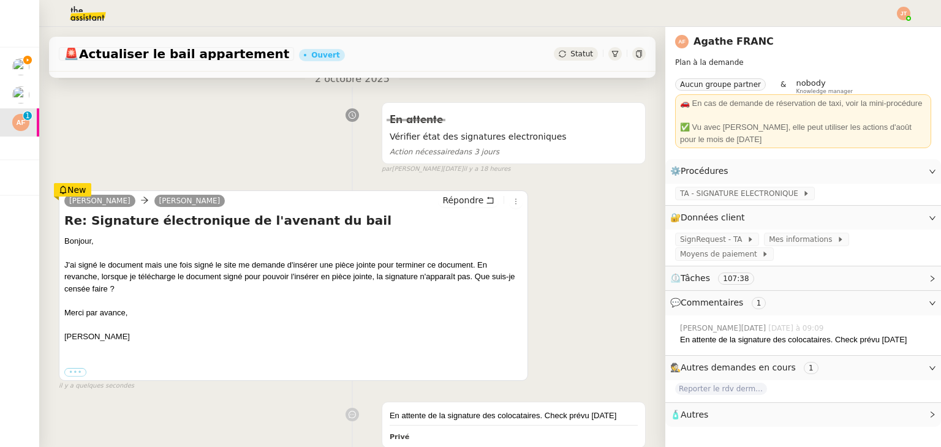
scroll to position [184, 0]
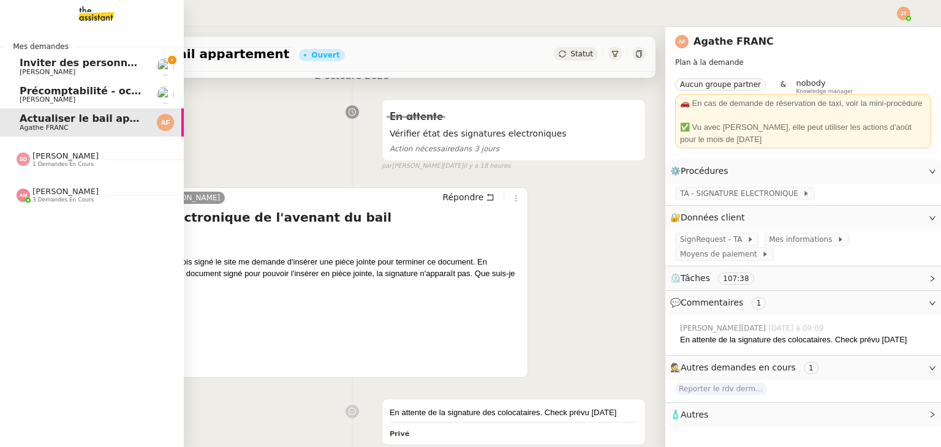
click at [45, 66] on span "Inviter des personnes sur Linkedin - 3 octobre 2025" at bounding box center [163, 63] width 286 height 12
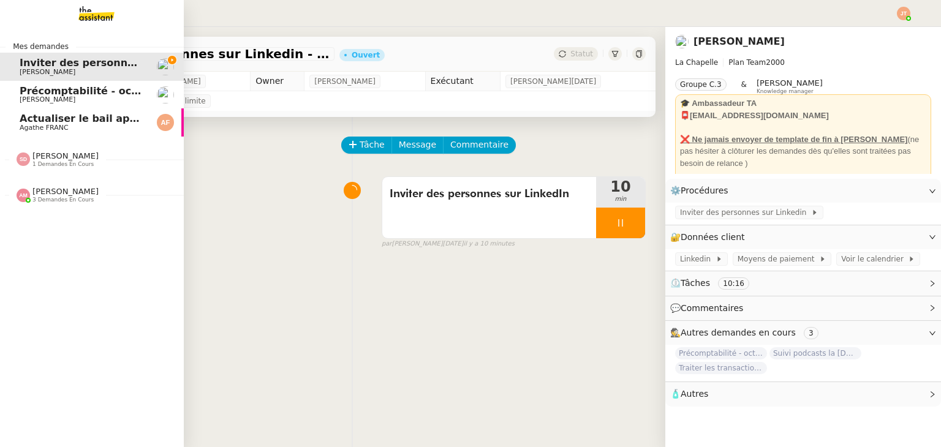
click at [77, 126] on span "Agathe FRANC" at bounding box center [82, 127] width 124 height 7
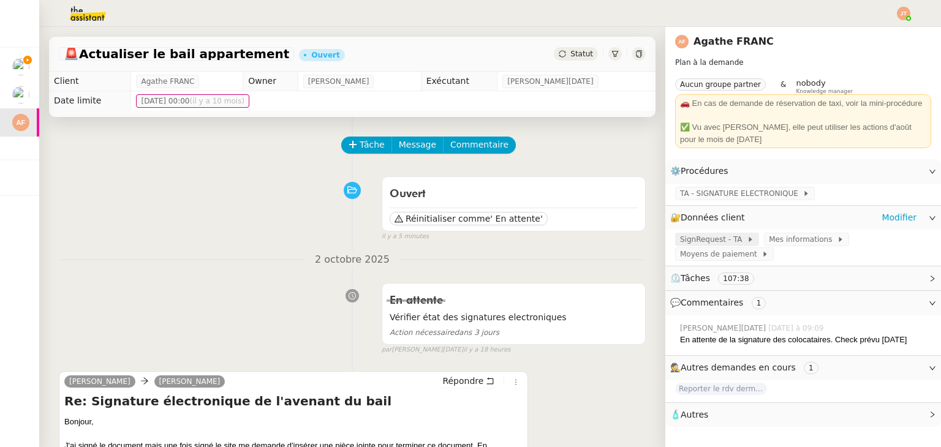
click at [713, 238] on span "SignRequest - TA" at bounding box center [713, 239] width 67 height 12
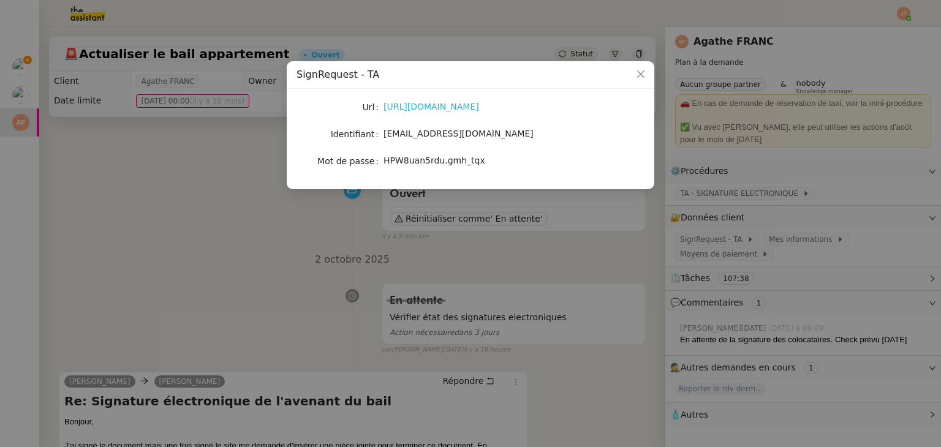
click at [420, 108] on link "https://signrequest.com/#/" at bounding box center [431, 107] width 96 height 10
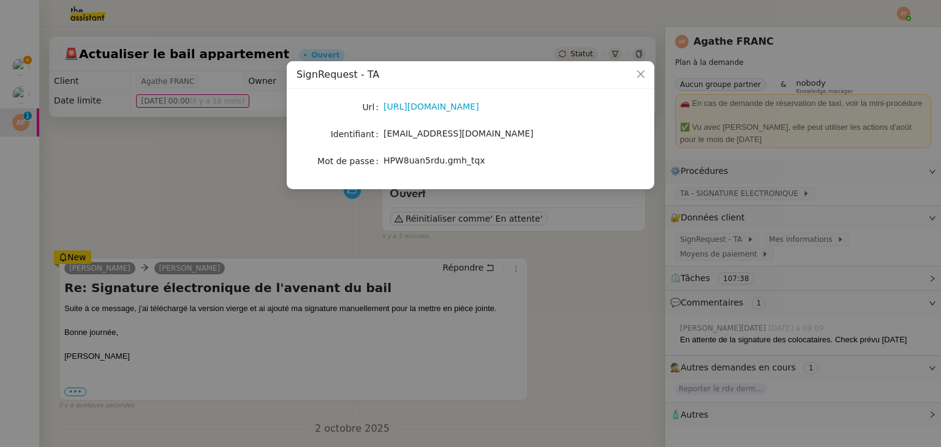
click at [92, 148] on nz-modal-container "SignRequest - TA Url https://signrequest.com/#/ Identifiant account@team.theass…" at bounding box center [470, 223] width 941 height 447
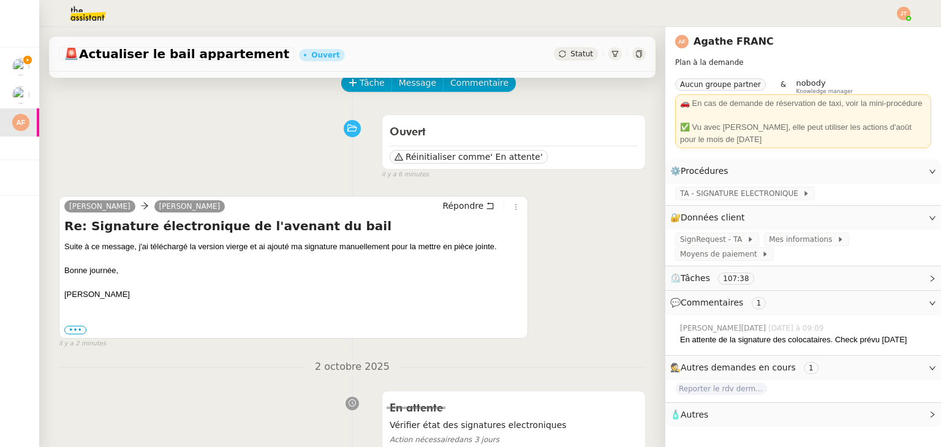
scroll to position [61, 0]
click at [451, 209] on span "Répondre" at bounding box center [462, 206] width 41 height 12
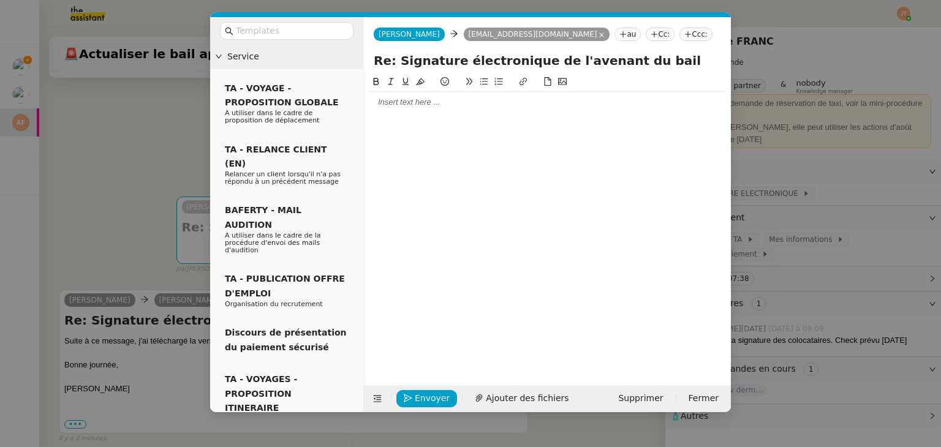
click at [429, 99] on div at bounding box center [547, 102] width 357 height 11
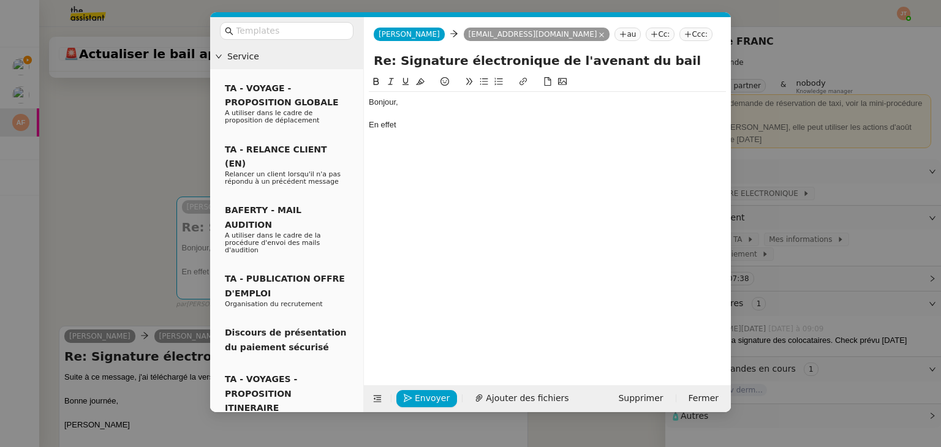
click at [81, 232] on nz-modal-container "Service TA - VOYAGE - PROPOSITION GLOBALE A utiliser dans le cadre de propositi…" at bounding box center [470, 223] width 941 height 447
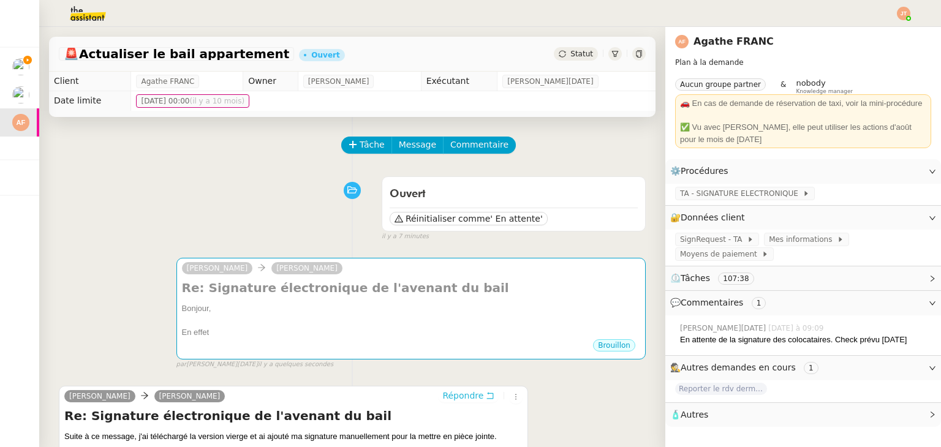
scroll to position [0, 0]
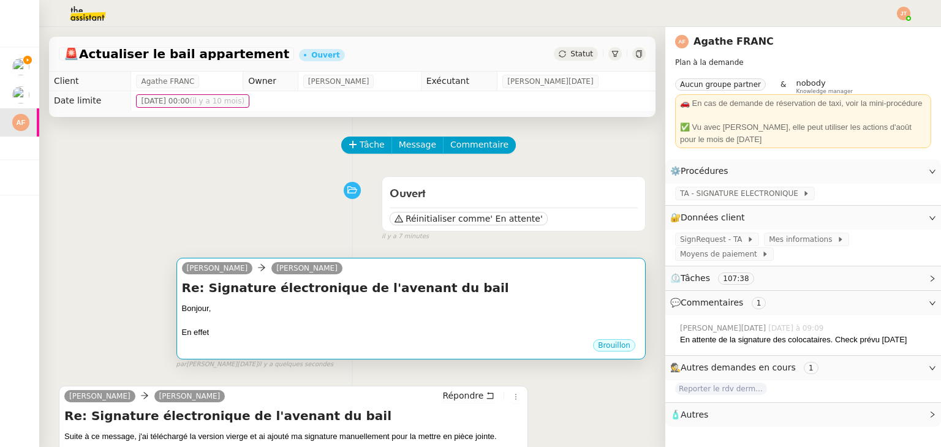
click at [214, 306] on div "Bonjour," at bounding box center [411, 309] width 458 height 12
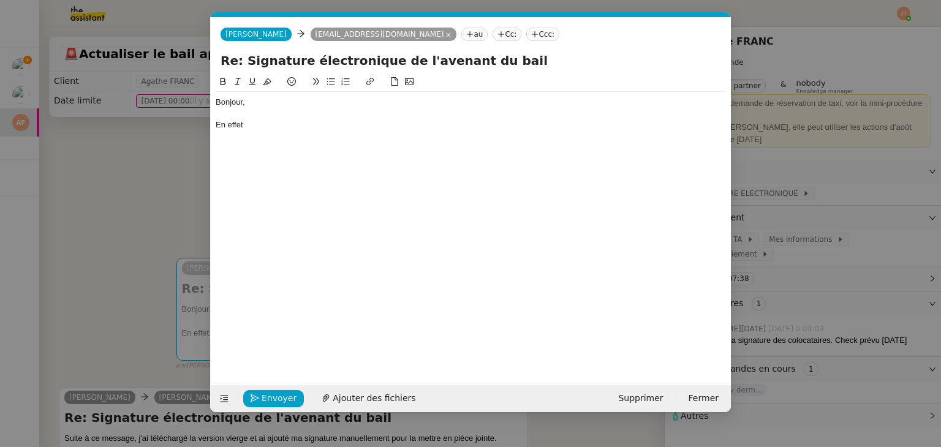
scroll to position [0, 26]
click at [260, 124] on div "En effet" at bounding box center [471, 124] width 510 height 11
click at [109, 202] on nz-modal-container "Service TA - VOYAGE - PROPOSITION GLOBALE A utiliser dans le cadre de propositi…" at bounding box center [470, 223] width 941 height 447
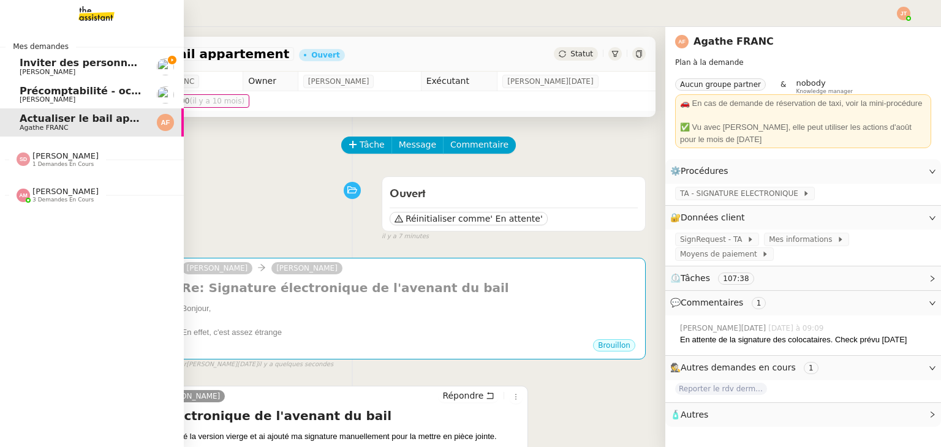
click at [59, 197] on span "3 demandes en cours" at bounding box center [62, 200] width 61 height 7
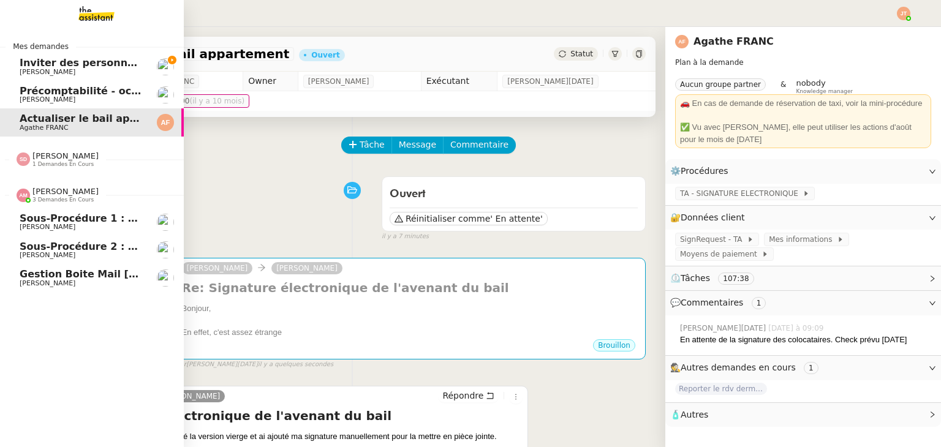
click at [59, 197] on span "3 demandes en cours" at bounding box center [62, 200] width 61 height 7
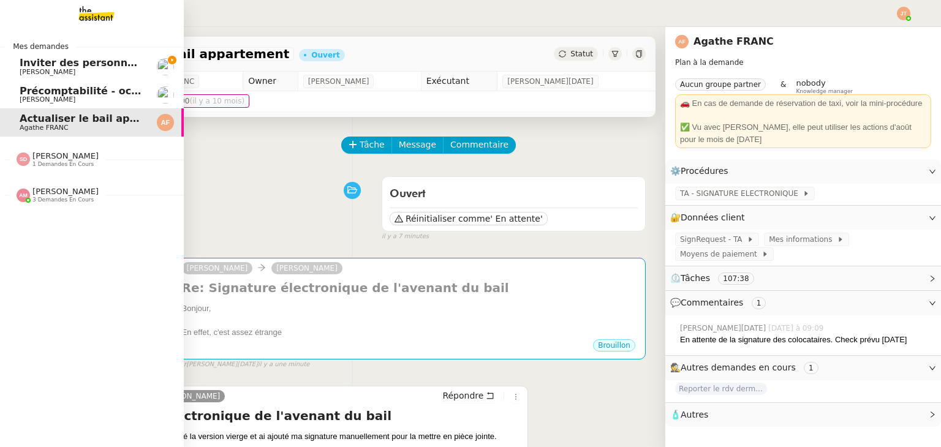
click at [74, 96] on span "Hugo Bentz" at bounding box center [82, 99] width 124 height 7
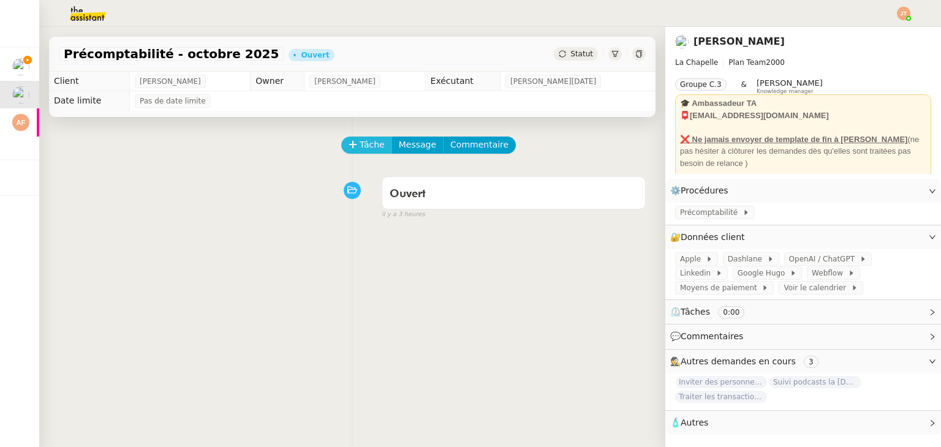
click at [364, 152] on span "Tâche" at bounding box center [372, 145] width 25 height 14
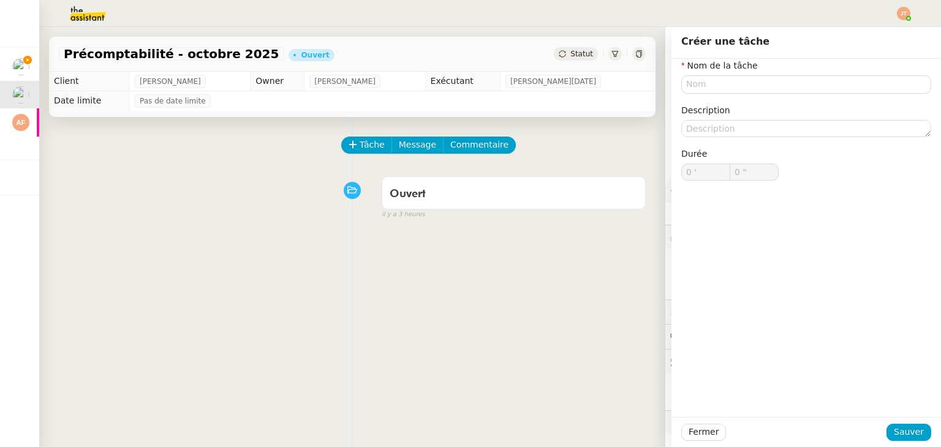
click at [709, 97] on div "Nom de la tâche Description Durée 0 ' 0 "" at bounding box center [806, 130] width 250 height 142
click at [710, 81] on input "text" at bounding box center [806, 84] width 250 height 18
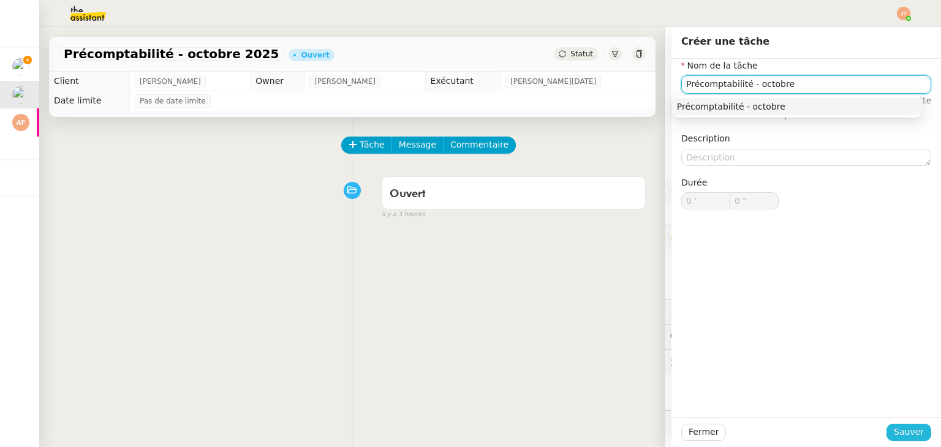
type input "Précomptabilité - octobre"
click at [894, 428] on span "Sauver" at bounding box center [909, 432] width 30 height 14
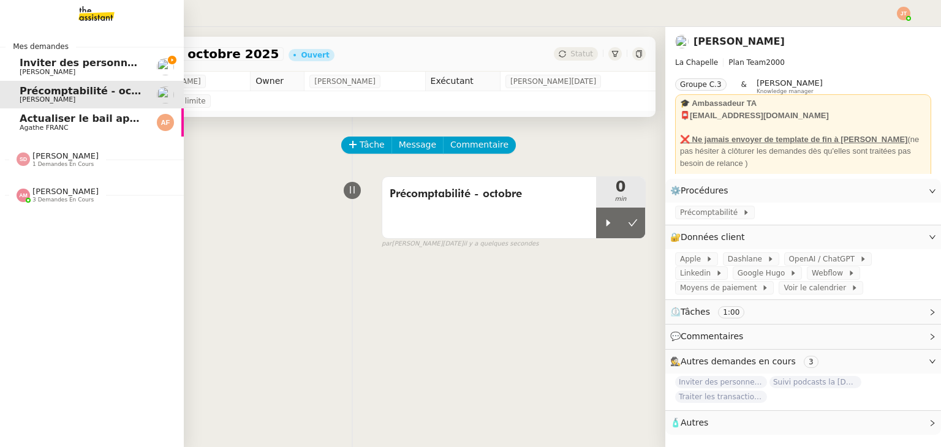
click at [100, 59] on span "Inviter des personnes sur Linkedin - 3 octobre 2025" at bounding box center [163, 63] width 286 height 12
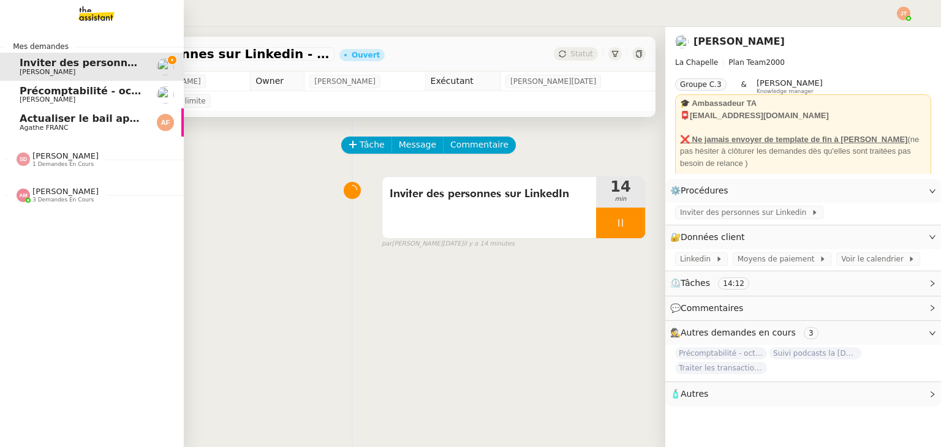
click at [44, 123] on span "Actualiser le bail appartement" at bounding box center [104, 119] width 168 height 12
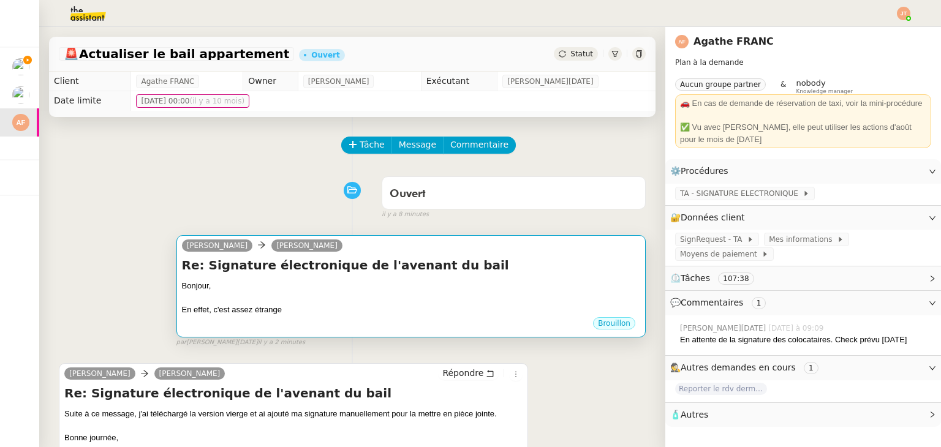
click at [273, 285] on div "Bonjour," at bounding box center [411, 286] width 458 height 12
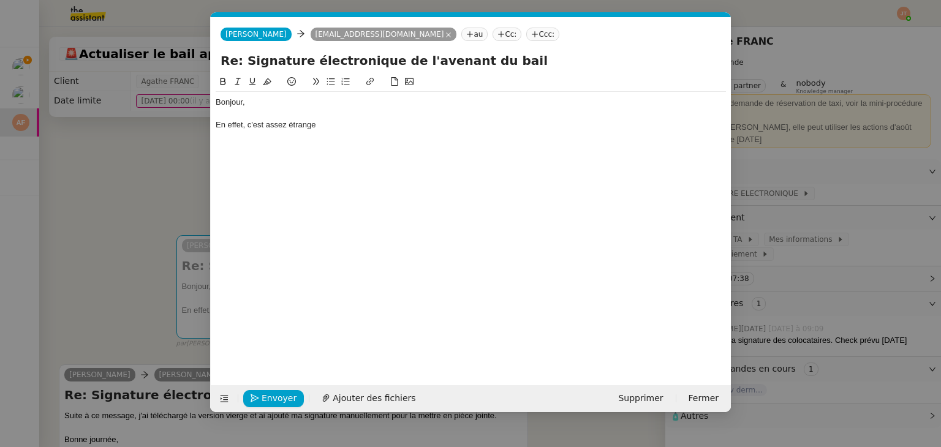
scroll to position [0, 26]
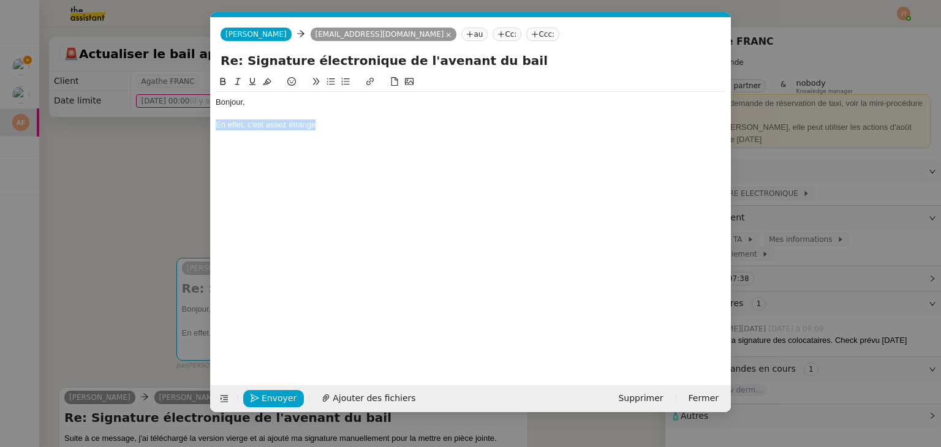
drag, startPoint x: 323, startPoint y: 120, endPoint x: 216, endPoint y: 124, distance: 107.3
click at [216, 124] on div "En effet, c'est assez étrange" at bounding box center [471, 124] width 510 height 11
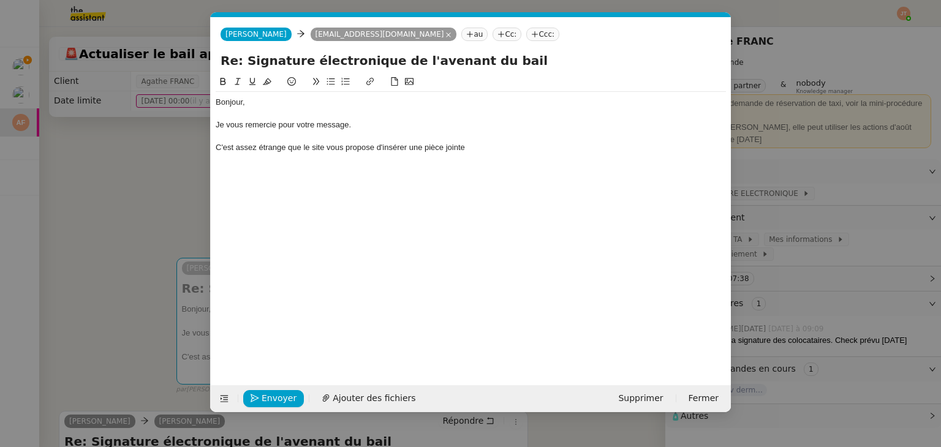
click at [83, 200] on nz-modal-container "Service TA - VOYAGE - PROPOSITION GLOBALE A utiliser dans le cadre de propositi…" at bounding box center [470, 223] width 941 height 447
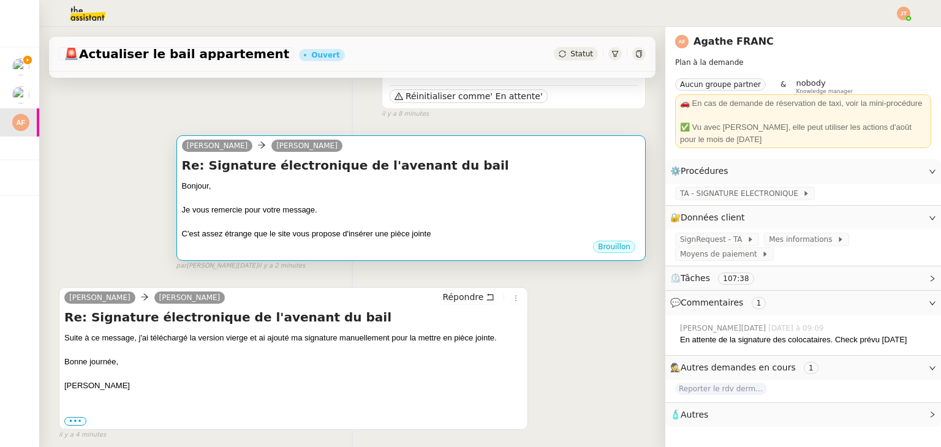
scroll to position [123, 0]
click at [319, 211] on div "Je vous remercie pour votre message." at bounding box center [411, 210] width 458 height 12
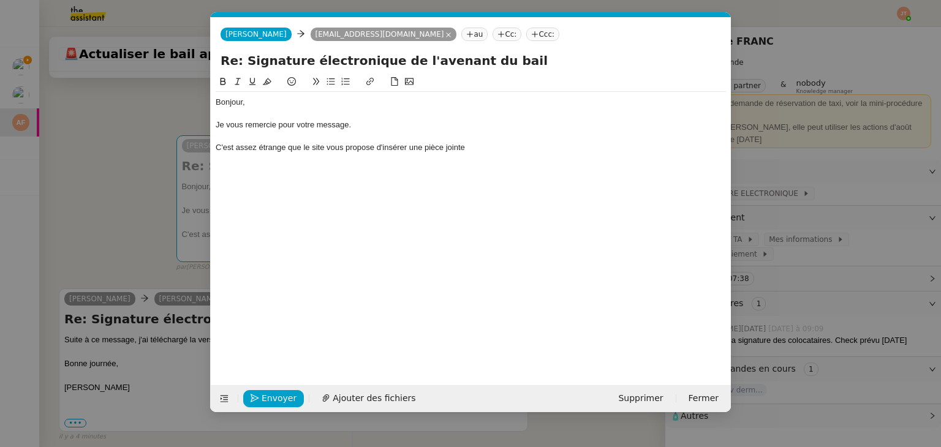
scroll to position [0, 26]
drag, startPoint x: 374, startPoint y: 148, endPoint x: 346, endPoint y: 148, distance: 27.6
click at [346, 148] on div "C'est assez étrange que le site vous propose d'insérer une pièce jointe" at bounding box center [471, 147] width 510 height 11
click at [477, 145] on div "C'est assez étrange que le site vous demande d'insérer une pièce jointe" at bounding box center [471, 147] width 510 height 11
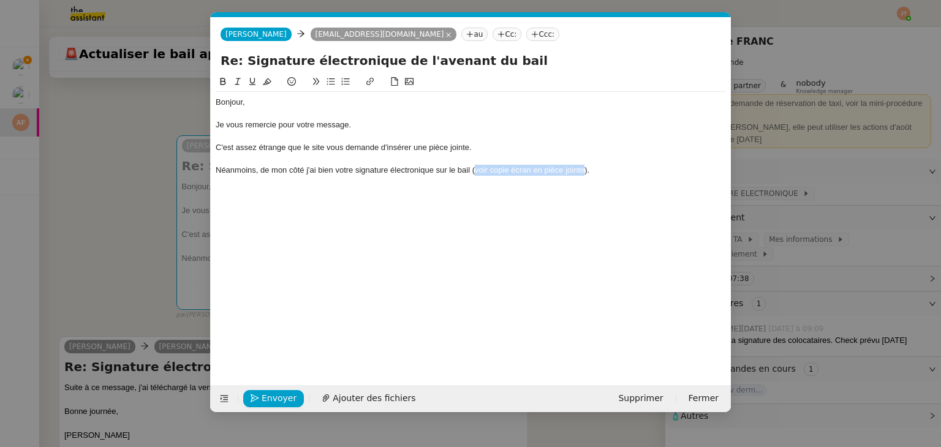
drag, startPoint x: 584, startPoint y: 169, endPoint x: 338, endPoint y: 75, distance: 263.5
click at [475, 167] on div "Néanmoins, de mon côté j'ai bien votre signature électronique sur le bail (voir…" at bounding box center [471, 170] width 510 height 11
click at [238, 84] on icon at bounding box center [237, 81] width 9 height 9
click at [311, 192] on div at bounding box center [471, 192] width 510 height 11
click at [309, 168] on div "Néanmoins, de mon côté j'ai bien votre signature électronique sur le bail ( voi…" at bounding box center [471, 170] width 510 height 11
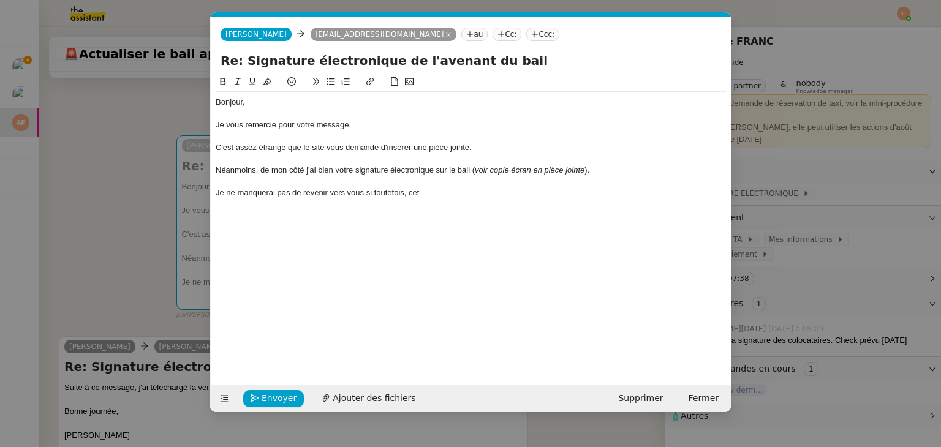
click at [0, 0] on lt-span ", j'" at bounding box center [0, 0] width 0 height 0
drag, startPoint x: 355, startPoint y: 171, endPoint x: 310, endPoint y: 170, distance: 44.7
click at [310, 170] on div "Néanmoins, de mon côté, j'ai bien votre signature électronique sur le bail ( vo…" at bounding box center [471, 170] width 510 height 11
click at [380, 391] on span "Ajouter des fichiers" at bounding box center [374, 398] width 83 height 14
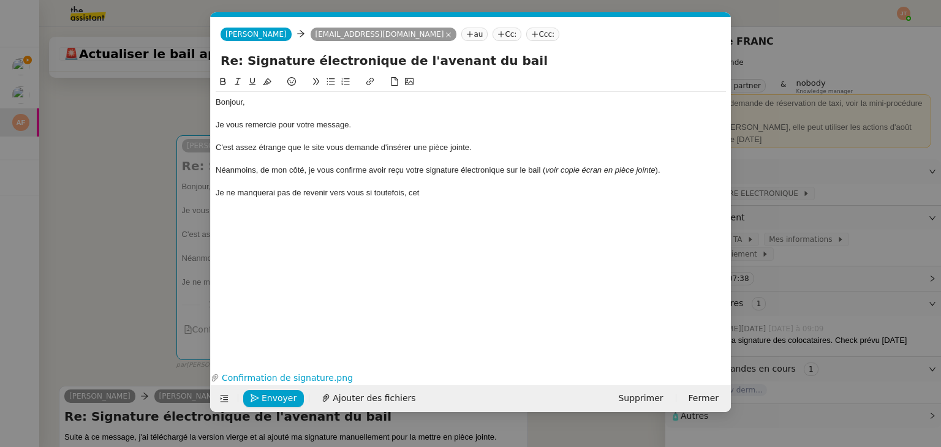
click at [436, 195] on div "Je ne manquerai pas de revenir vers vous si toutefois, cet" at bounding box center [471, 192] width 510 height 11
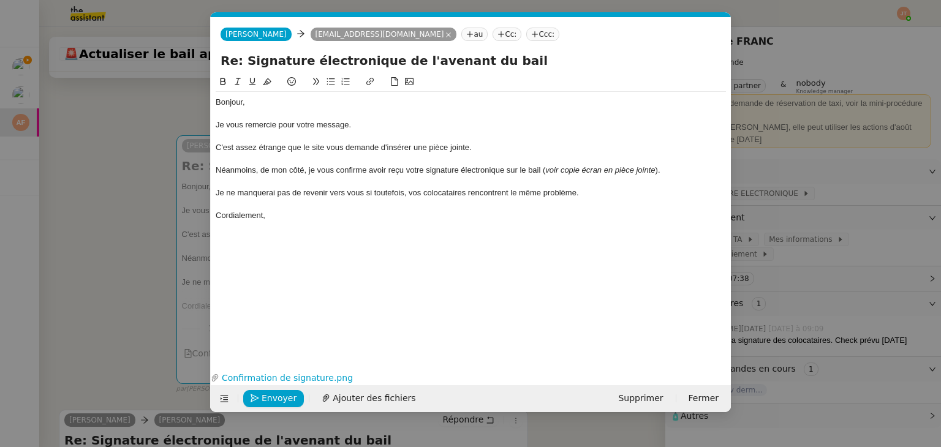
click at [86, 246] on nz-modal-container "Service TA - VOYAGE - PROPOSITION GLOBALE A utiliser dans le cadre de propositi…" at bounding box center [470, 223] width 941 height 447
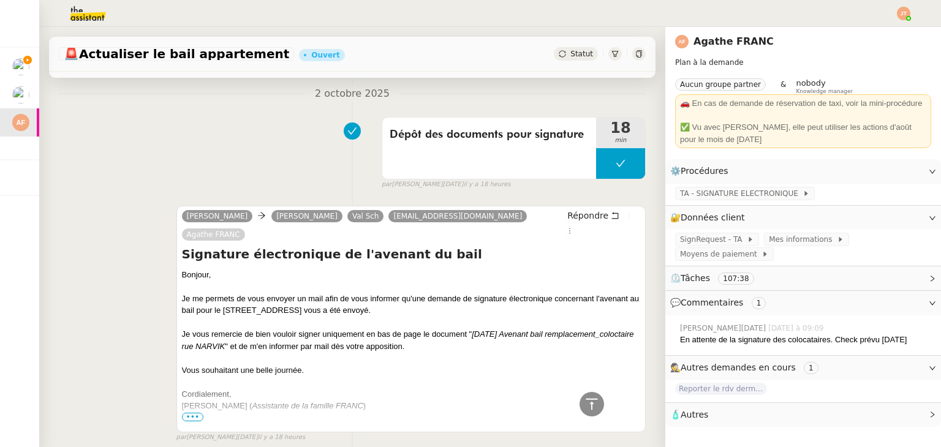
scroll to position [1041, 0]
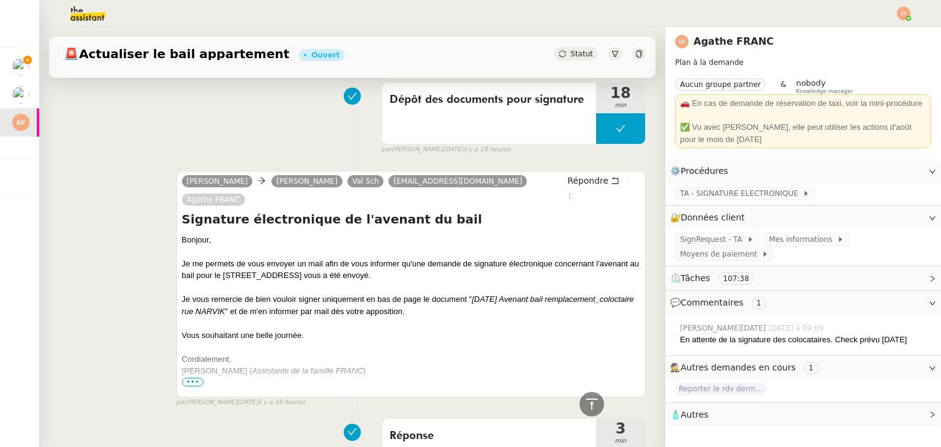
click at [191, 378] on span "•••" at bounding box center [193, 382] width 22 height 9
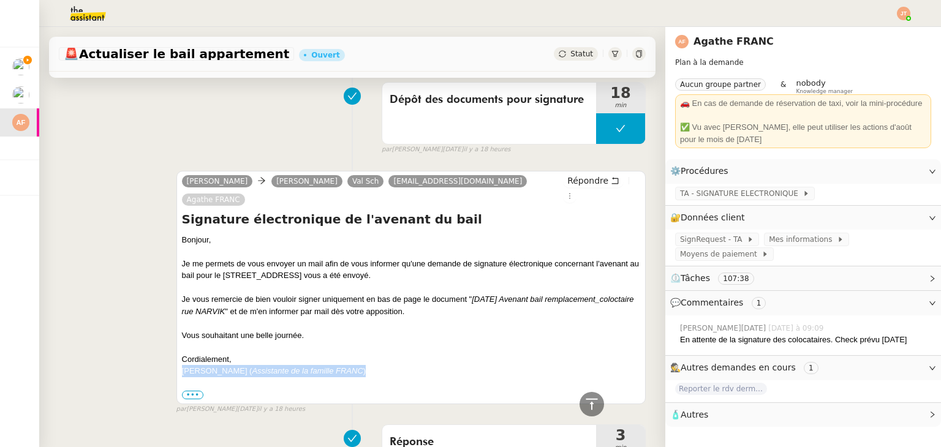
drag, startPoint x: 328, startPoint y: 352, endPoint x: 179, endPoint y: 352, distance: 149.5
click at [182, 365] on div "Marie ( Assistante de la famille FRANC )" at bounding box center [411, 371] width 458 height 12
copy div "Marie ( Assistante de la famille FRANC )"
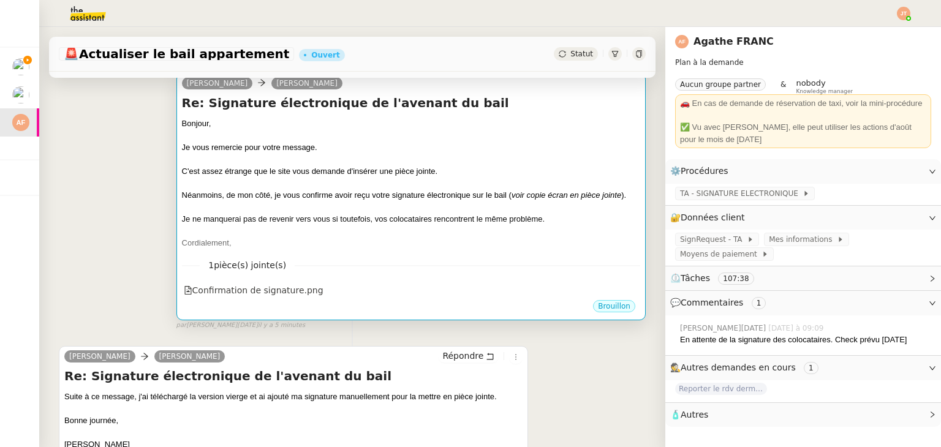
scroll to position [184, 0]
click at [325, 251] on div "Cordialement," at bounding box center [411, 244] width 458 height 12
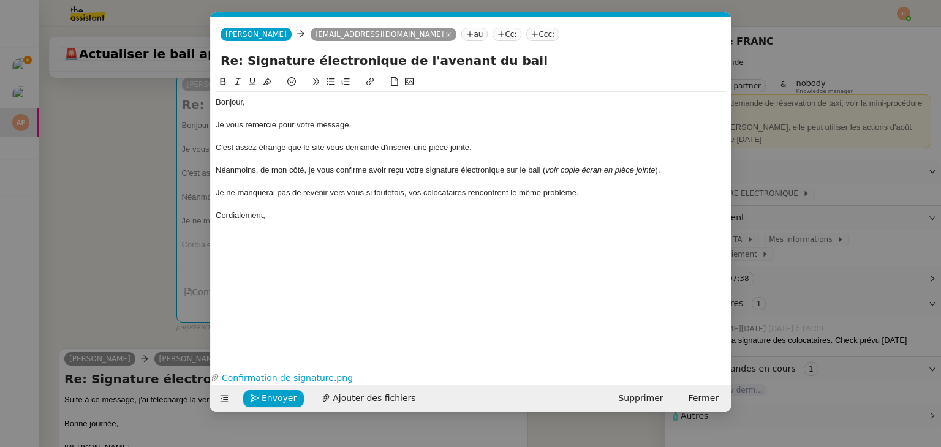
scroll to position [0, 26]
click at [287, 223] on div "Bonjour, Je vous remercie pour votre message. C'est assez étrange que le site v…" at bounding box center [471, 159] width 510 height 134
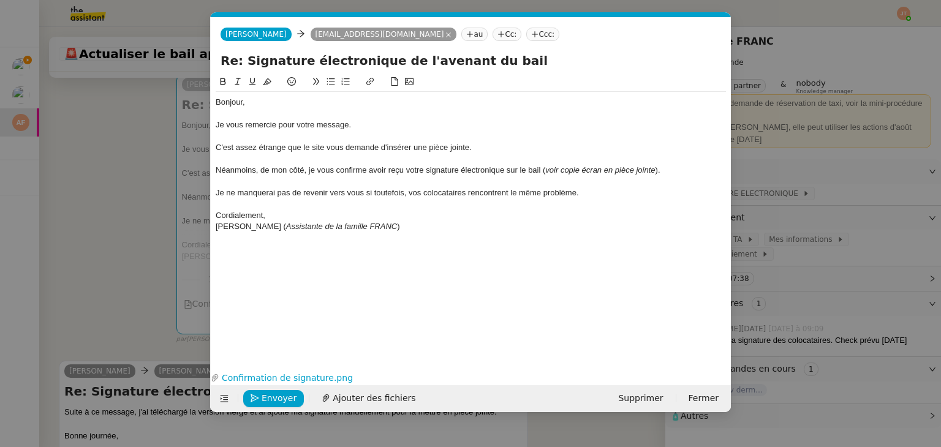
click at [308, 170] on div "Néanmoins, de mon côté, je vous confirme avoir reçu votre signature électroniqu…" at bounding box center [471, 170] width 510 height 11
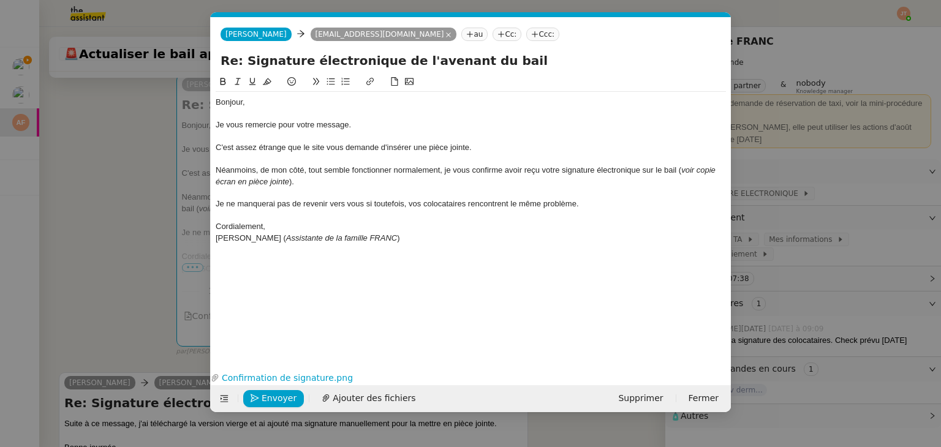
click at [361, 172] on div "Néanmoins, de mon côté, tout semble fonctionner normalement, je vous confirme a…" at bounding box center [471, 176] width 510 height 23
drag, startPoint x: 452, startPoint y: 168, endPoint x: 440, endPoint y: 168, distance: 11.6
click at [440, 168] on div "Néanmoins, de mon côté, tout semble fonctionner normalement, je vous confirme a…" at bounding box center [471, 176] width 510 height 23
click at [296, 224] on div "Cordialement," at bounding box center [471, 226] width 510 height 11
click at [279, 397] on span "Envoyer" at bounding box center [279, 398] width 35 height 14
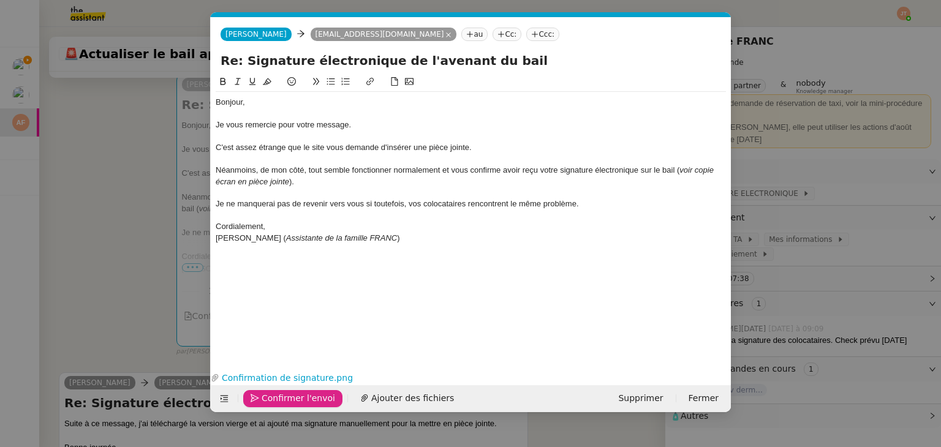
click at [357, 129] on div "Je vous remercie pour votre message." at bounding box center [471, 124] width 510 height 11
click at [272, 398] on span "Confirmer l'envoi" at bounding box center [299, 398] width 74 height 14
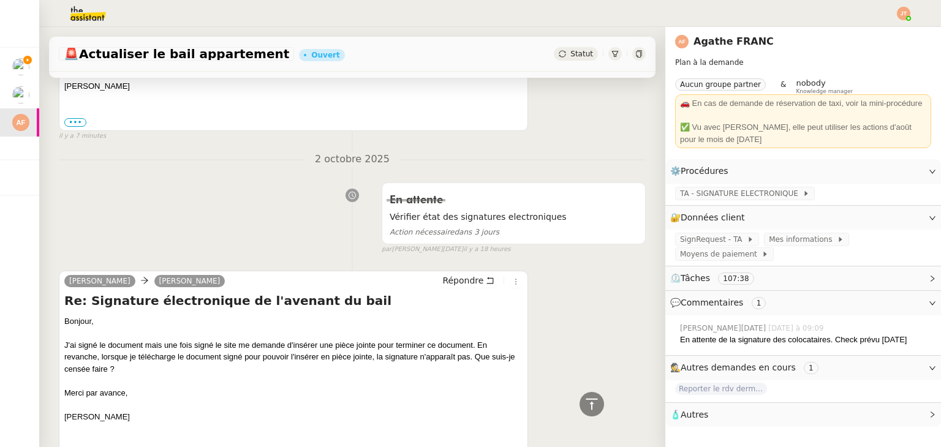
scroll to position [551, 0]
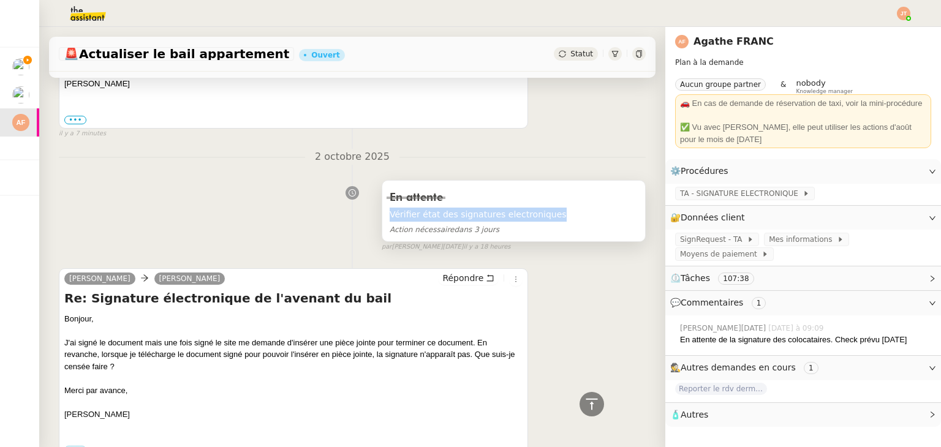
drag, startPoint x: 532, startPoint y: 216, endPoint x: 382, endPoint y: 217, distance: 150.1
click at [390, 217] on span "Vérifier état des signatures electroniques" at bounding box center [514, 215] width 248 height 14
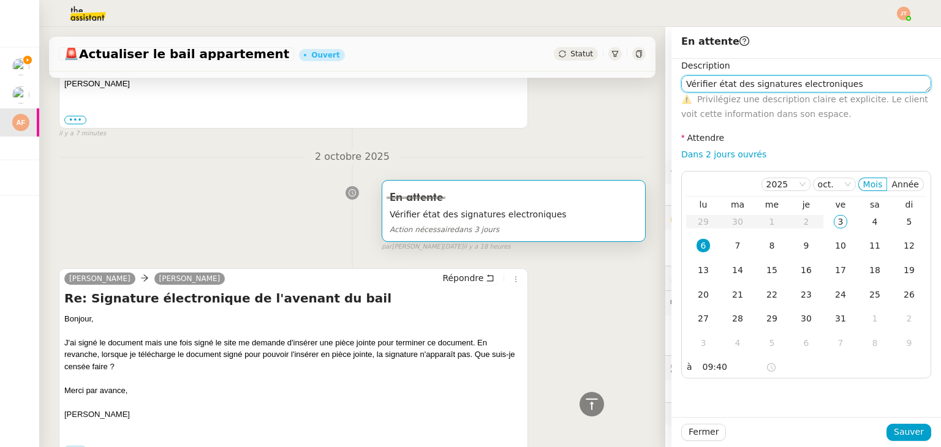
drag, startPoint x: 843, startPoint y: 85, endPoint x: 669, endPoint y: 91, distance: 174.1
click at [671, 91] on div "Description Vérifier état des signatures electroniques ⚠️ Privilégiez une descr…" at bounding box center [806, 219] width 270 height 320
click at [521, 158] on nz-divider "2 octobre 2025" at bounding box center [352, 157] width 587 height 17
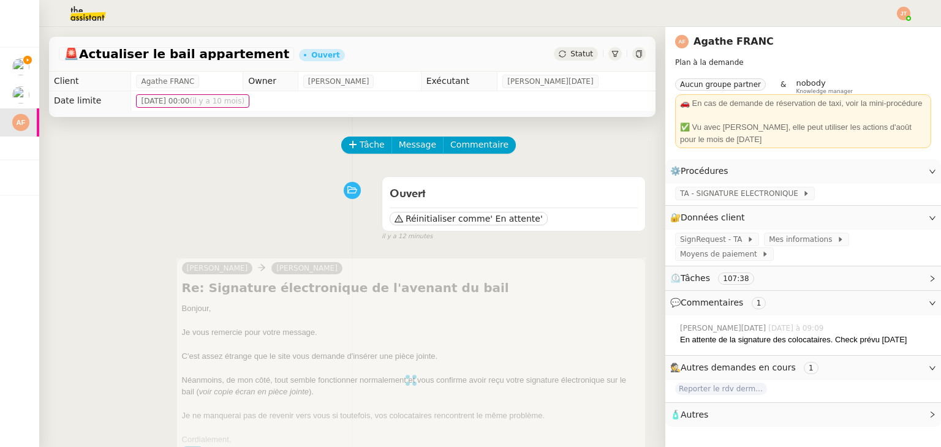
click at [572, 54] on span "Statut" at bounding box center [581, 54] width 23 height 9
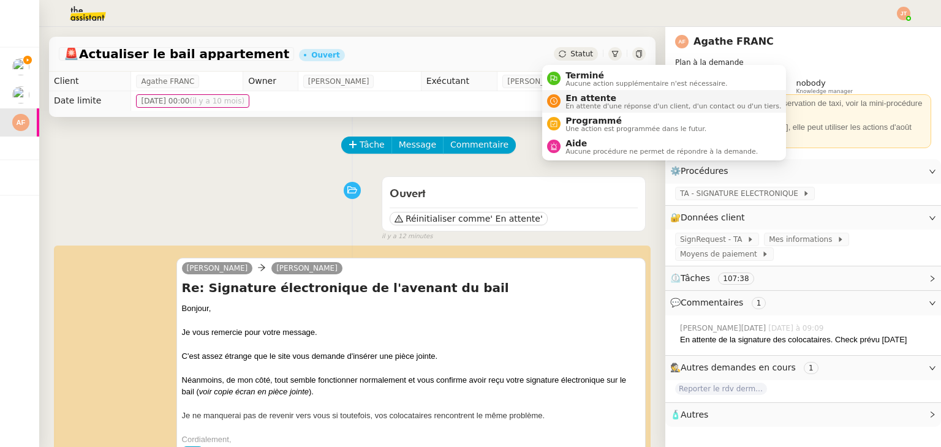
click at [585, 96] on span "En attente" at bounding box center [673, 98] width 216 height 10
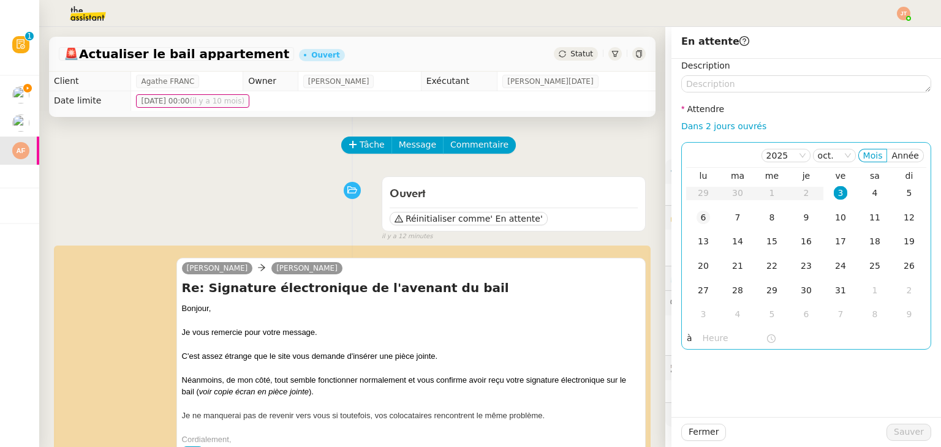
click at [697, 218] on div "6" at bounding box center [703, 217] width 13 height 13
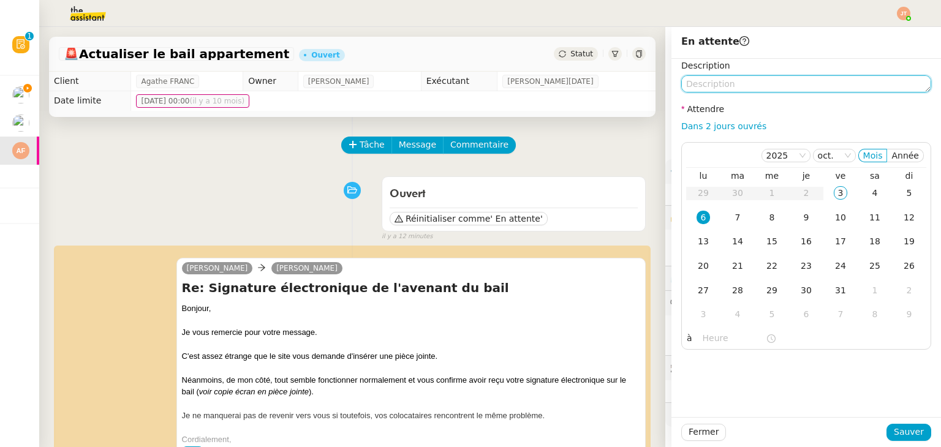
click at [717, 77] on textarea at bounding box center [806, 83] width 250 height 17
paste textarea "Vérifier état des signatures electroniques"
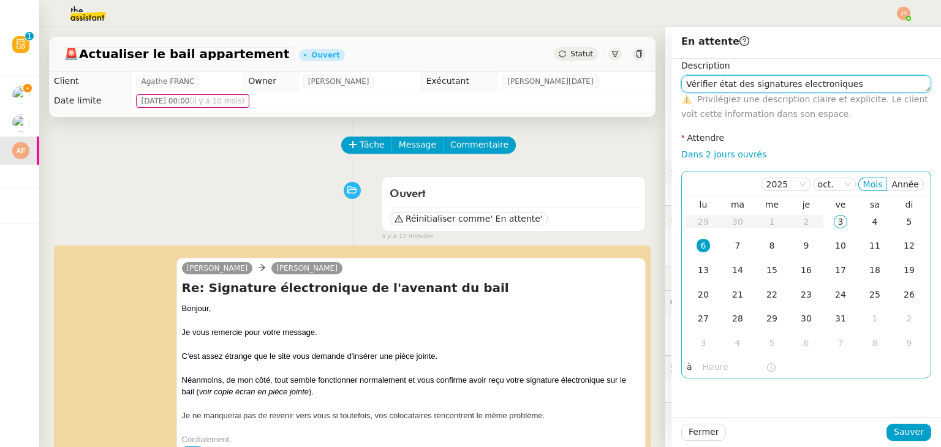
type textarea "Vérifier état des signatures electroniques"
click at [708, 371] on input "text" at bounding box center [734, 367] width 63 height 14
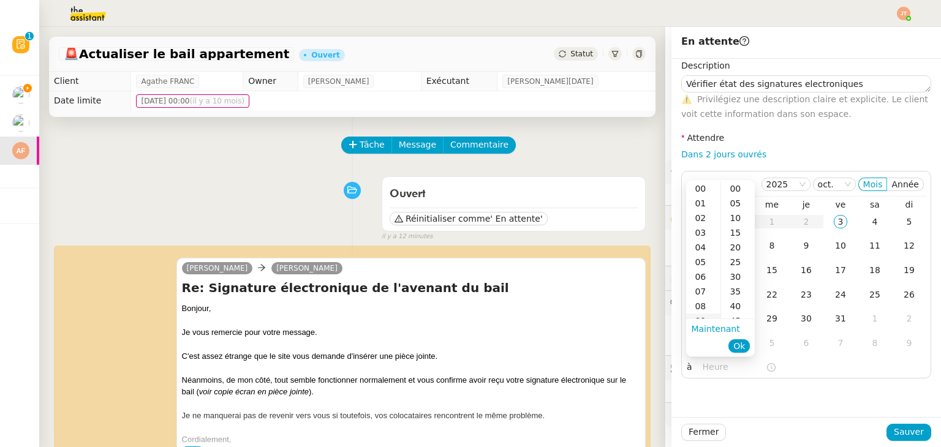
click at [706, 314] on div "09" at bounding box center [703, 321] width 34 height 15
click at [738, 309] on div "40" at bounding box center [738, 306] width 34 height 15
type input "09:40"
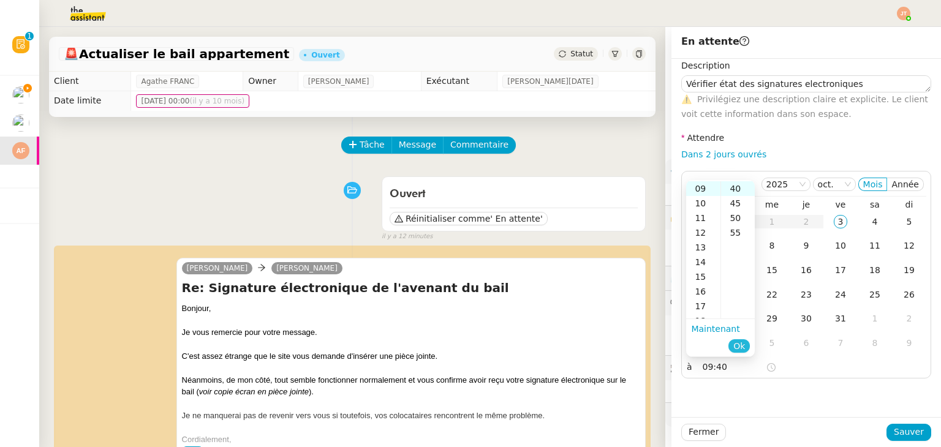
click at [740, 348] on span "Ok" at bounding box center [739, 346] width 12 height 12
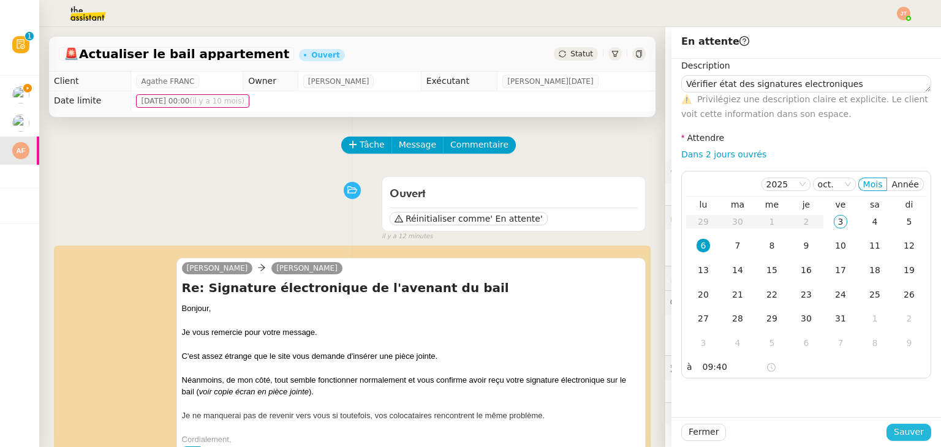
click at [897, 432] on span "Sauver" at bounding box center [909, 432] width 30 height 14
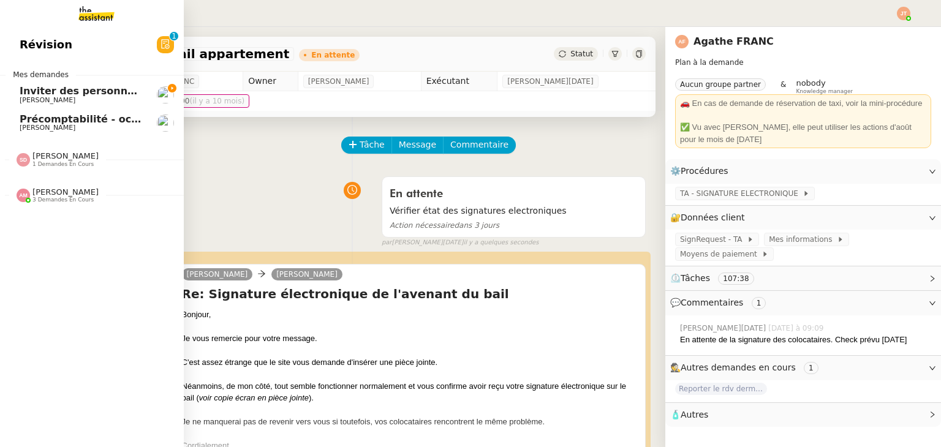
click at [70, 88] on span "Inviter des personnes sur Linkedin - 3 octobre 2025" at bounding box center [163, 91] width 286 height 12
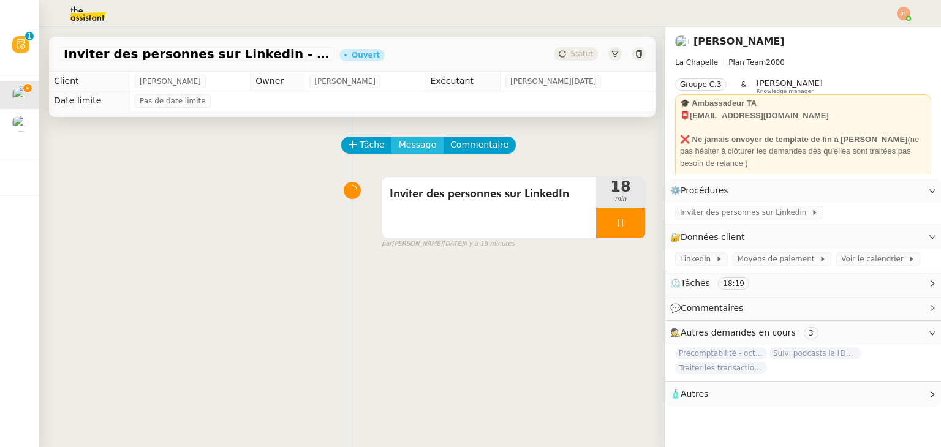
click at [399, 148] on span "Message" at bounding box center [417, 145] width 37 height 14
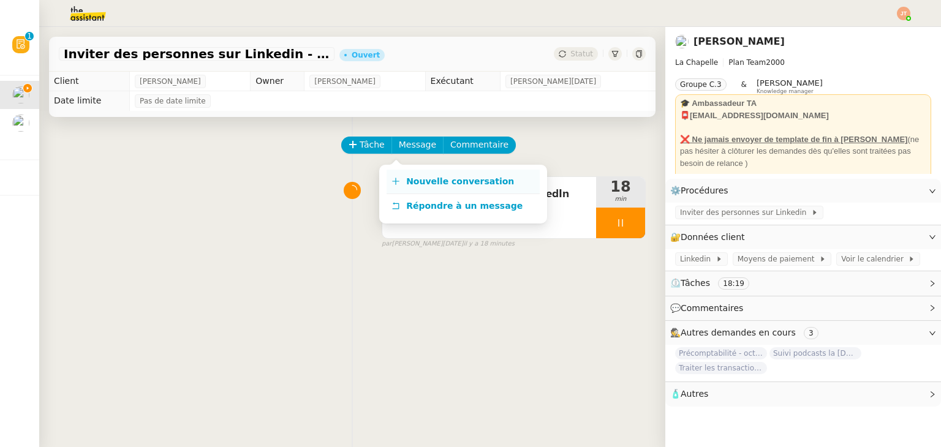
click at [422, 183] on span "Nouvelle conversation" at bounding box center [460, 181] width 108 height 10
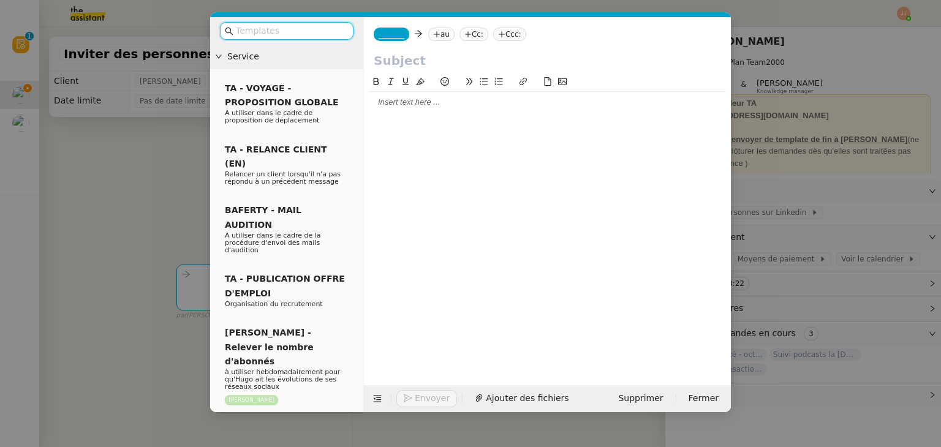
click at [431, 39] on nz-tag "au" at bounding box center [441, 34] width 26 height 13
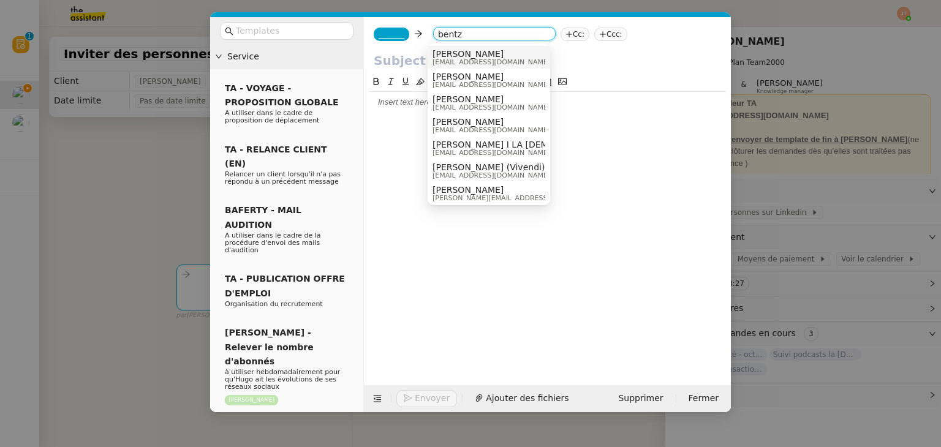
type input "bentz"
click at [461, 60] on span "hugo@lachapelle.club" at bounding box center [491, 62] width 118 height 7
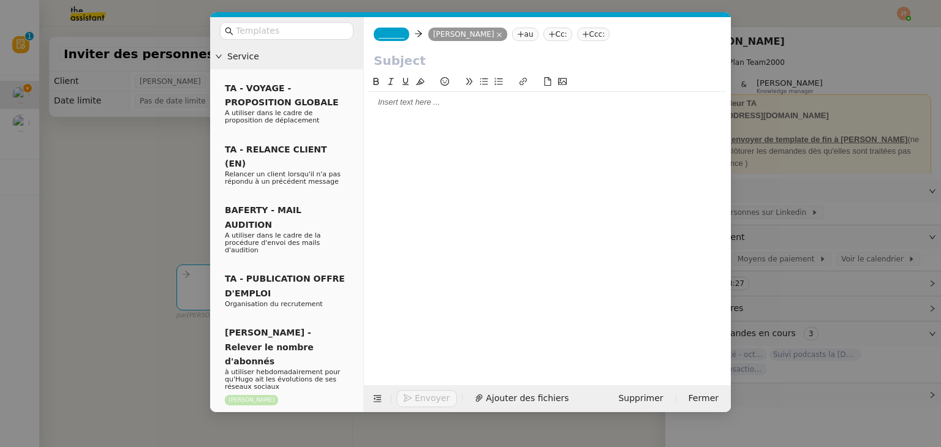
click at [387, 39] on span "_______" at bounding box center [392, 34] width 26 height 9
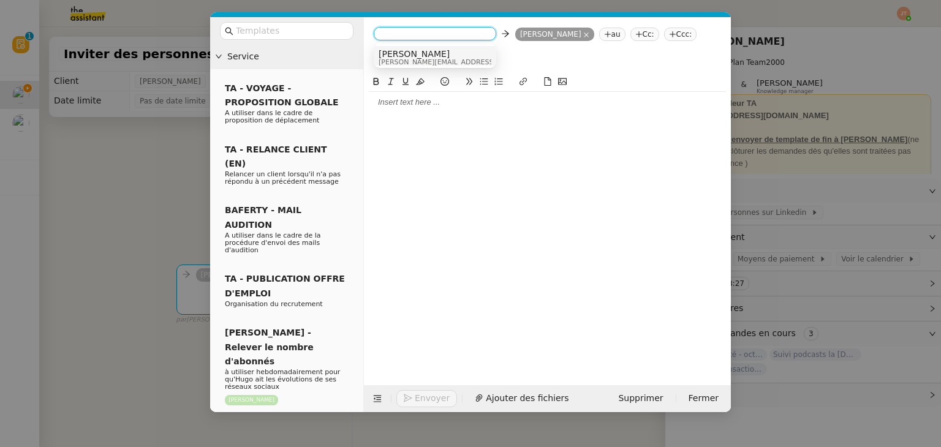
click at [397, 55] on span "Camille" at bounding box center [466, 54] width 174 height 10
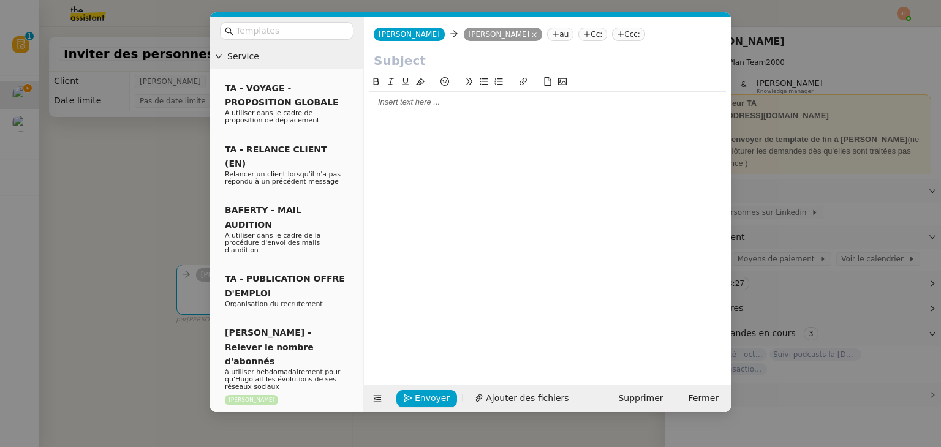
click at [417, 100] on div at bounding box center [547, 102] width 357 height 11
click at [124, 175] on nz-modal-container "Service TA - VOYAGE - PROPOSITION GLOBALE A utiliser dans le cadre de propositi…" at bounding box center [470, 223] width 941 height 447
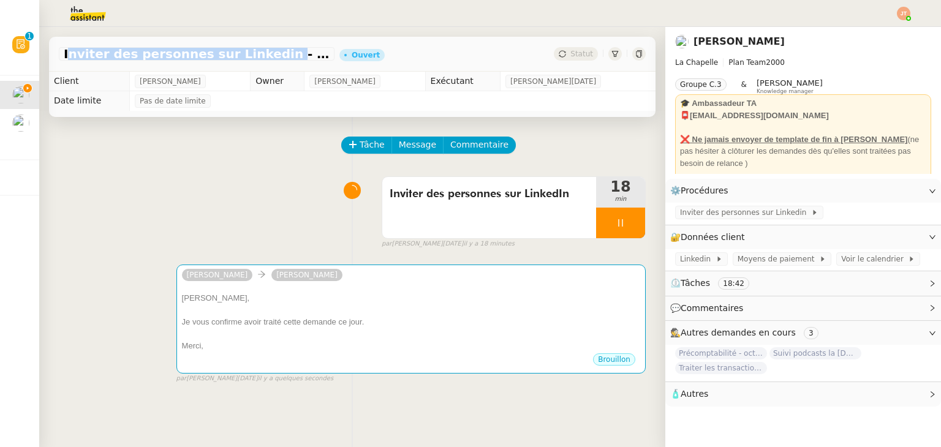
drag, startPoint x: 63, startPoint y: 55, endPoint x: 249, endPoint y: 55, distance: 186.2
click at [249, 55] on span "Inviter des personnes sur Linkedin - 3 octobre 2025" at bounding box center [197, 54] width 266 height 12
copy span "Inviter des personnes sur Linkedin"
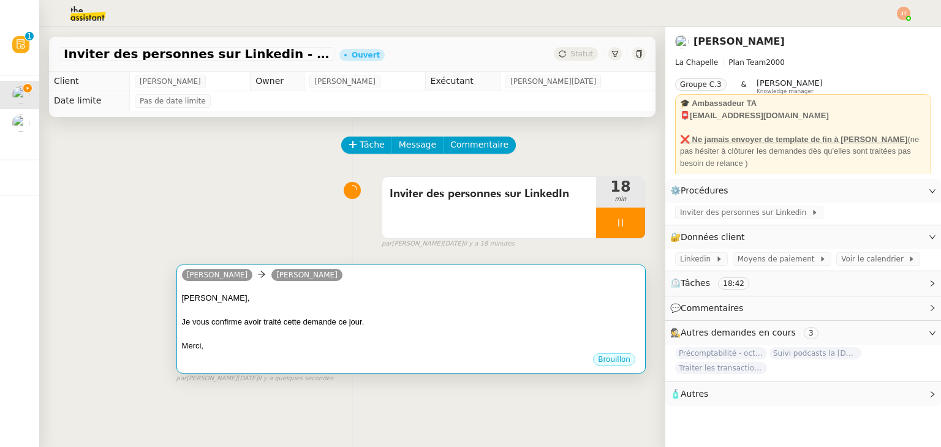
click at [320, 315] on div at bounding box center [411, 310] width 458 height 12
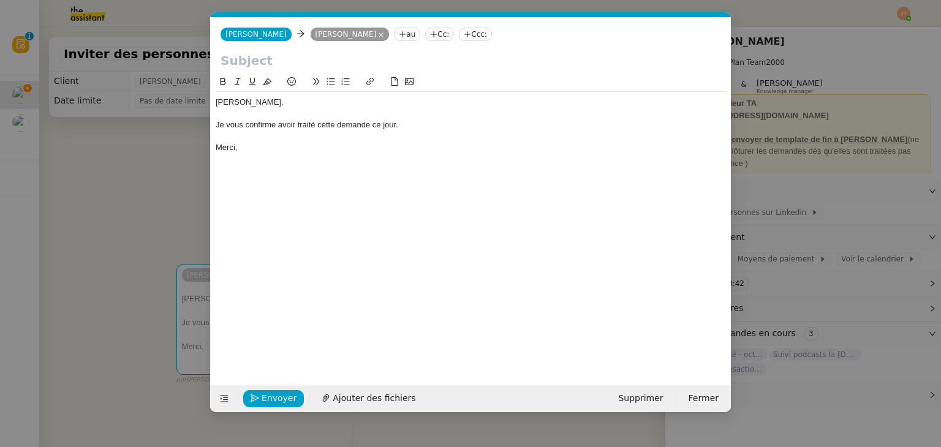
scroll to position [0, 26]
click at [255, 61] on input "text" at bounding box center [471, 60] width 500 height 18
paste input "Inviter des personnes sur Linkedin"
type input "Inviter des personnes sur LinkedIn"
click at [304, 133] on div at bounding box center [471, 136] width 510 height 11
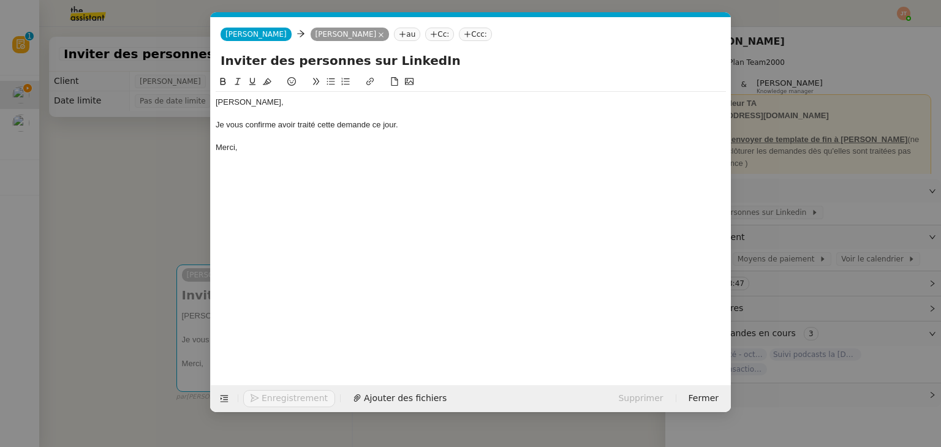
click at [158, 168] on nz-modal-container "Service TA - VOYAGE - PROPOSITION GLOBALE A utiliser dans le cadre de propositi…" at bounding box center [470, 223] width 941 height 447
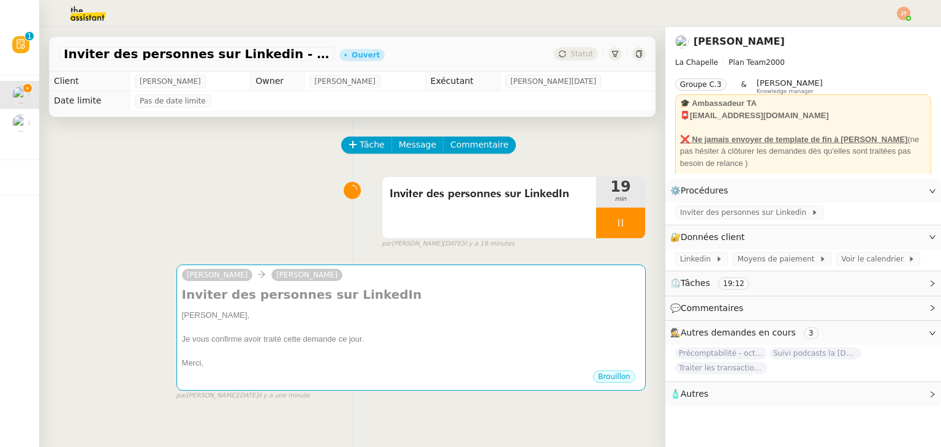
click at [157, 235] on div "Inviter des personnes sur LinkedIn 19 min false par Jean-Noël D. il y a 19 minu…" at bounding box center [352, 210] width 587 height 78
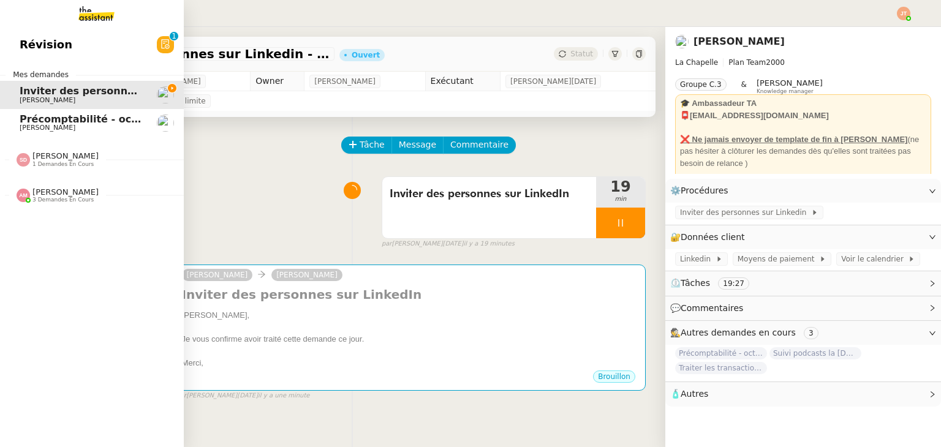
click at [59, 197] on span "3 demandes en cours" at bounding box center [62, 200] width 61 height 7
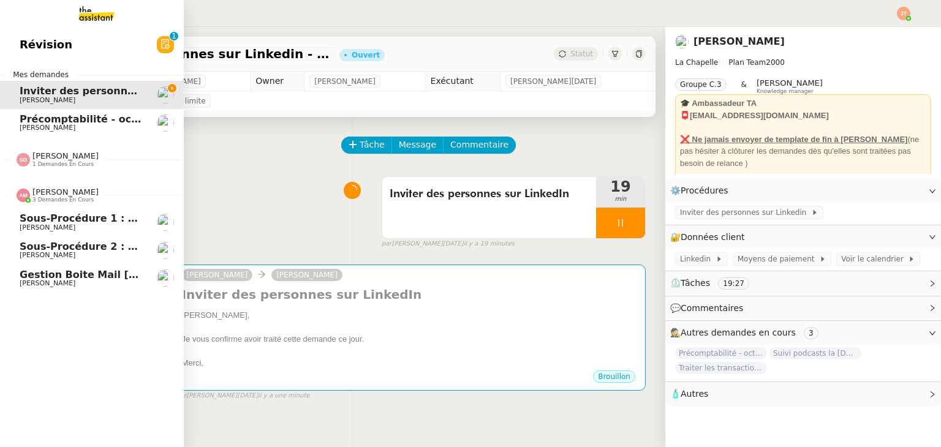
click at [59, 197] on span "3 demandes en cours" at bounding box center [62, 200] width 61 height 7
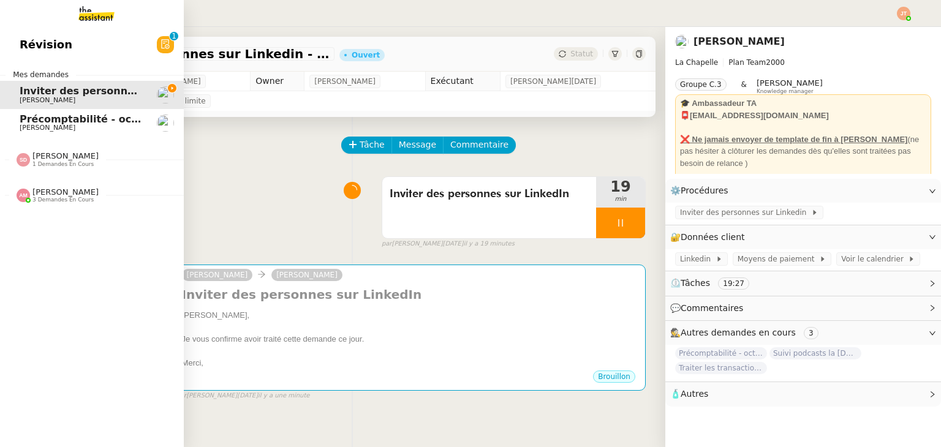
click at [62, 166] on span "1 demandes en cours" at bounding box center [62, 164] width 61 height 7
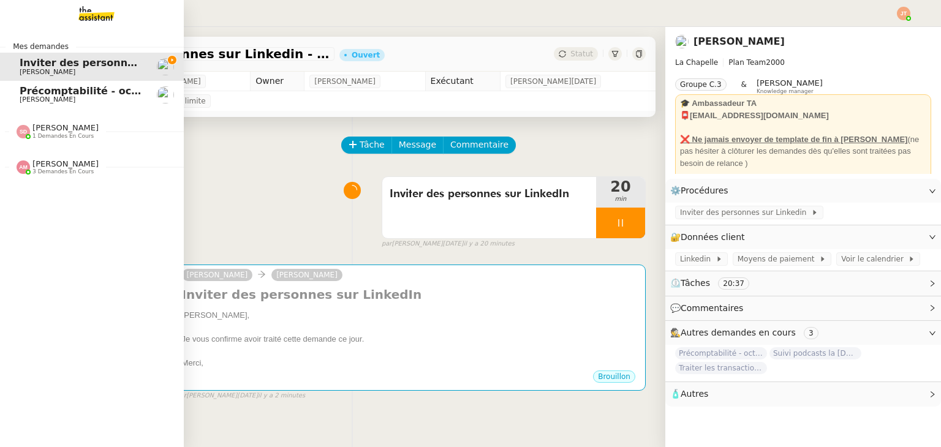
click at [62, 94] on span "Précomptabilité - octobre 2025" at bounding box center [106, 91] width 172 height 12
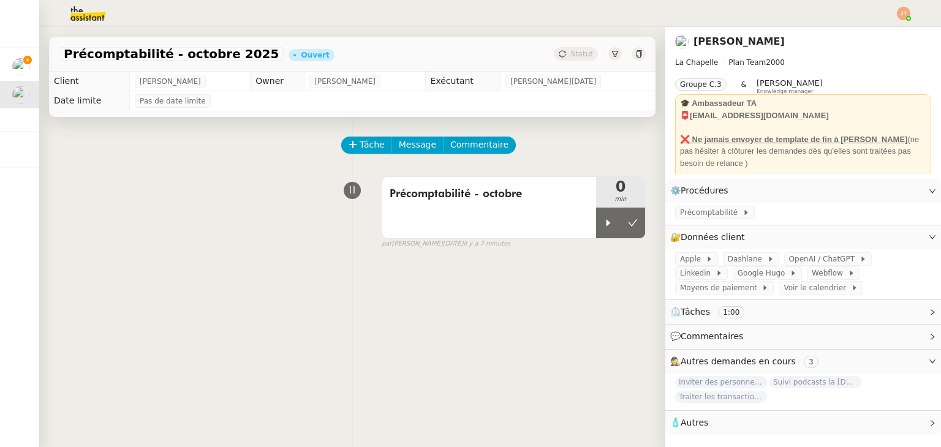
click at [94, 11] on img at bounding box center [78, 13] width 95 height 27
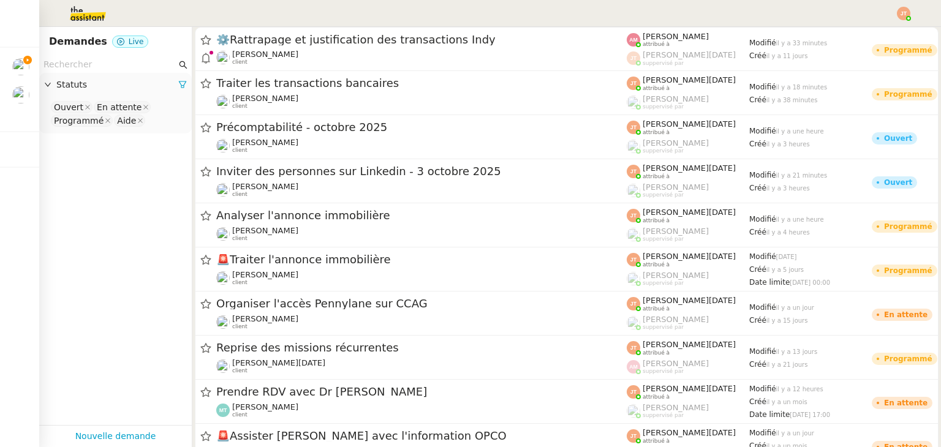
click at [123, 59] on input "text" at bounding box center [109, 65] width 133 height 14
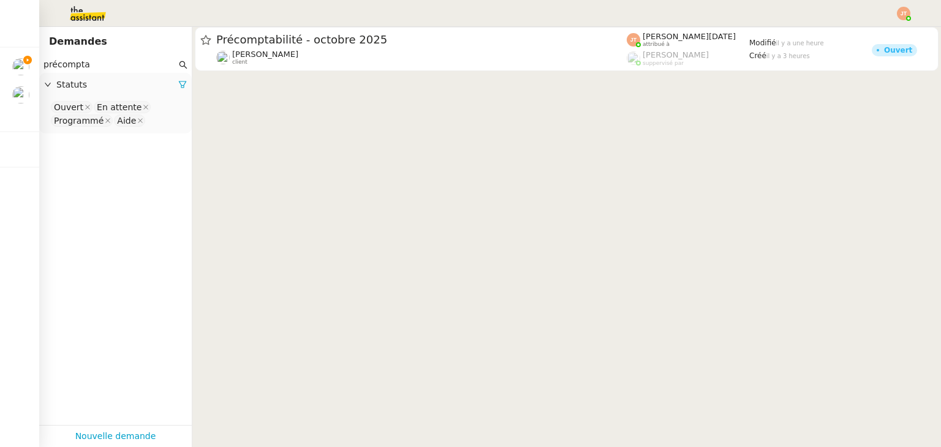
type input "précompta"
click at [167, 80] on span "Statuts" at bounding box center [117, 85] width 122 height 14
click at [138, 87] on span "Statuts" at bounding box center [117, 85] width 122 height 14
click at [179, 85] on icon at bounding box center [182, 84] width 7 height 7
click at [129, 86] on span "Statuts" at bounding box center [121, 85] width 130 height 14
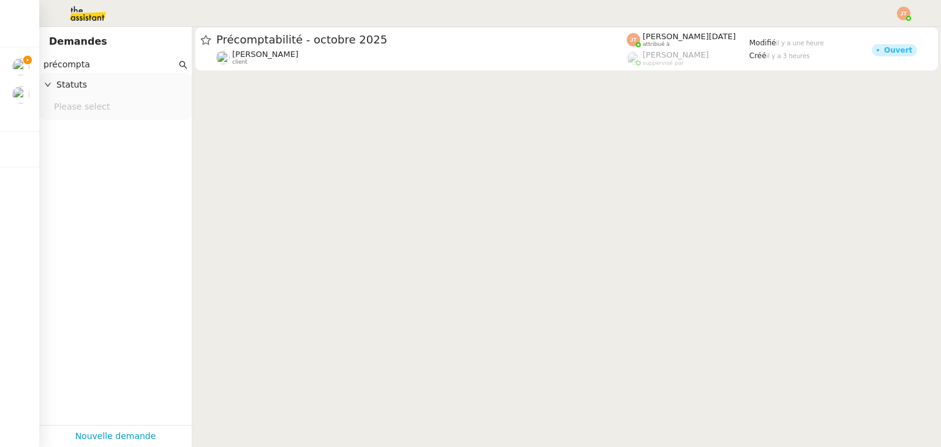
click at [83, 110] on nz-select-top-control "Please select" at bounding box center [115, 107] width 133 height 15
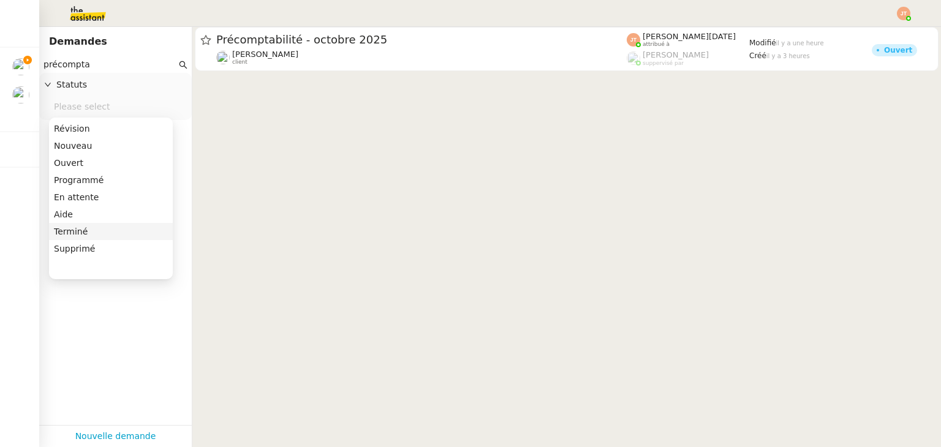
click at [83, 233] on div "Terminé" at bounding box center [111, 231] width 114 height 11
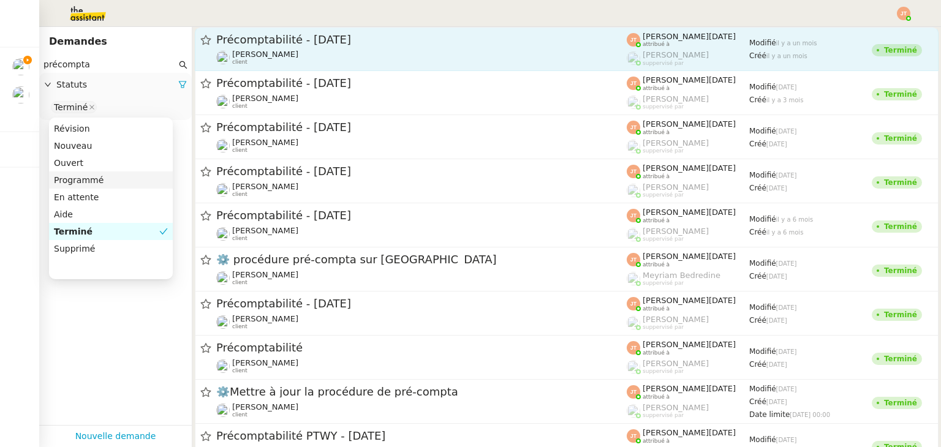
click at [294, 40] on span "Précomptabilité - septembre 2025" at bounding box center [421, 39] width 410 height 11
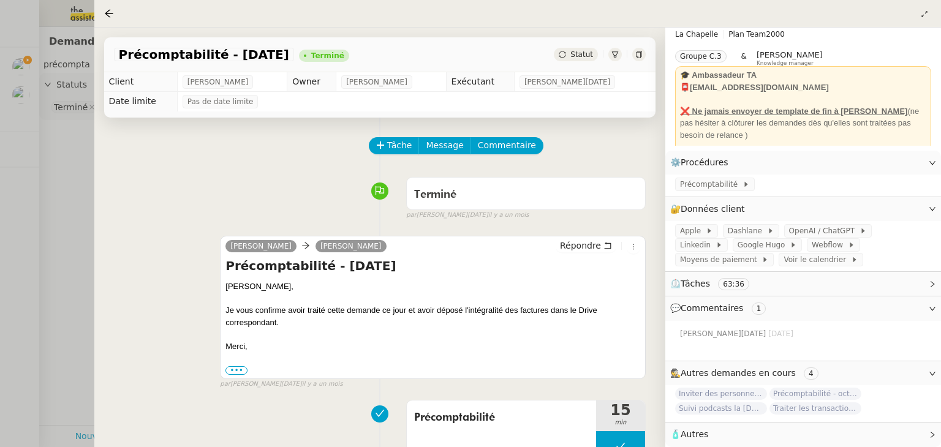
click at [70, 170] on div at bounding box center [470, 223] width 941 height 447
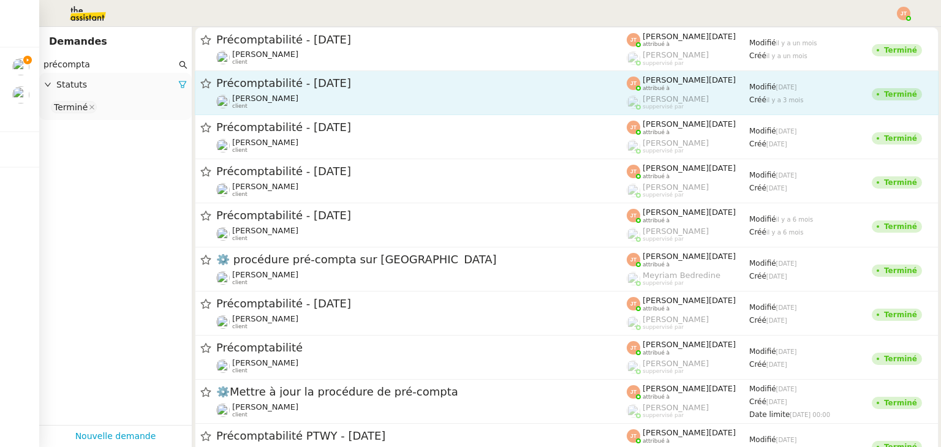
click at [256, 92] on div "Précomptabilité - juillet 2025 Hugo Bentz client" at bounding box center [421, 93] width 410 height 34
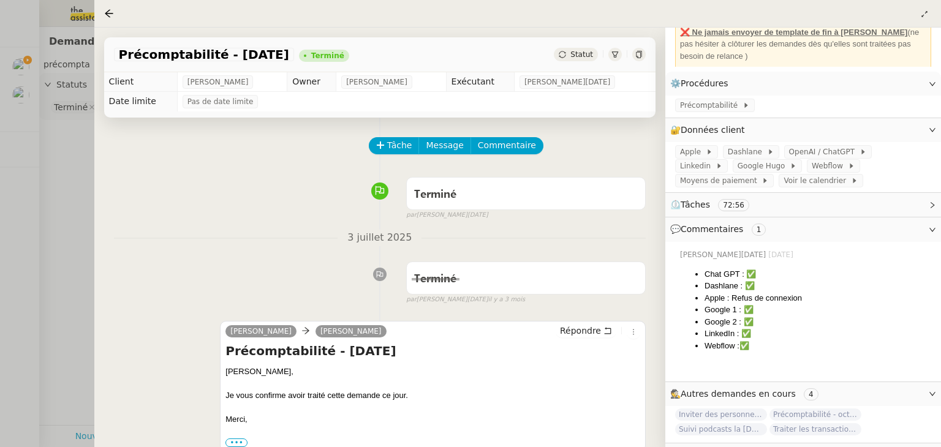
scroll to position [123, 0]
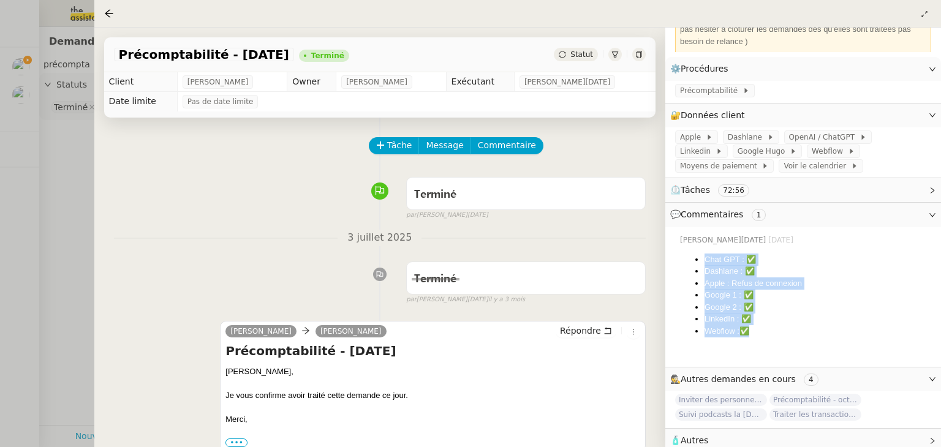
drag, startPoint x: 762, startPoint y: 338, endPoint x: 696, endPoint y: 264, distance: 99.4
click at [696, 264] on ul "Chat GPT : ✅ Dashlane : ✅ Apple : Refus de connexion Google 1 : ✅ Google 2 : ✅ …" at bounding box center [805, 296] width 251 height 84
copy ul "Chat GPT : ✅ Dashlane : ✅ Apple : Refus de connexion Google 1 : ✅ Google 2 : ✅ …"
click at [66, 221] on div at bounding box center [470, 223] width 941 height 447
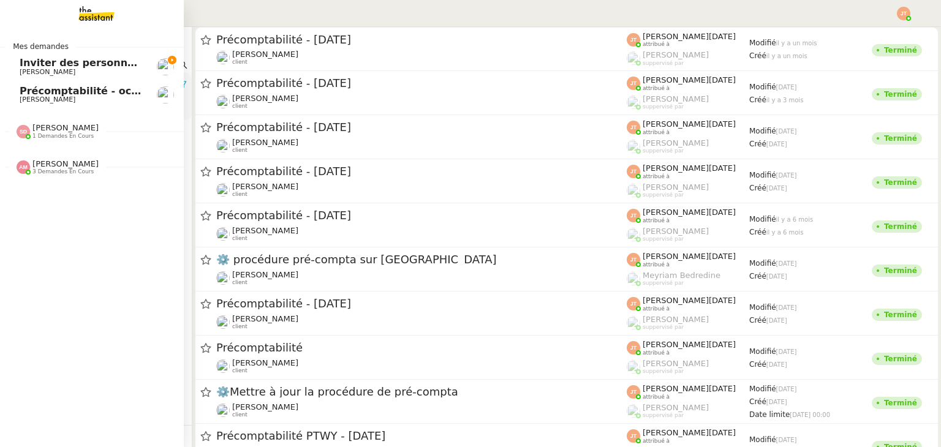
click at [22, 58] on span "Inviter des personnes sur Linkedin - 3 octobre 2025" at bounding box center [163, 63] width 286 height 12
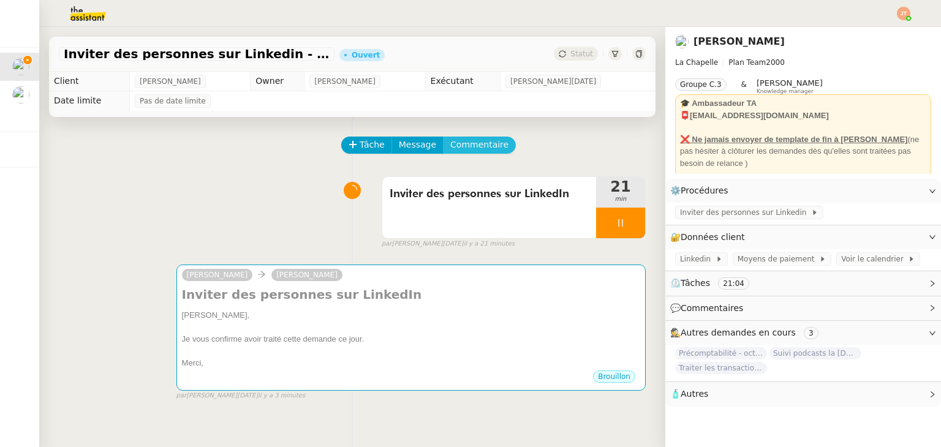
click at [450, 150] on span "Commentaire" at bounding box center [479, 145] width 58 height 14
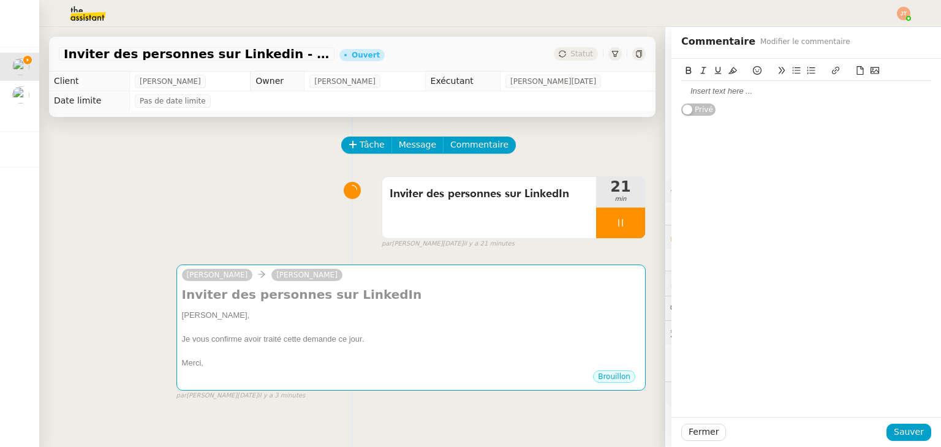
click at [105, 146] on div "Tâche Message Commentaire" at bounding box center [352, 151] width 587 height 29
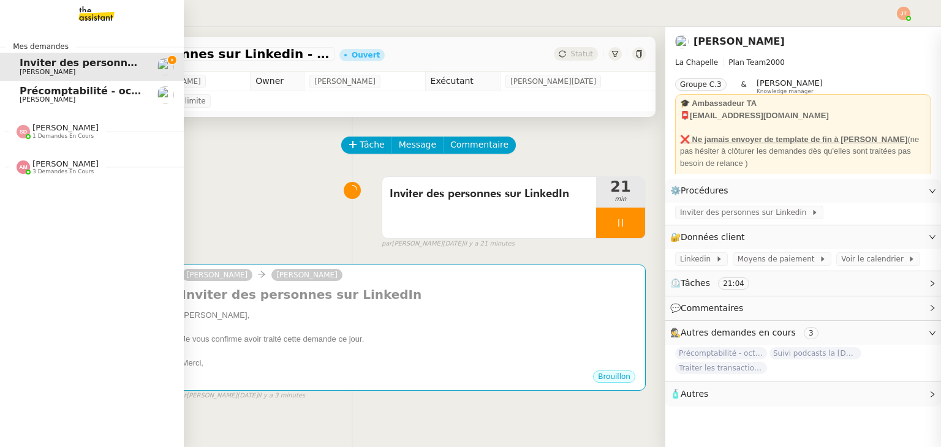
click at [49, 94] on span "Précomptabilité - octobre 2025" at bounding box center [106, 91] width 172 height 12
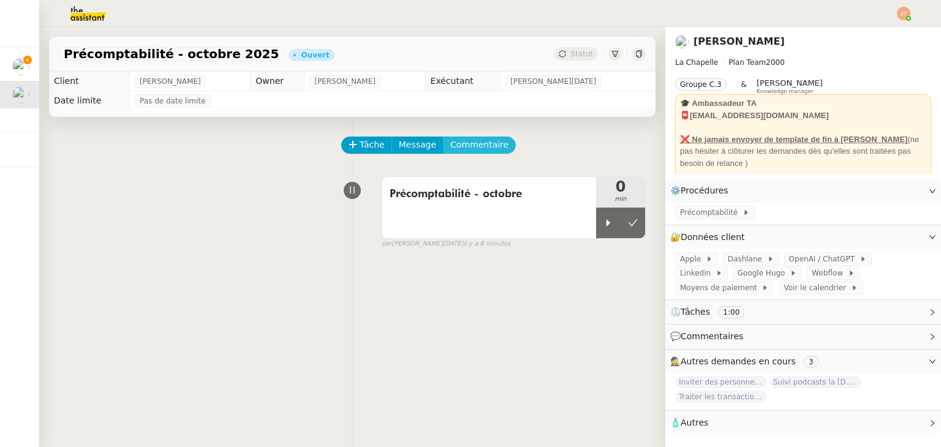
click at [472, 149] on span "Commentaire" at bounding box center [479, 145] width 58 height 14
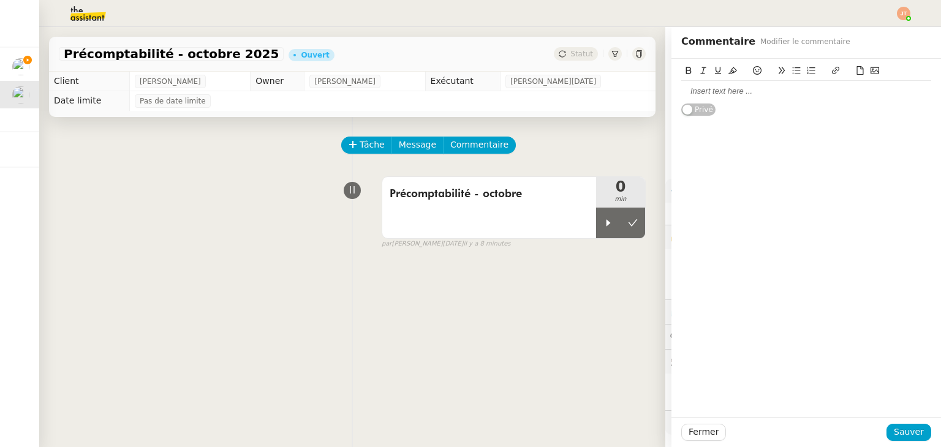
click at [706, 97] on div at bounding box center [806, 91] width 250 height 21
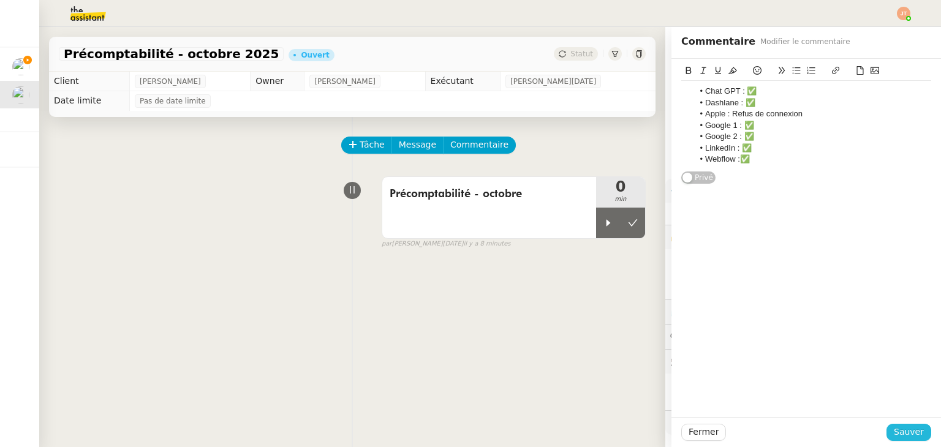
click at [894, 428] on span "Sauver" at bounding box center [909, 432] width 30 height 14
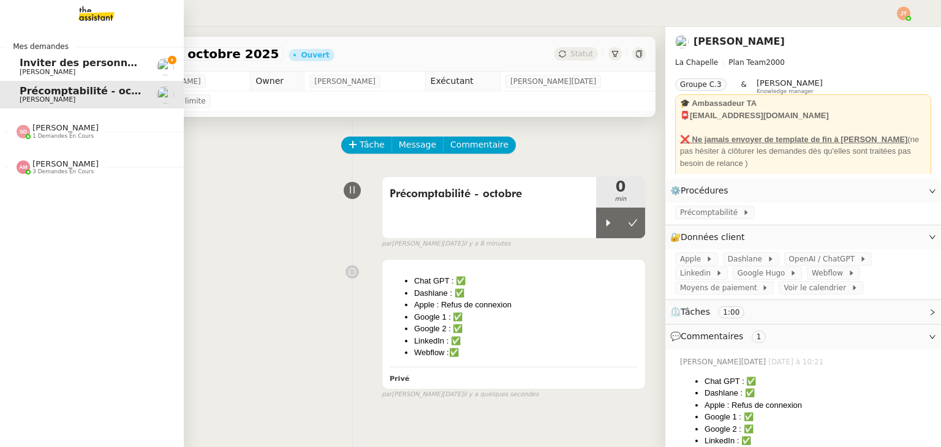
click at [32, 59] on span "Inviter des personnes sur Linkedin - 3 octobre 2025" at bounding box center [163, 63] width 286 height 12
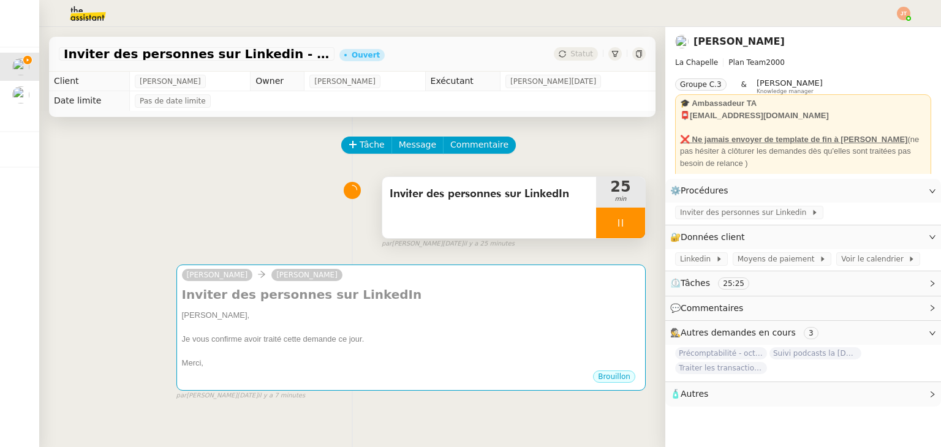
click at [616, 220] on icon at bounding box center [621, 223] width 10 height 10
click at [630, 222] on button at bounding box center [633, 223] width 25 height 31
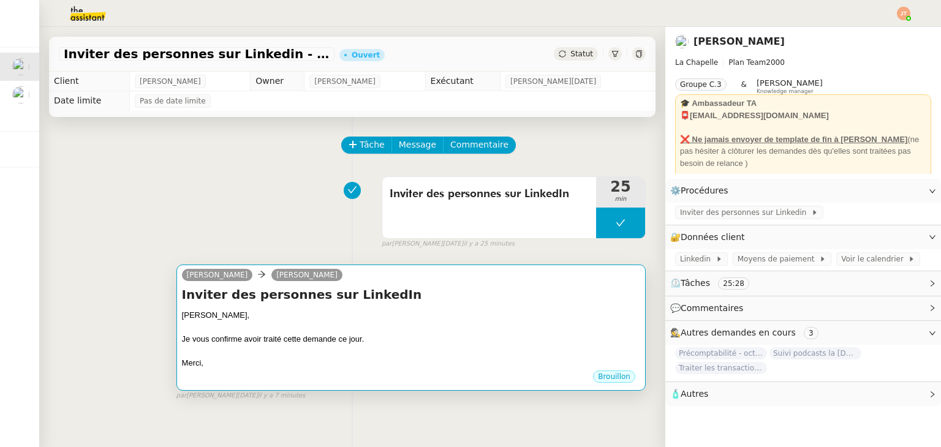
click at [449, 333] on div at bounding box center [411, 328] width 458 height 12
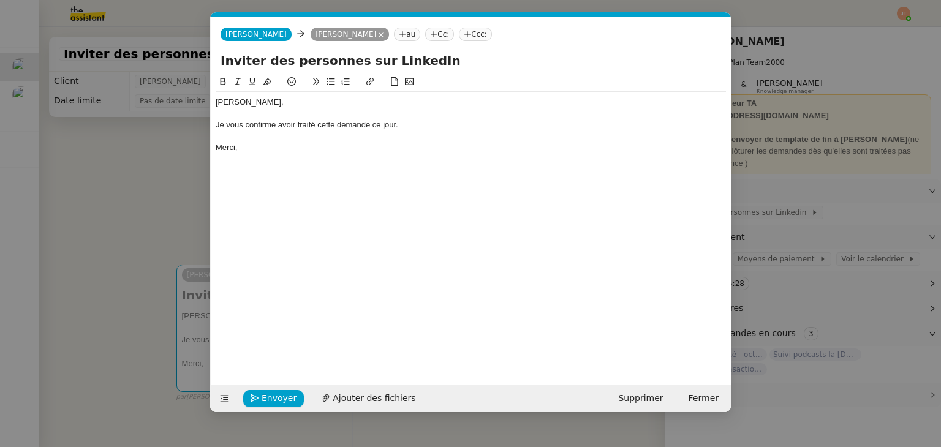
scroll to position [0, 26]
click at [285, 395] on span "Envoyer" at bounding box center [279, 398] width 35 height 14
click at [285, 395] on span "Confirmer l'envoi" at bounding box center [299, 398] width 74 height 14
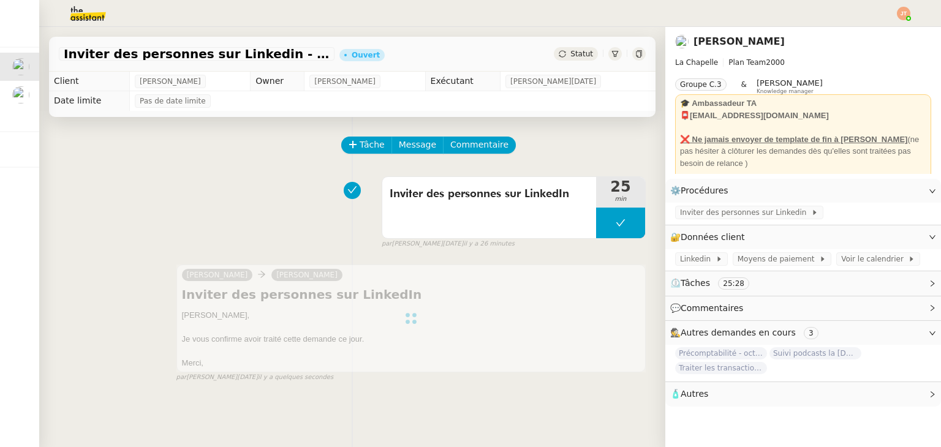
click at [573, 52] on span "Statut" at bounding box center [581, 54] width 23 height 9
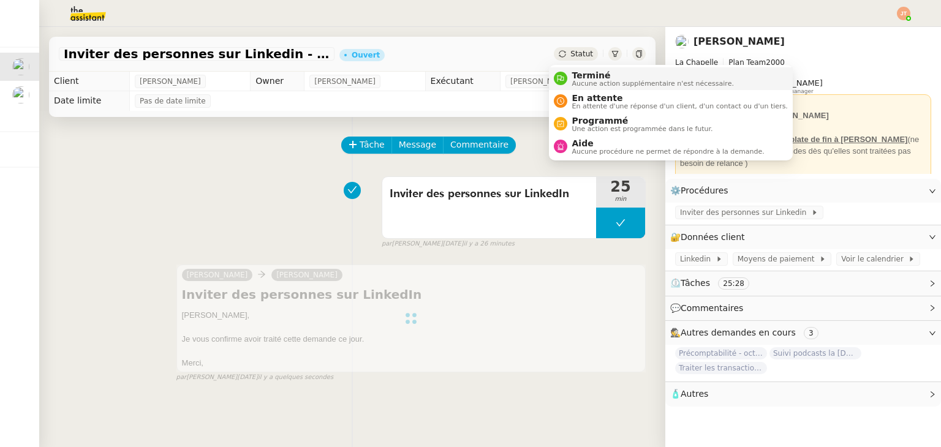
click at [590, 80] on span "Aucune action supplémentaire n'est nécessaire." at bounding box center [653, 83] width 162 height 7
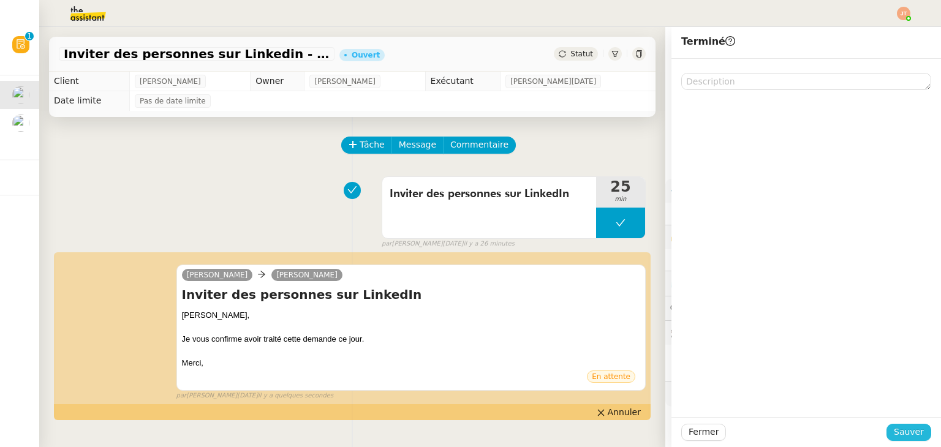
click at [904, 432] on span "Sauver" at bounding box center [909, 432] width 30 height 14
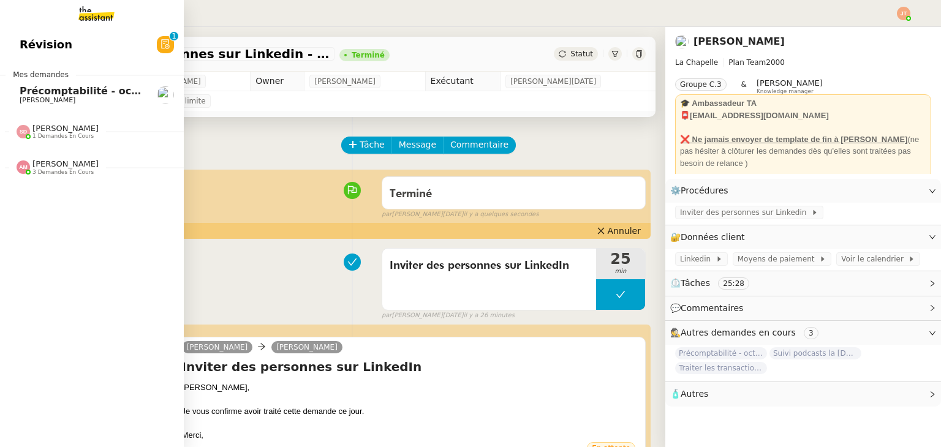
click at [34, 95] on span "Précomptabilité - octobre 2025" at bounding box center [106, 91] width 172 height 12
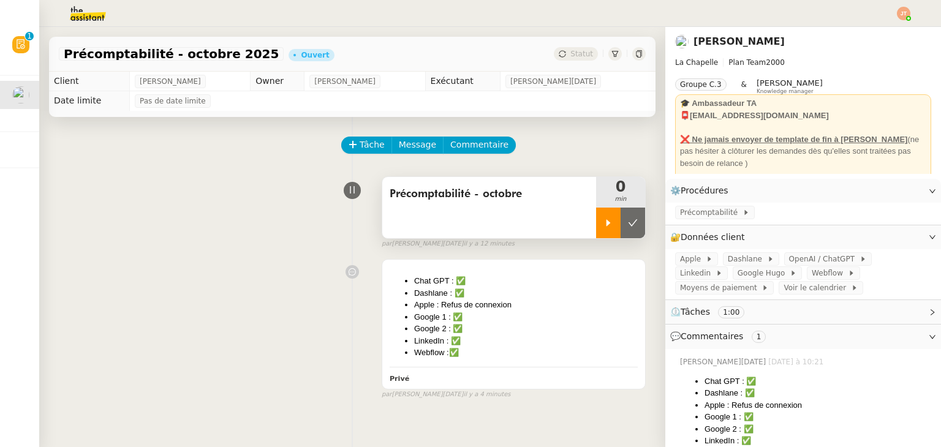
click at [596, 216] on div at bounding box center [608, 223] width 25 height 31
